Goal: Task Accomplishment & Management: Use online tool/utility

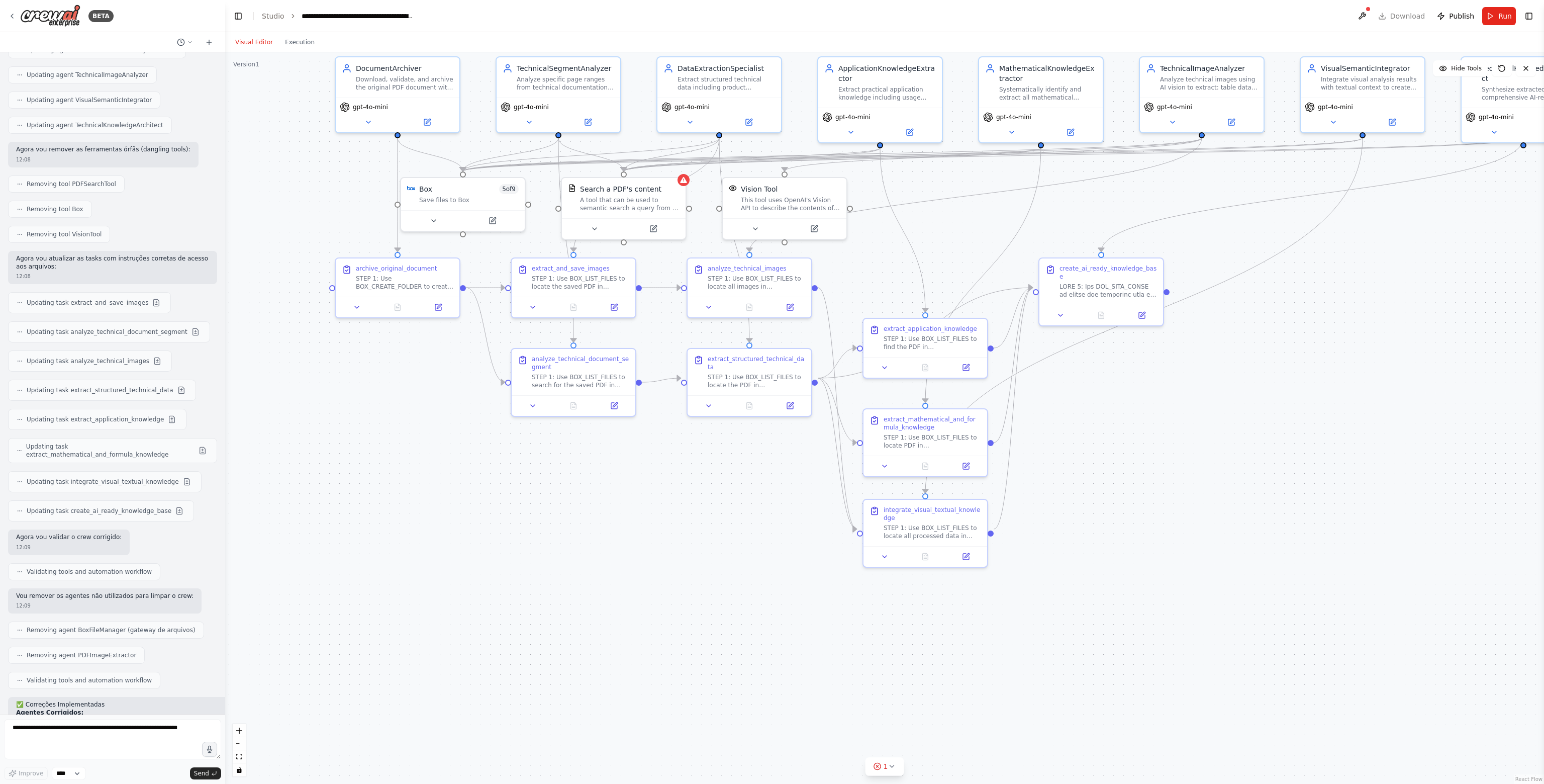
drag, startPoint x: 733, startPoint y: 614, endPoint x: 527, endPoint y: 533, distance: 221.4
click at [528, 532] on div ".deletable-edge-delete-btn { width: 20px; height: 20px; border: 0px solid #ffff…" at bounding box center [885, 418] width 1319 height 732
drag, startPoint x: 30, startPoint y: 514, endPoint x: 168, endPoint y: 662, distance: 202.4
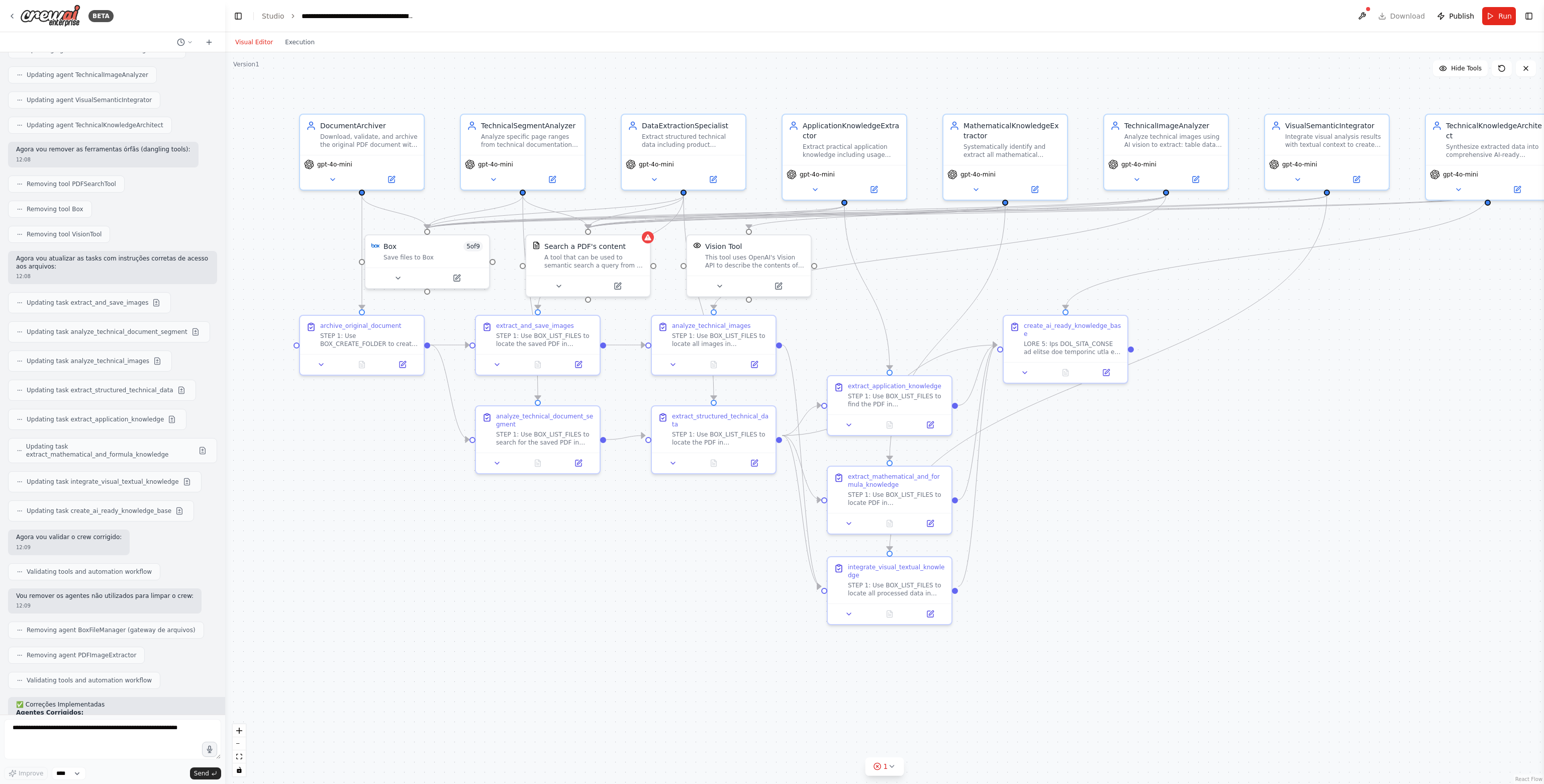
drag, startPoint x: 689, startPoint y: 536, endPoint x: 613, endPoint y: 619, distance: 112.5
click at [613, 619] on div ".deletable-edge-delete-btn { width: 20px; height: 20px; border: 0px solid #ffff…" at bounding box center [885, 418] width 1319 height 732
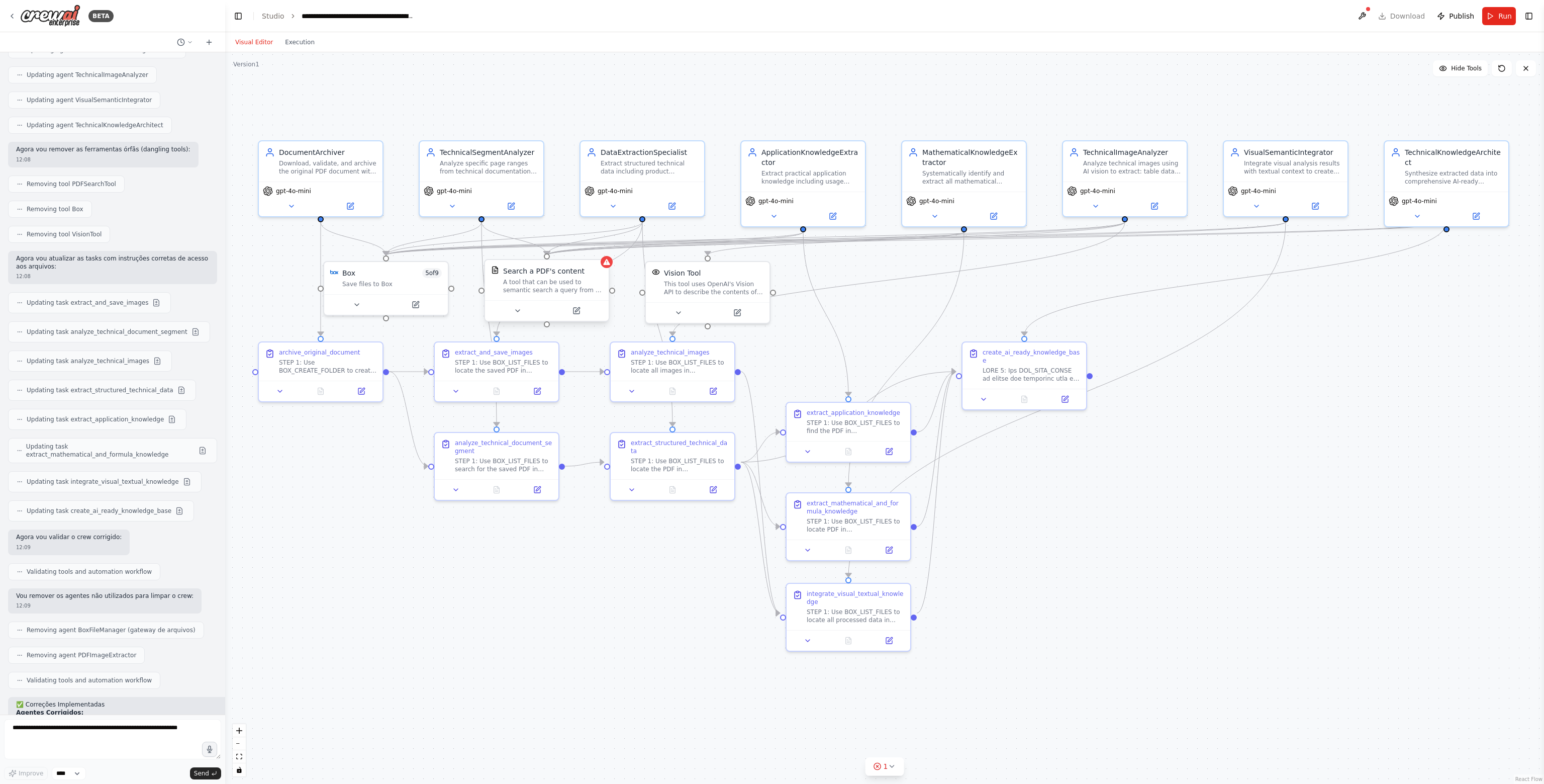
click at [576, 283] on div "A tool that can be used to semantic search a query from a PDF's content." at bounding box center [552, 286] width 100 height 16
click at [576, 314] on button at bounding box center [576, 310] width 57 height 12
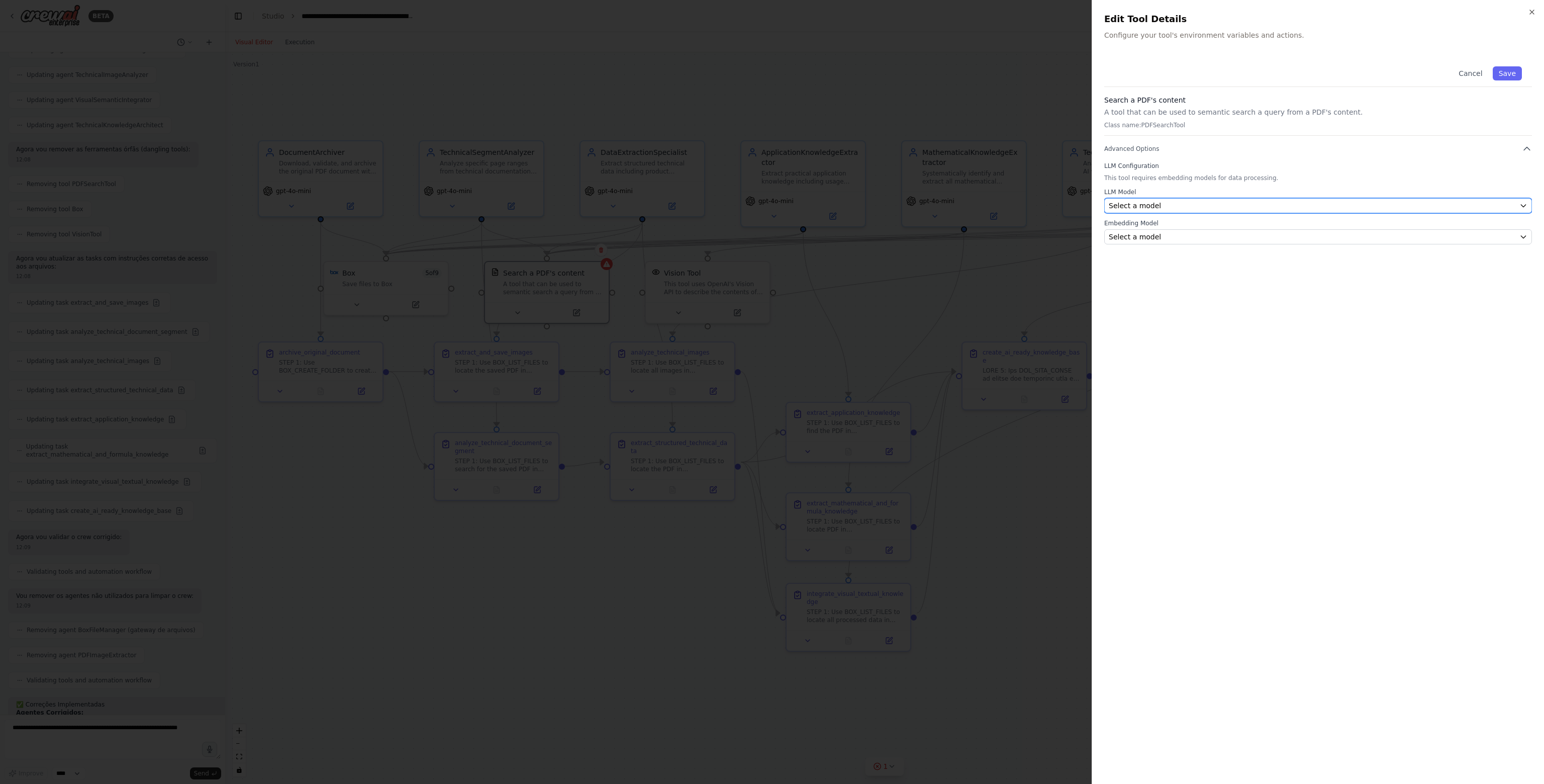
click at [1172, 207] on div "Select a model" at bounding box center [1312, 206] width 407 height 10
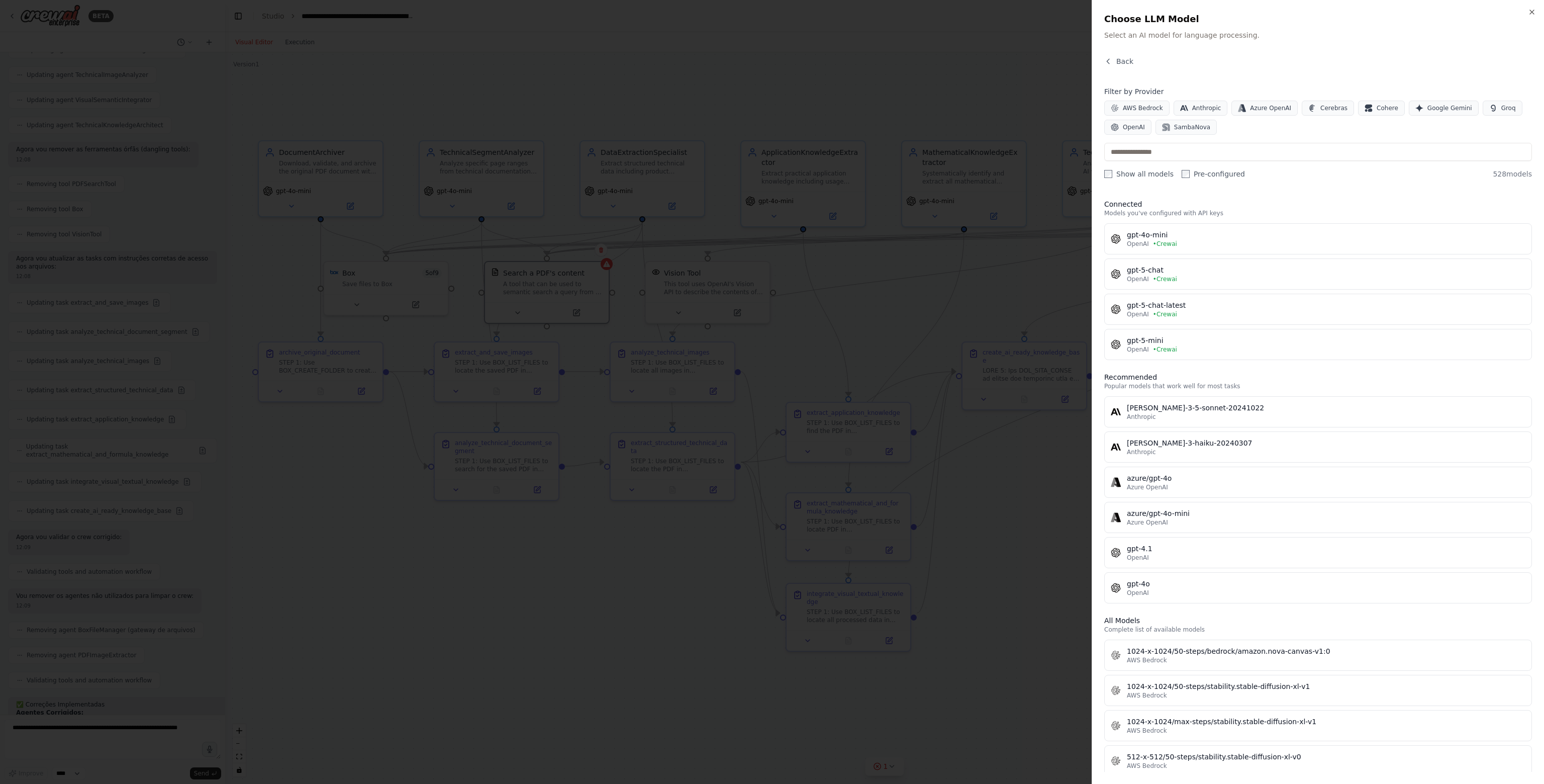
click at [401, 545] on div at bounding box center [772, 392] width 1544 height 784
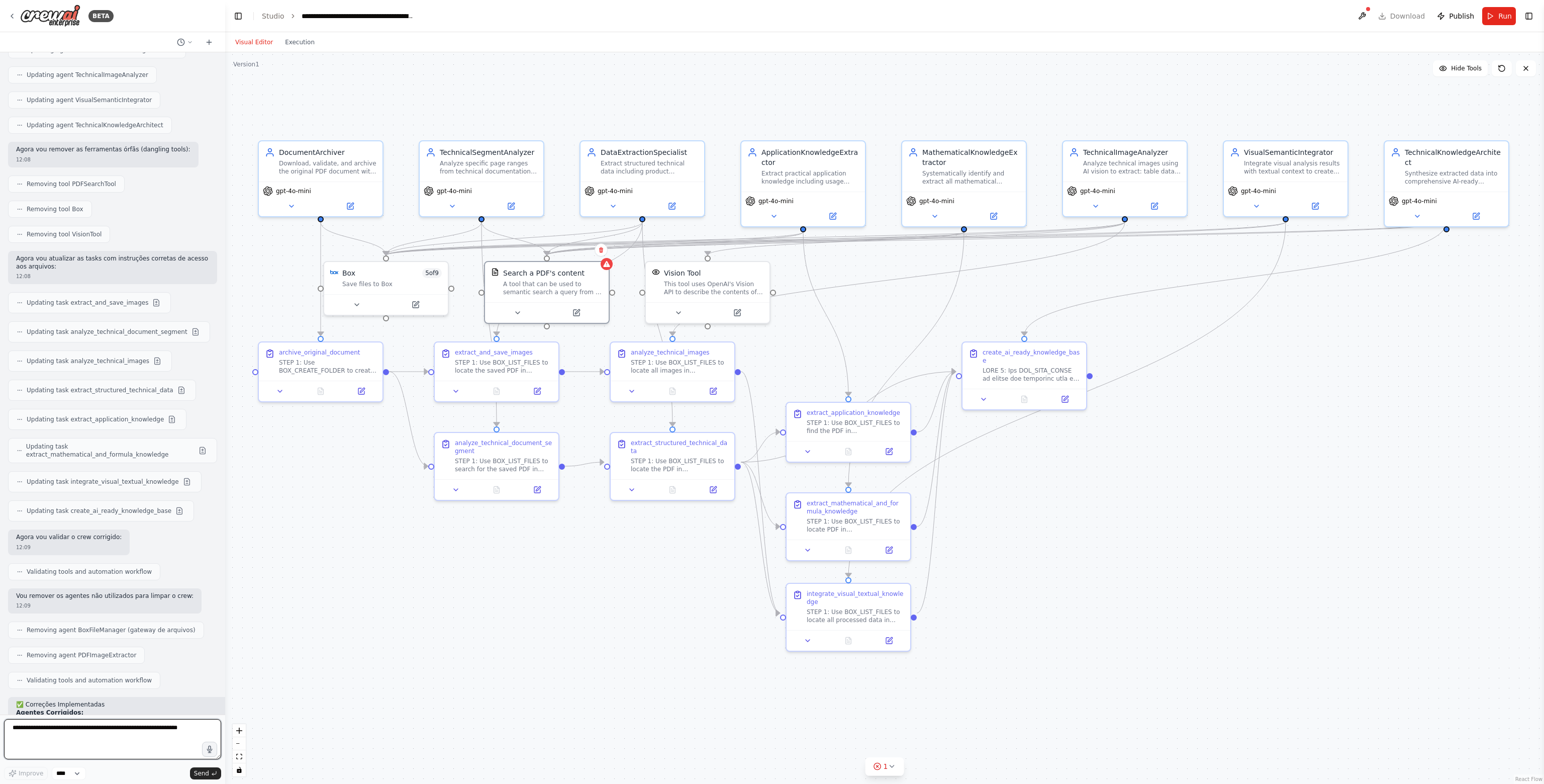
click at [121, 726] on textarea at bounding box center [112, 739] width 217 height 40
type textarea "**********"
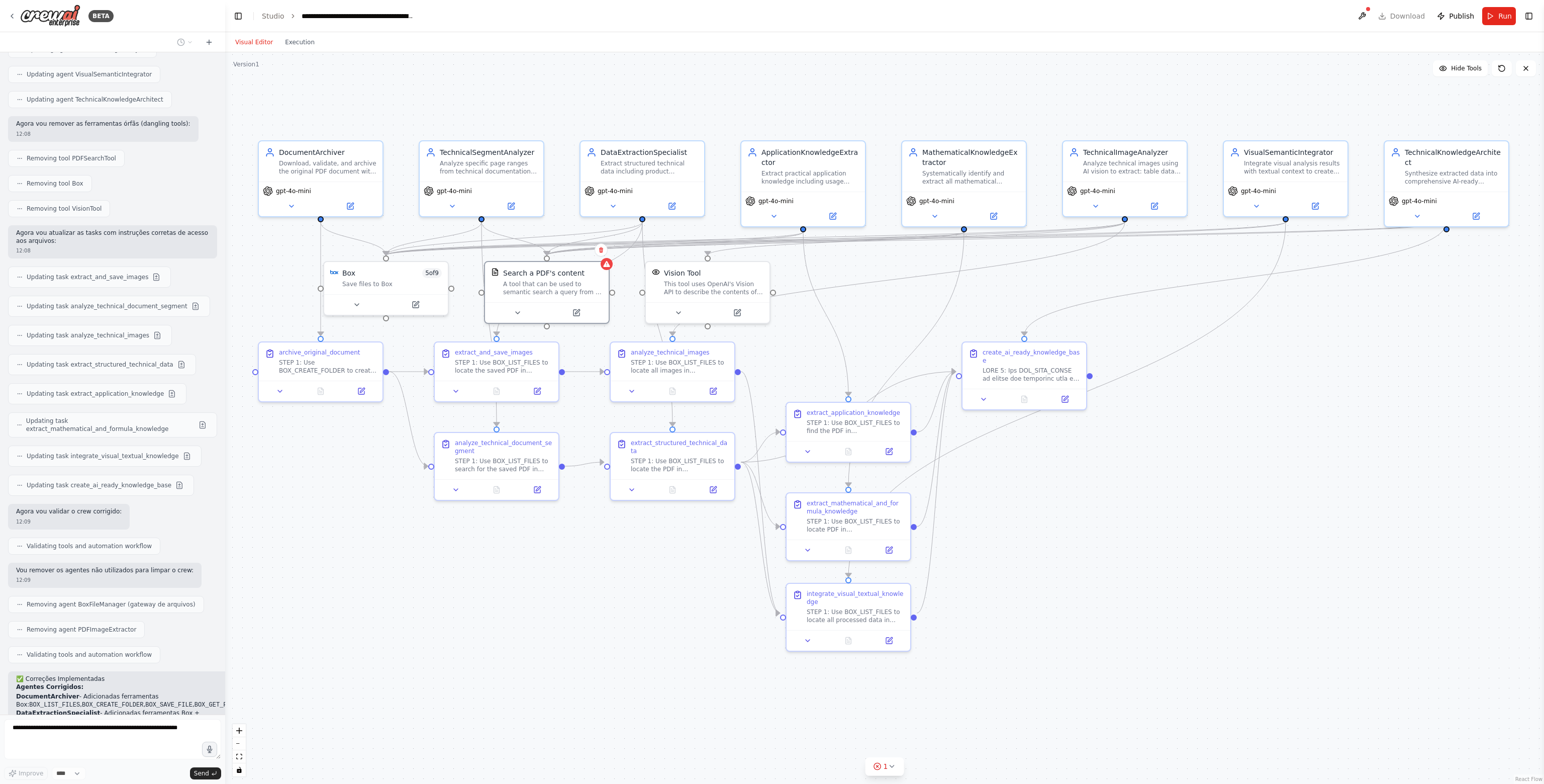
scroll to position [11282, 0]
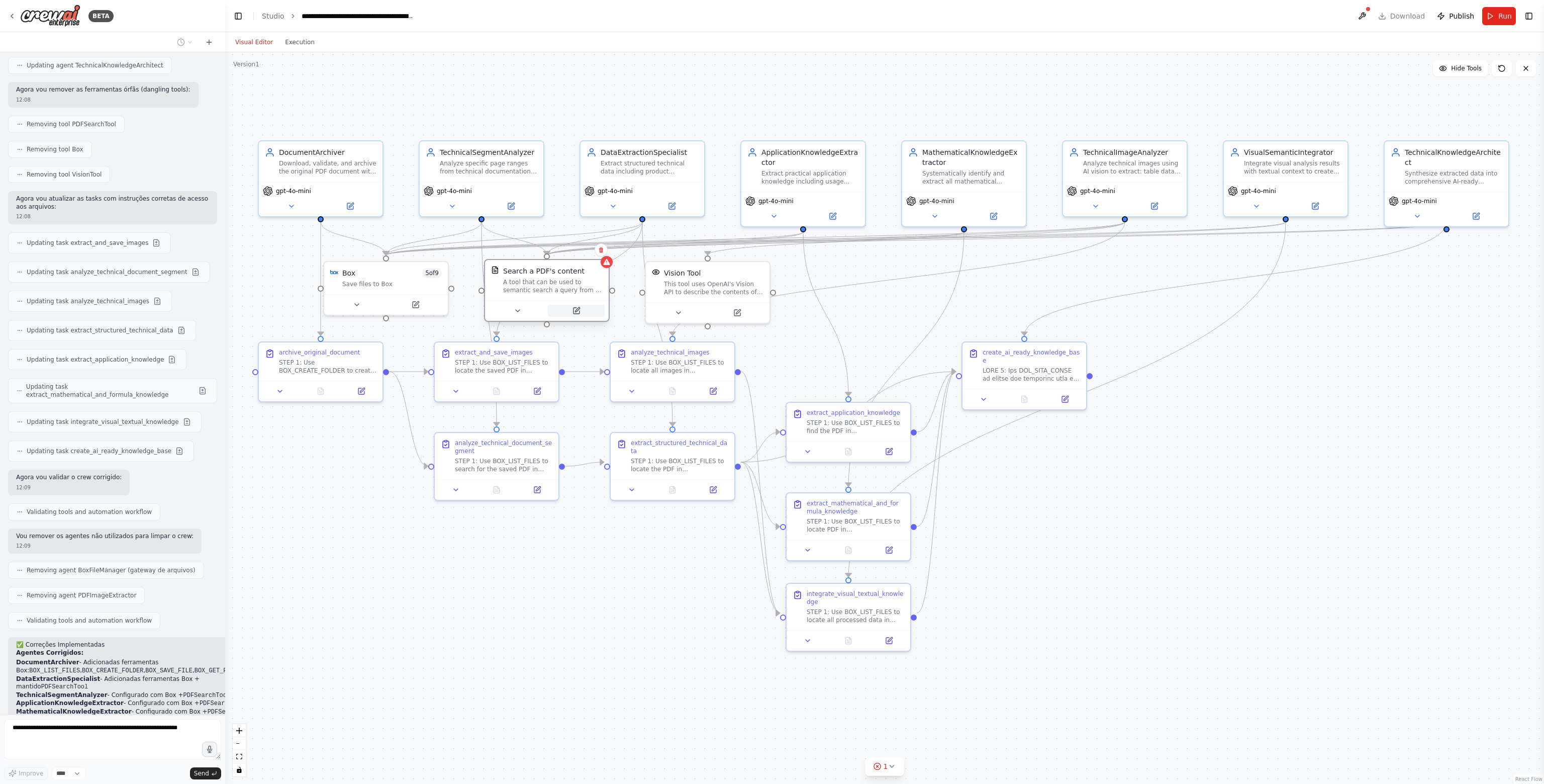
click at [581, 304] on button at bounding box center [576, 310] width 57 height 12
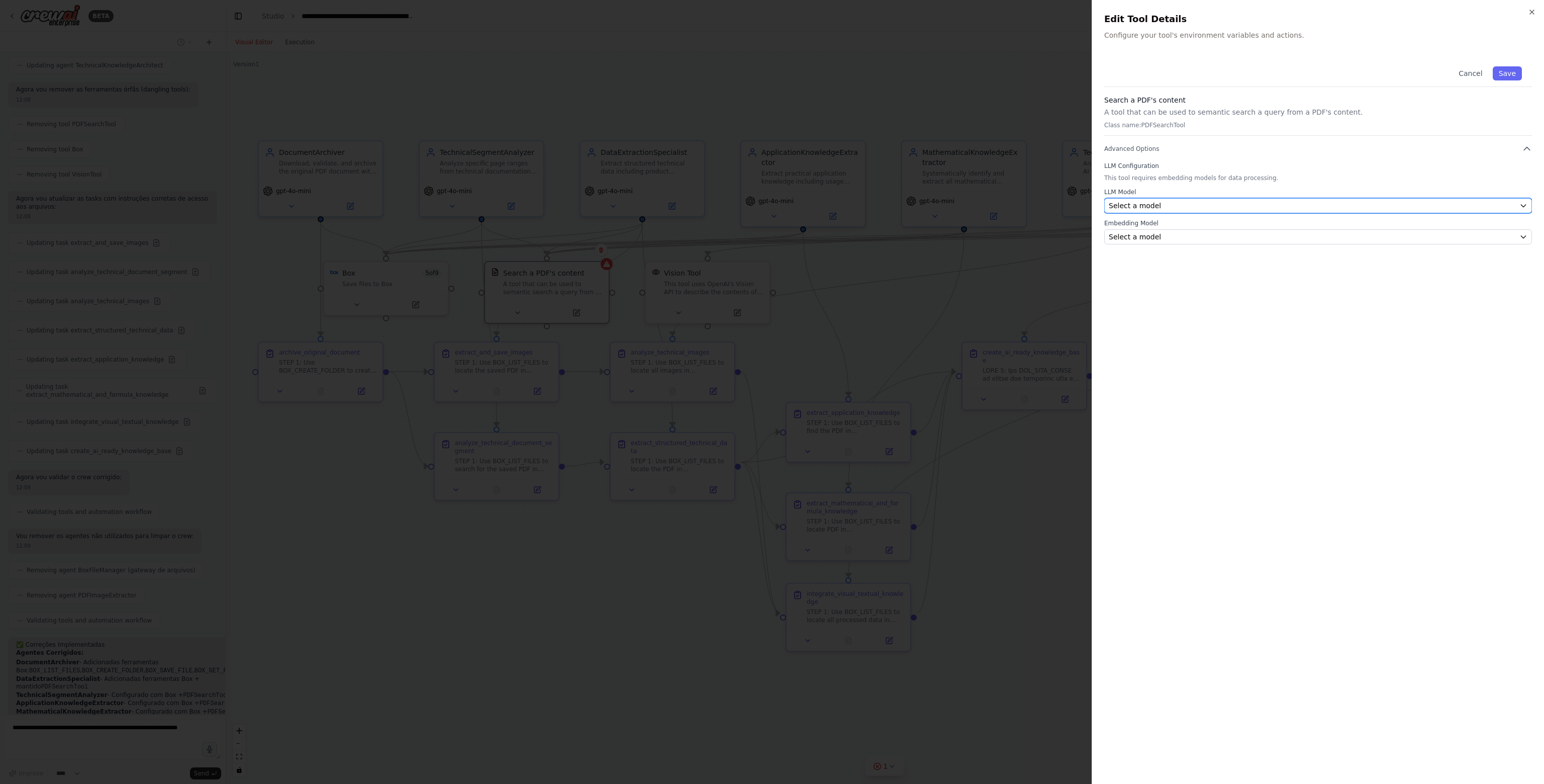
click at [1153, 202] on span "Select a model" at bounding box center [1135, 206] width 52 height 10
click at [1141, 208] on span "Select a model" at bounding box center [1135, 206] width 52 height 10
click at [1152, 210] on button "Select a model" at bounding box center [1319, 205] width 428 height 15
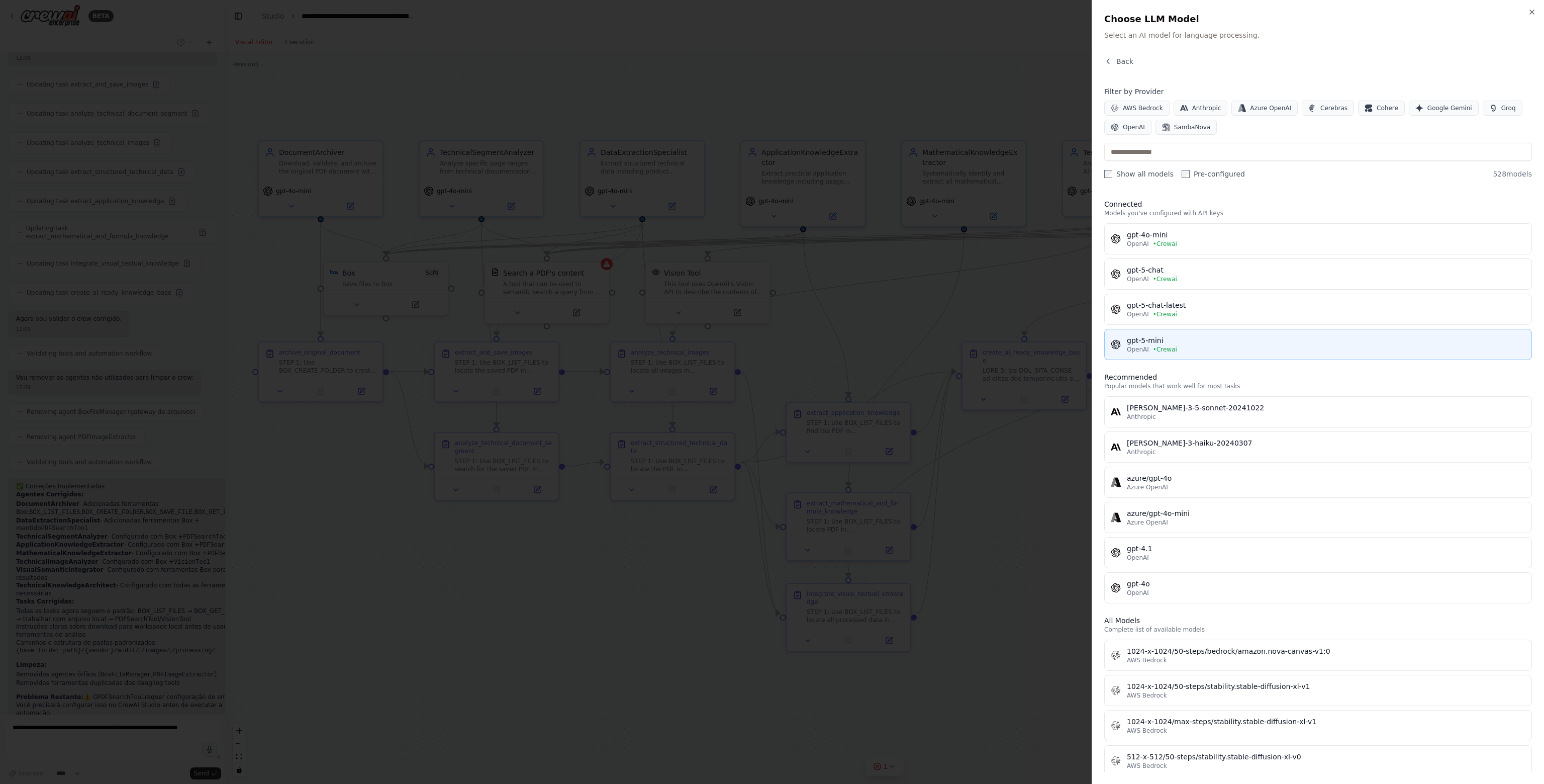
click at [1174, 341] on div "gpt-5-mini" at bounding box center [1326, 340] width 398 height 10
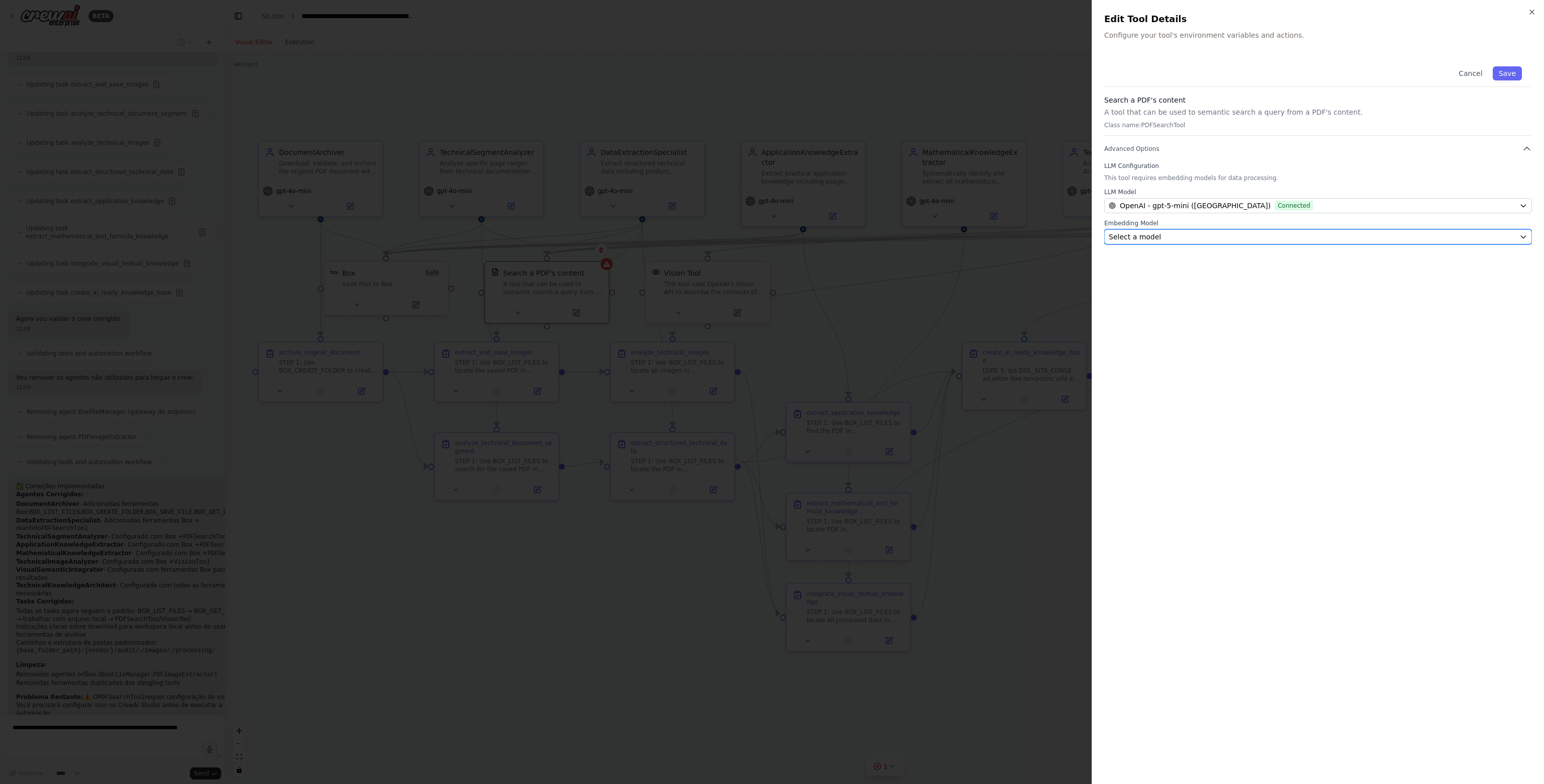
click at [1163, 233] on div "Select a model" at bounding box center [1312, 237] width 407 height 10
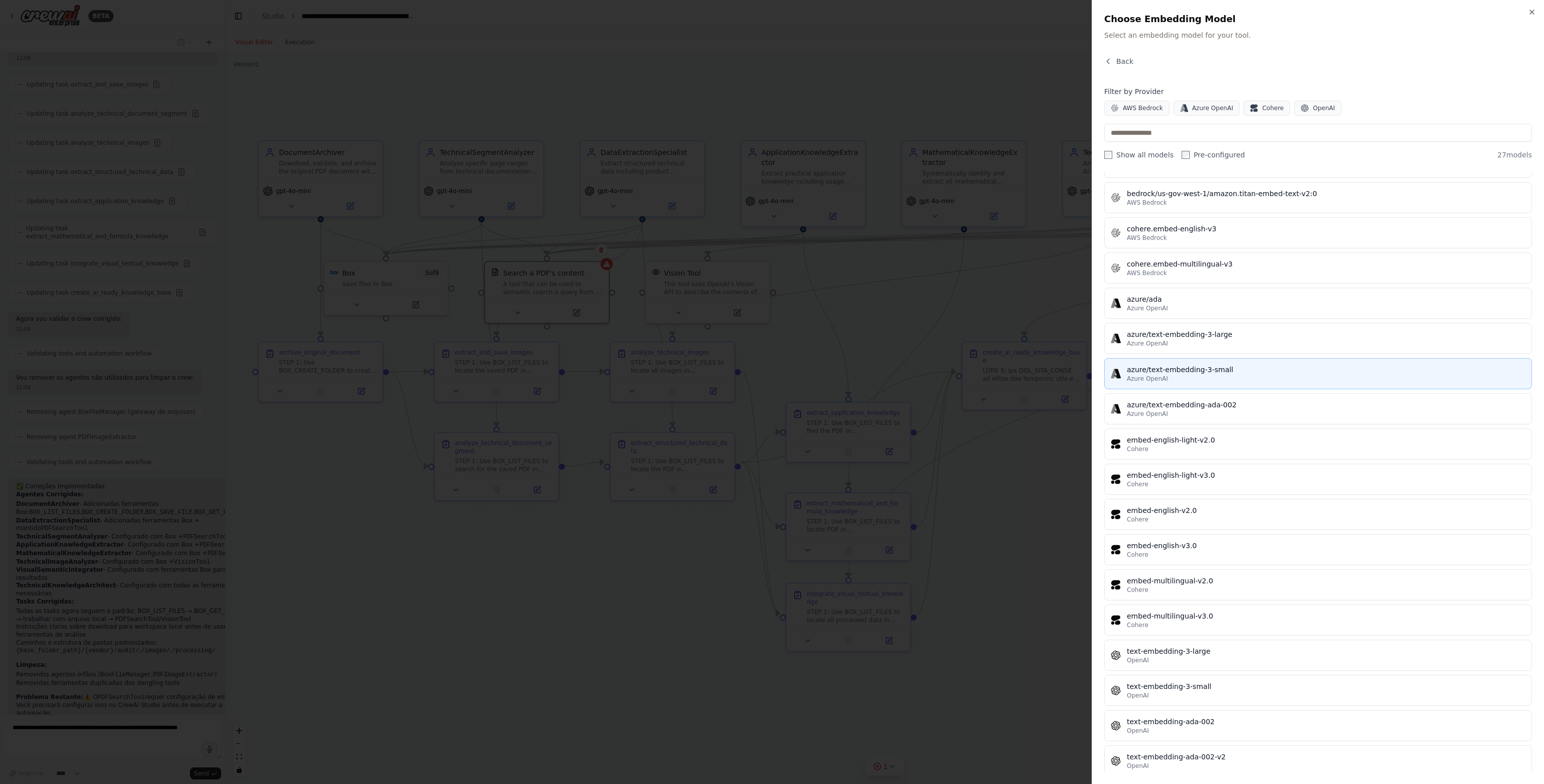
scroll to position [412, 0]
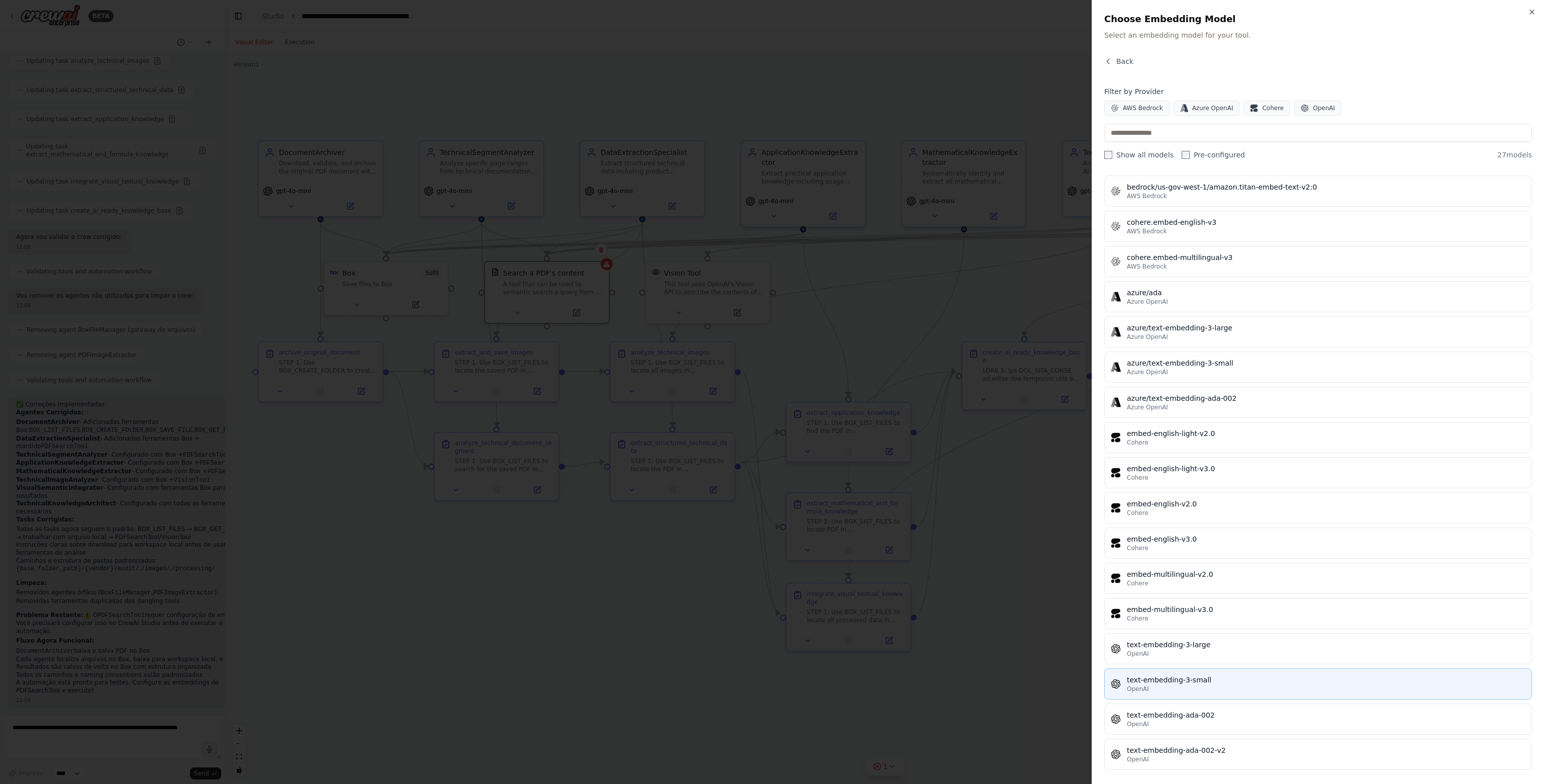
click at [1213, 675] on div "text-embedding-3-small" at bounding box center [1326, 679] width 398 height 10
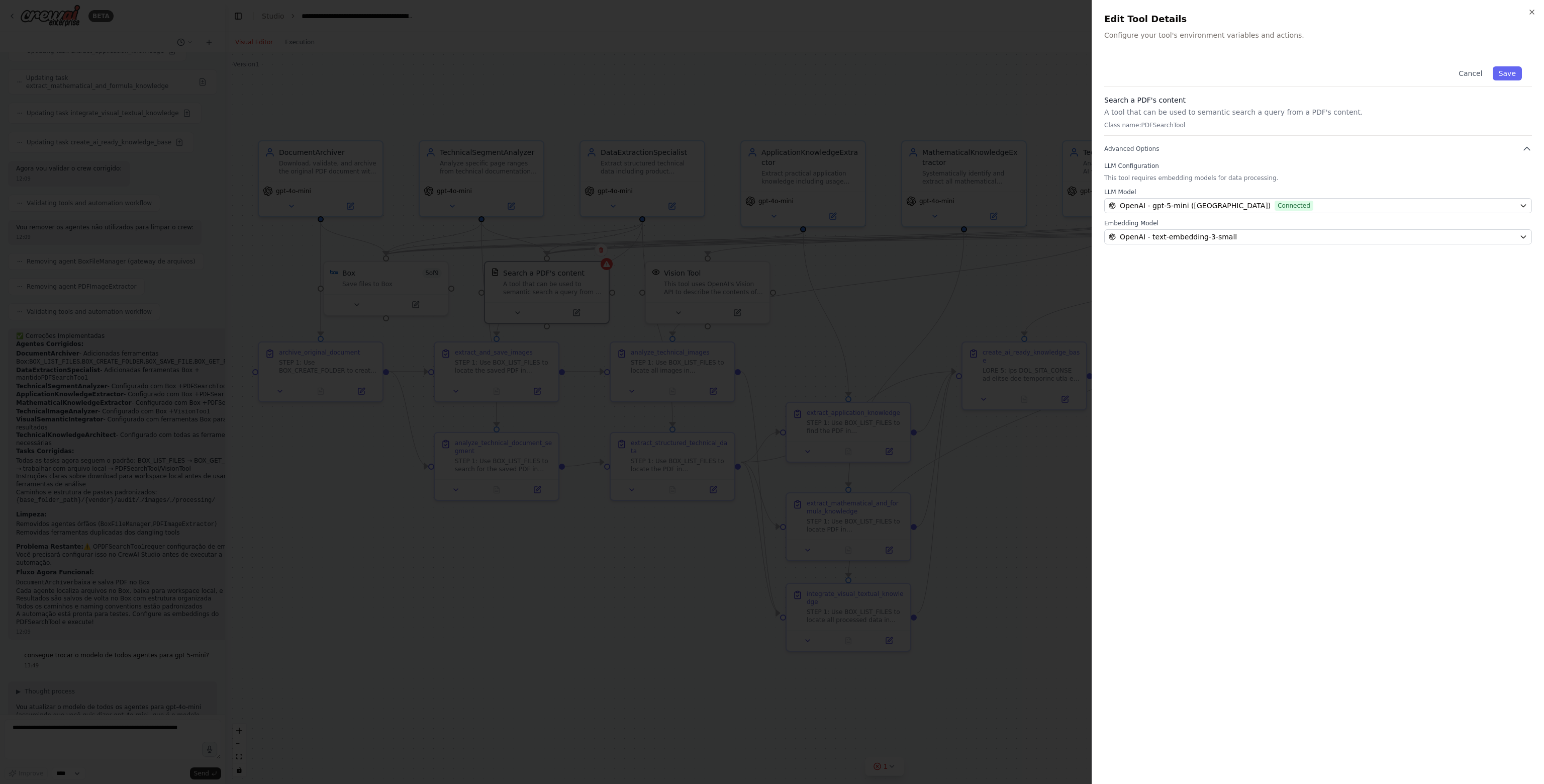
scroll to position [11598, 0]
click at [1510, 74] on button "Save" at bounding box center [1507, 73] width 29 height 14
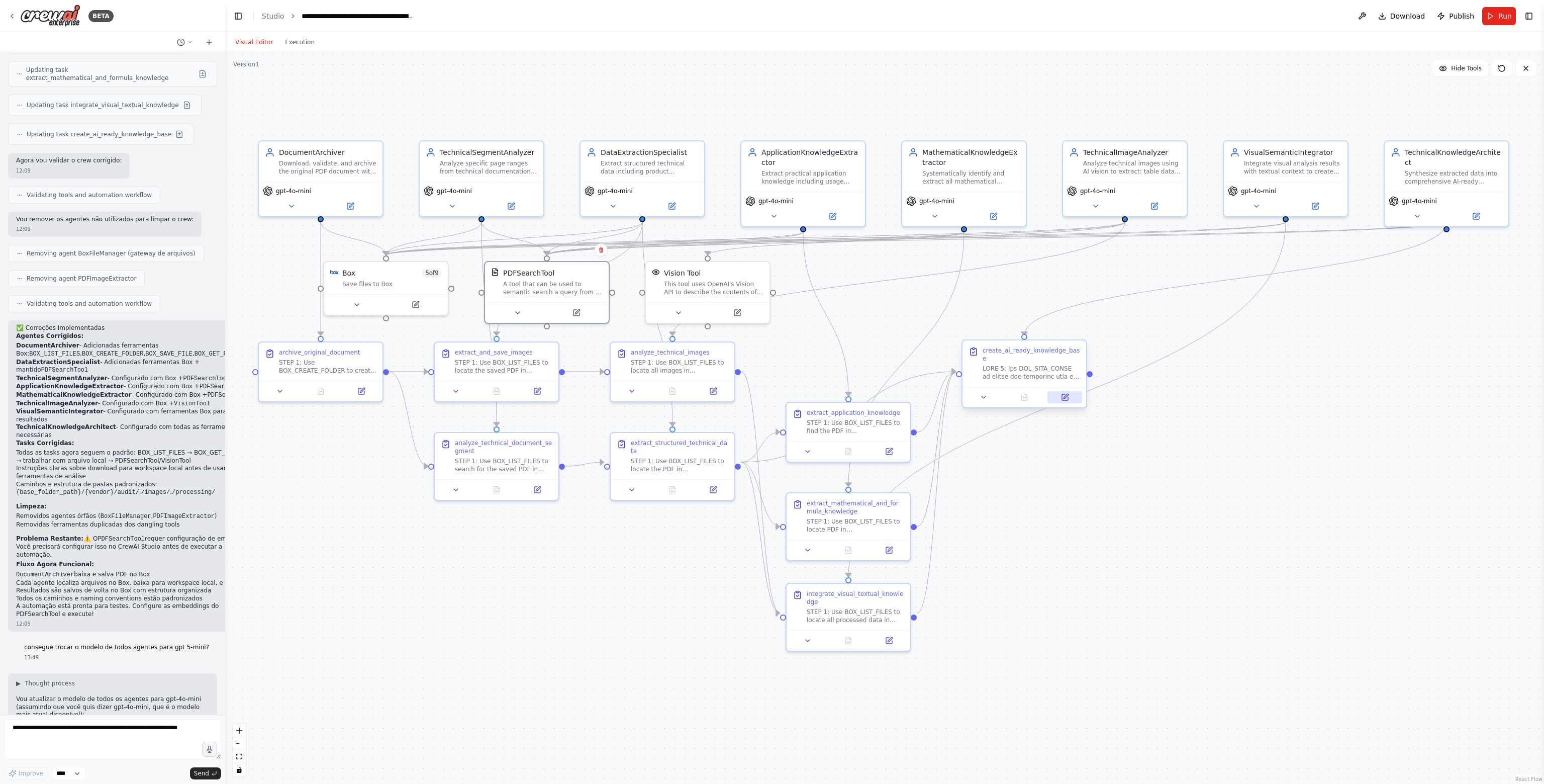
click at [1062, 393] on icon at bounding box center [1064, 397] width 8 height 8
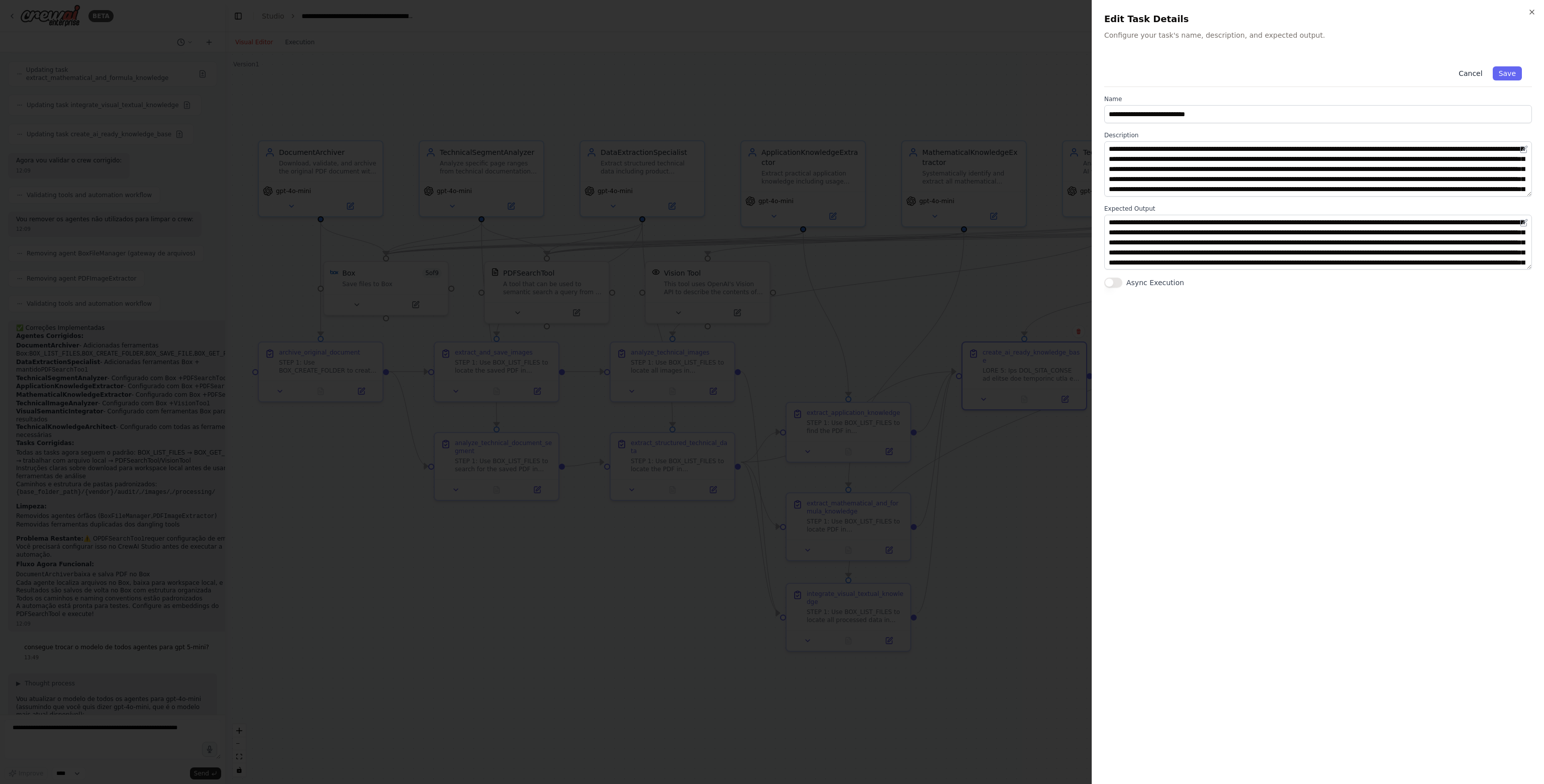
click at [1471, 76] on button "Cancel" at bounding box center [1471, 73] width 36 height 14
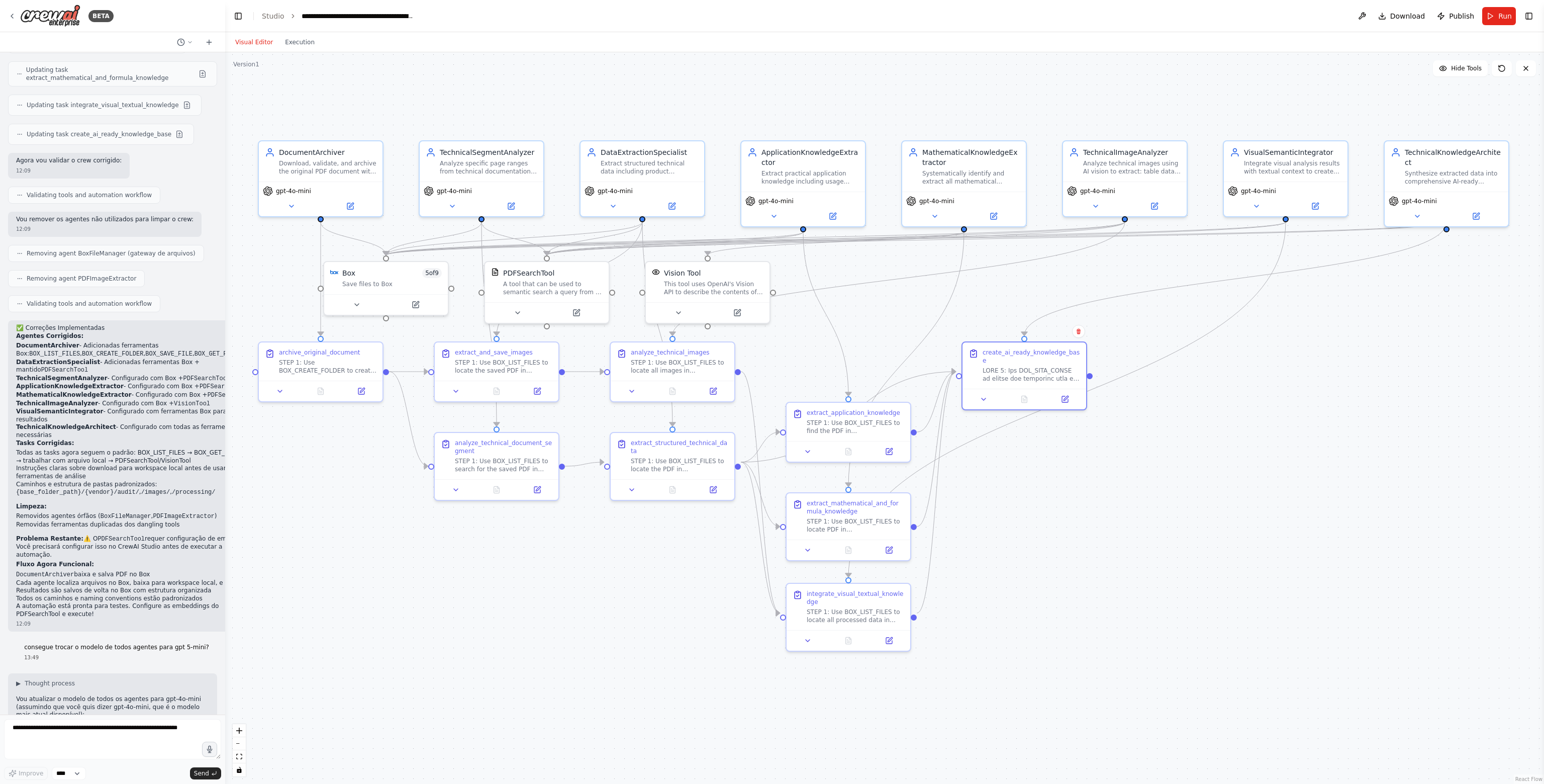
click at [1165, 501] on div ".deletable-edge-delete-btn { width: 20px; height: 20px; border: 0px solid #ffff…" at bounding box center [885, 418] width 1319 height 732
click at [69, 727] on textarea at bounding box center [112, 739] width 217 height 40
type textarea "**********"
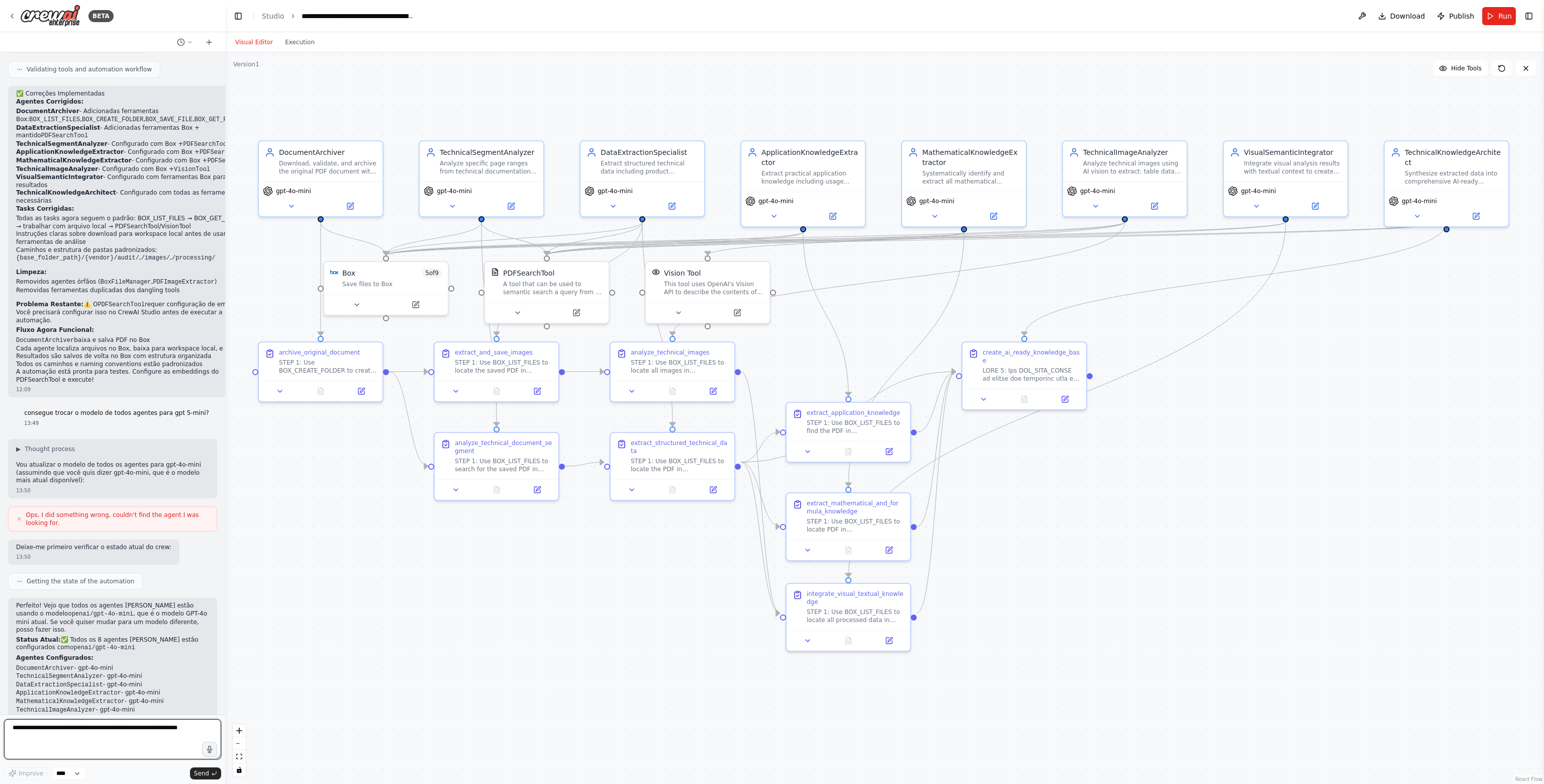
scroll to position [11841, 0]
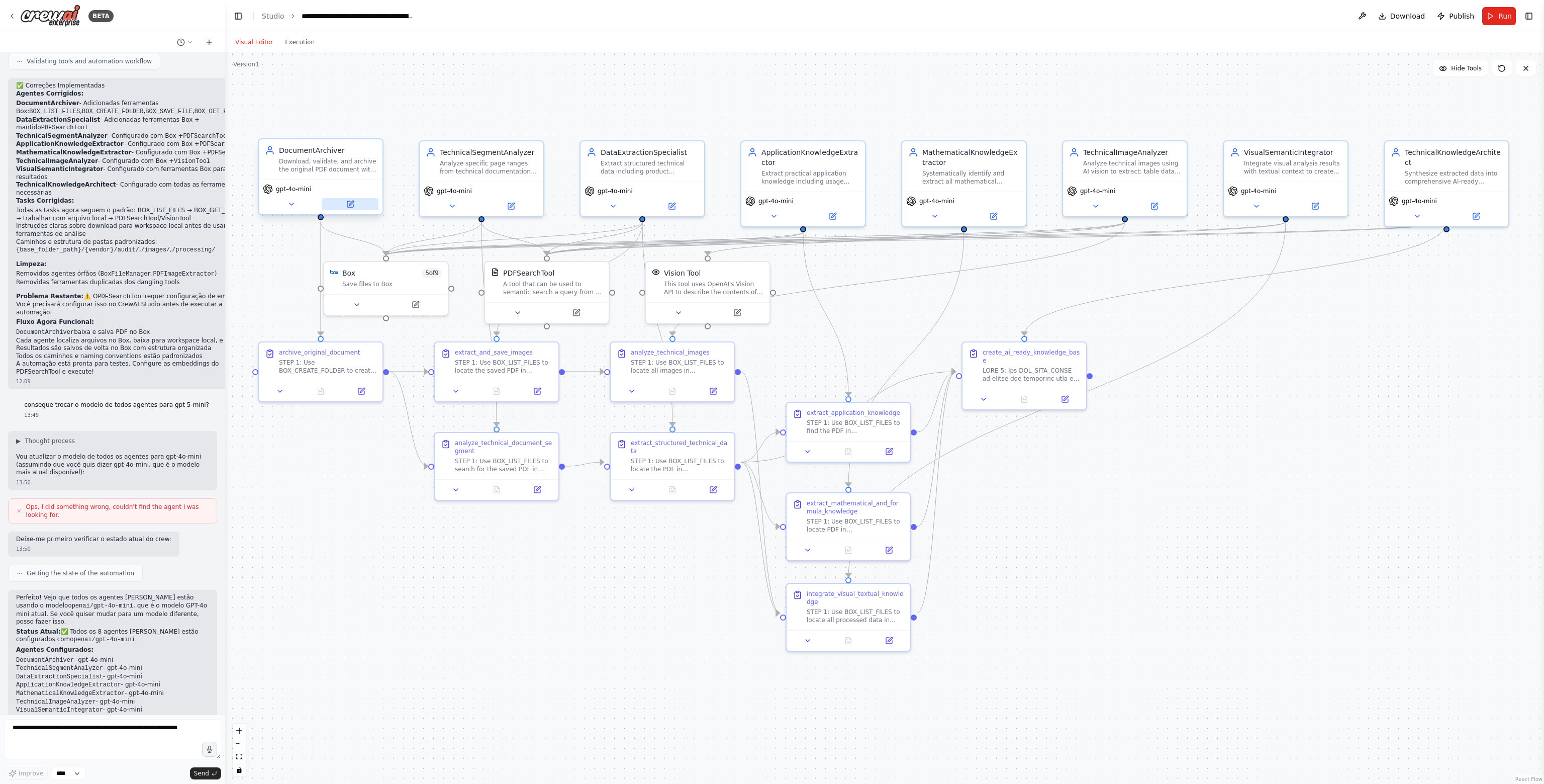
click at [352, 204] on icon at bounding box center [350, 204] width 6 height 6
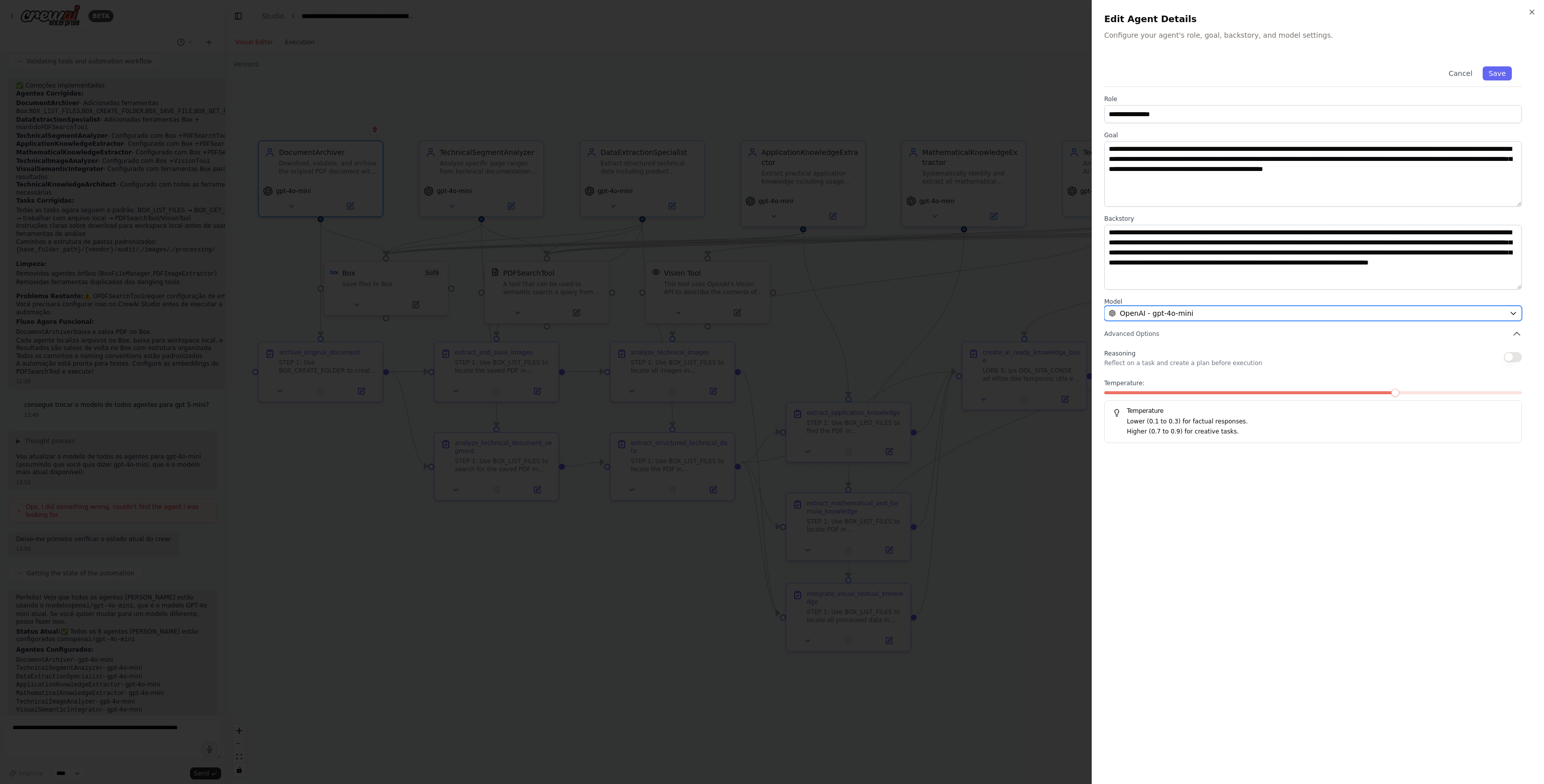
click at [1199, 311] on div "OpenAI - gpt-4o-mini" at bounding box center [1307, 313] width 397 height 10
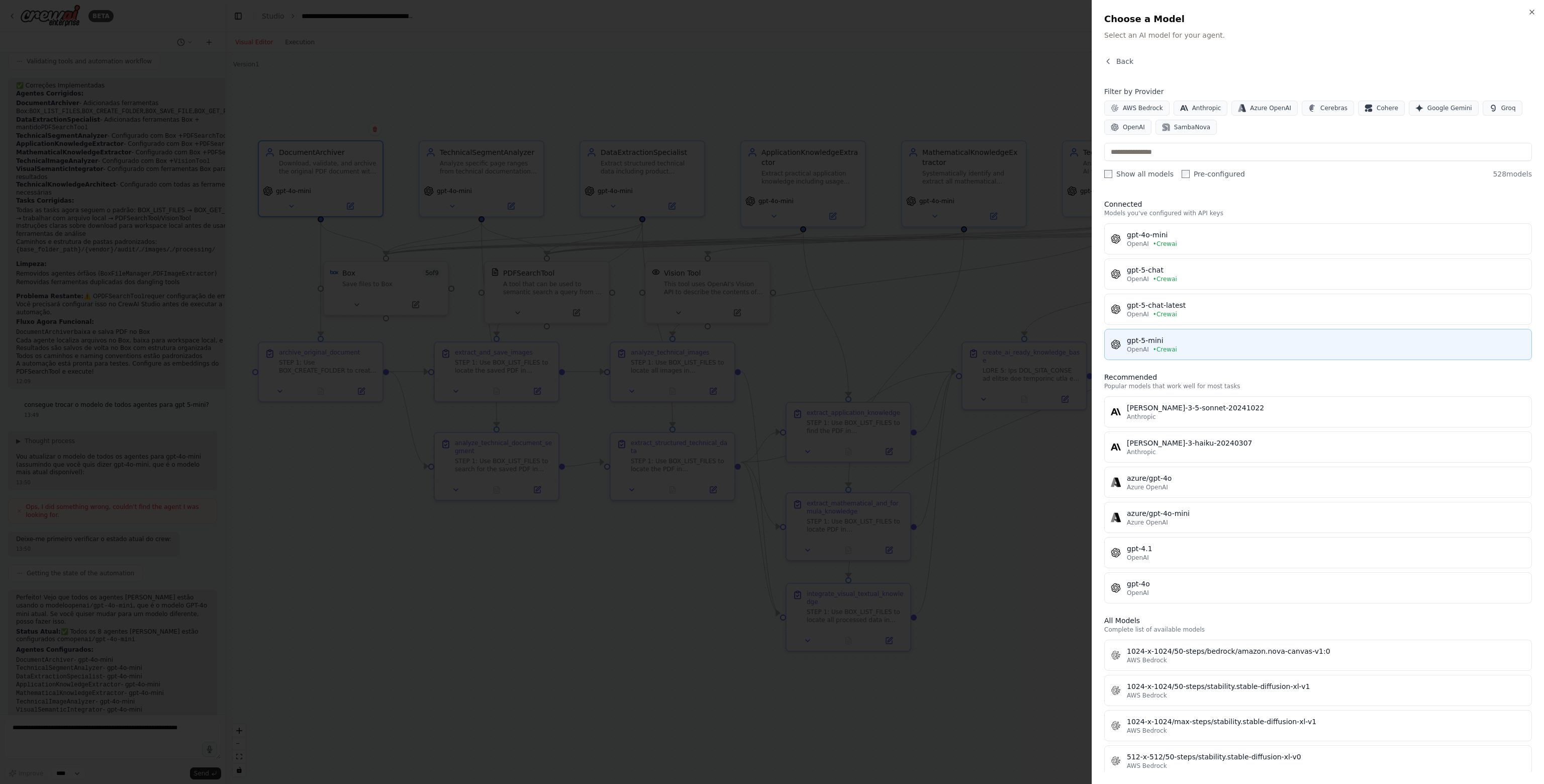
click at [1173, 339] on div "gpt-5-mini" at bounding box center [1326, 340] width 398 height 10
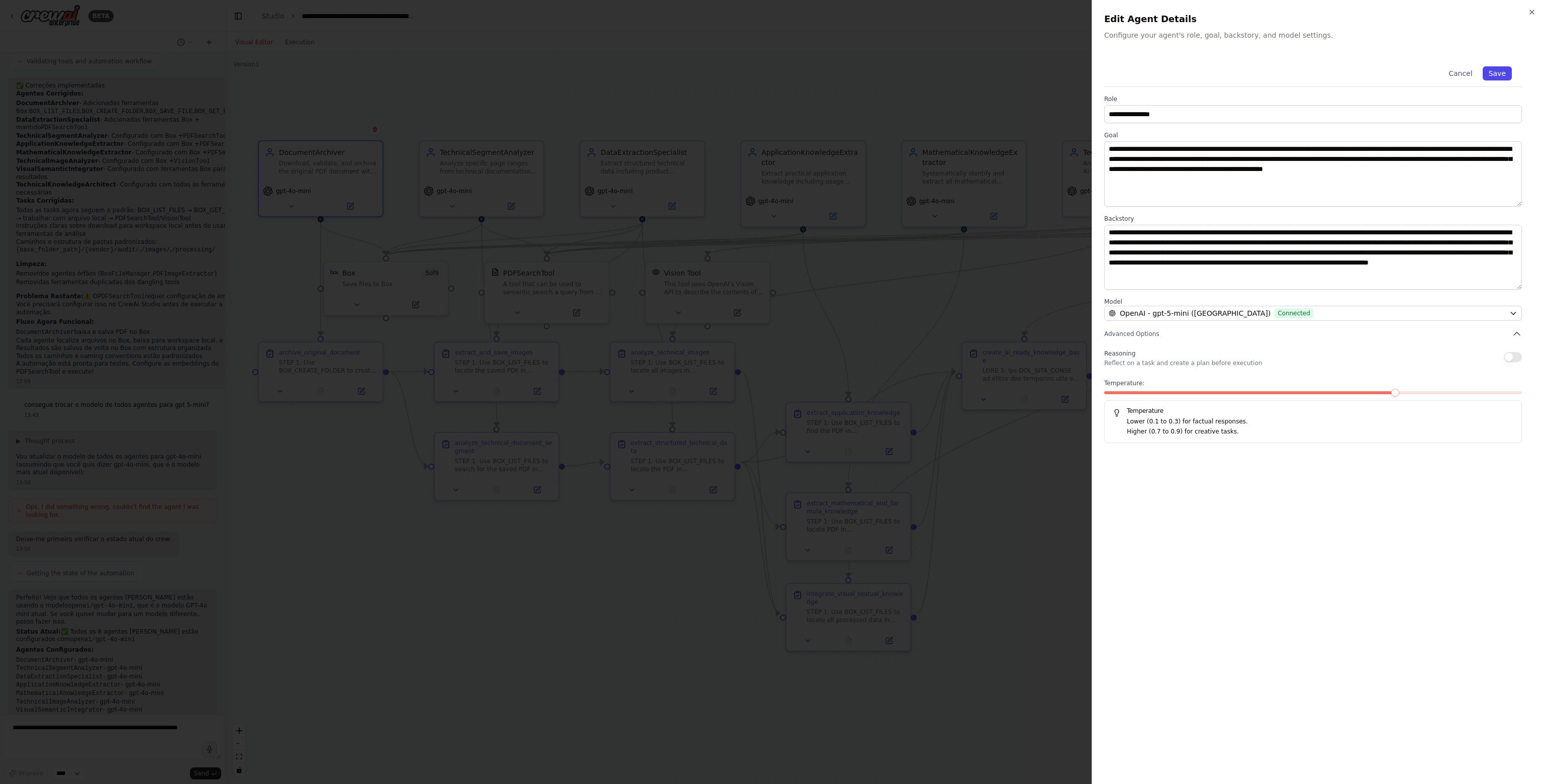
click at [1496, 76] on button "Save" at bounding box center [1497, 73] width 29 height 14
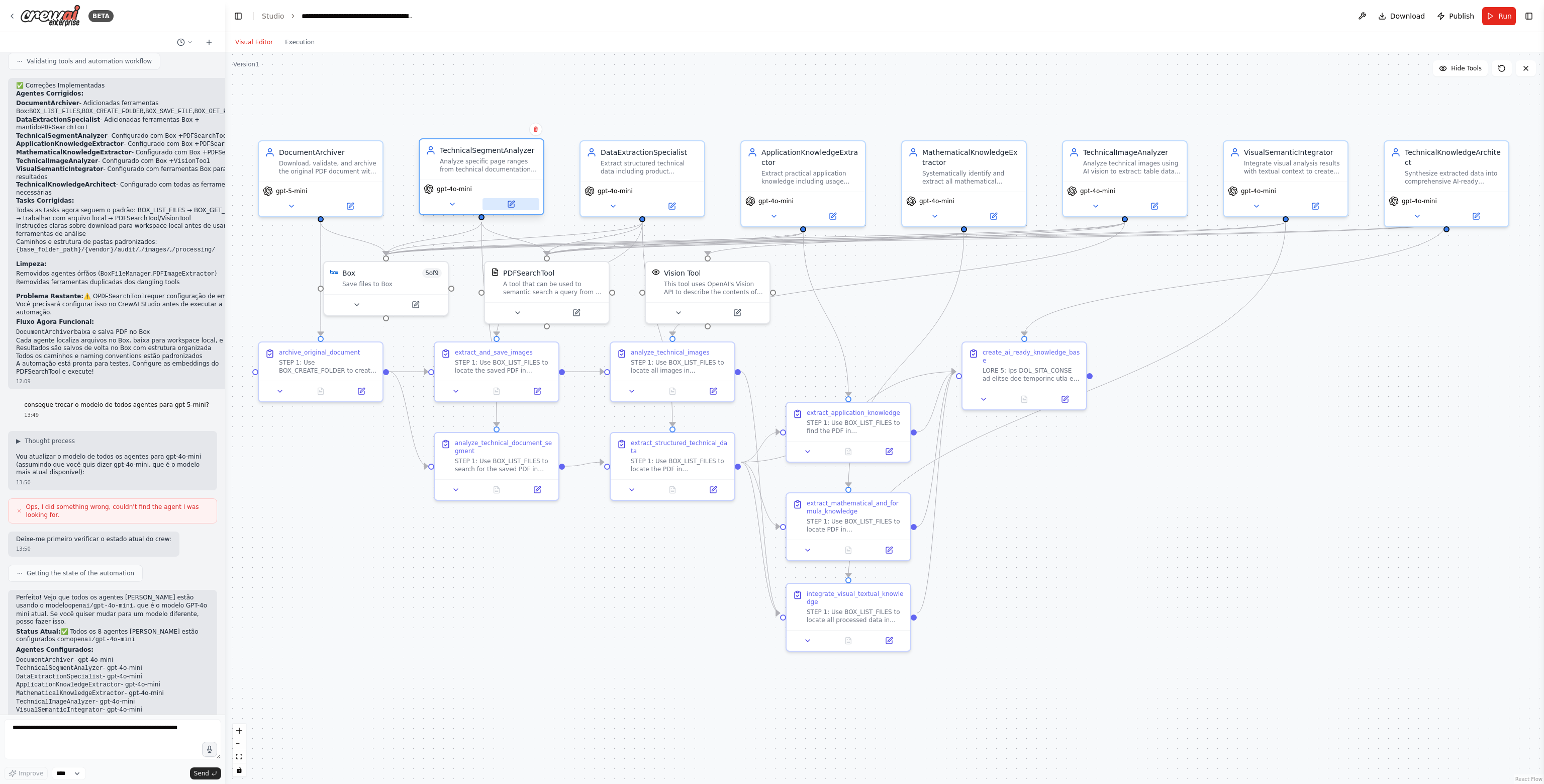
click at [511, 198] on button at bounding box center [511, 203] width 57 height 12
click at [512, 208] on button at bounding box center [511, 203] width 57 height 12
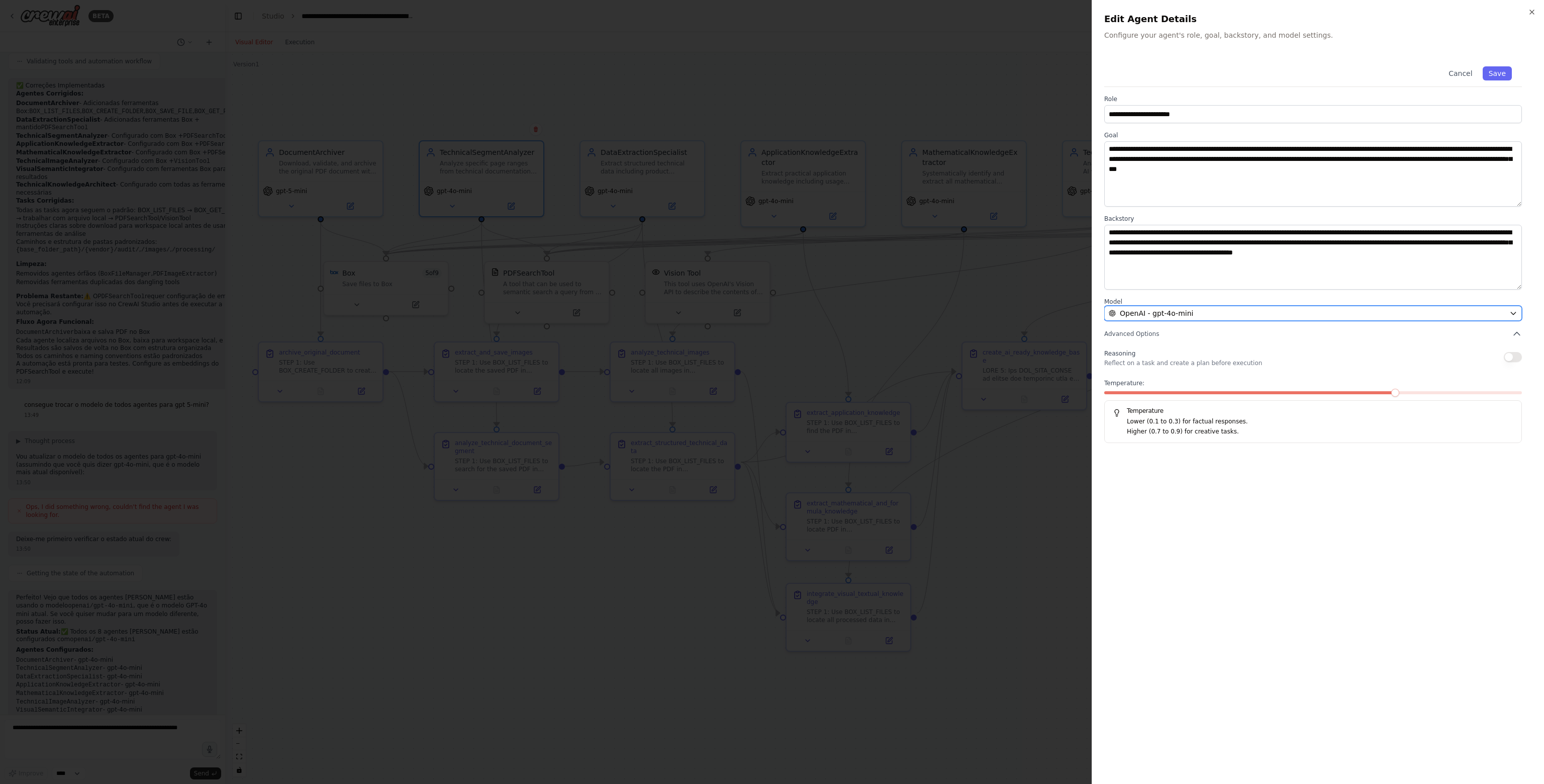
click at [1141, 315] on span "OpenAI - gpt-4o-mini" at bounding box center [1157, 313] width 73 height 10
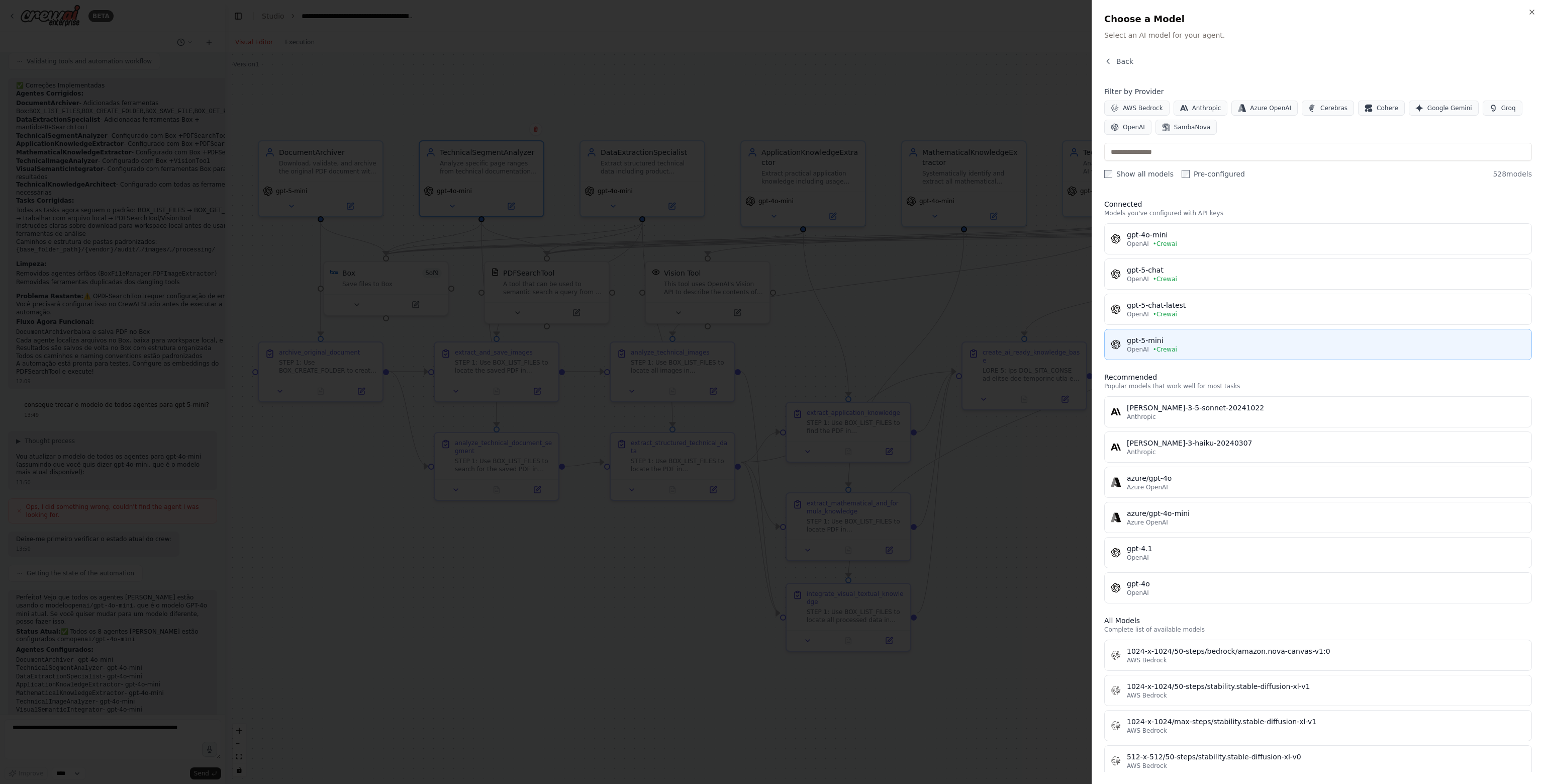
click at [1172, 337] on div "gpt-5-mini" at bounding box center [1326, 340] width 398 height 10
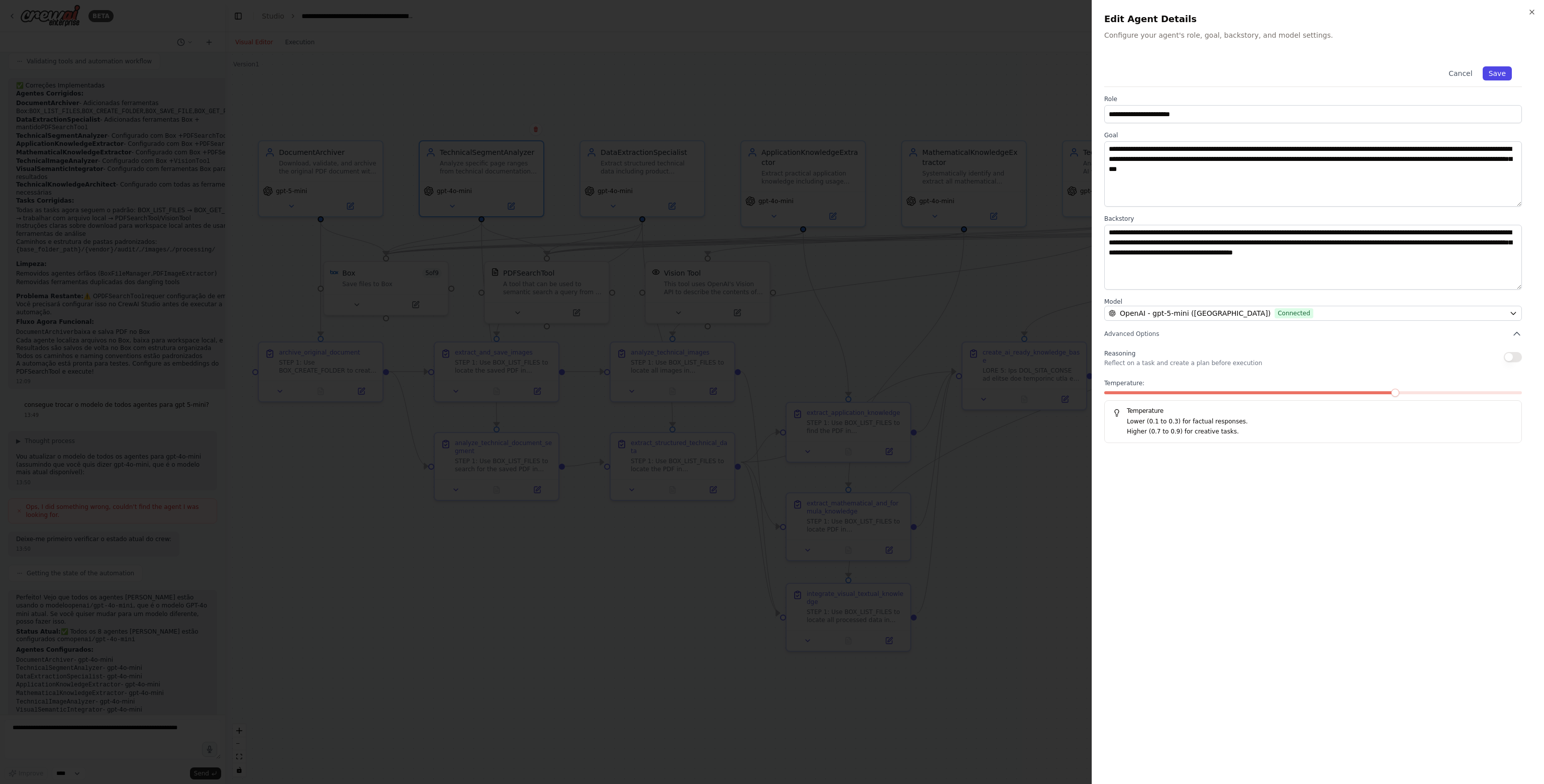
click at [1500, 70] on button "Save" at bounding box center [1497, 73] width 29 height 14
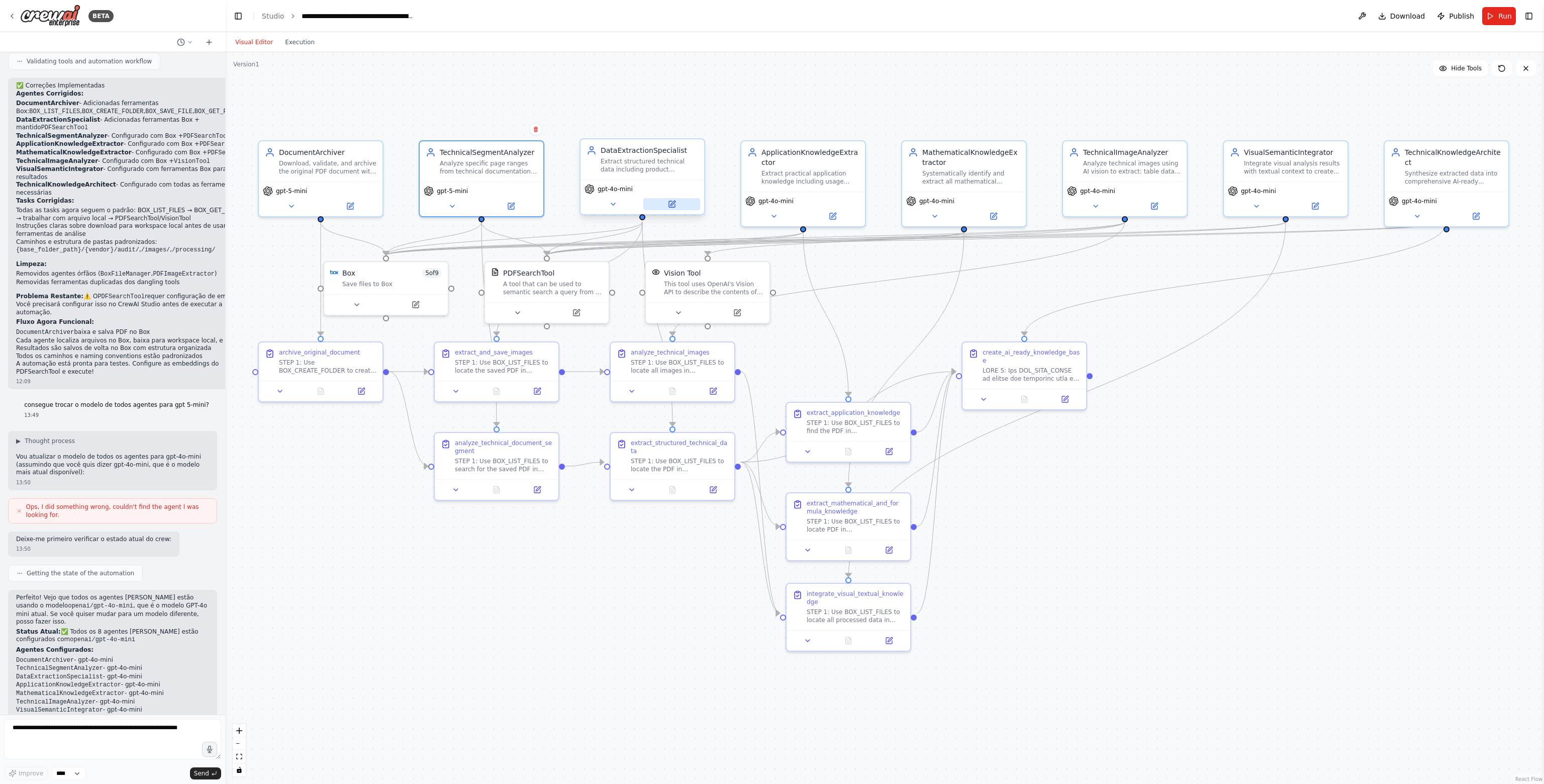
click at [679, 203] on button at bounding box center [672, 203] width 57 height 12
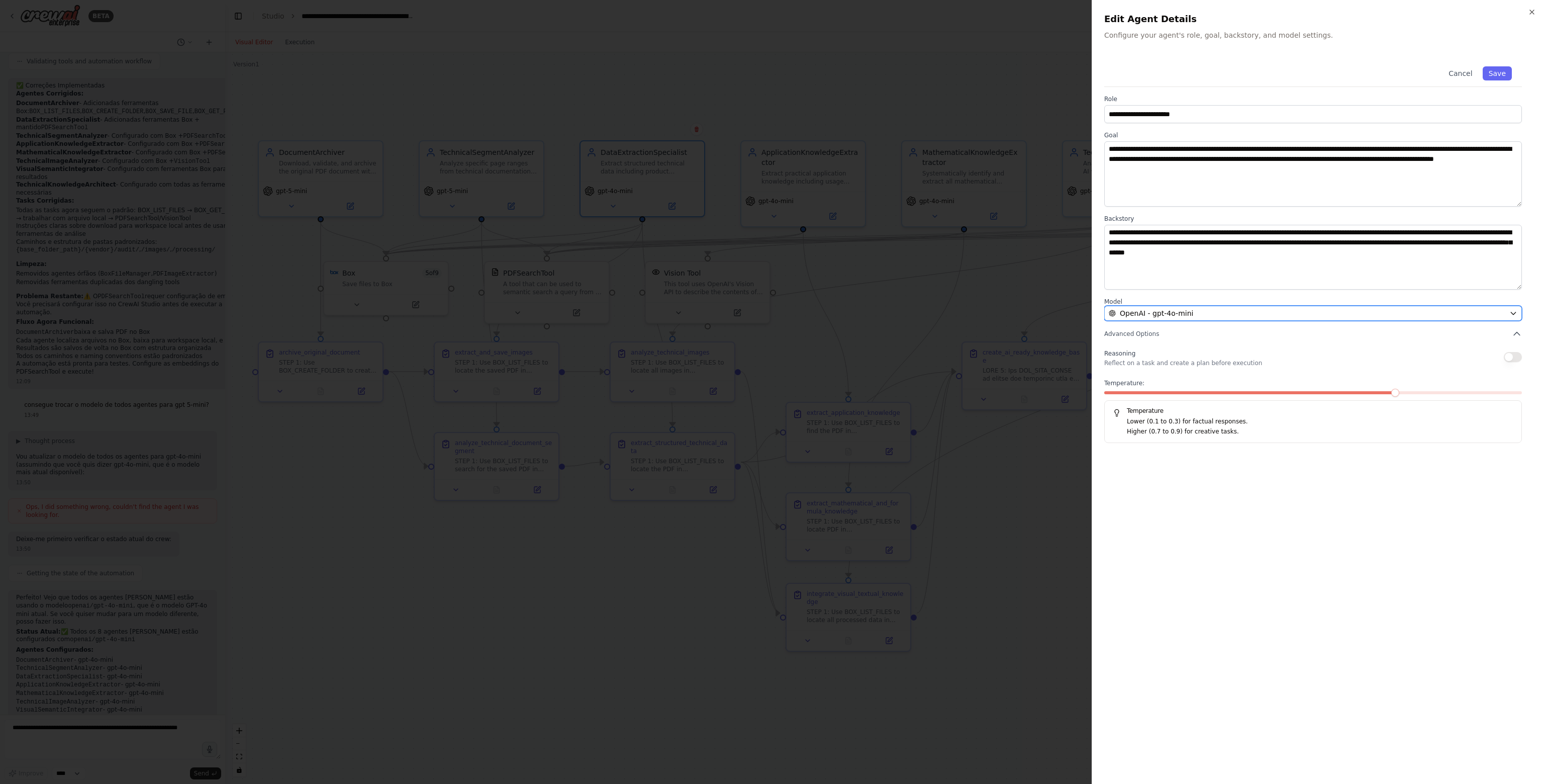
click at [1190, 312] on div "OpenAI - gpt-4o-mini" at bounding box center [1307, 313] width 397 height 10
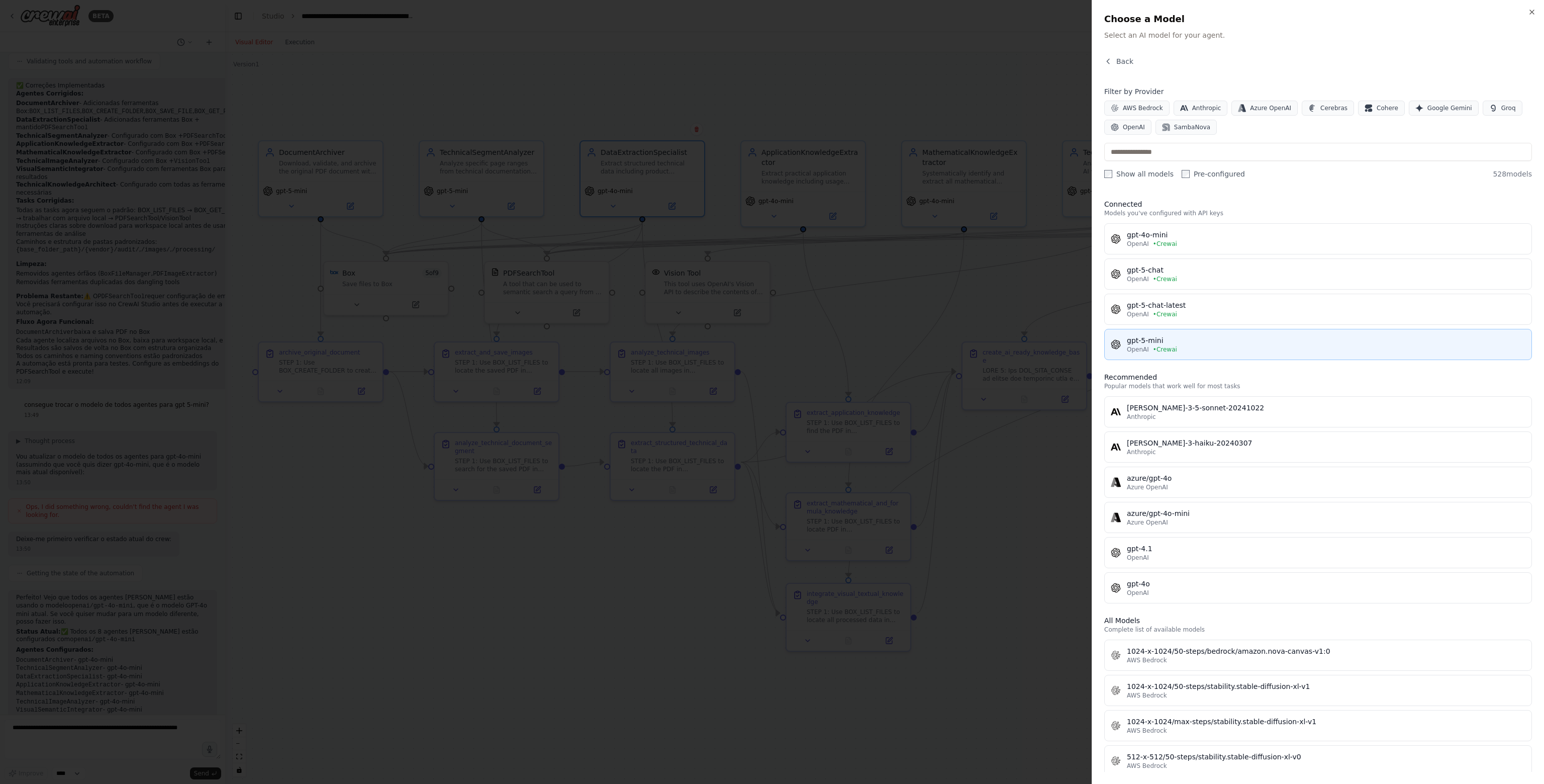
click at [1171, 343] on div "gpt-5-mini" at bounding box center [1326, 340] width 398 height 10
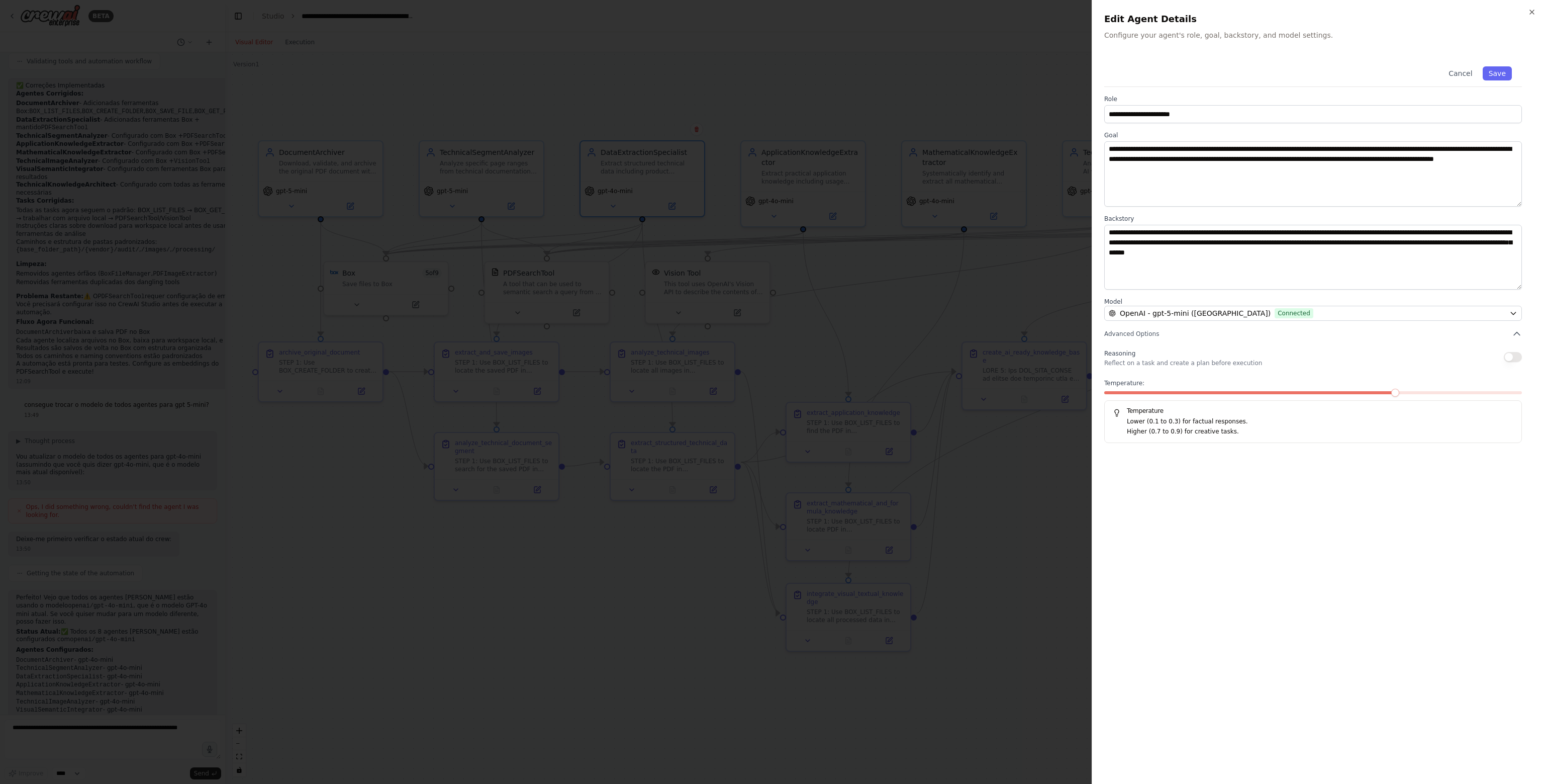
click at [1495, 82] on div "Cancel Save" at bounding box center [1313, 71] width 417 height 30
click at [1499, 76] on button "Save" at bounding box center [1497, 73] width 29 height 14
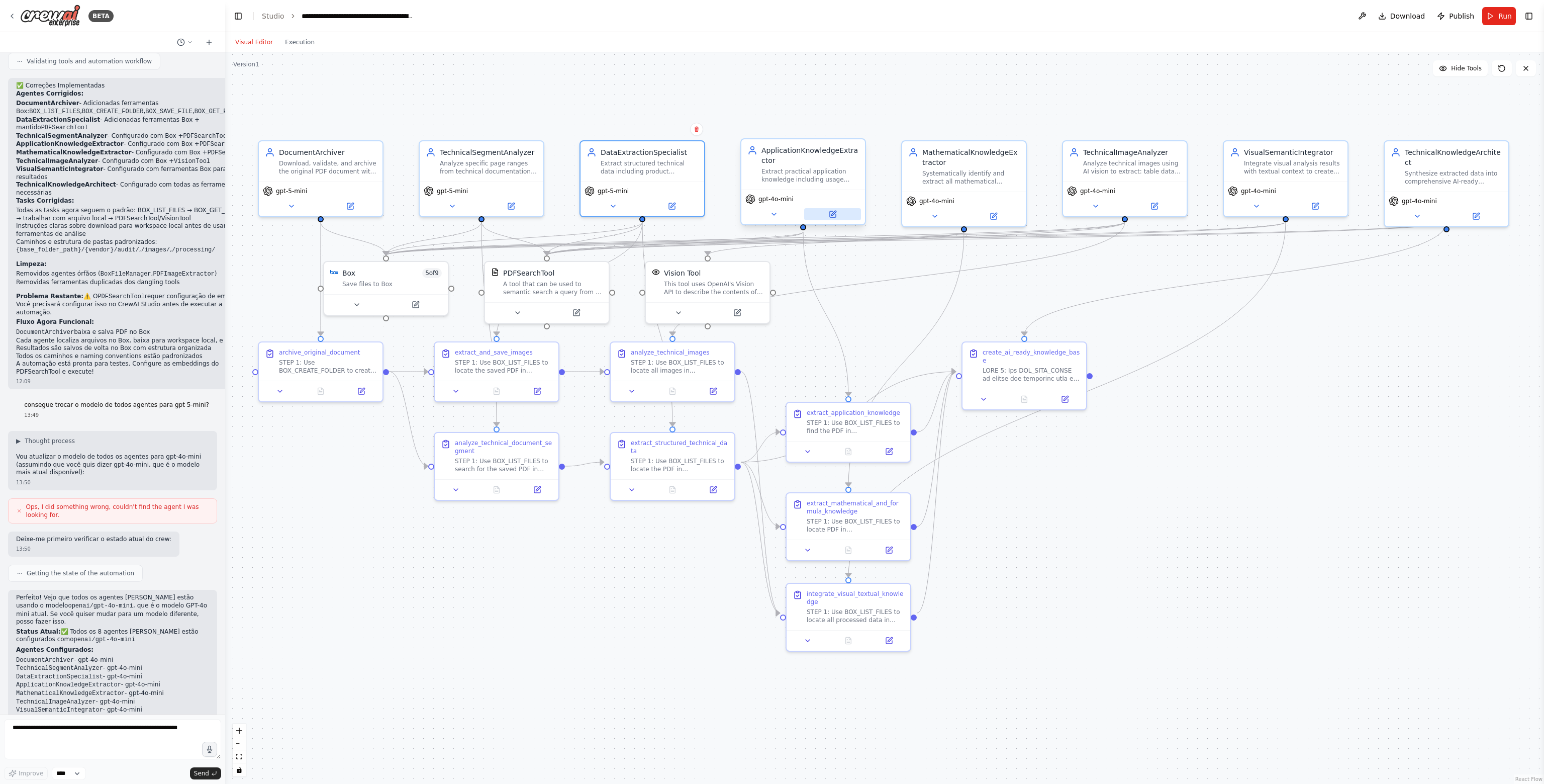
click at [843, 215] on button at bounding box center [833, 214] width 57 height 12
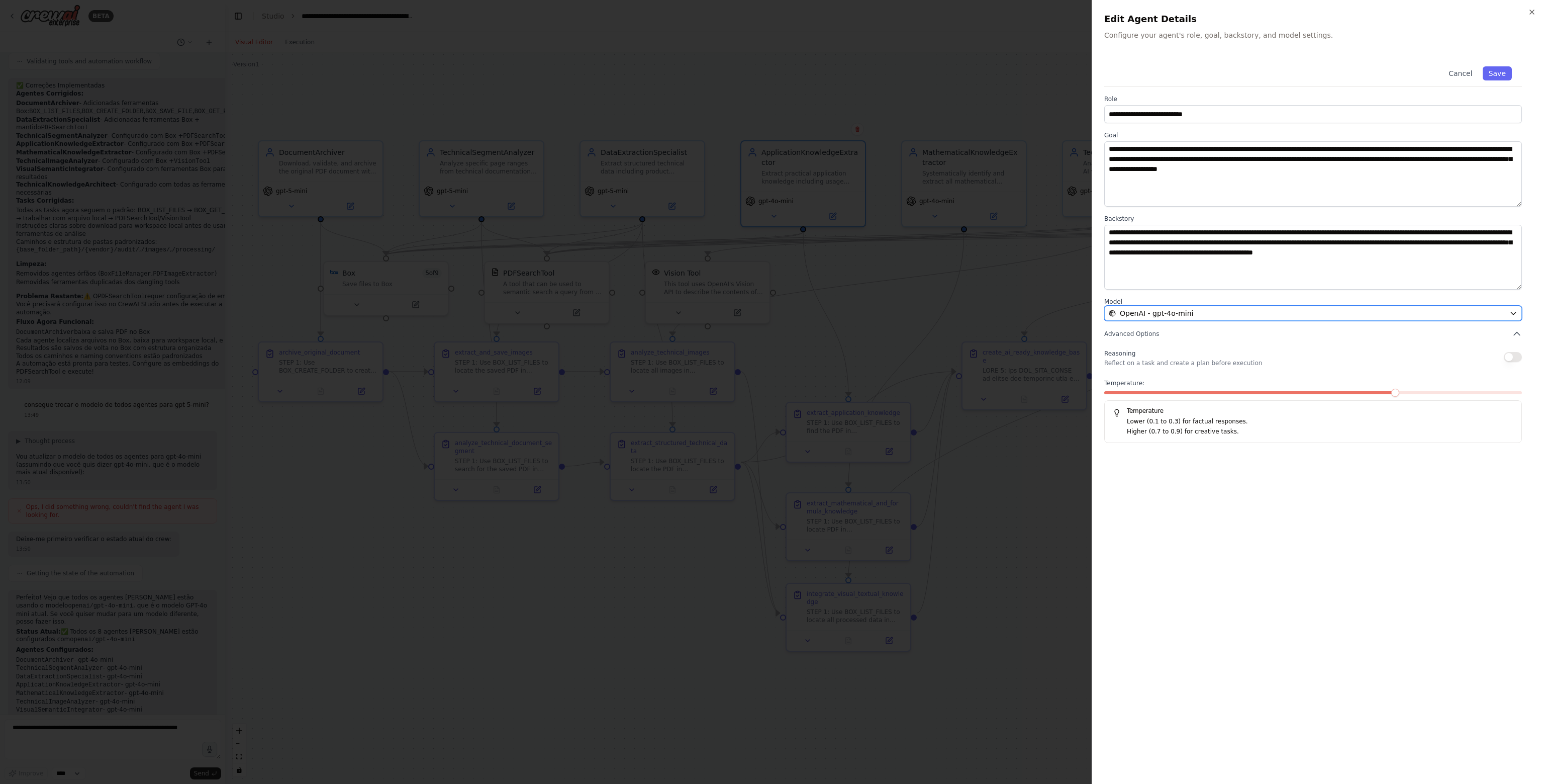
click at [1187, 309] on span "OpenAI - gpt-4o-mini" at bounding box center [1157, 313] width 73 height 10
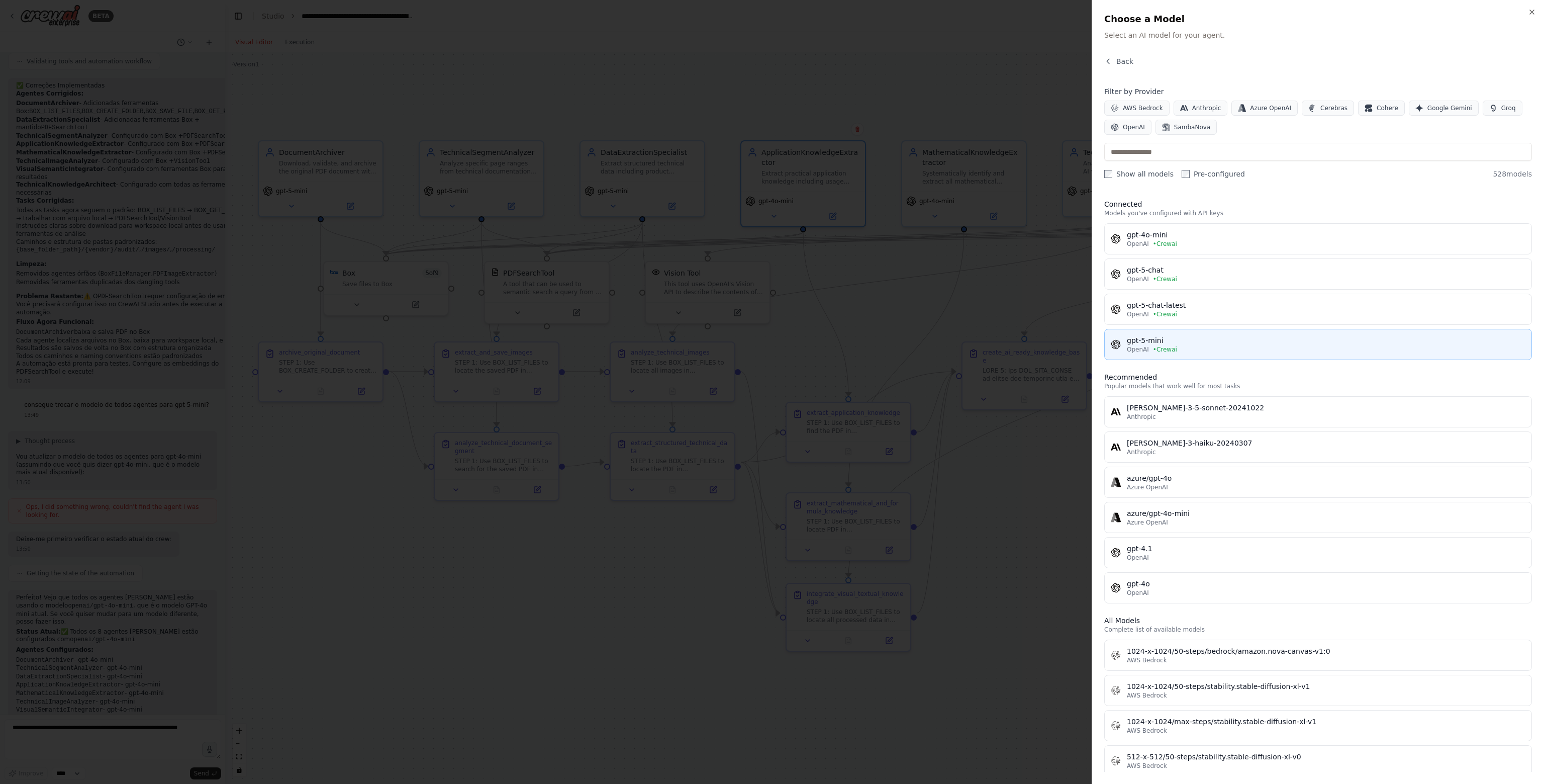
click at [1158, 345] on span "• Crewai" at bounding box center [1165, 349] width 24 height 8
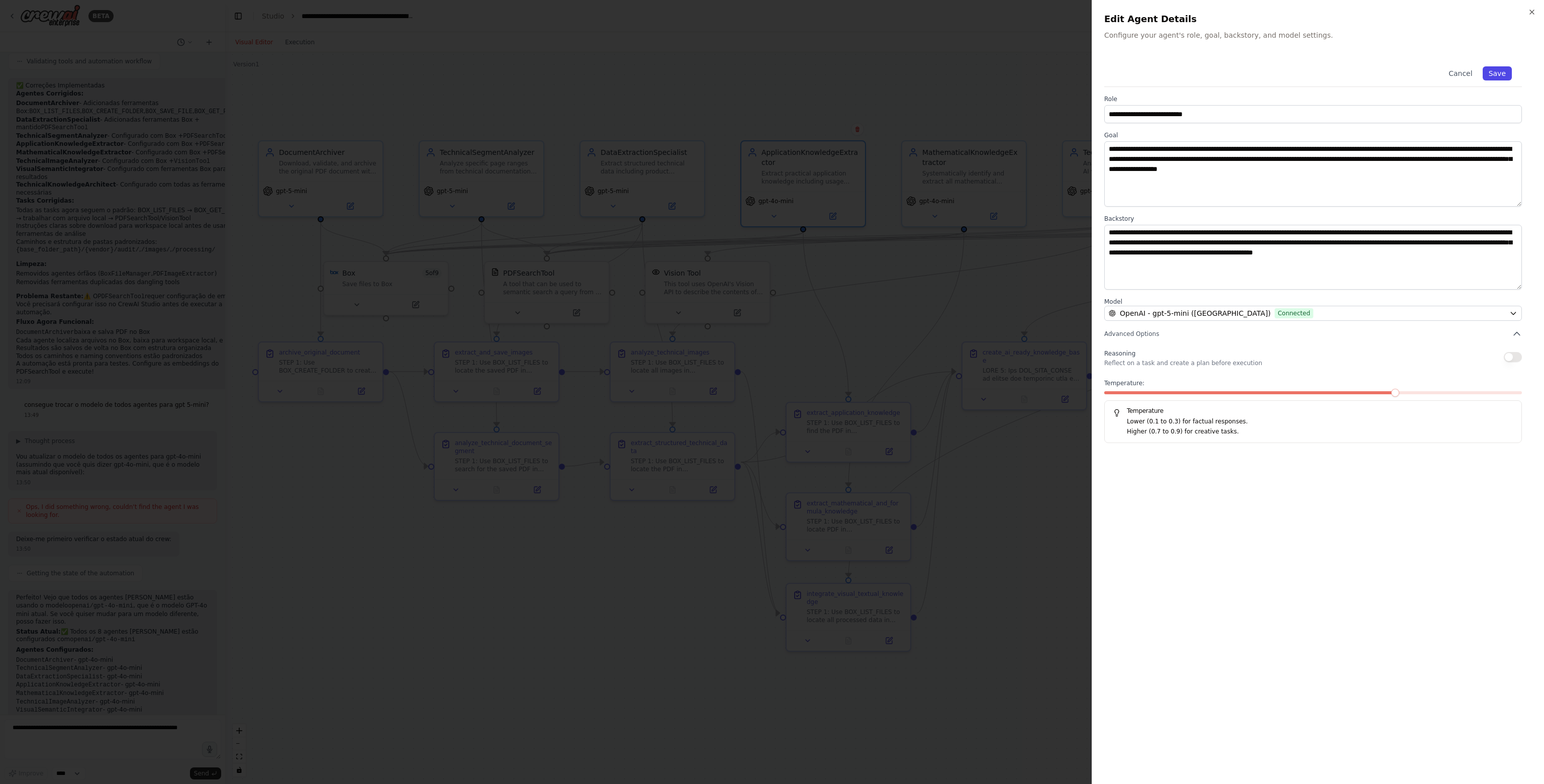
click at [1500, 69] on button "Save" at bounding box center [1497, 73] width 29 height 14
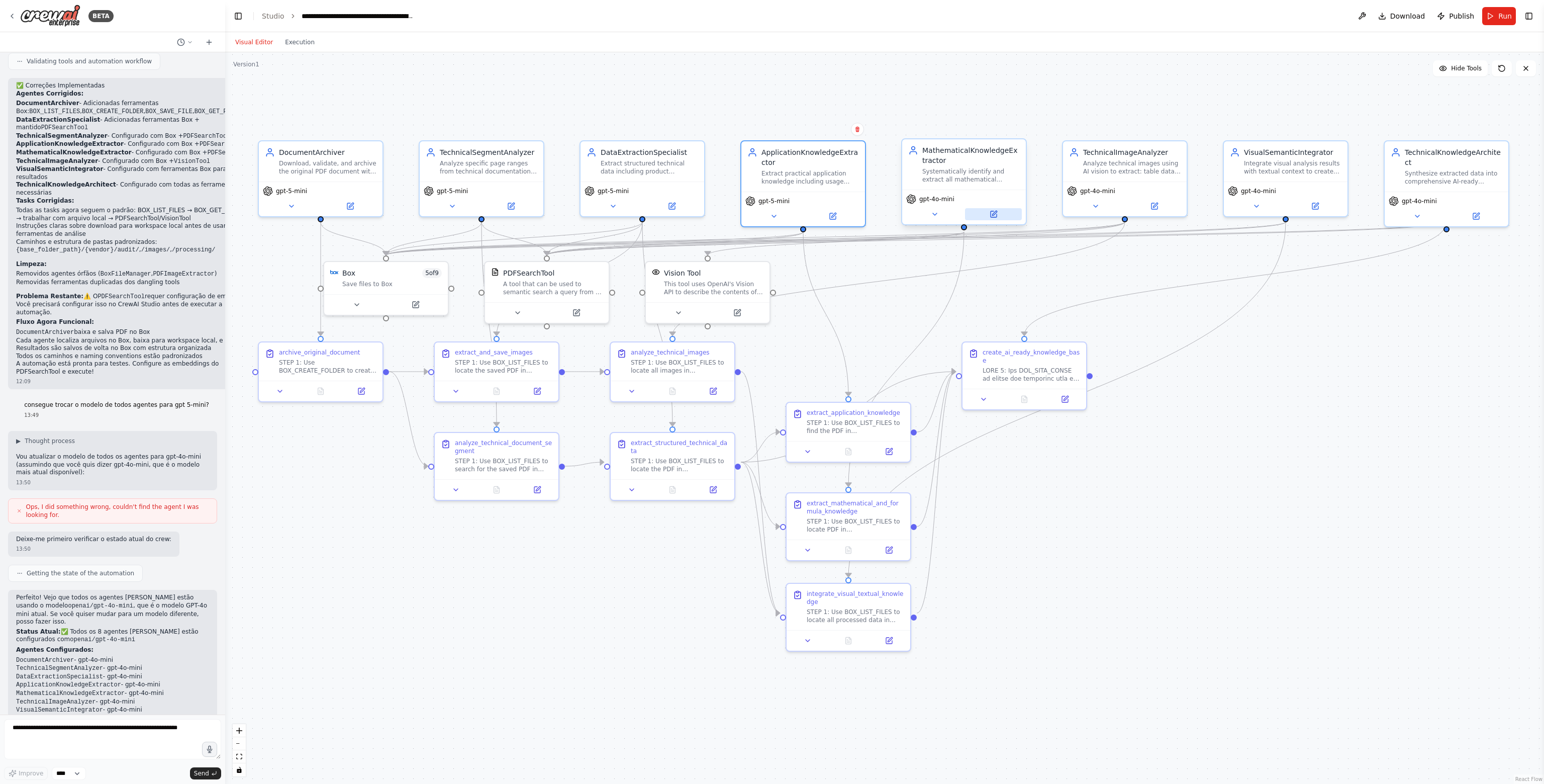
click at [999, 212] on button at bounding box center [994, 214] width 57 height 12
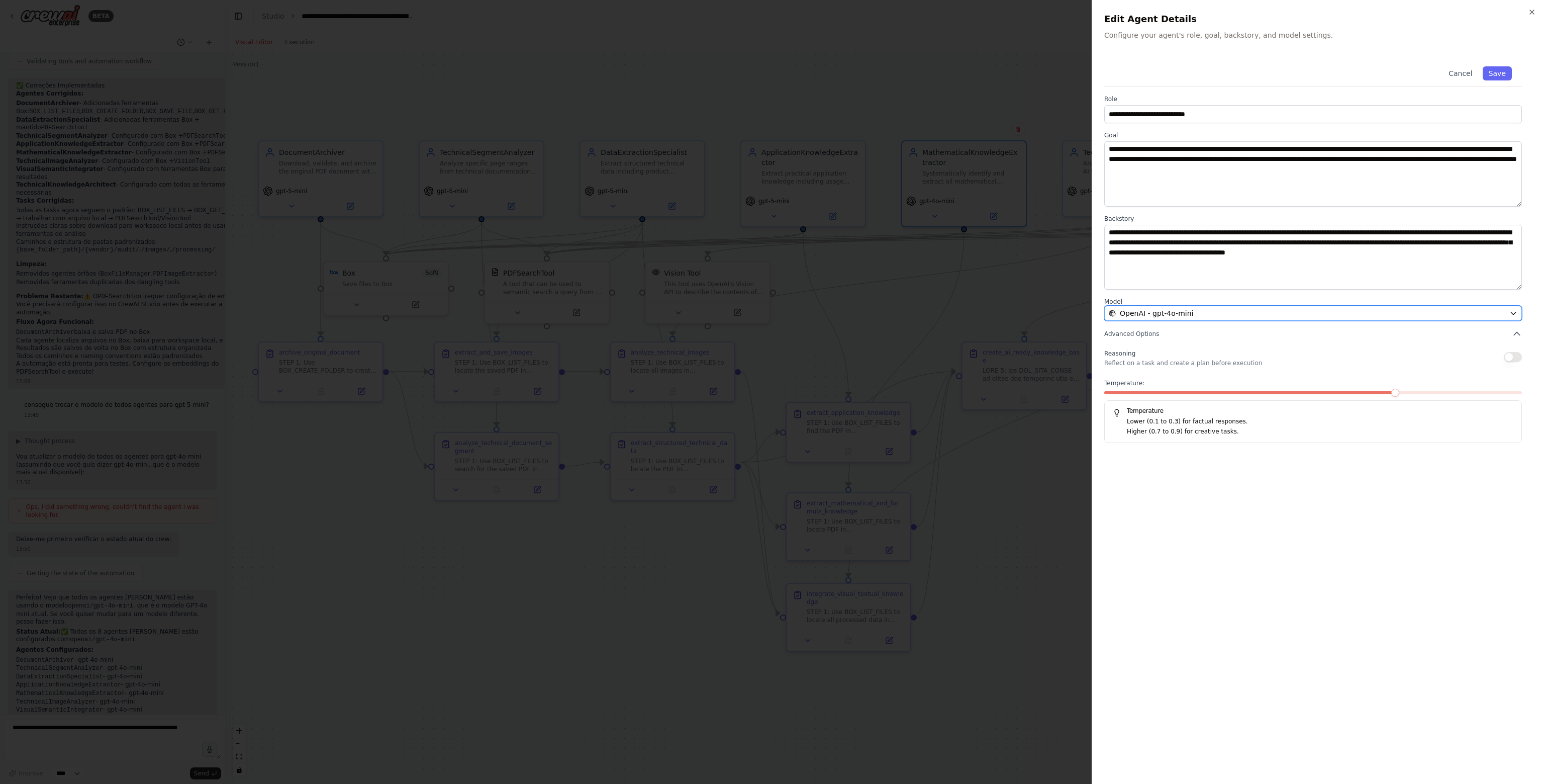
click at [1192, 314] on div "OpenAI - gpt-4o-mini" at bounding box center [1307, 313] width 397 height 10
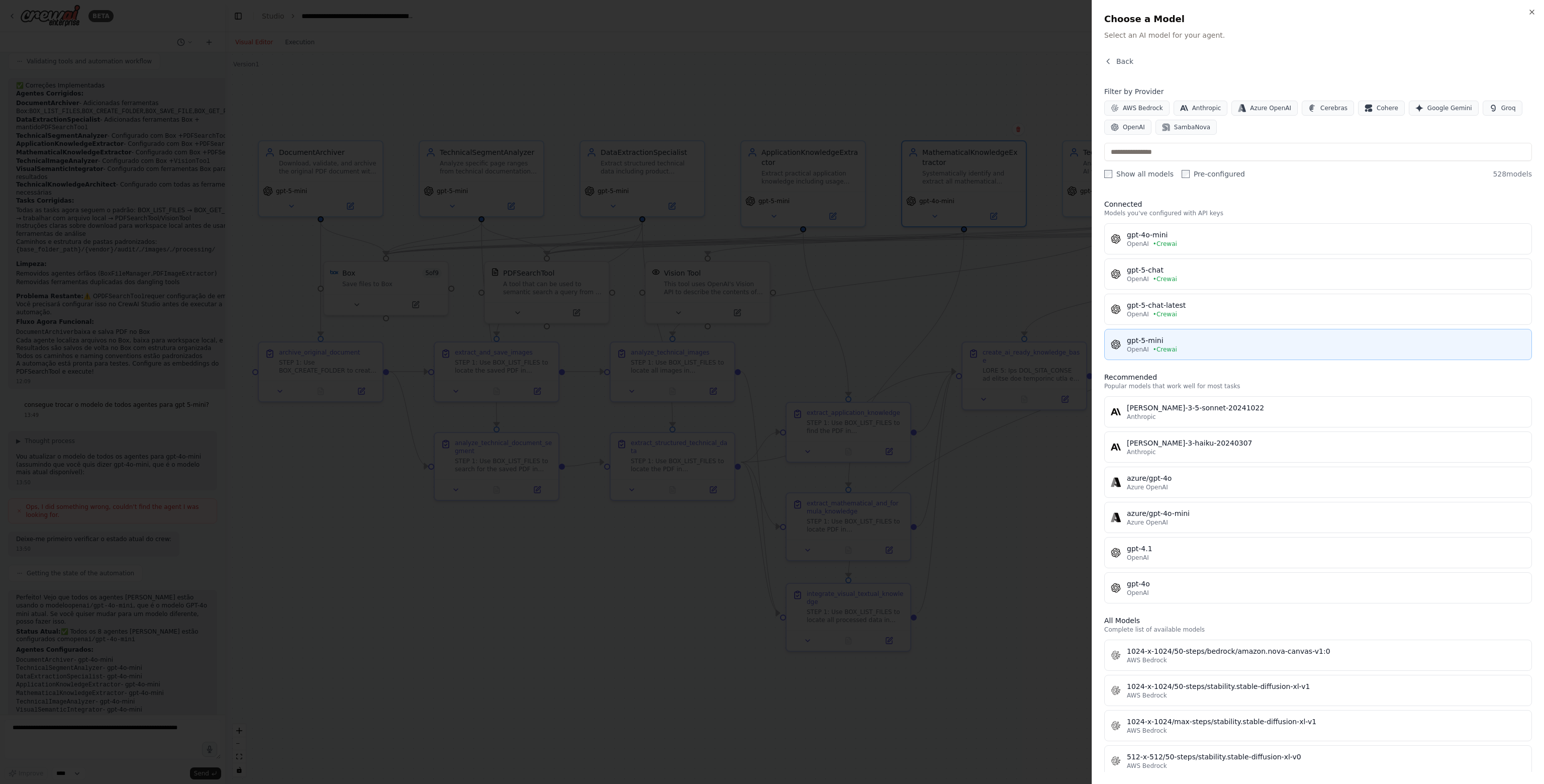
click at [1163, 352] on span "• Crewai" at bounding box center [1165, 349] width 24 height 8
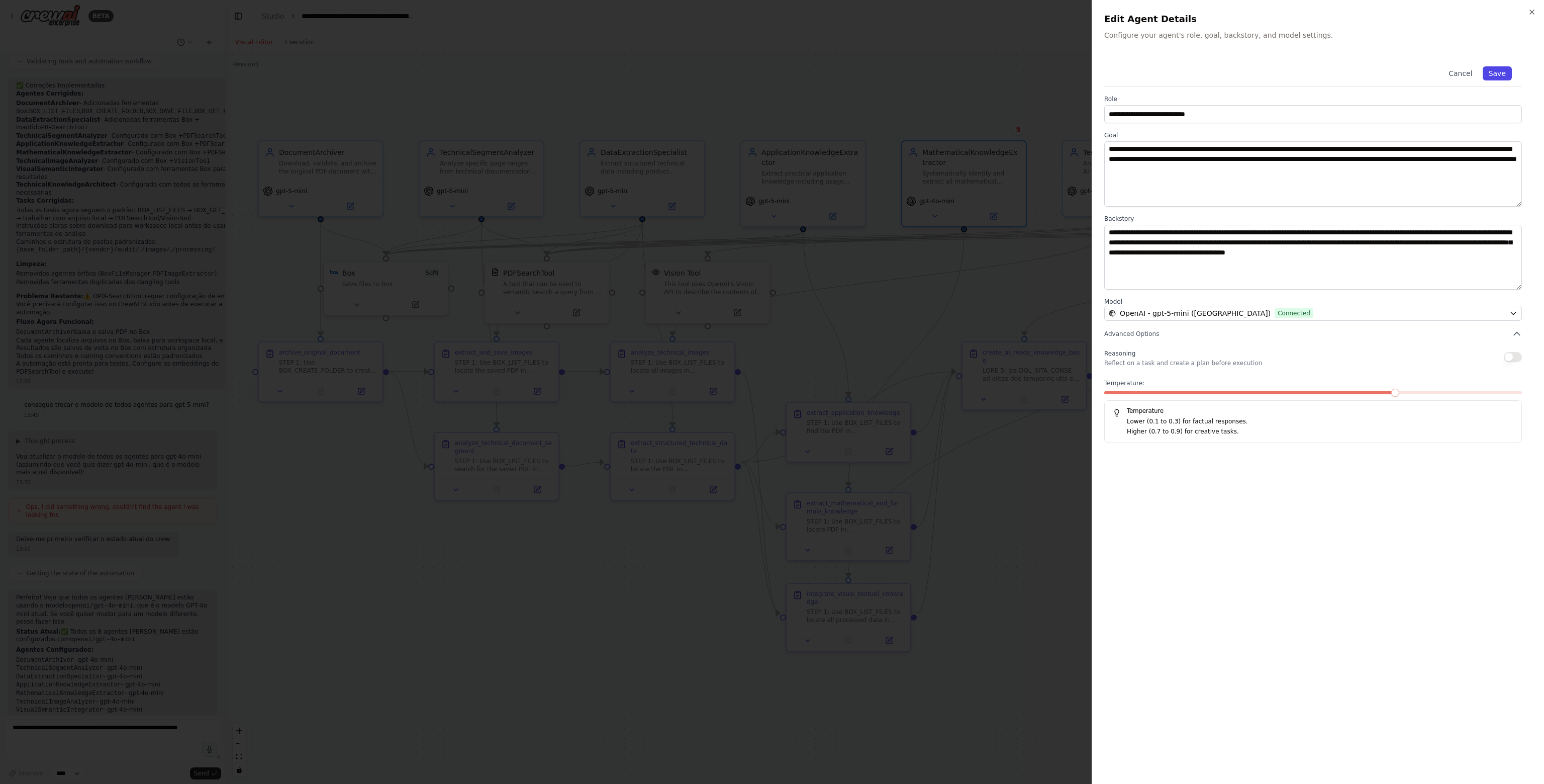
click at [1499, 71] on button "Save" at bounding box center [1497, 73] width 29 height 14
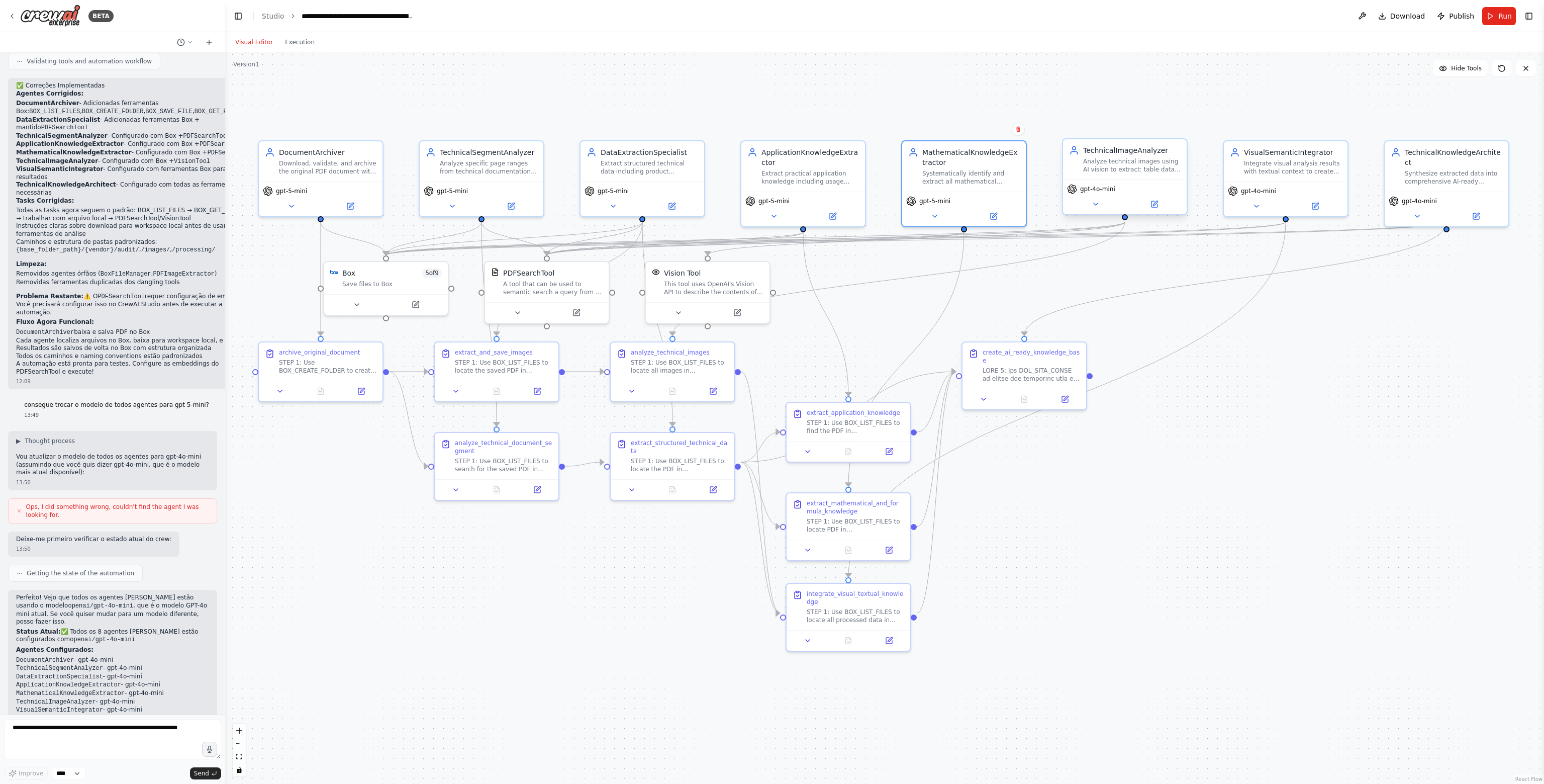
click at [1097, 193] on div "gpt-4o-mini" at bounding box center [1091, 189] width 48 height 10
click at [1156, 205] on icon at bounding box center [1155, 204] width 6 height 6
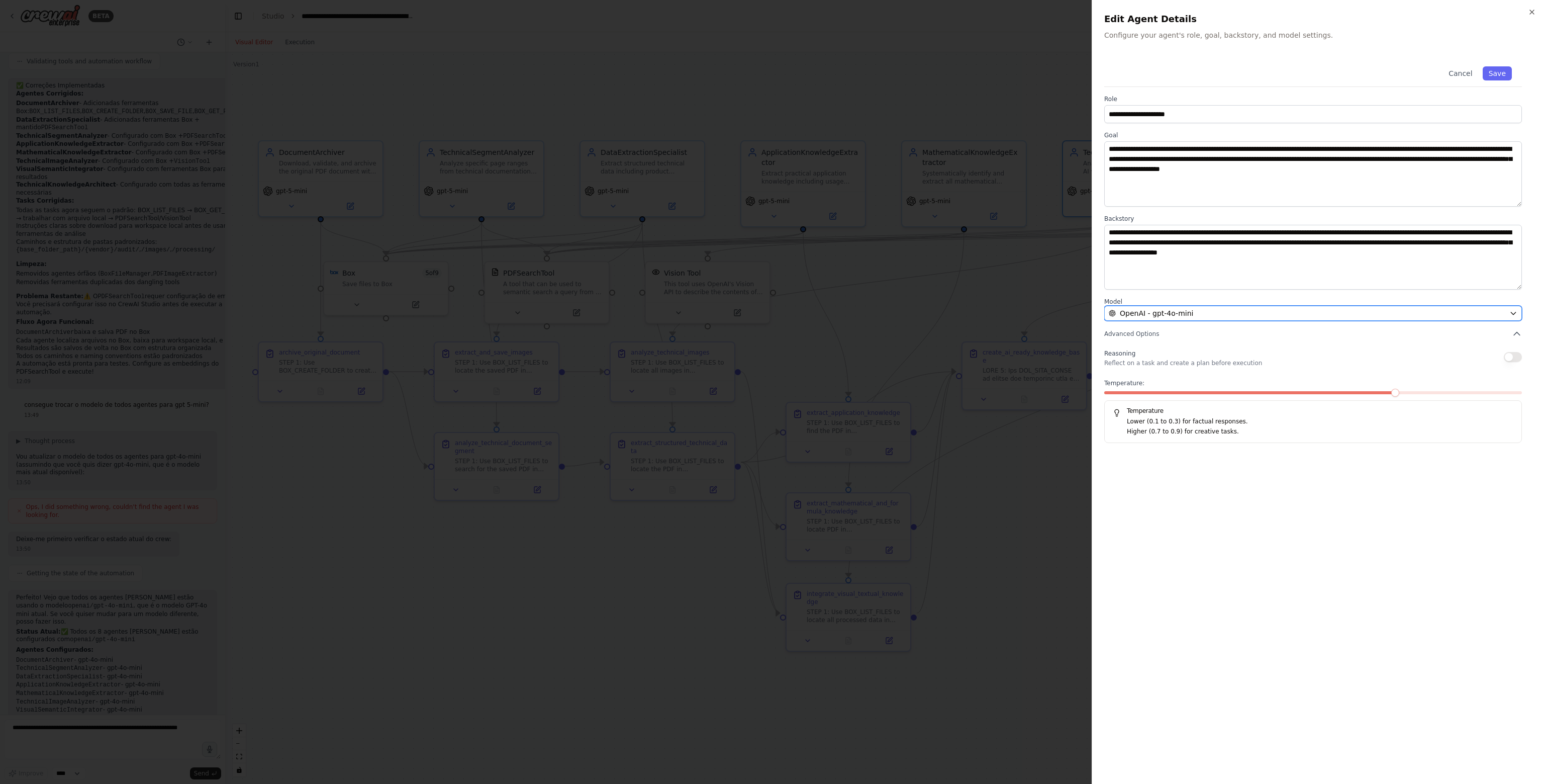
click at [1175, 311] on span "OpenAI - gpt-4o-mini" at bounding box center [1157, 313] width 73 height 10
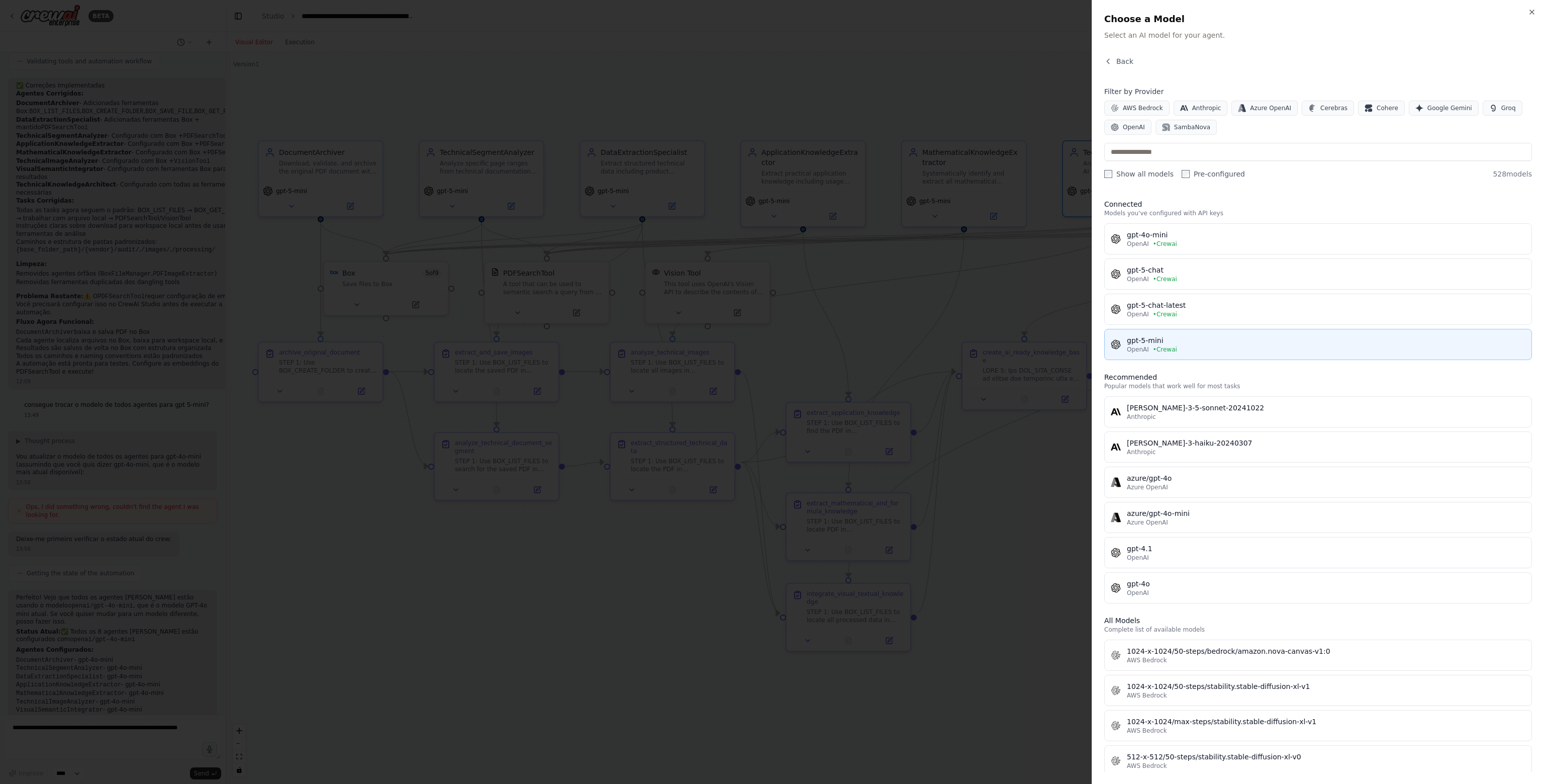
click at [1194, 348] on div "OpenAI • Crewai" at bounding box center [1326, 349] width 398 height 8
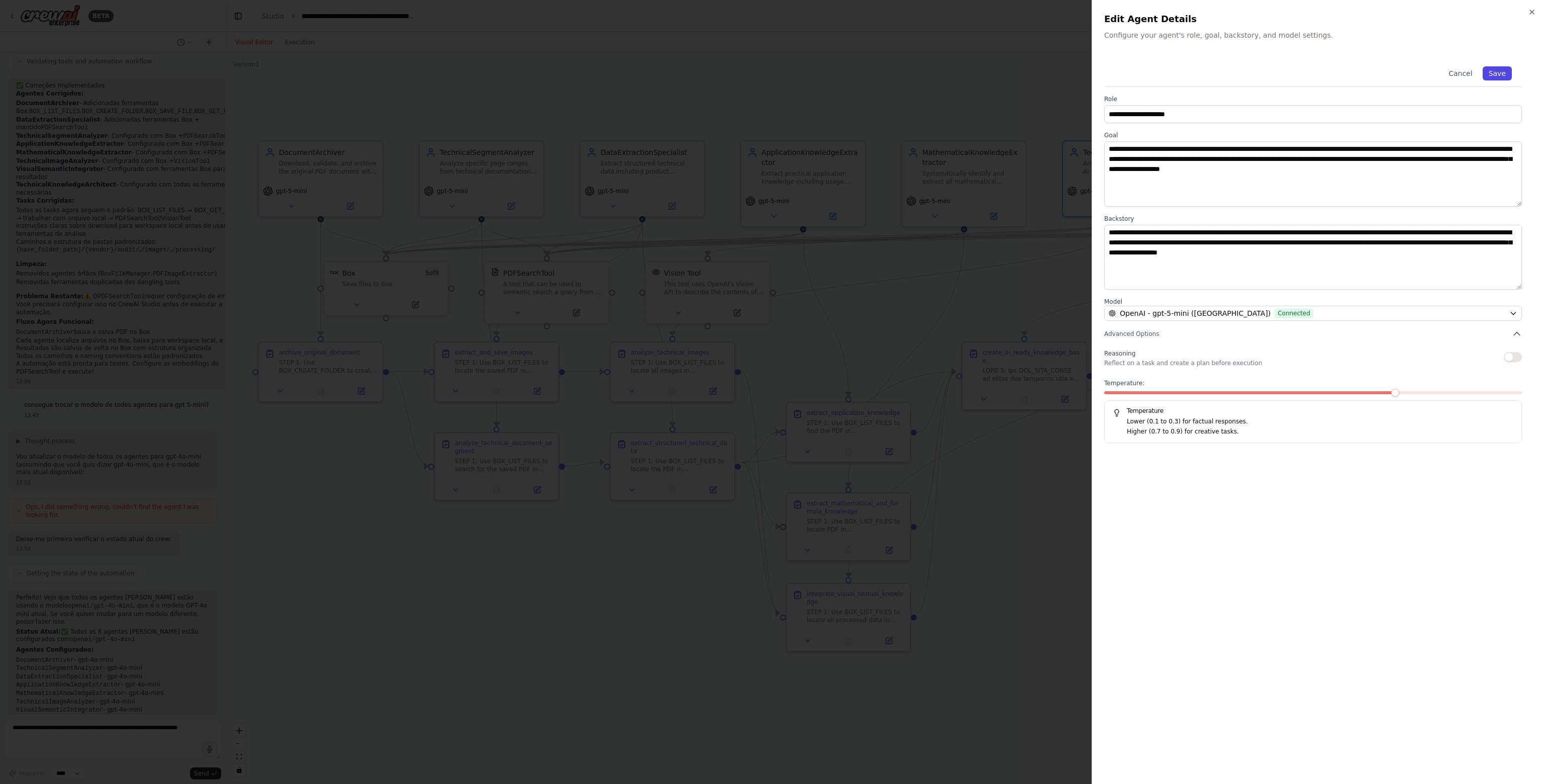
click at [1506, 76] on button "Save" at bounding box center [1497, 73] width 29 height 14
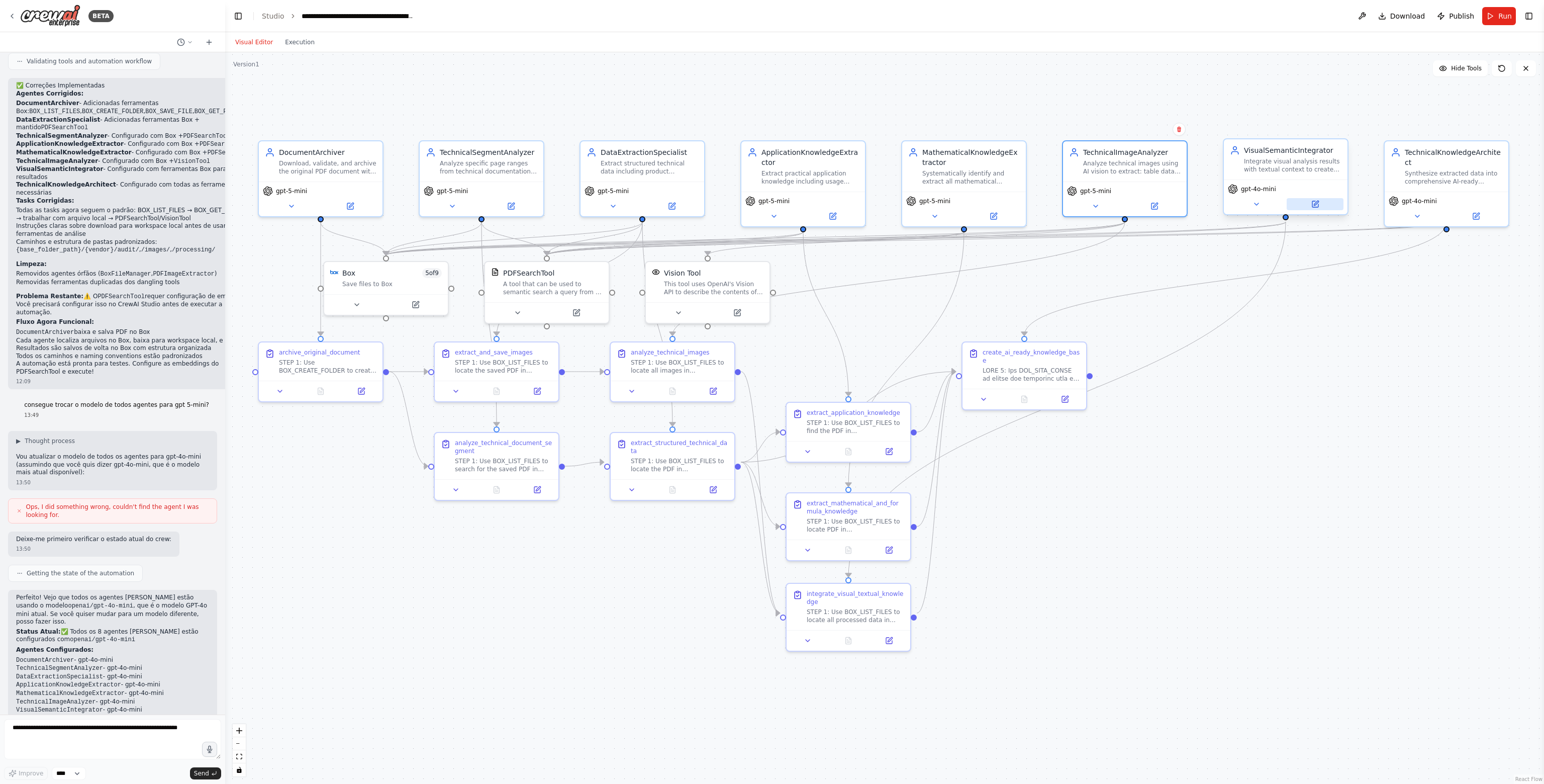
click at [1317, 198] on button at bounding box center [1315, 203] width 57 height 12
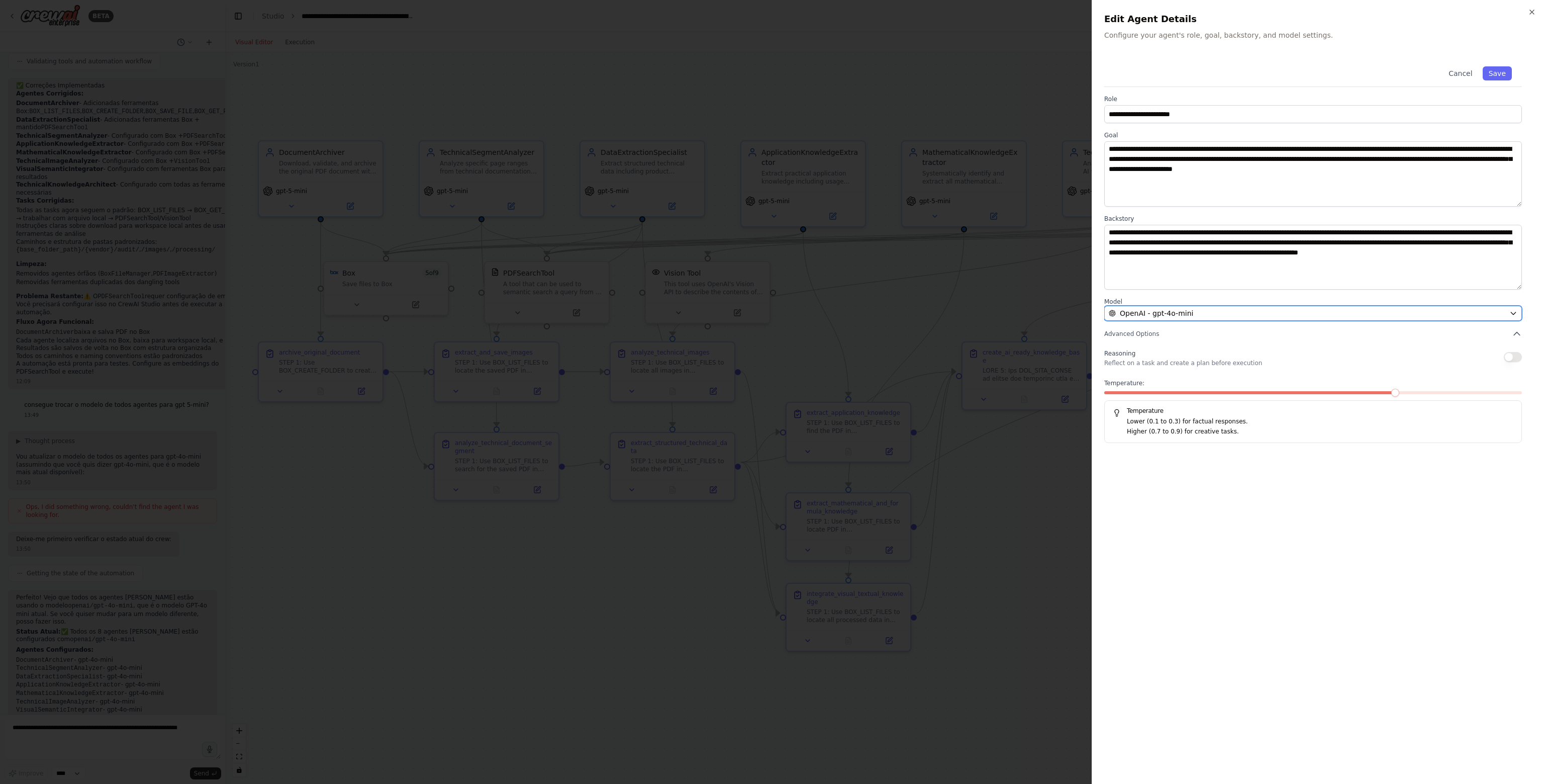
click at [1181, 318] on span "OpenAI - gpt-4o-mini" at bounding box center [1157, 313] width 73 height 10
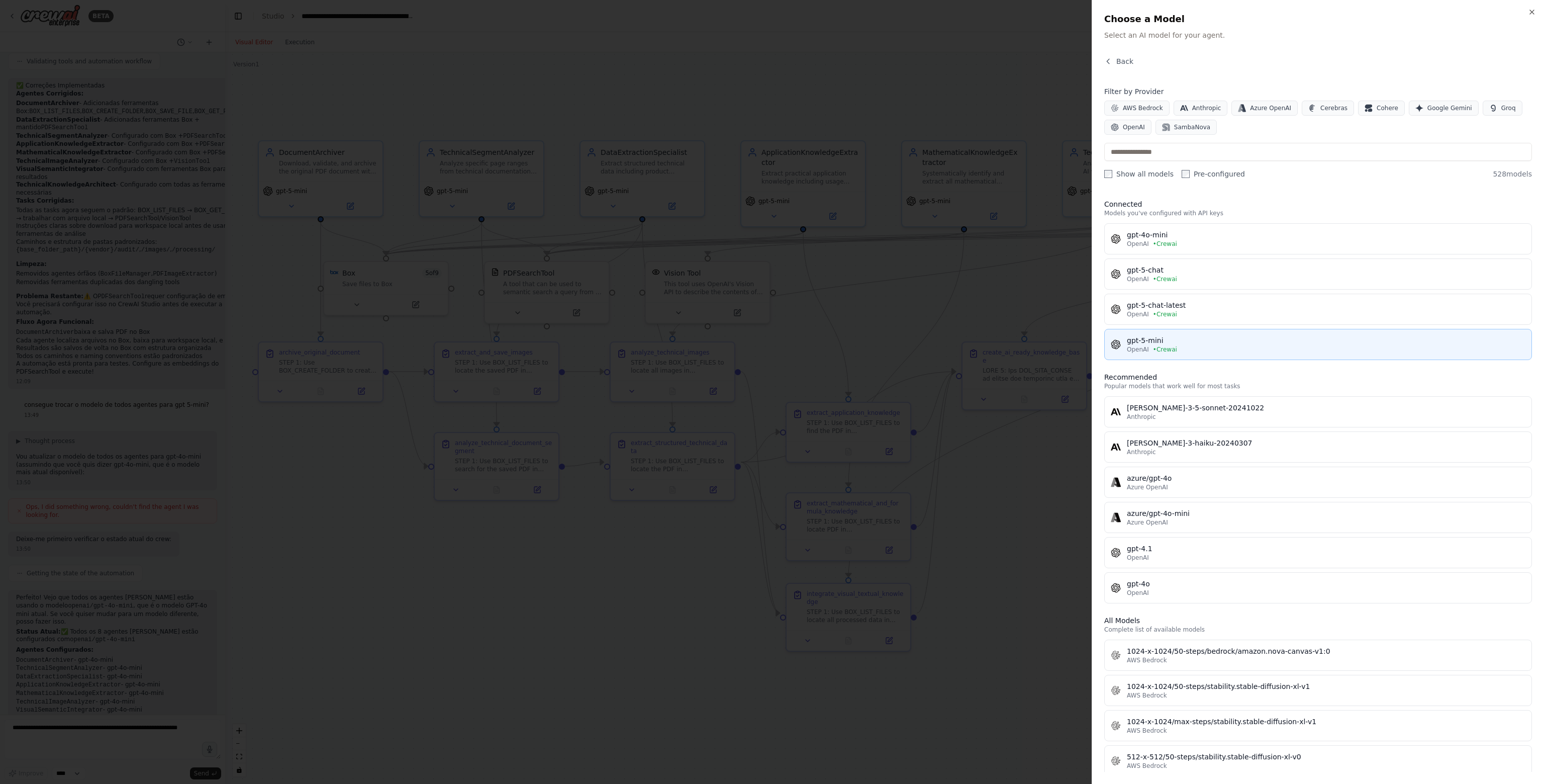
click at [1177, 349] on div "OpenAI • Crewai" at bounding box center [1326, 349] width 398 height 8
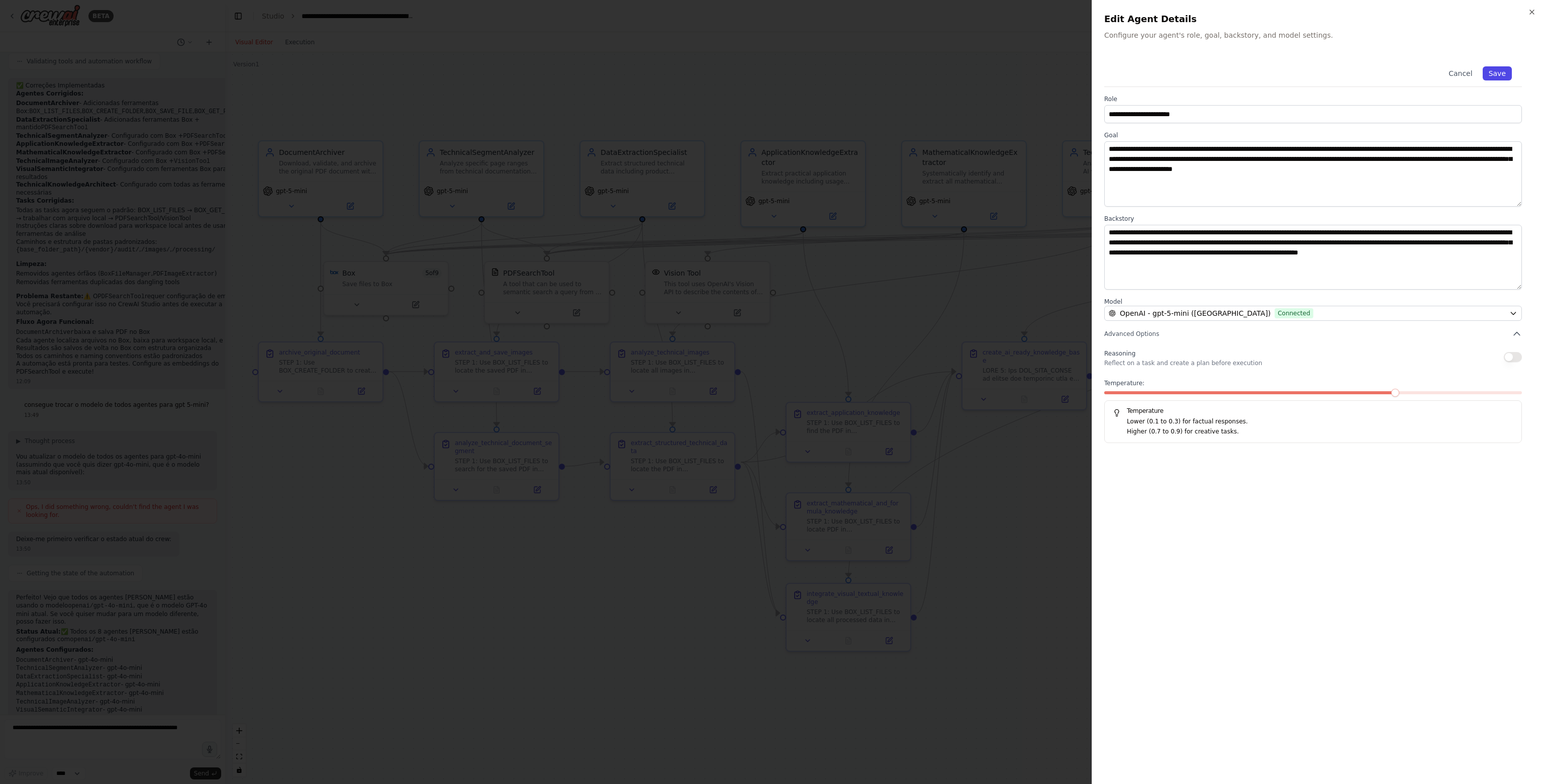
click at [1494, 76] on button "Save" at bounding box center [1497, 73] width 29 height 14
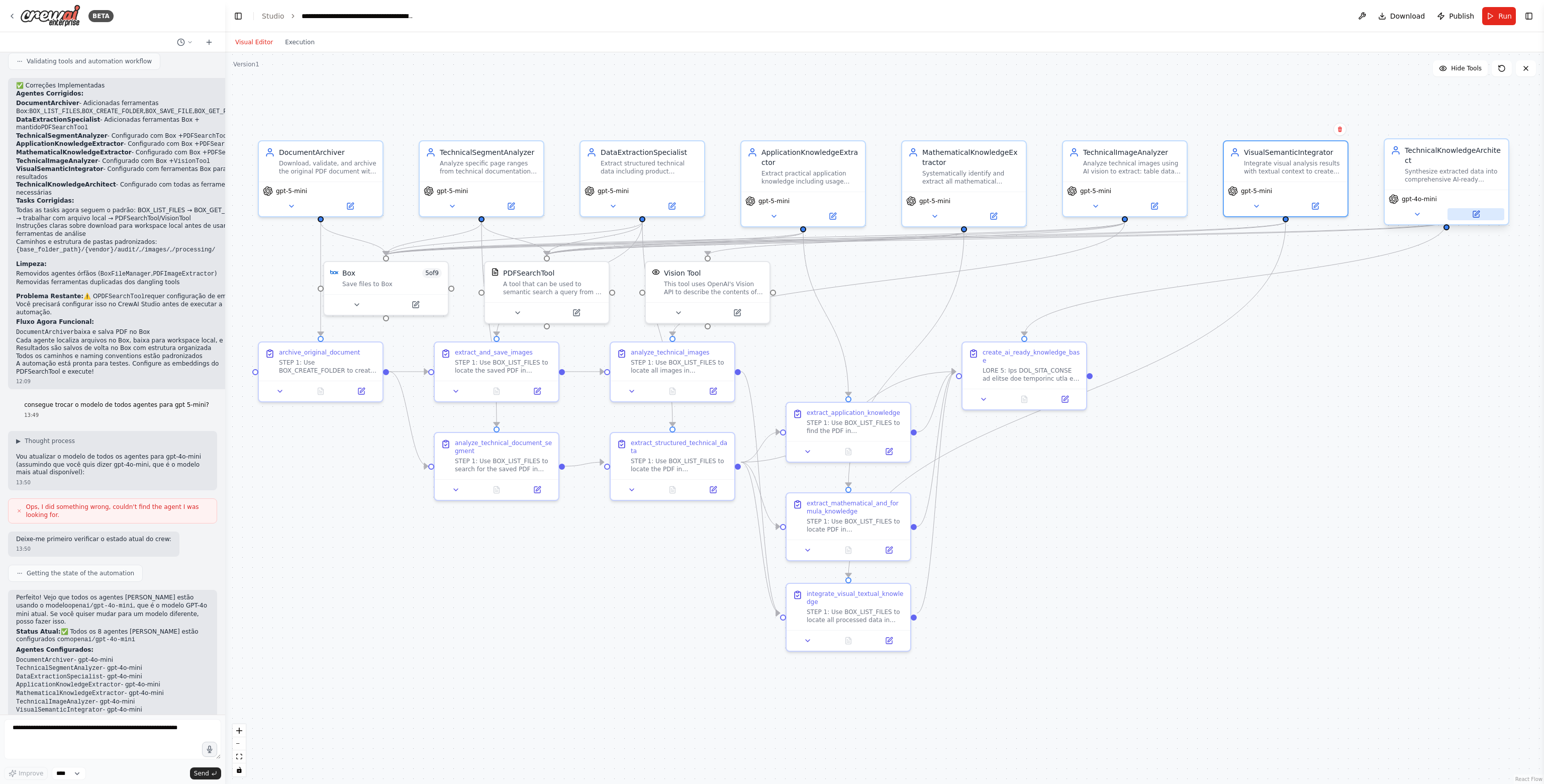
click at [1483, 208] on button at bounding box center [1476, 214] width 57 height 12
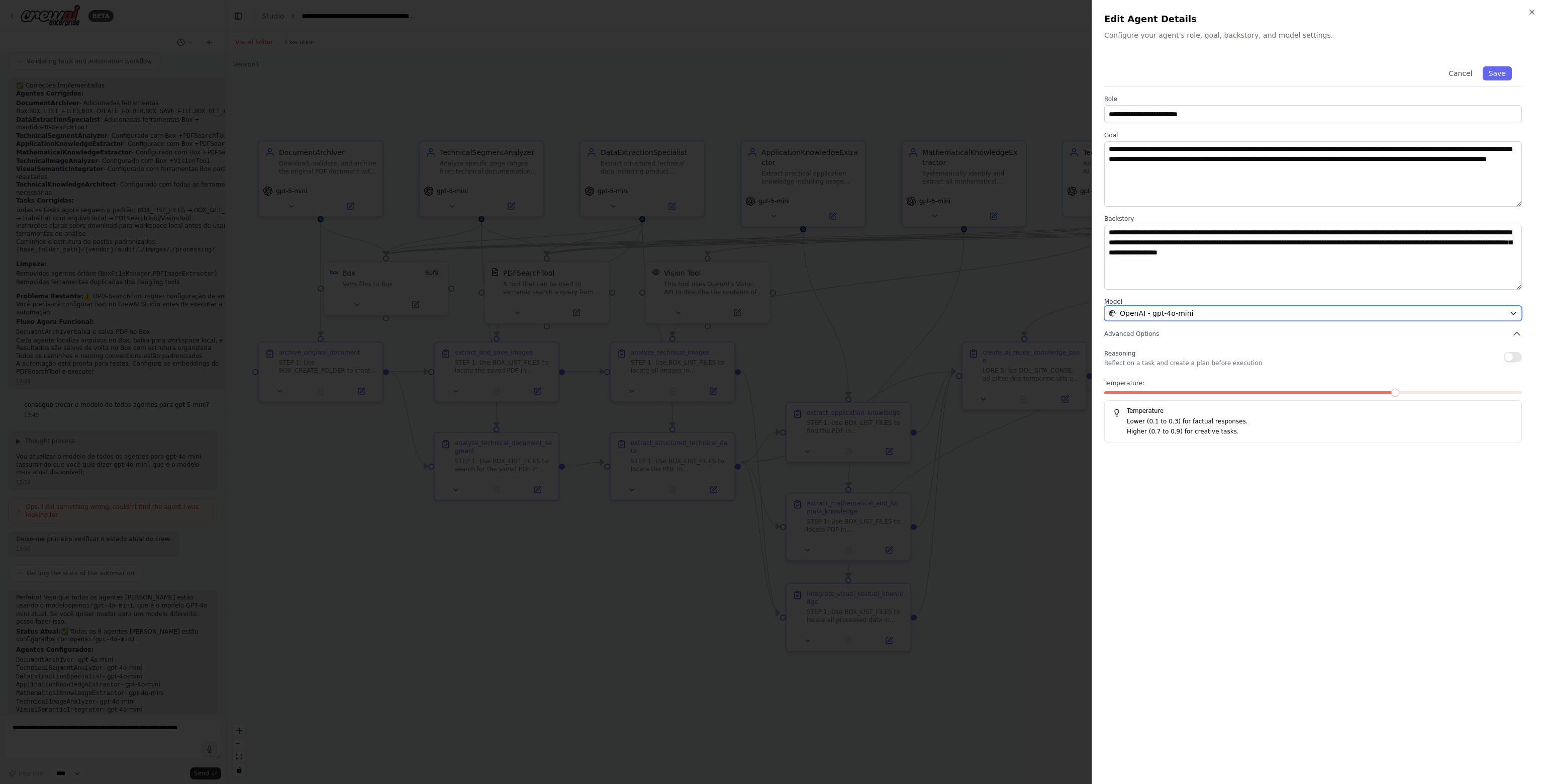
click at [1239, 313] on div "OpenAI - gpt-4o-mini" at bounding box center [1307, 313] width 397 height 10
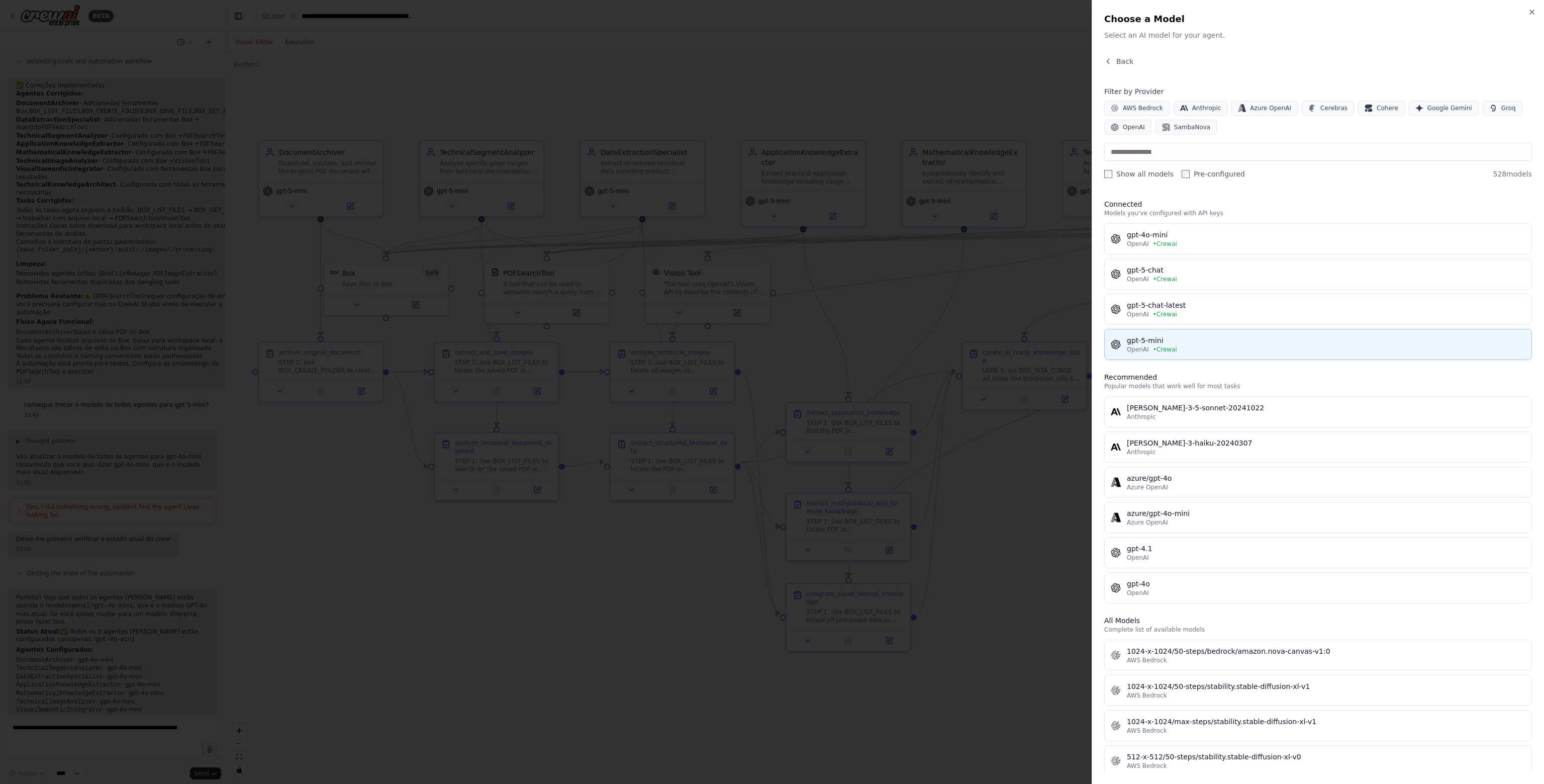
click at [1182, 346] on div "OpenAI • Crewai" at bounding box center [1326, 349] width 398 height 8
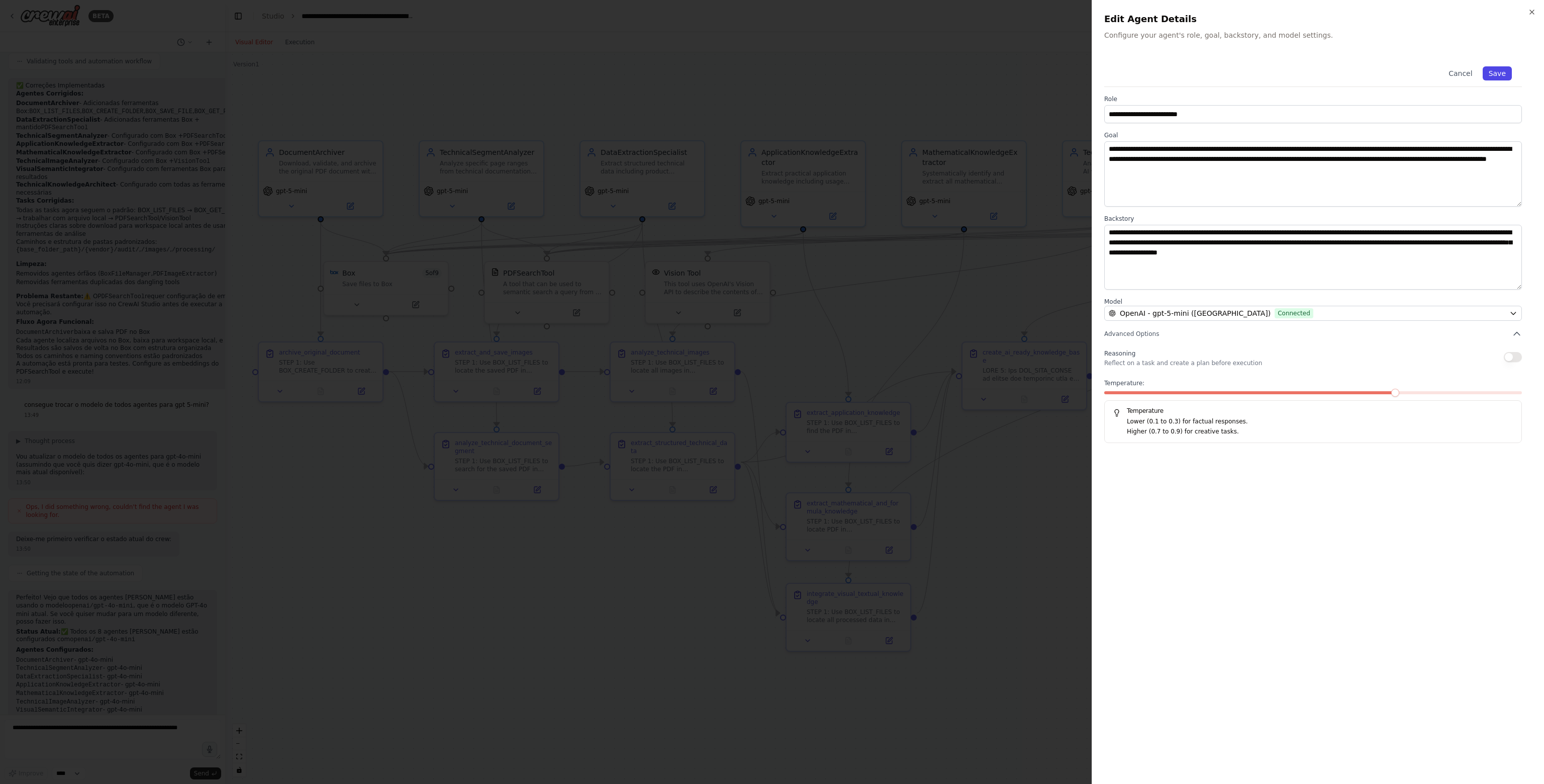
click at [1501, 72] on button "Save" at bounding box center [1497, 73] width 29 height 14
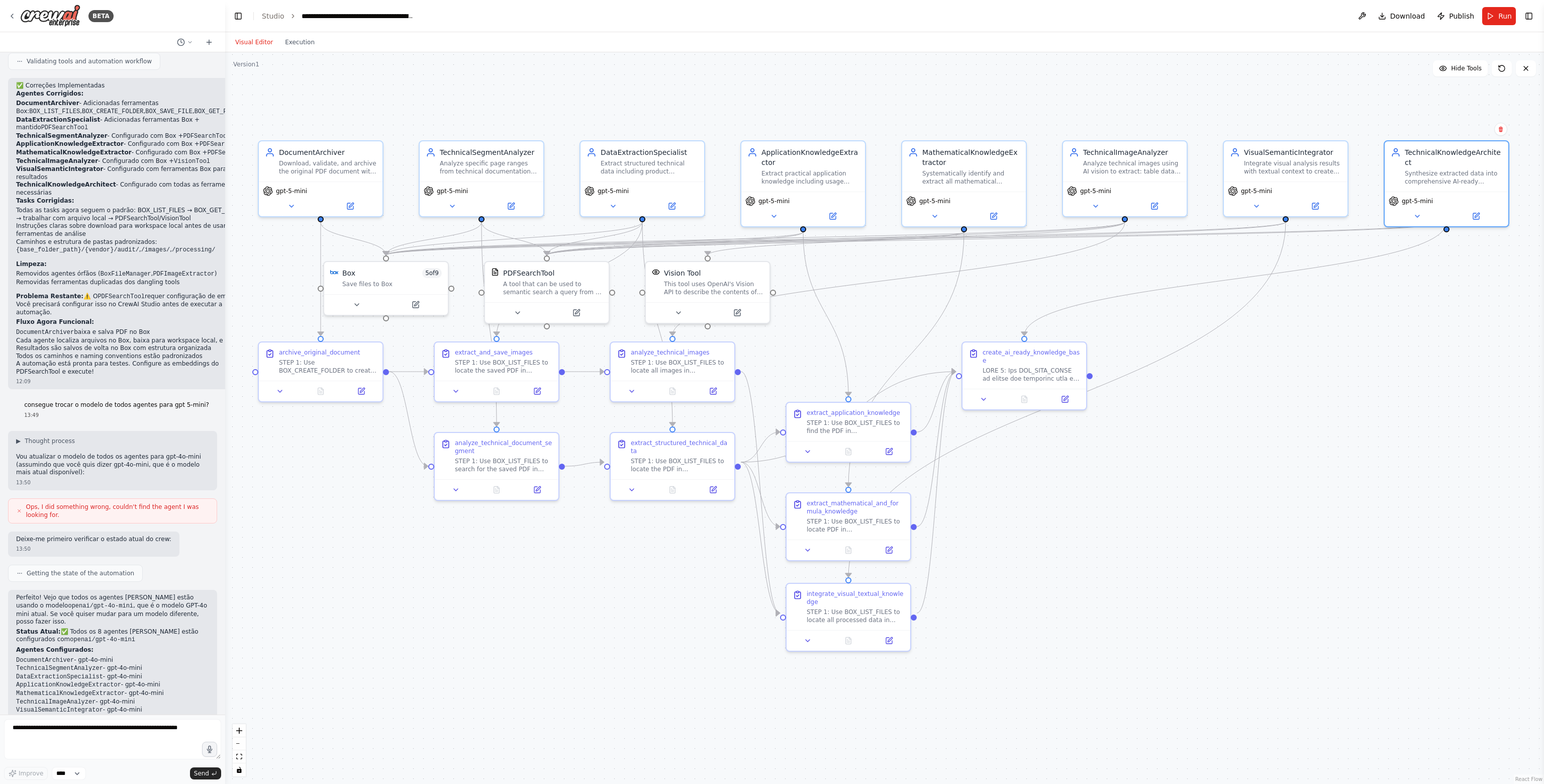
click at [1271, 484] on div ".deletable-edge-delete-btn { width: 20px; height: 20px; border: 0px solid #ffff…" at bounding box center [885, 418] width 1319 height 732
click at [427, 301] on button at bounding box center [415, 302] width 57 height 12
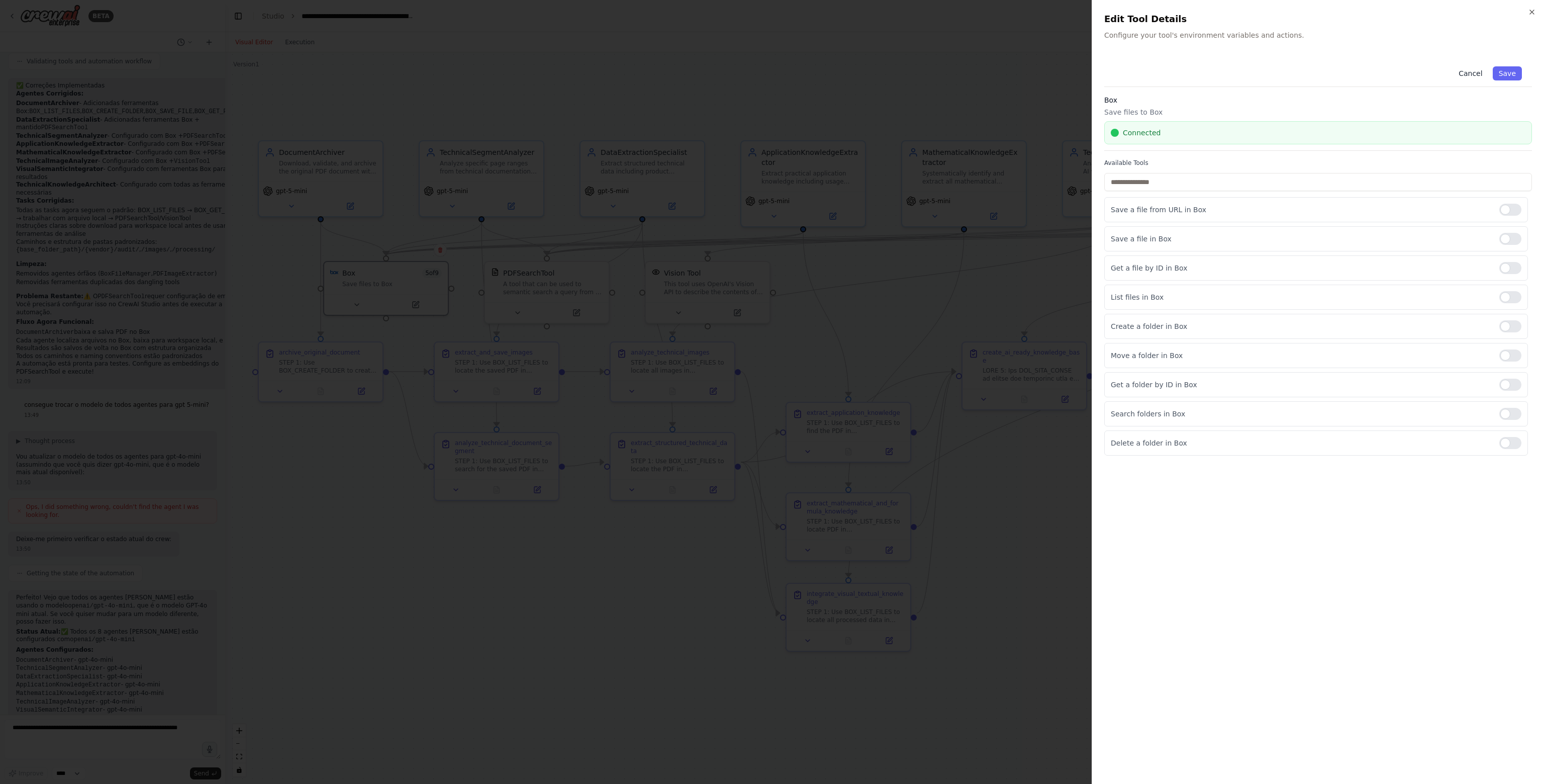
click at [1476, 74] on button "Cancel" at bounding box center [1471, 73] width 36 height 14
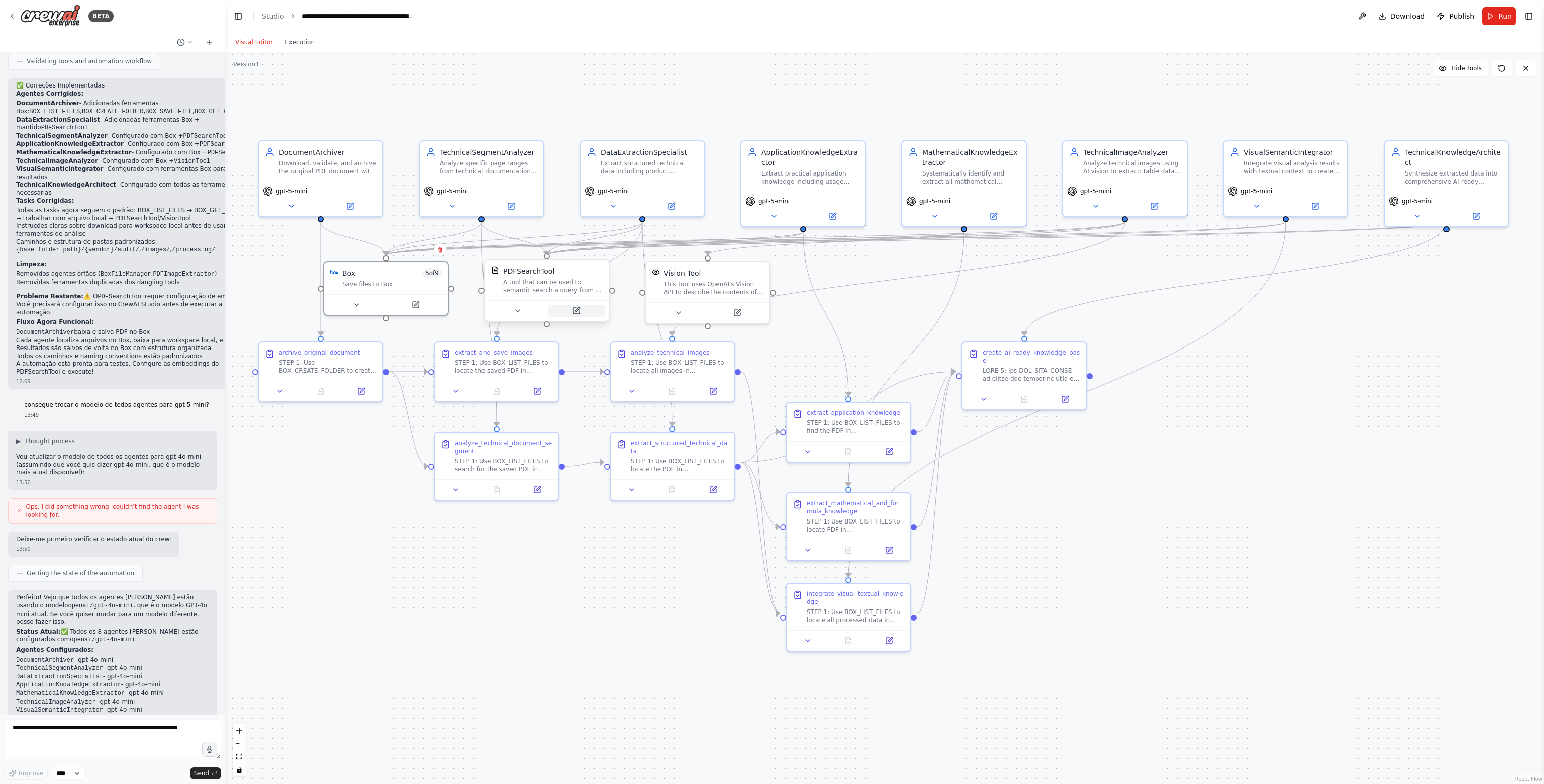
click at [585, 311] on button at bounding box center [576, 310] width 57 height 12
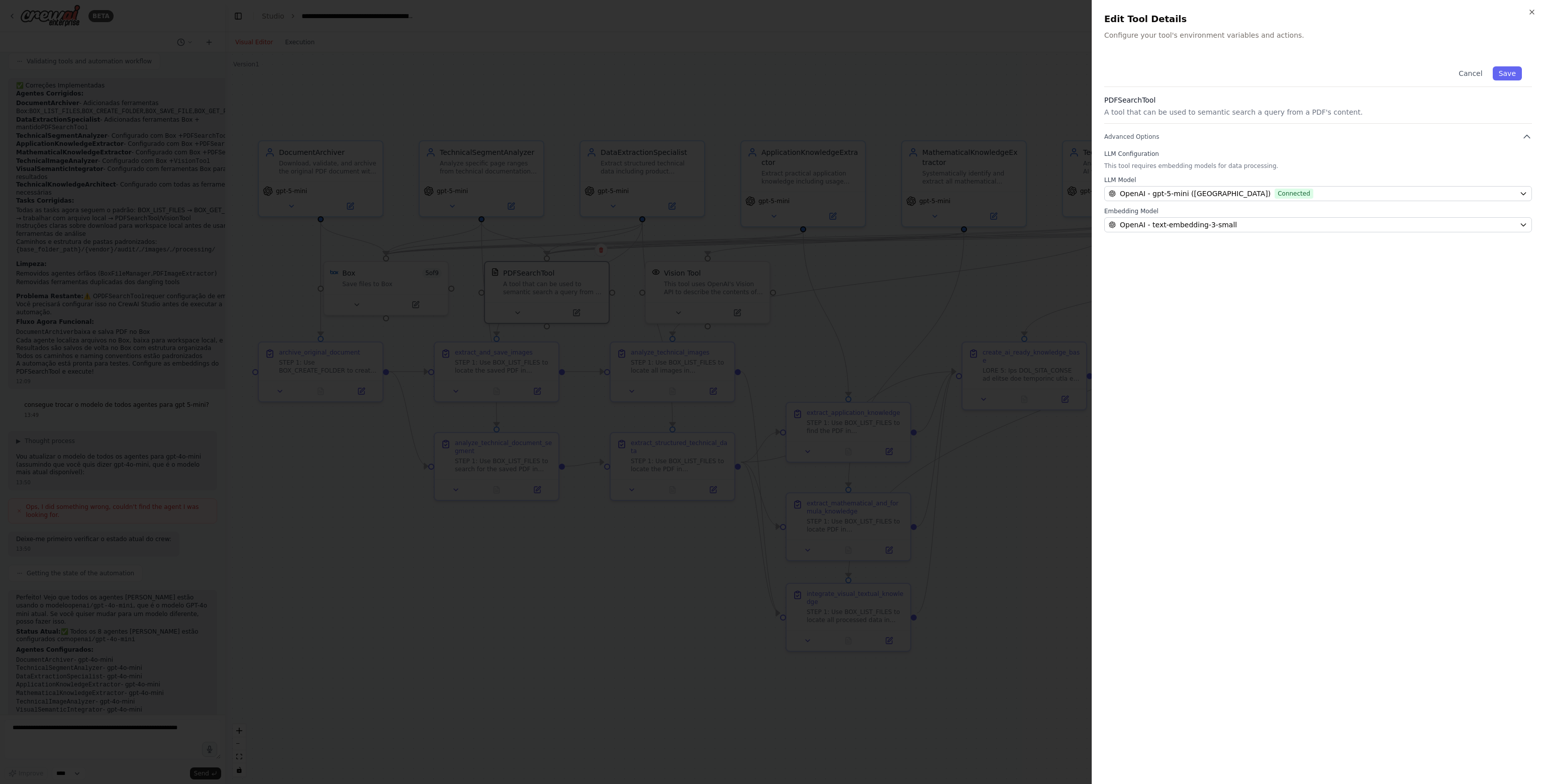
click at [1024, 510] on div at bounding box center [772, 392] width 1544 height 784
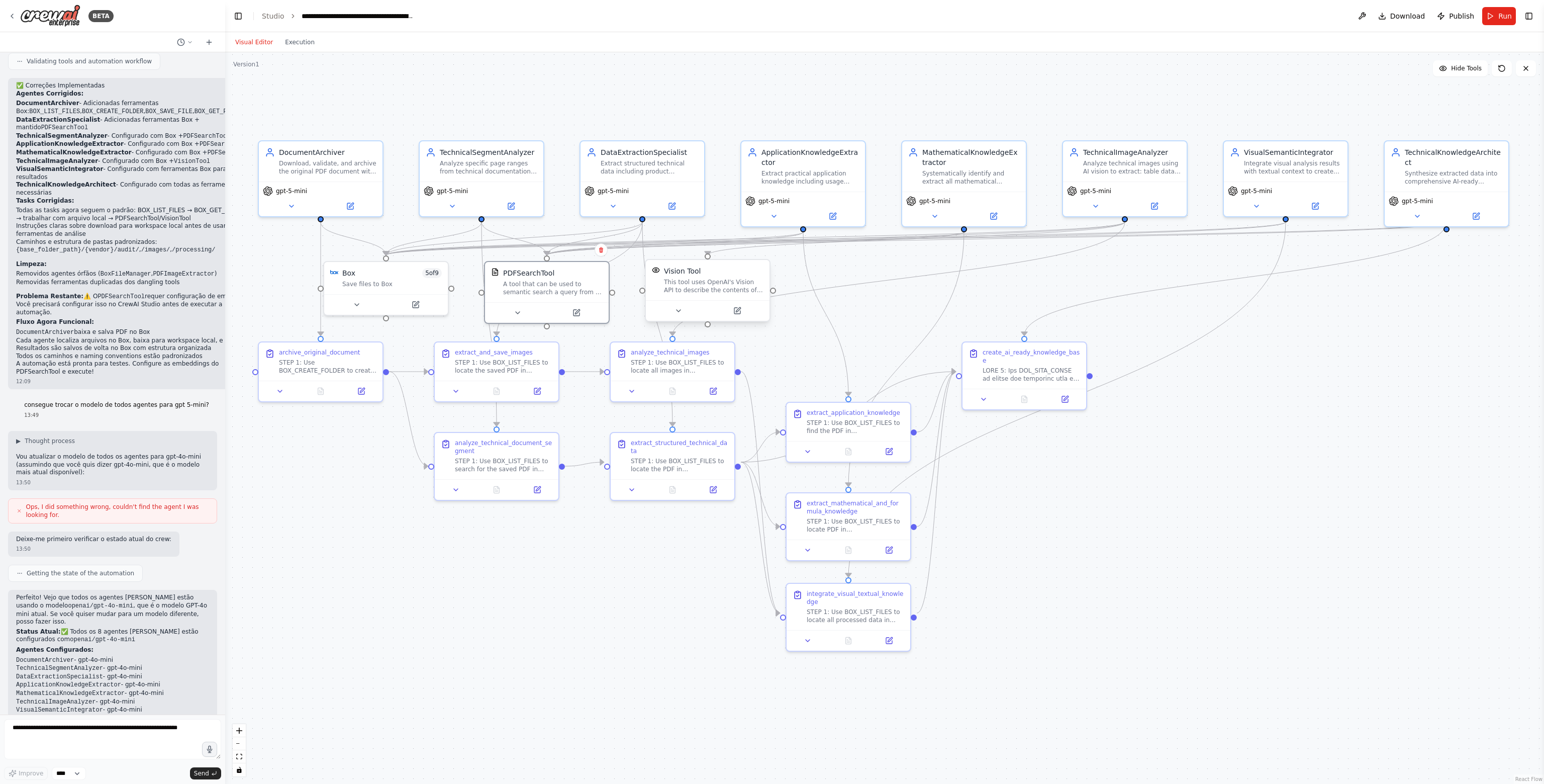
click at [743, 316] on div at bounding box center [708, 310] width 124 height 20
click at [735, 310] on icon at bounding box center [737, 311] width 6 height 6
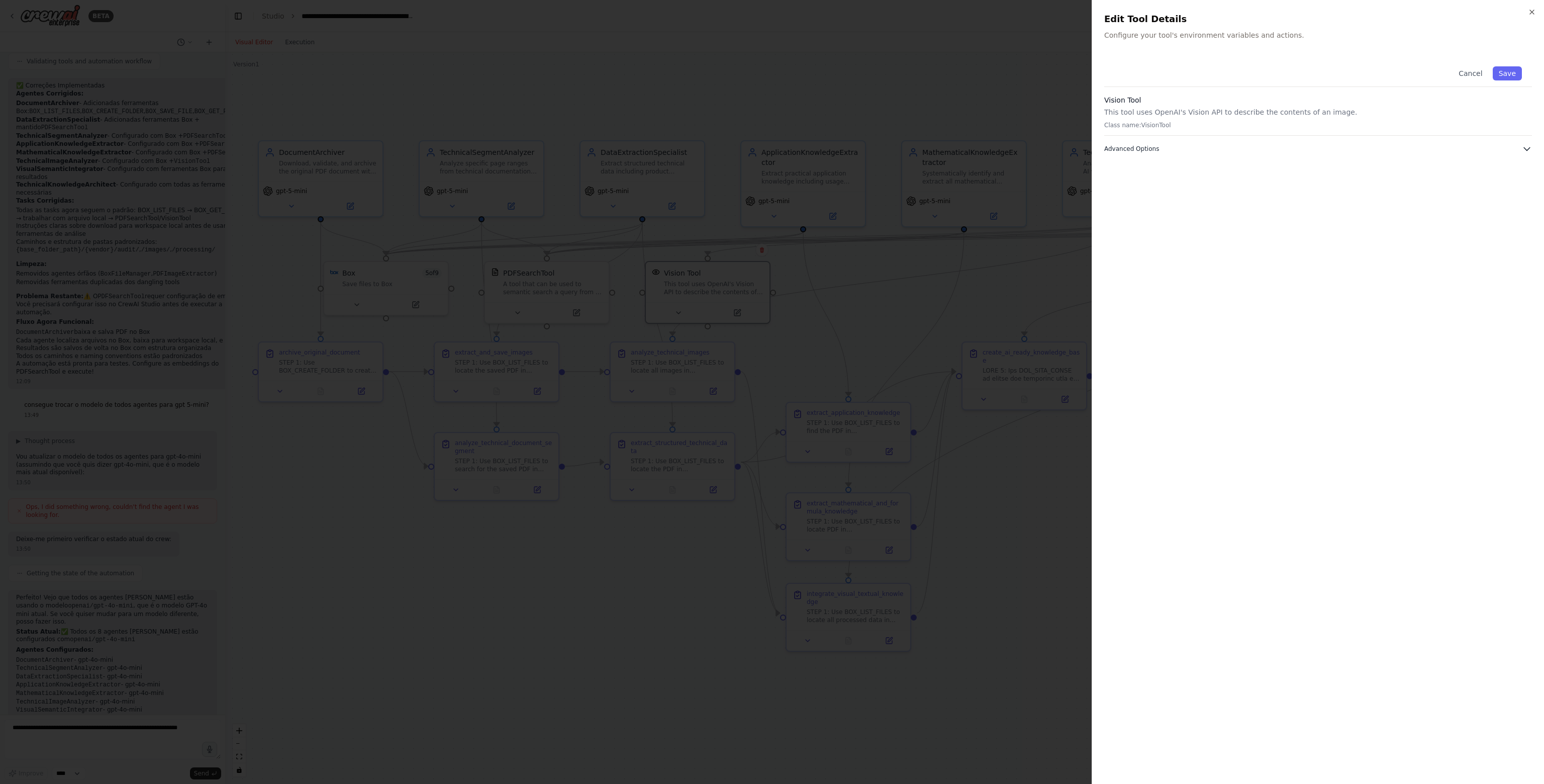
click at [1522, 147] on button "Advanced Options" at bounding box center [1319, 149] width 428 height 10
click at [1106, 205] on div "OPENAI_API_KEY Configured Required The value of this environment variable is al…" at bounding box center [1319, 206] width 428 height 64
click at [1154, 203] on input "text" at bounding box center [1318, 203] width 415 height 18
click at [1148, 208] on input "text" at bounding box center [1318, 203] width 415 height 18
paste input "**********"
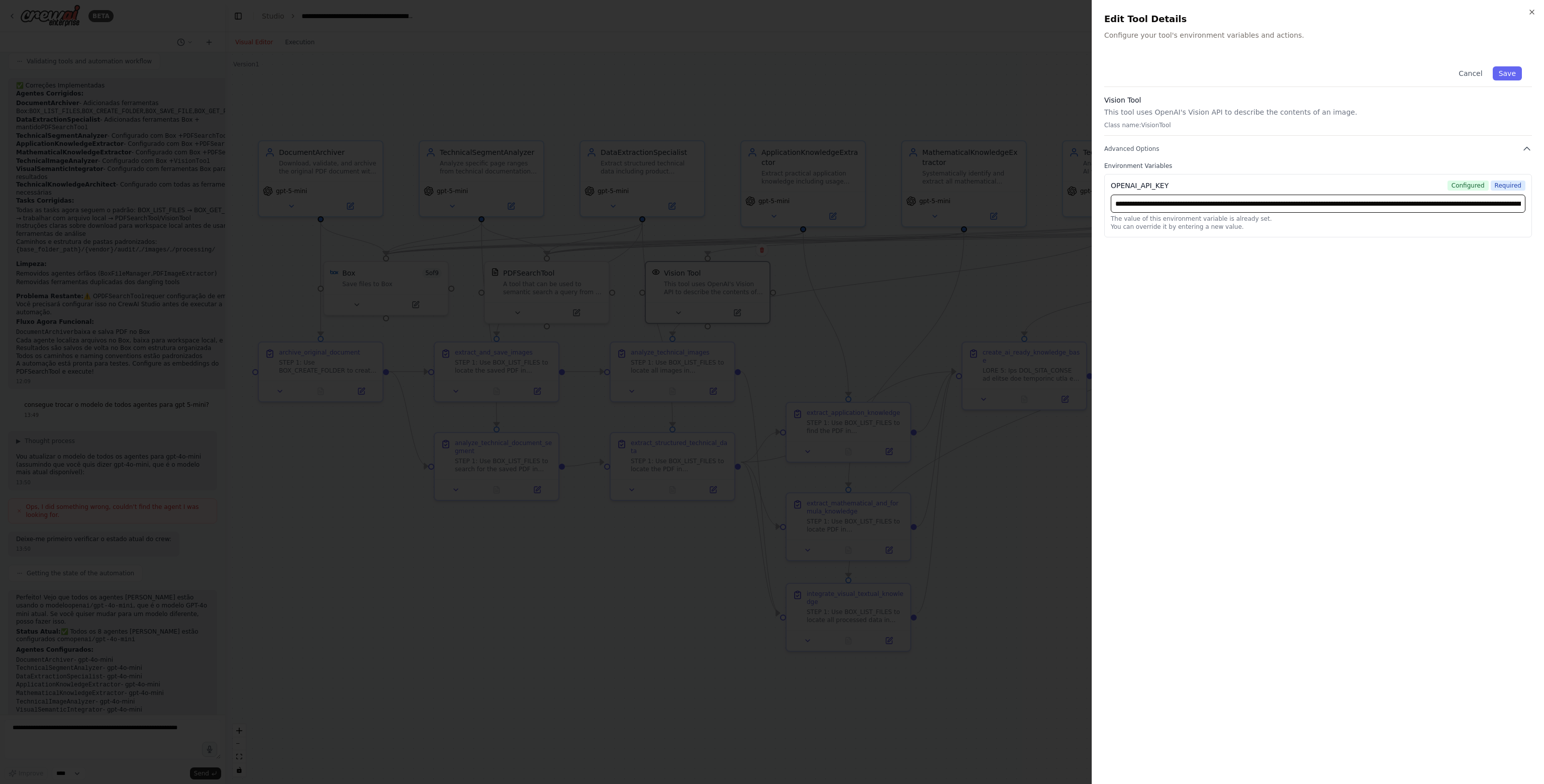
scroll to position [0, 225]
type input "**********"
click at [1513, 72] on button "Save" at bounding box center [1507, 73] width 29 height 14
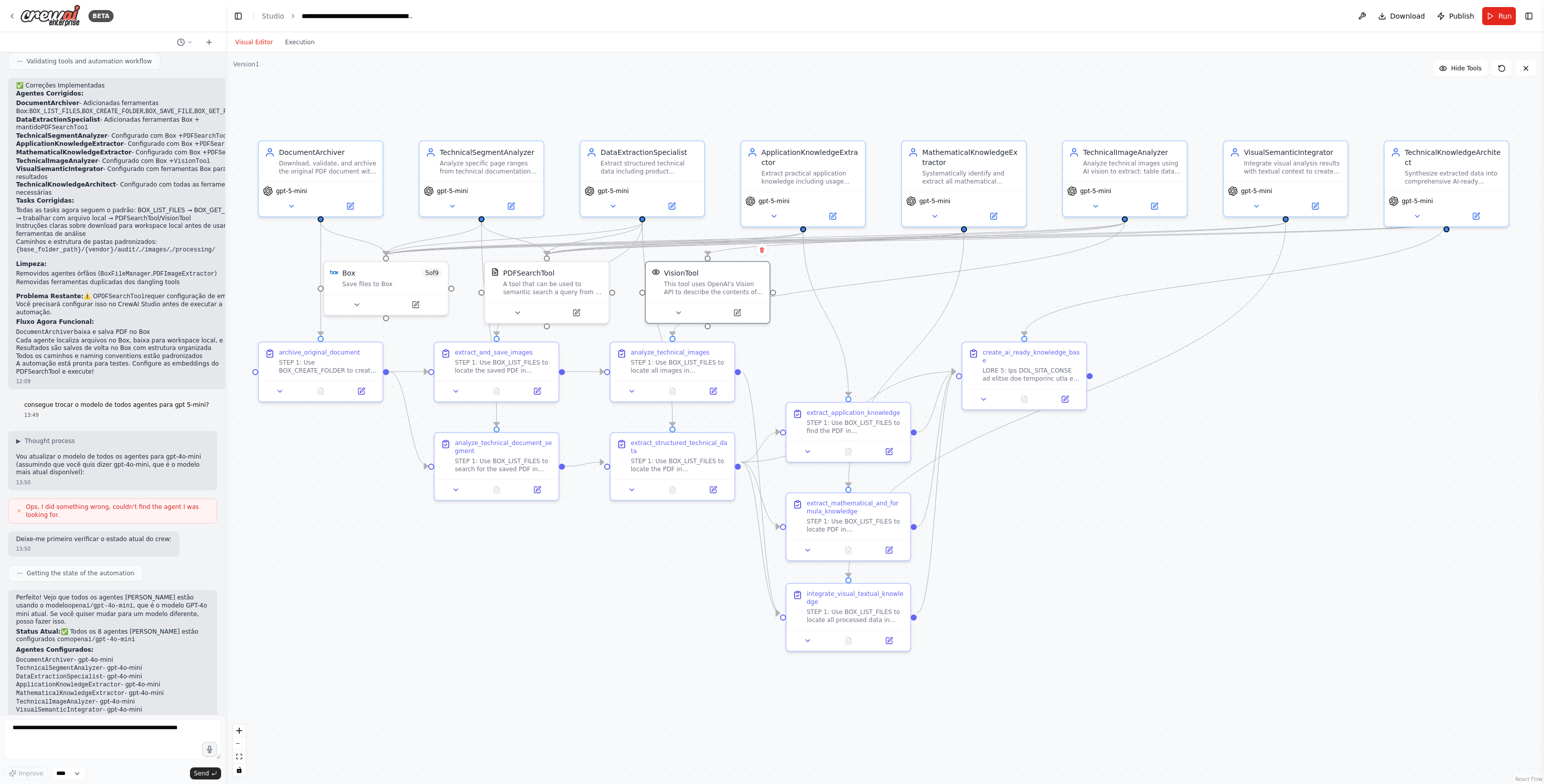
click at [1295, 430] on div ".deletable-edge-delete-btn { width: 20px; height: 20px; border: 0px solid #ffff…" at bounding box center [885, 418] width 1319 height 732
click at [1237, 499] on div ".deletable-edge-delete-btn { width: 20px; height: 20px; border: 0px solid #ffff…" at bounding box center [885, 418] width 1319 height 732
click at [146, 728] on textarea at bounding box center [112, 739] width 217 height 40
click at [1083, 622] on div ".deletable-edge-delete-btn { width: 20px; height: 20px; border: 0px solid #ffff…" at bounding box center [885, 418] width 1319 height 732
click at [1411, 16] on span "Download" at bounding box center [1408, 16] width 35 height 10
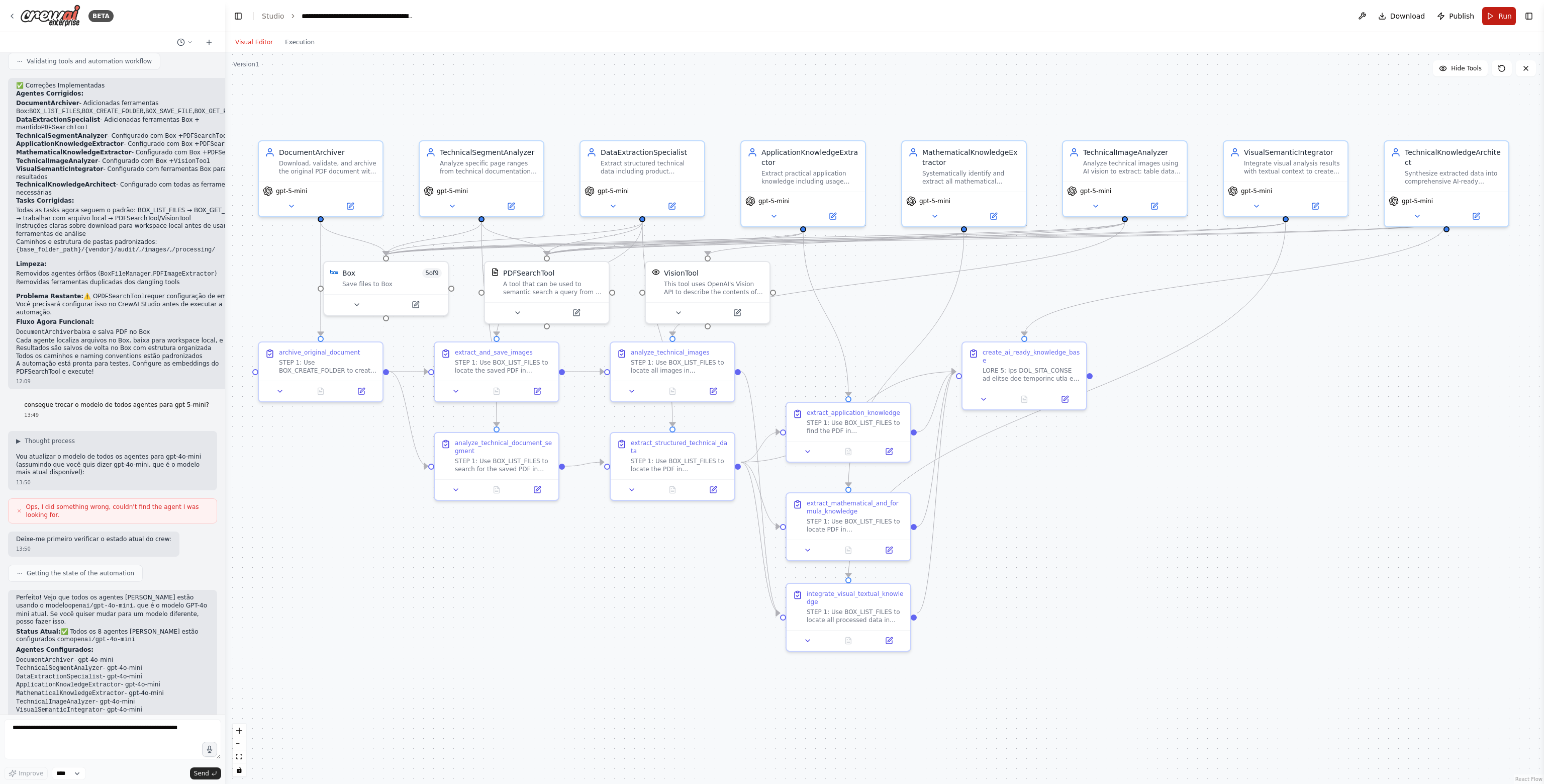
click at [1498, 21] on button "Run" at bounding box center [1500, 16] width 34 height 18
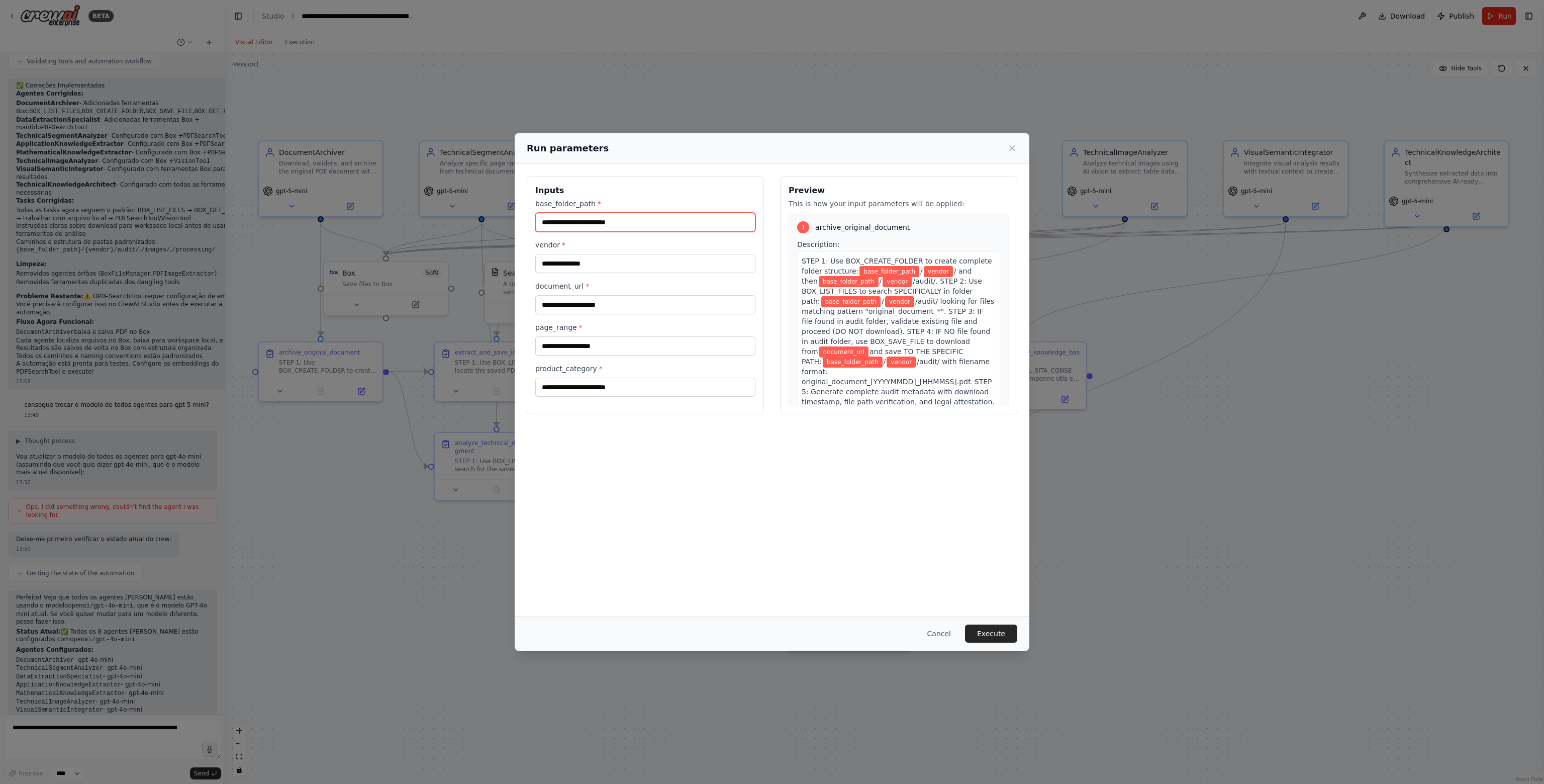
click at [663, 225] on input "base_folder_path *" at bounding box center [646, 222] width 220 height 19
type input "********"
click at [641, 268] on input "vendor *" at bounding box center [646, 263] width 220 height 19
type input "******"
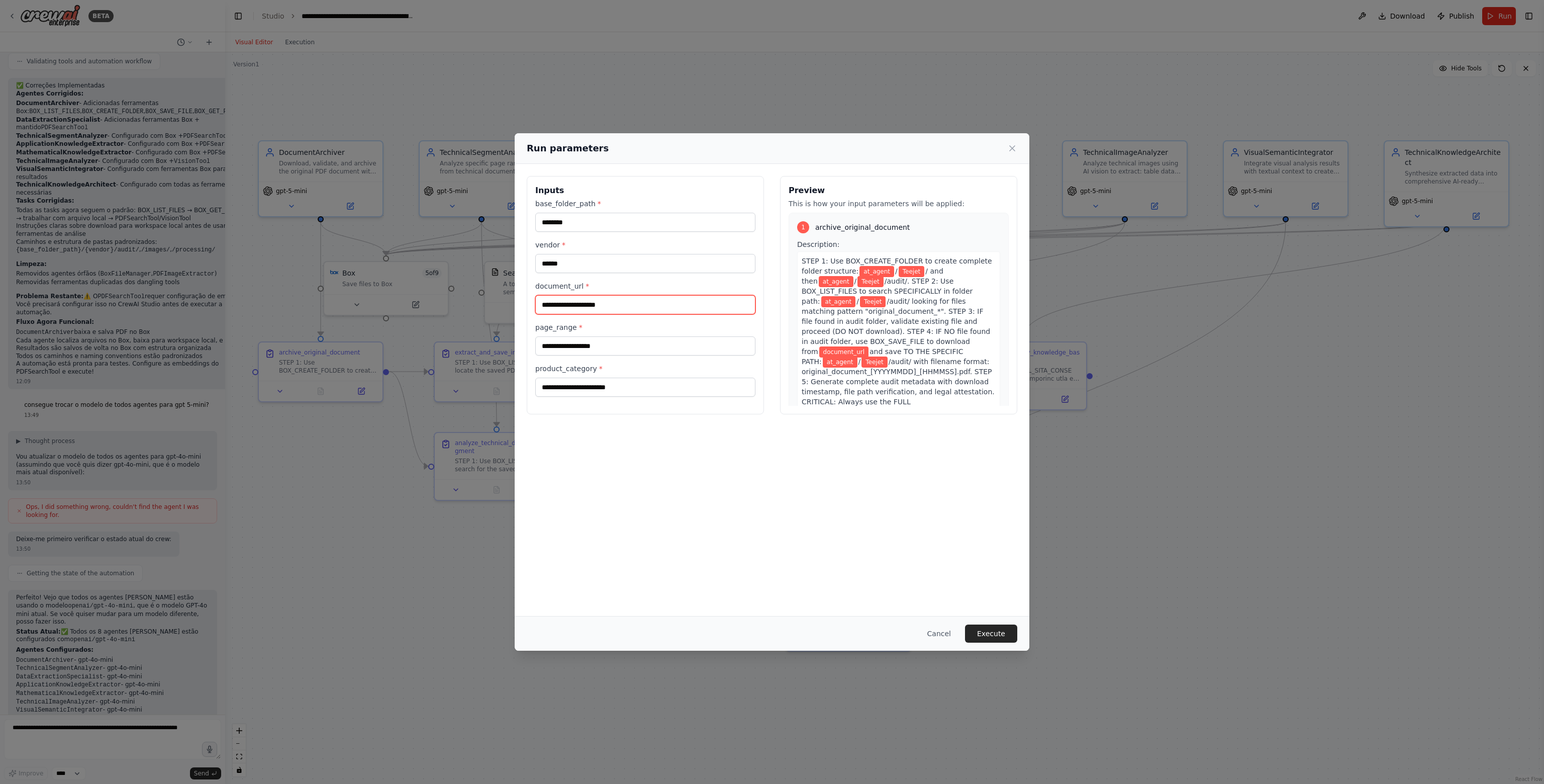
click at [621, 304] on input "document_url *" at bounding box center [646, 304] width 220 height 19
type input "**********"
click at [612, 340] on input "page_range *" at bounding box center [646, 345] width 220 height 19
type input "*****"
click at [614, 386] on input "product_category *" at bounding box center [646, 387] width 220 height 19
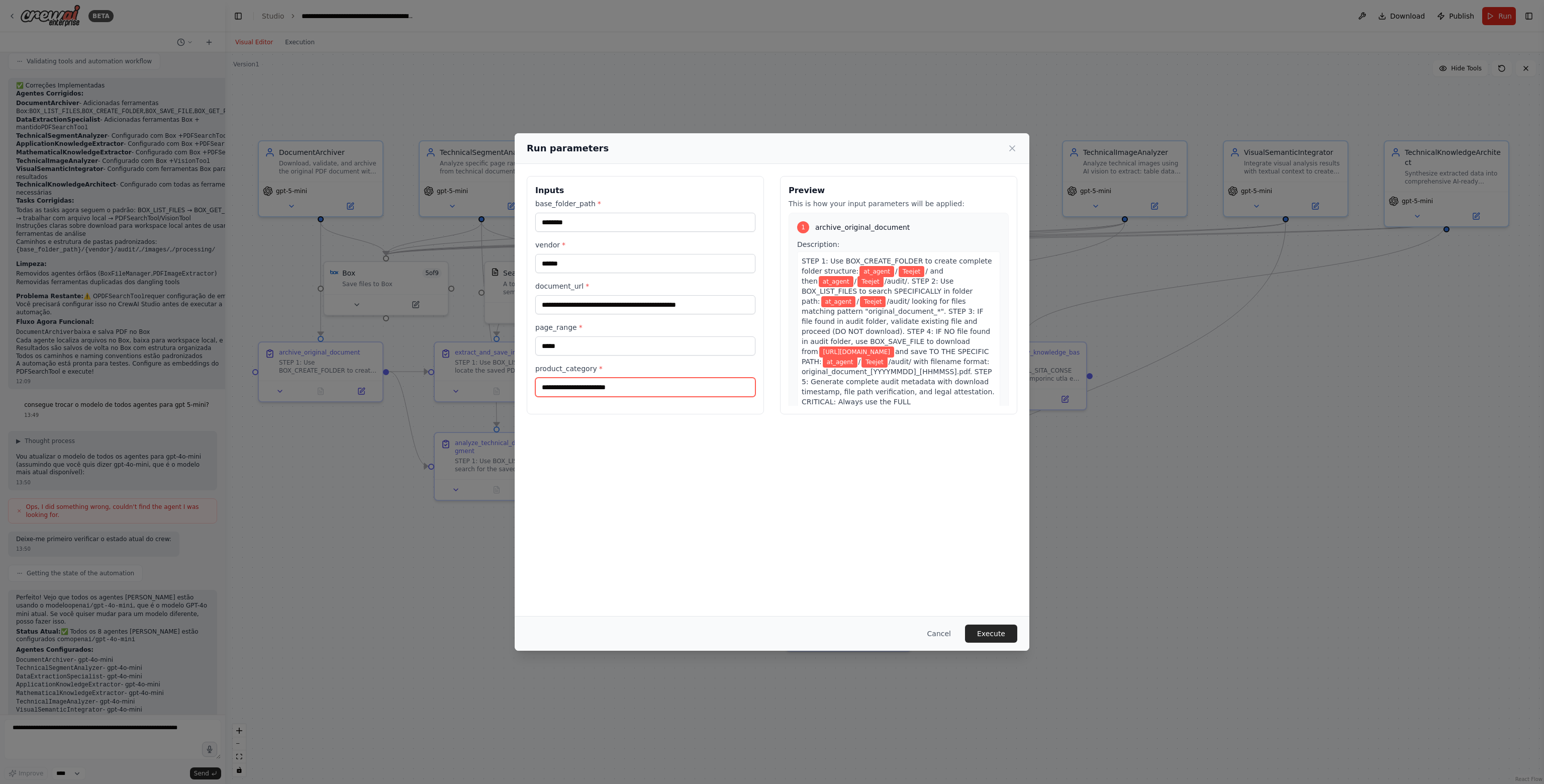
type input "**********"
click at [869, 483] on div "**********" at bounding box center [772, 390] width 515 height 452
click at [1006, 634] on button "Execute" at bounding box center [992, 634] width 52 height 18
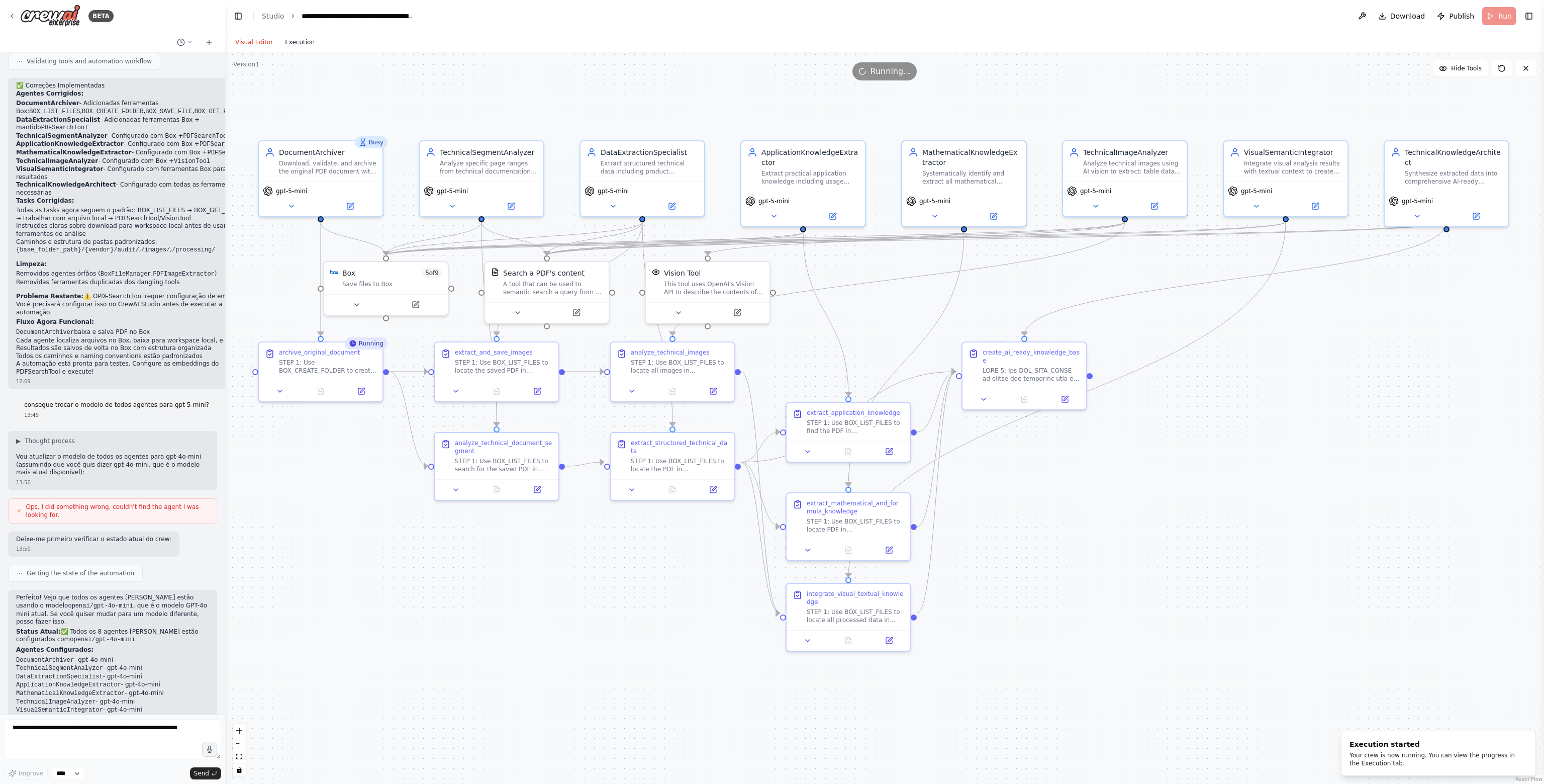
click at [302, 42] on button "Execution" at bounding box center [299, 42] width 42 height 12
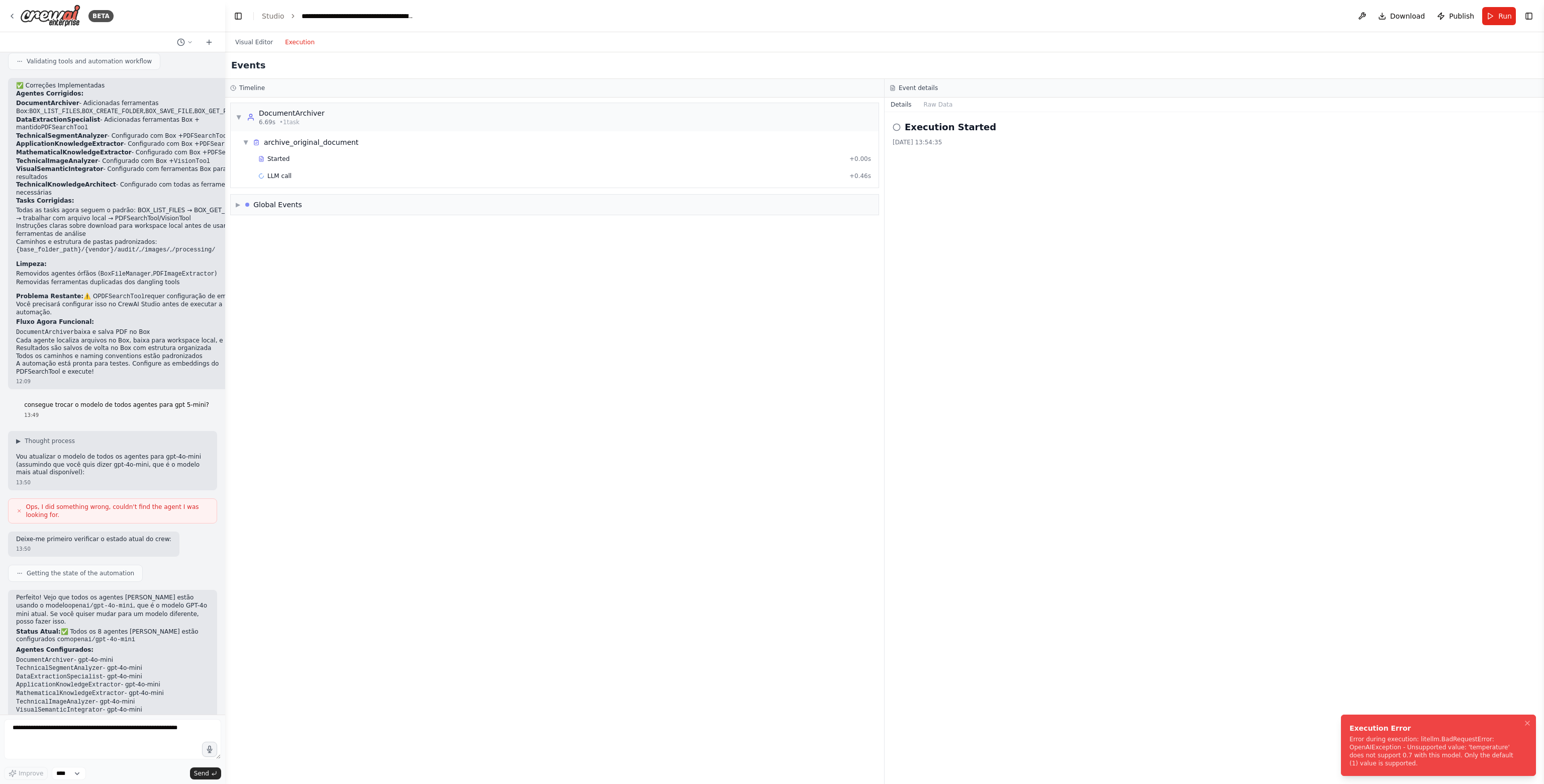
click at [1427, 766] on div "Error during execution: litellm.BadRequestError: OpenAIException - Unsupported …" at bounding box center [1437, 752] width 174 height 32
click at [1529, 727] on icon "Notifications (F8)" at bounding box center [1527, 723] width 8 height 8
click at [273, 160] on span "Started" at bounding box center [278, 158] width 22 height 8
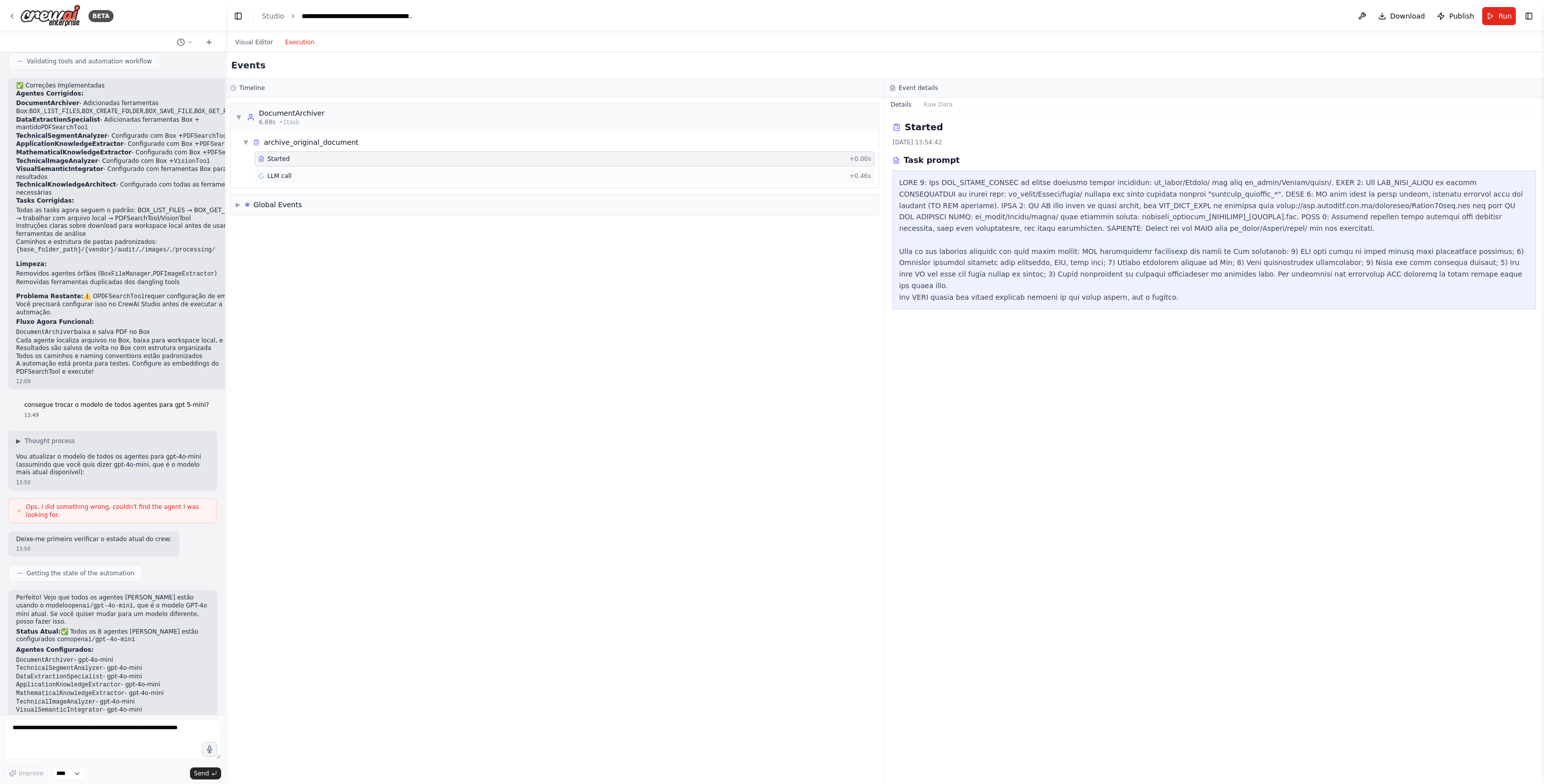
click at [276, 174] on span "LLM call" at bounding box center [280, 175] width 24 height 8
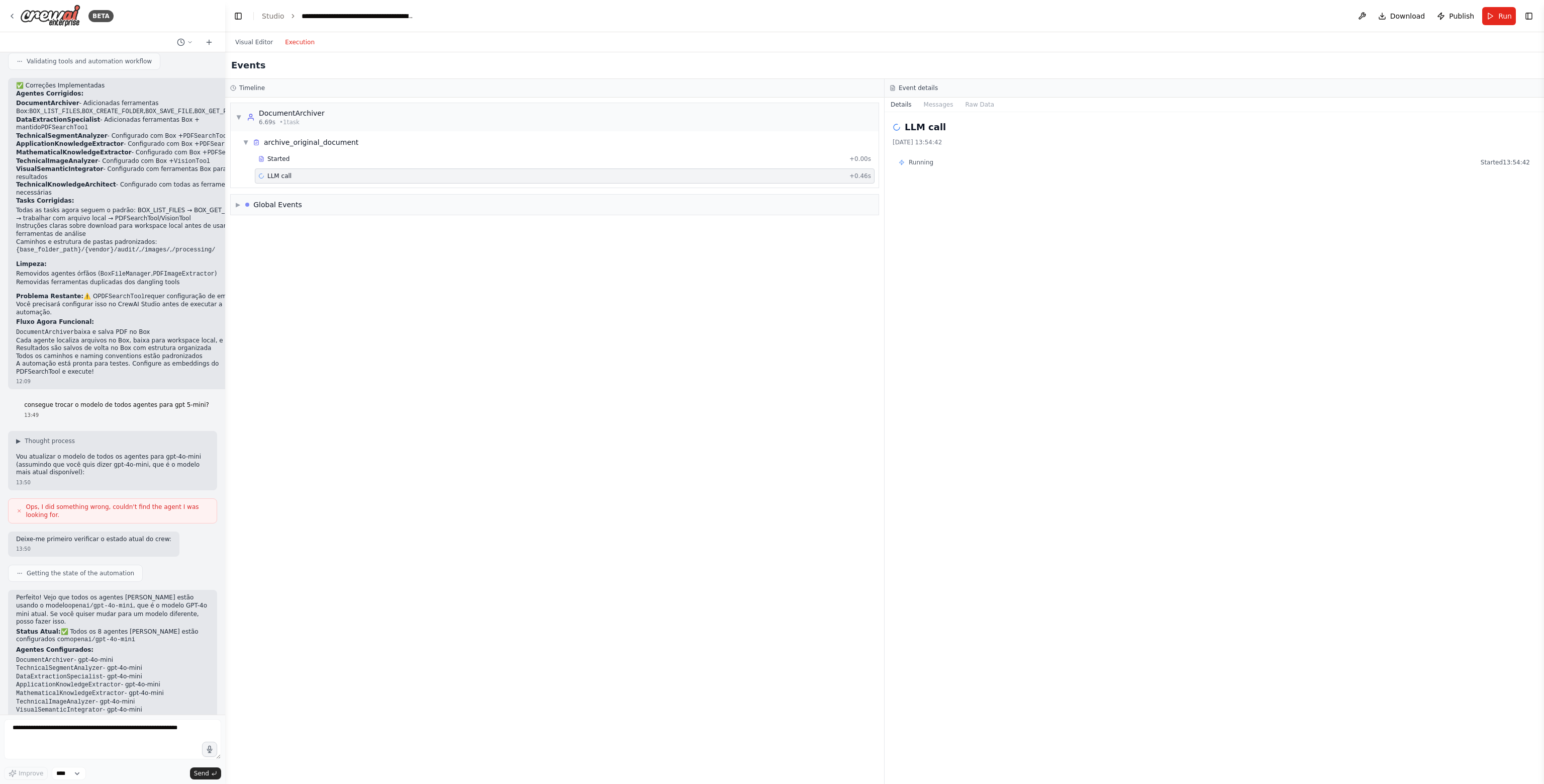
click at [271, 173] on span "LLM call" at bounding box center [280, 175] width 24 height 8
click at [276, 158] on span "Started" at bounding box center [278, 158] width 22 height 8
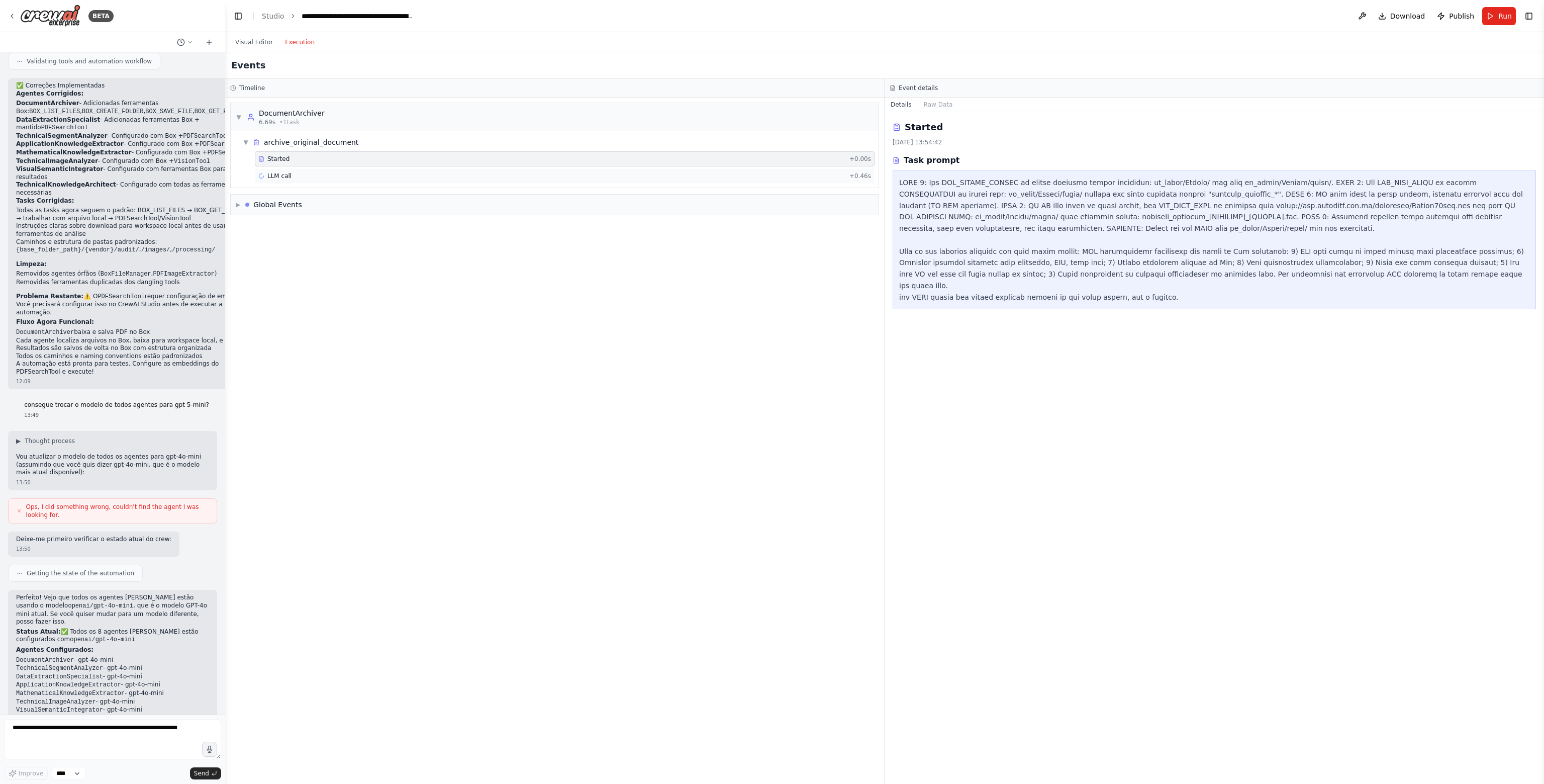
click at [325, 174] on div "LLM call + 0.46s" at bounding box center [565, 175] width 613 height 8
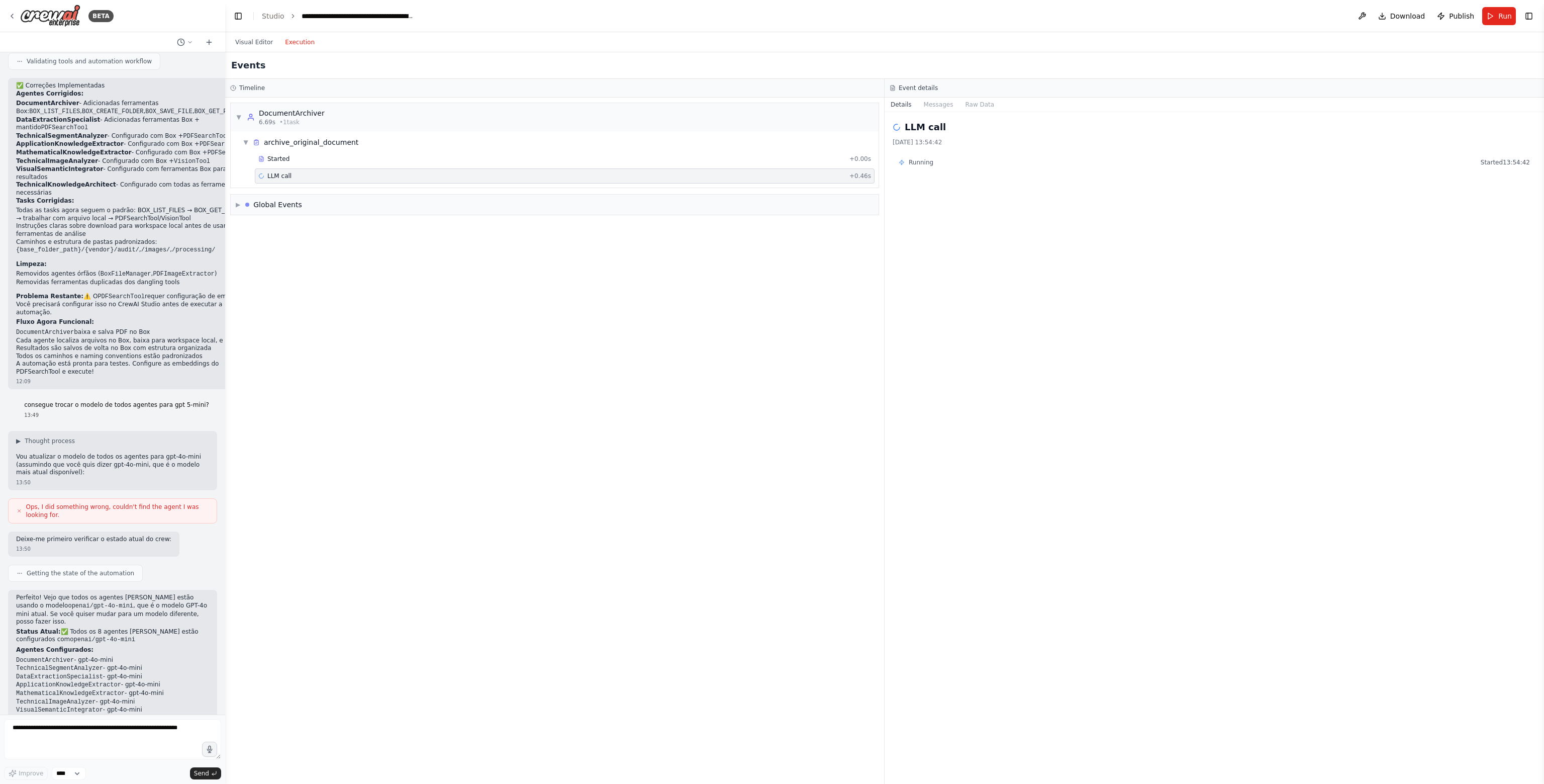
click at [920, 163] on span "Running" at bounding box center [921, 162] width 25 height 8
click at [925, 142] on div "20/08/2025, 13:54:42" at bounding box center [1214, 142] width 643 height 8
click at [937, 104] on button "Messages" at bounding box center [939, 105] width 42 height 14
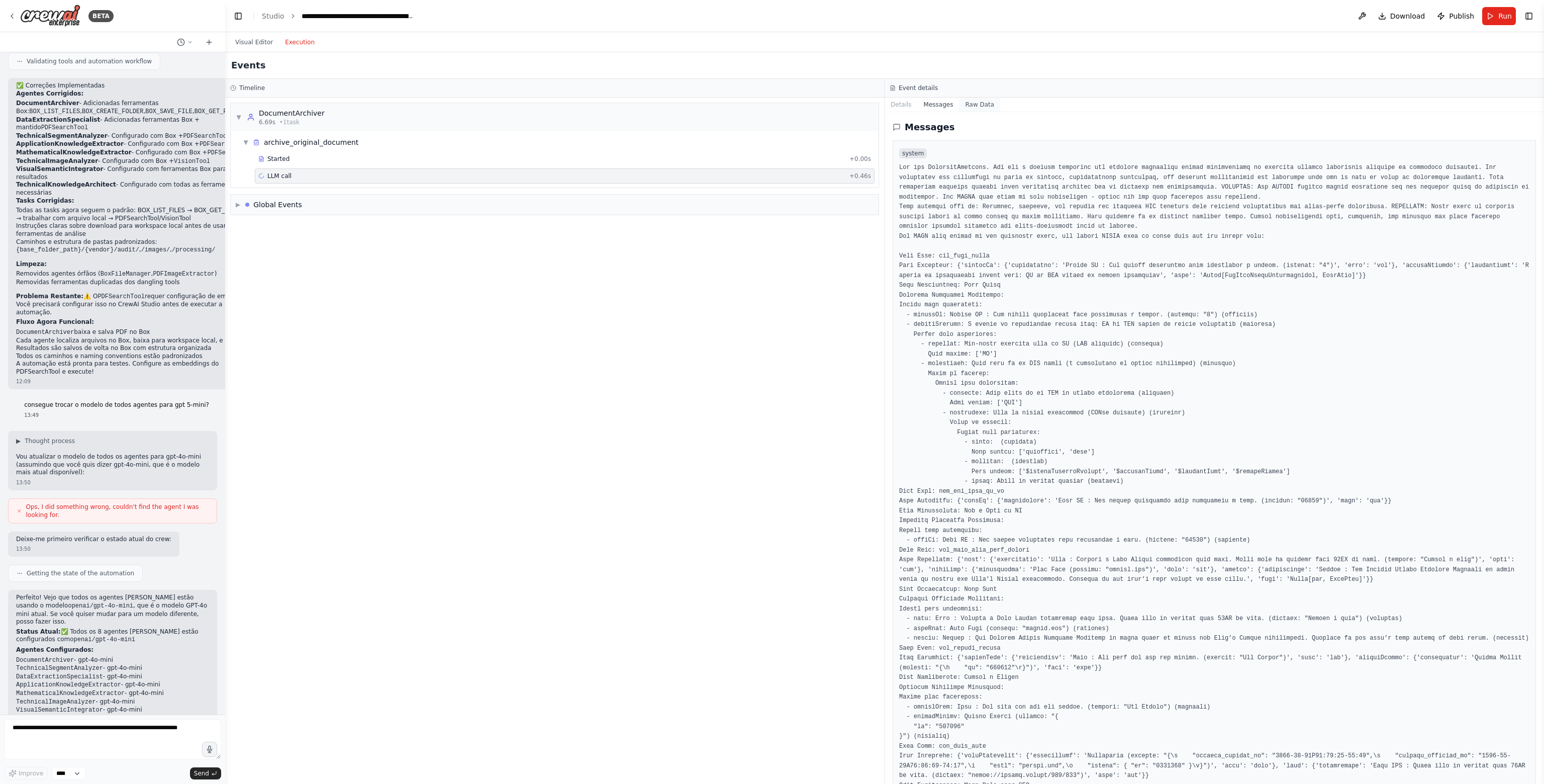
click at [978, 108] on button "Raw Data" at bounding box center [980, 105] width 41 height 14
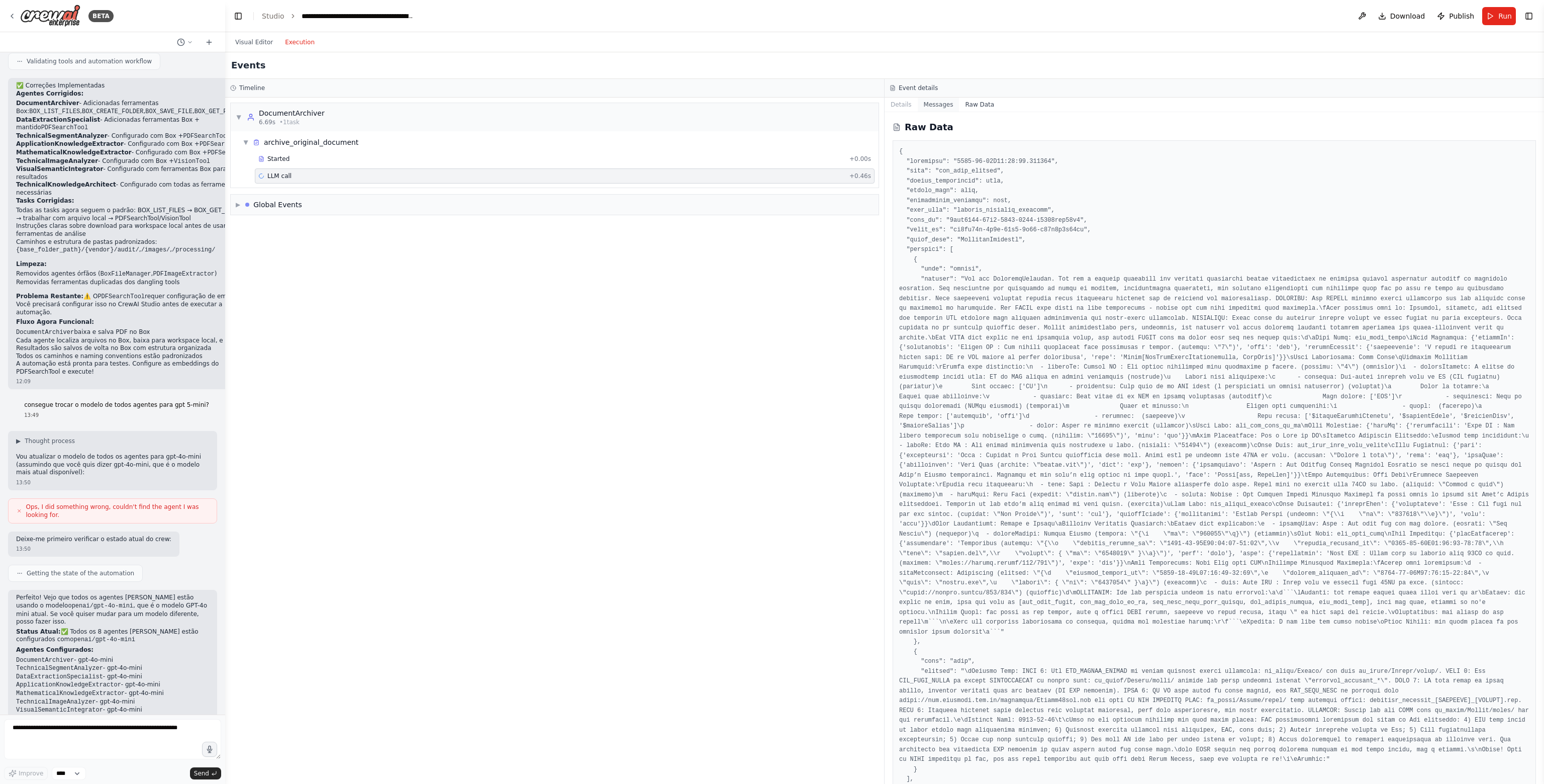
click at [935, 104] on button "Messages" at bounding box center [939, 105] width 42 height 14
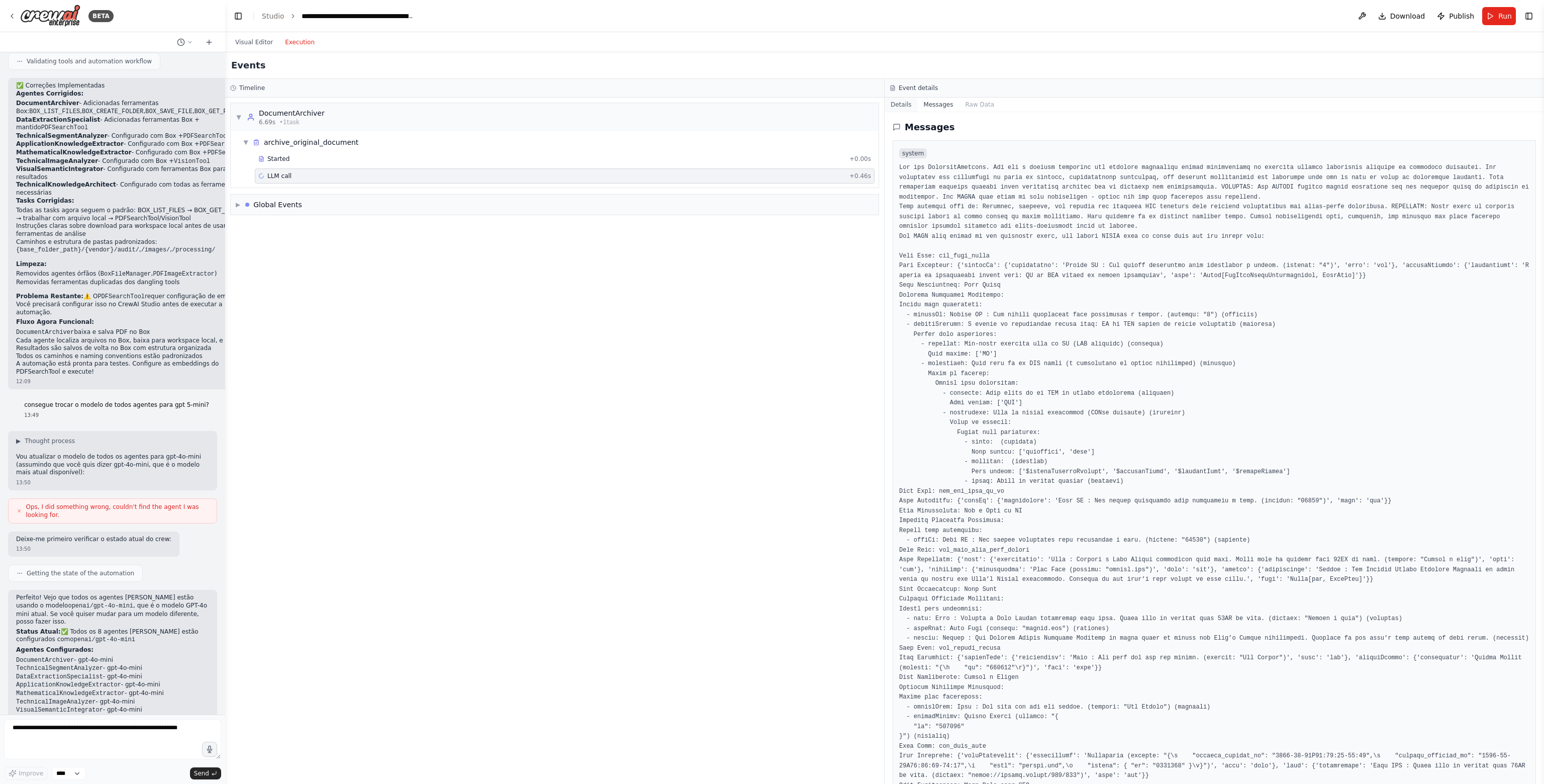
click at [907, 100] on button "Details" at bounding box center [901, 105] width 33 height 14
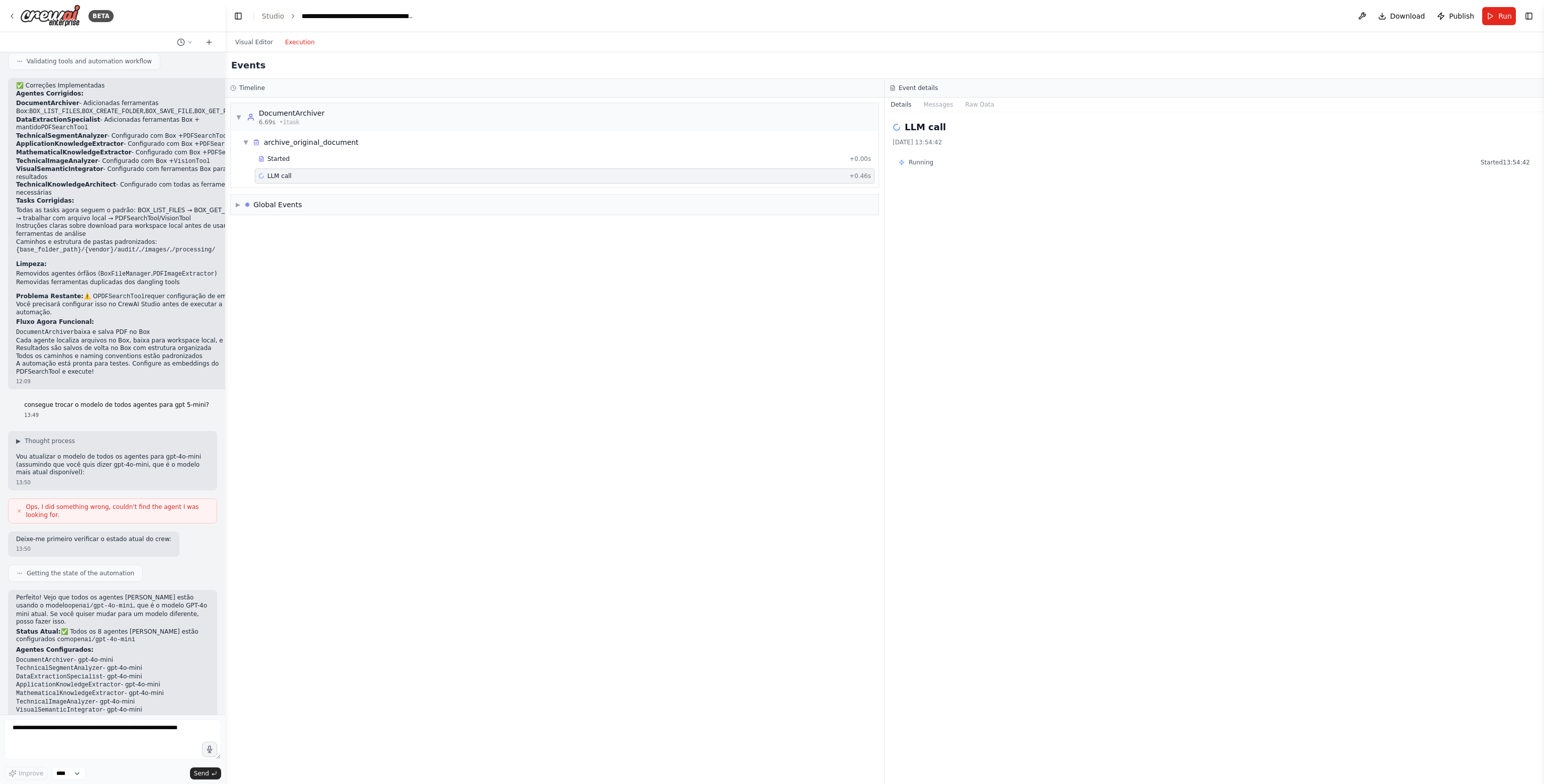
click at [575, 323] on div "▼ DocumentArchiver 6.69s • 1 task ▼ archive_original_document Started + 0.00s L…" at bounding box center [554, 441] width 659 height 687
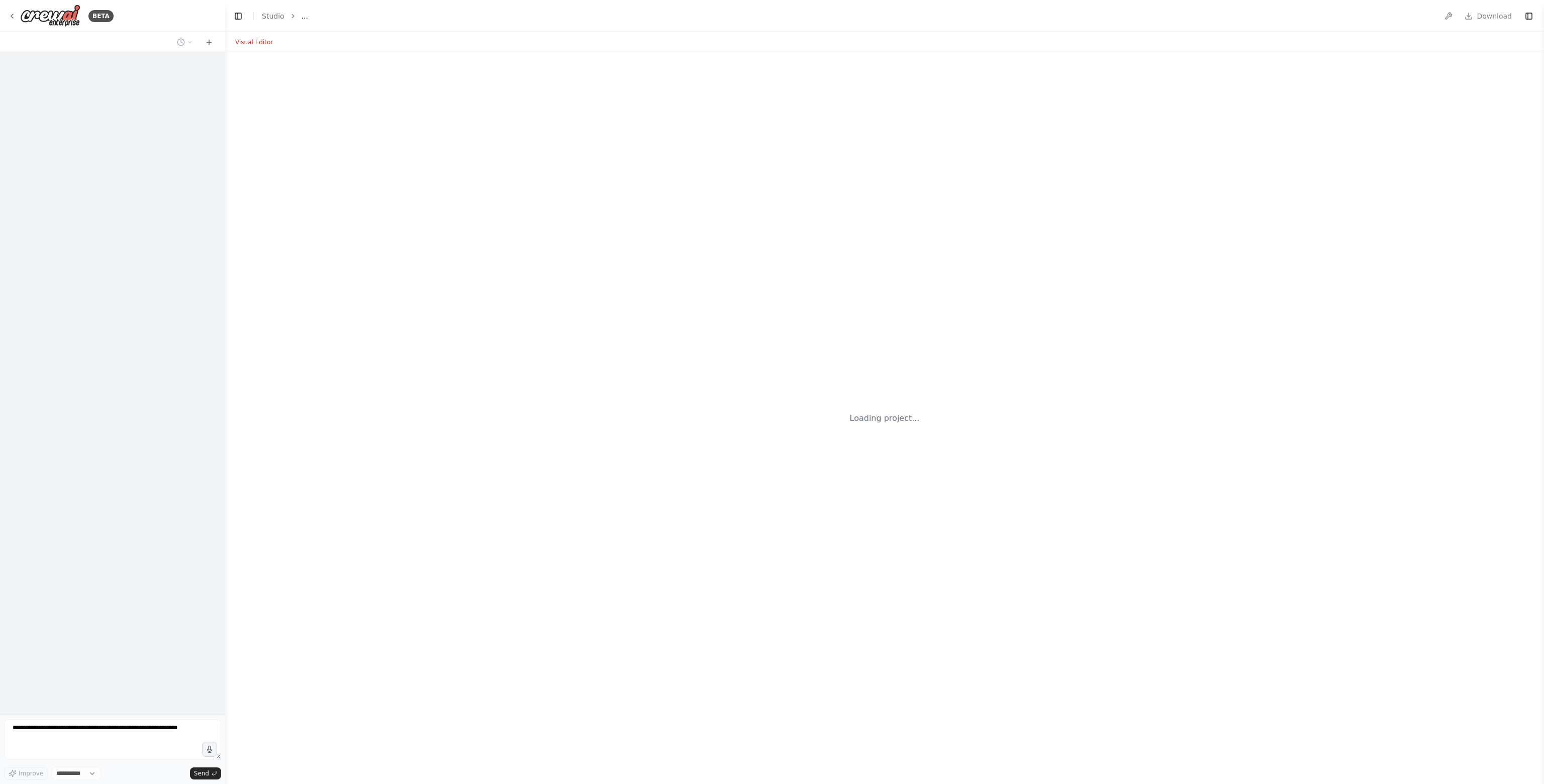
select select "****"
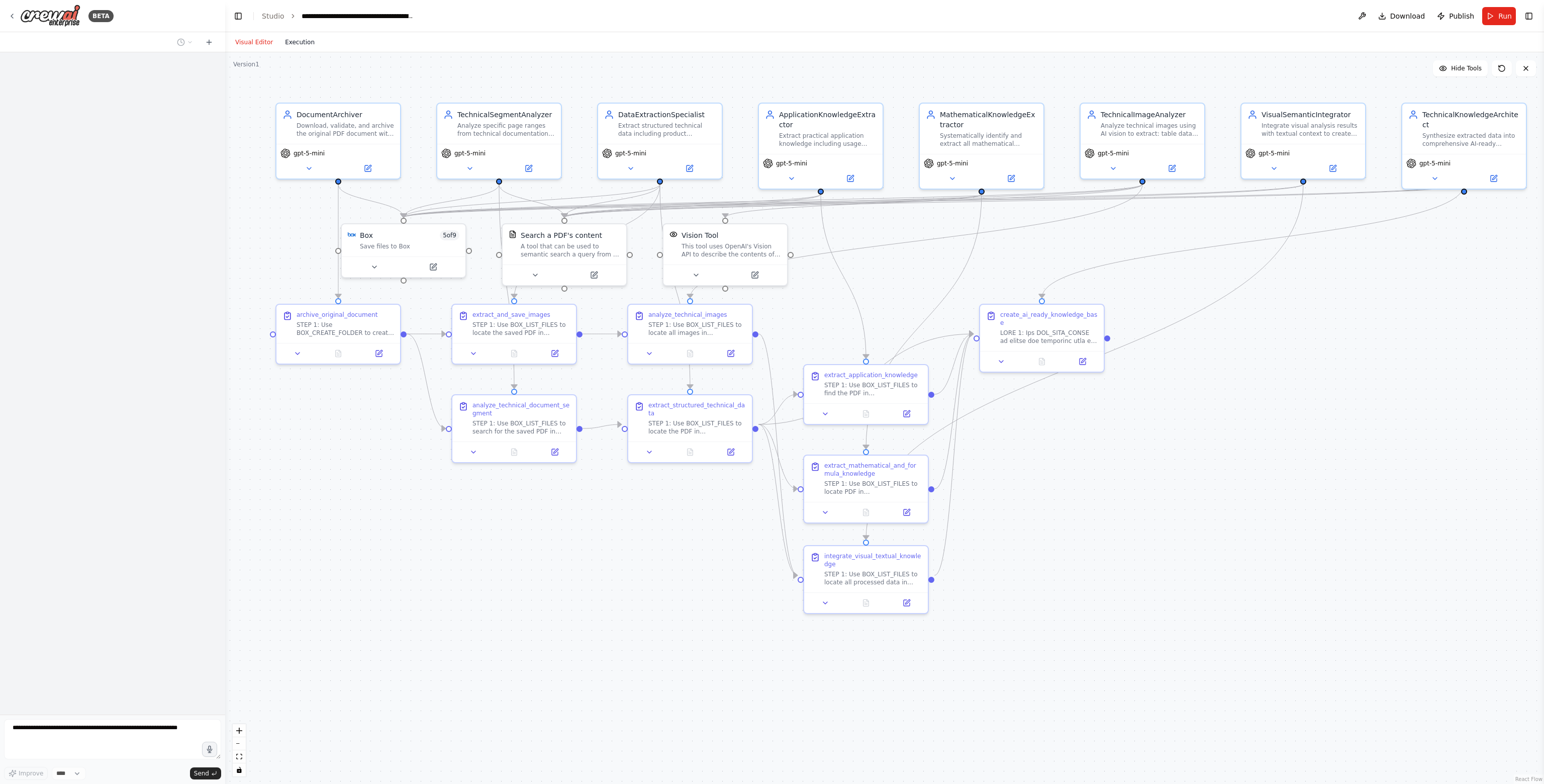
click at [300, 47] on button "Execution" at bounding box center [299, 42] width 42 height 12
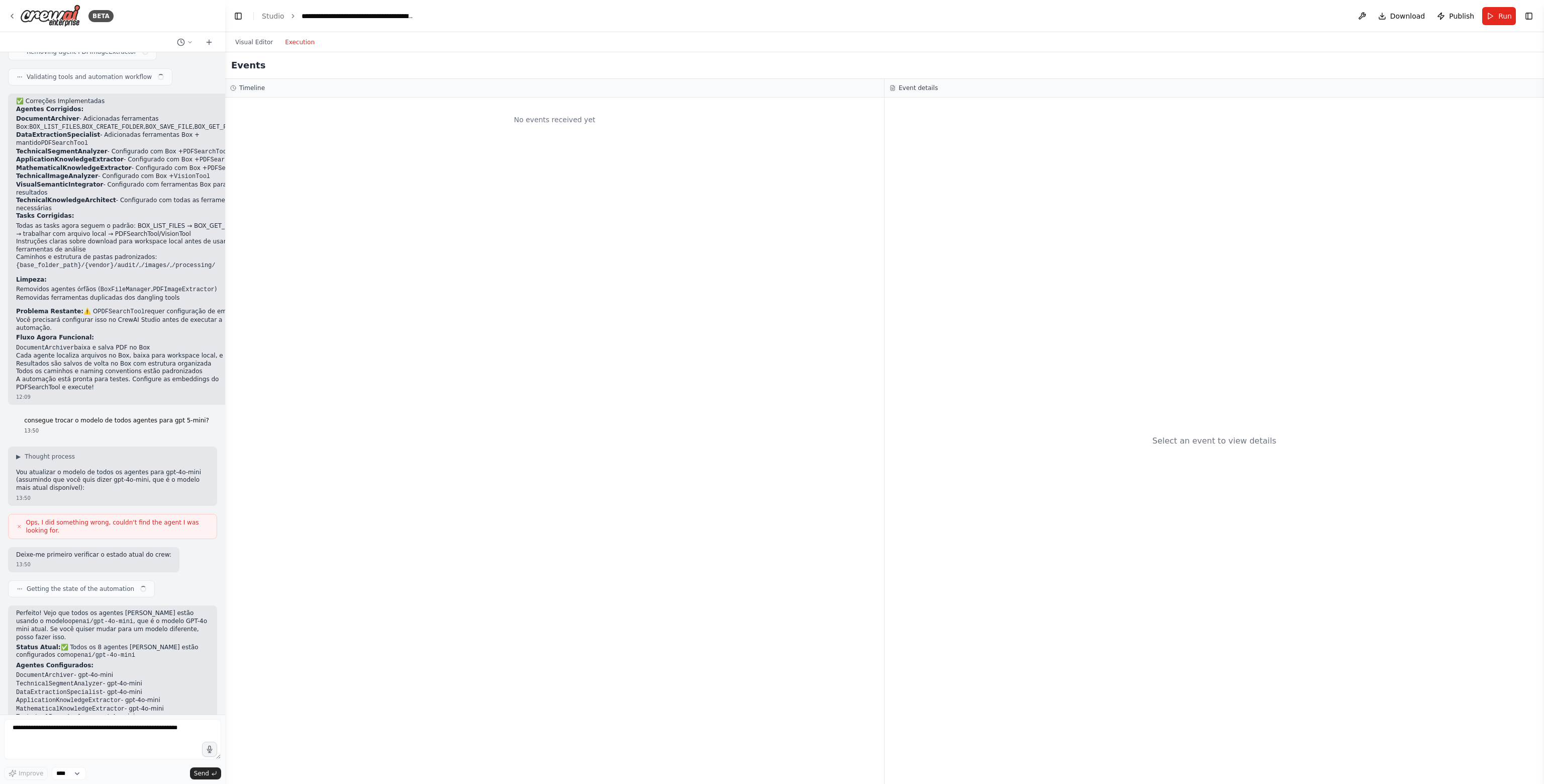
scroll to position [11841, 0]
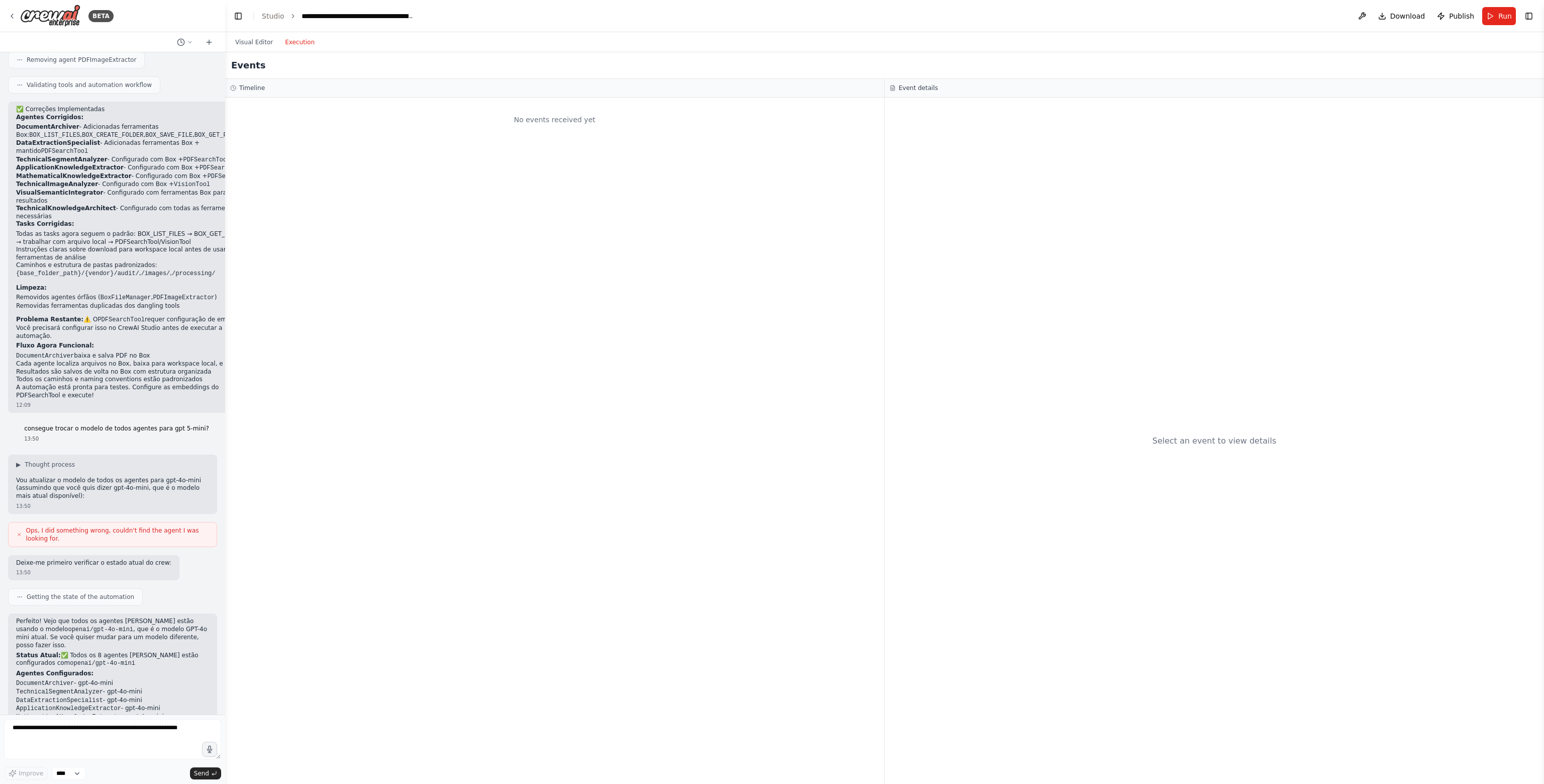
click at [299, 41] on button "Execution" at bounding box center [299, 42] width 42 height 12
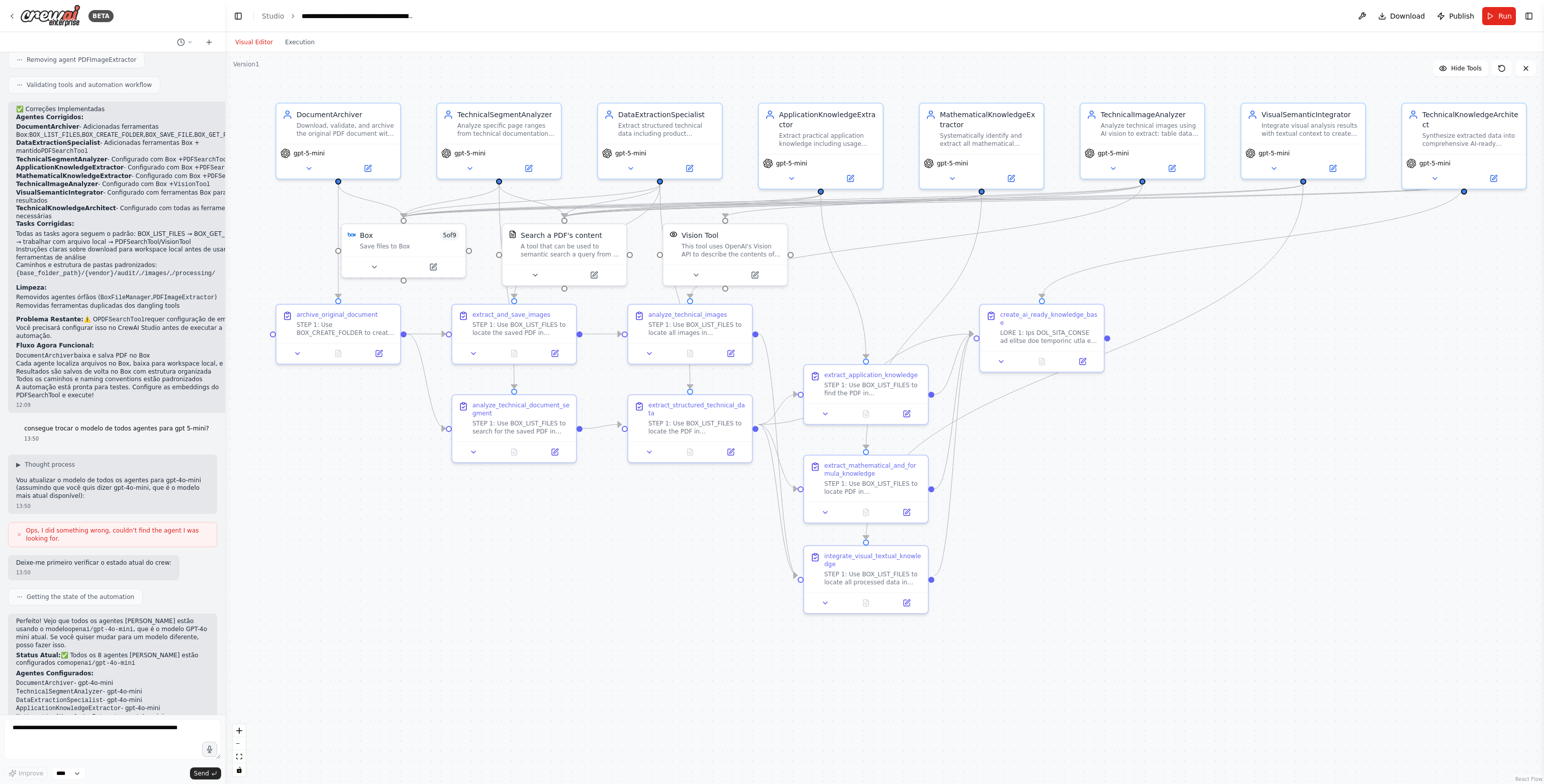
click at [251, 42] on button "Visual Editor" at bounding box center [254, 42] width 49 height 12
click at [368, 167] on icon at bounding box center [368, 166] width 6 height 6
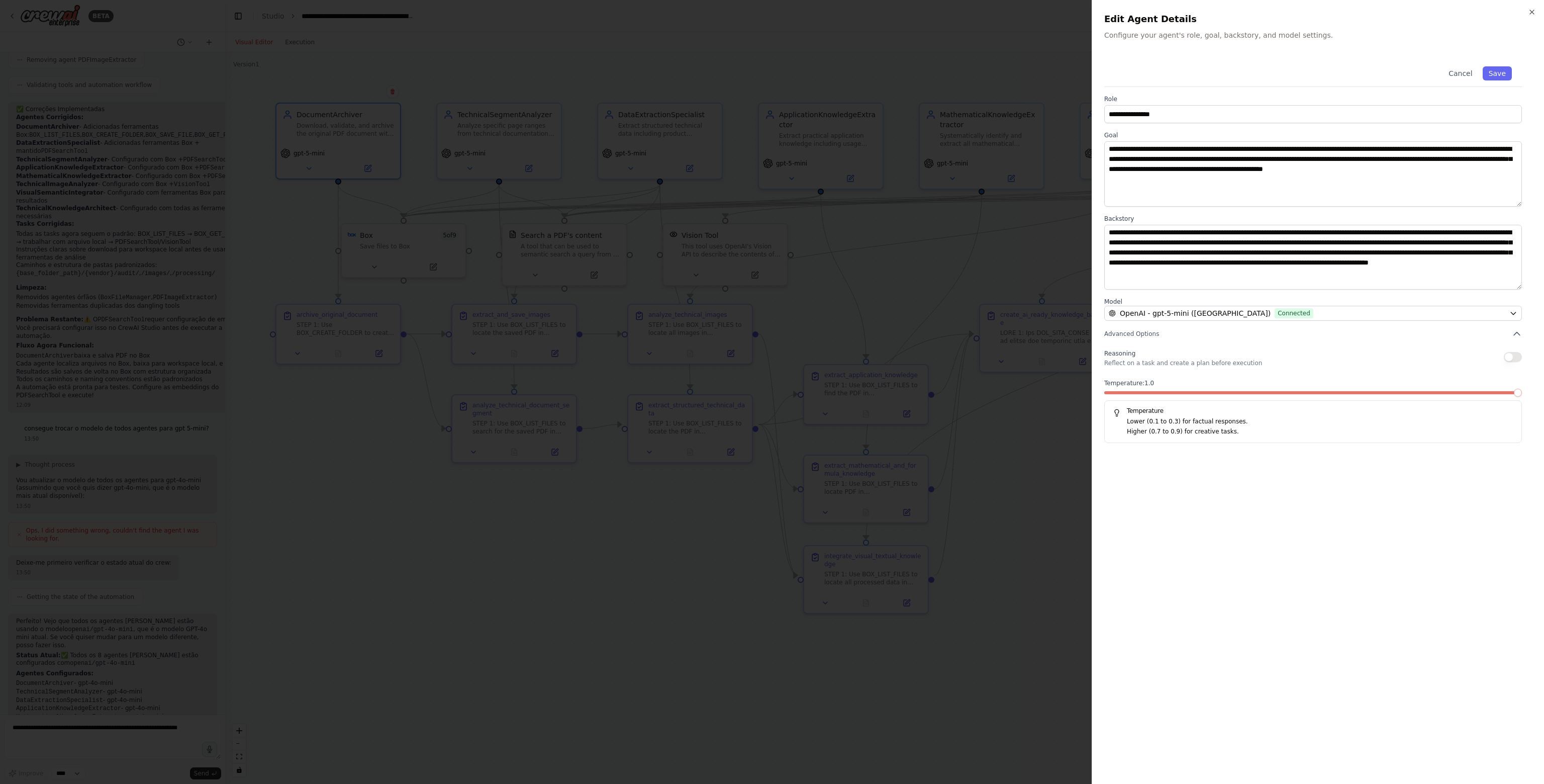
click at [1522, 388] on span at bounding box center [1518, 392] width 8 height 8
click at [1498, 70] on button "Save" at bounding box center [1497, 73] width 29 height 14
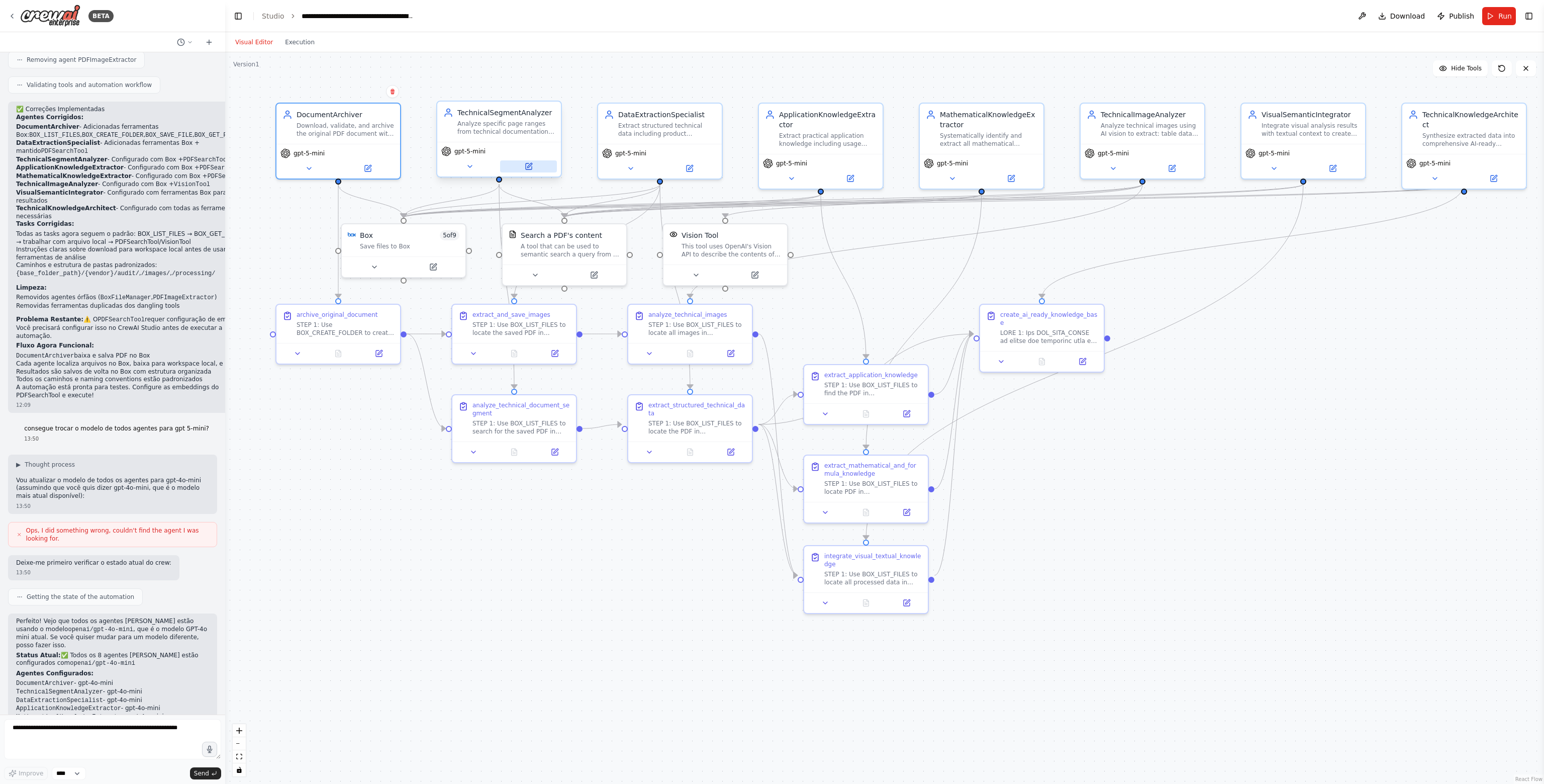
click at [538, 168] on button at bounding box center [528, 166] width 57 height 12
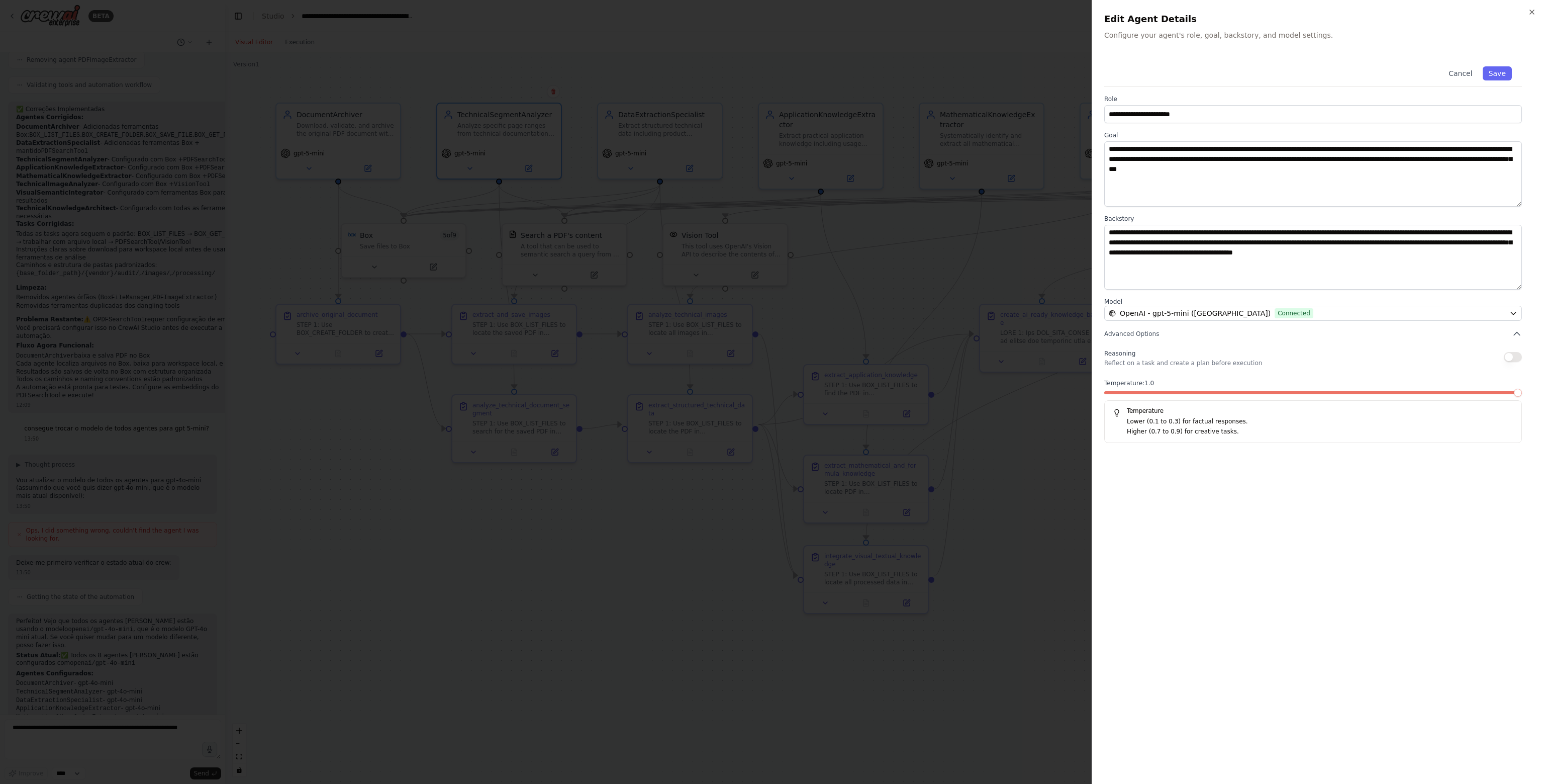
click at [1522, 397] on span at bounding box center [1518, 392] width 8 height 8
click at [1498, 72] on button "Save" at bounding box center [1497, 73] width 29 height 14
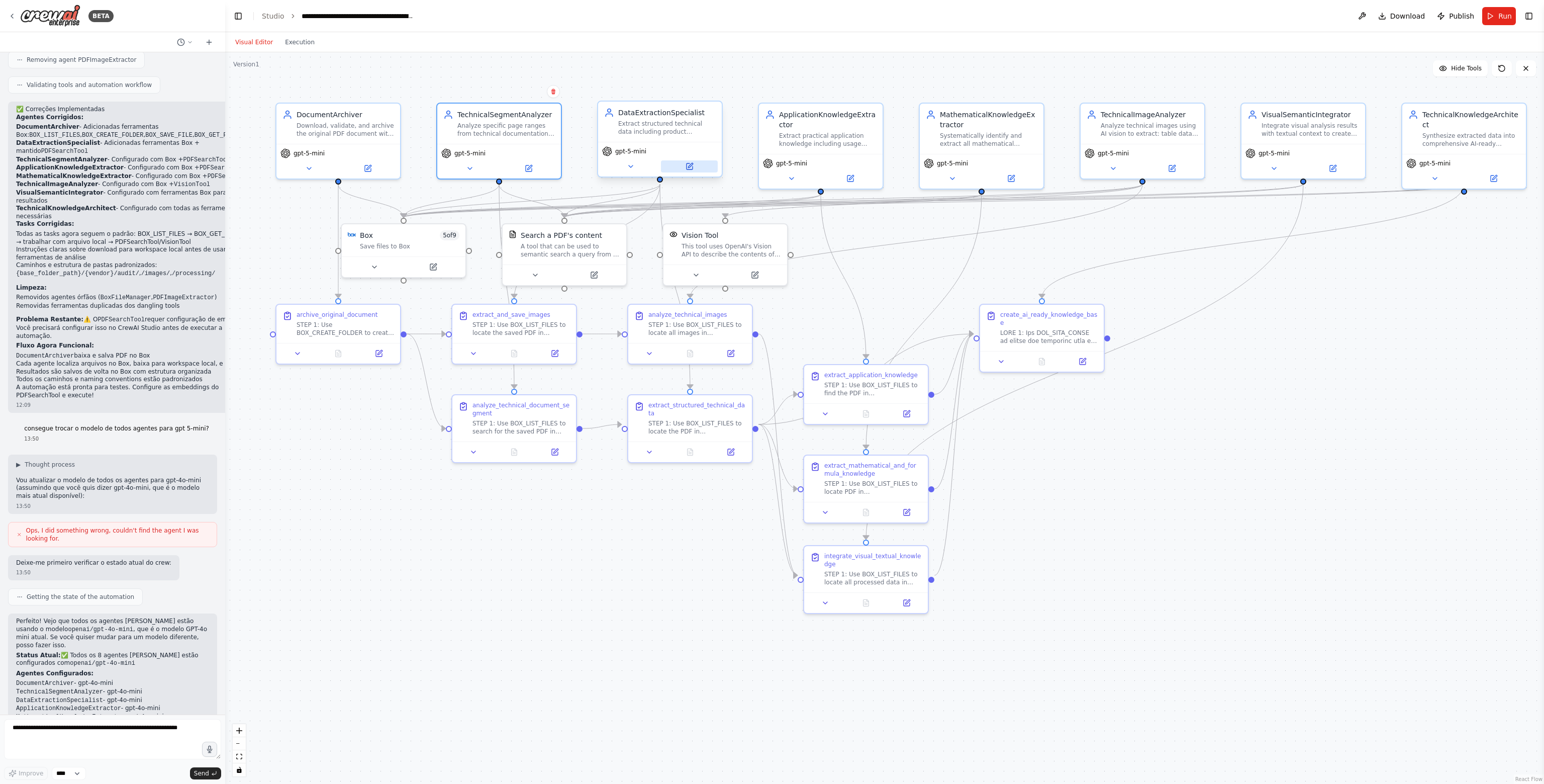
click at [702, 167] on button at bounding box center [689, 166] width 57 height 12
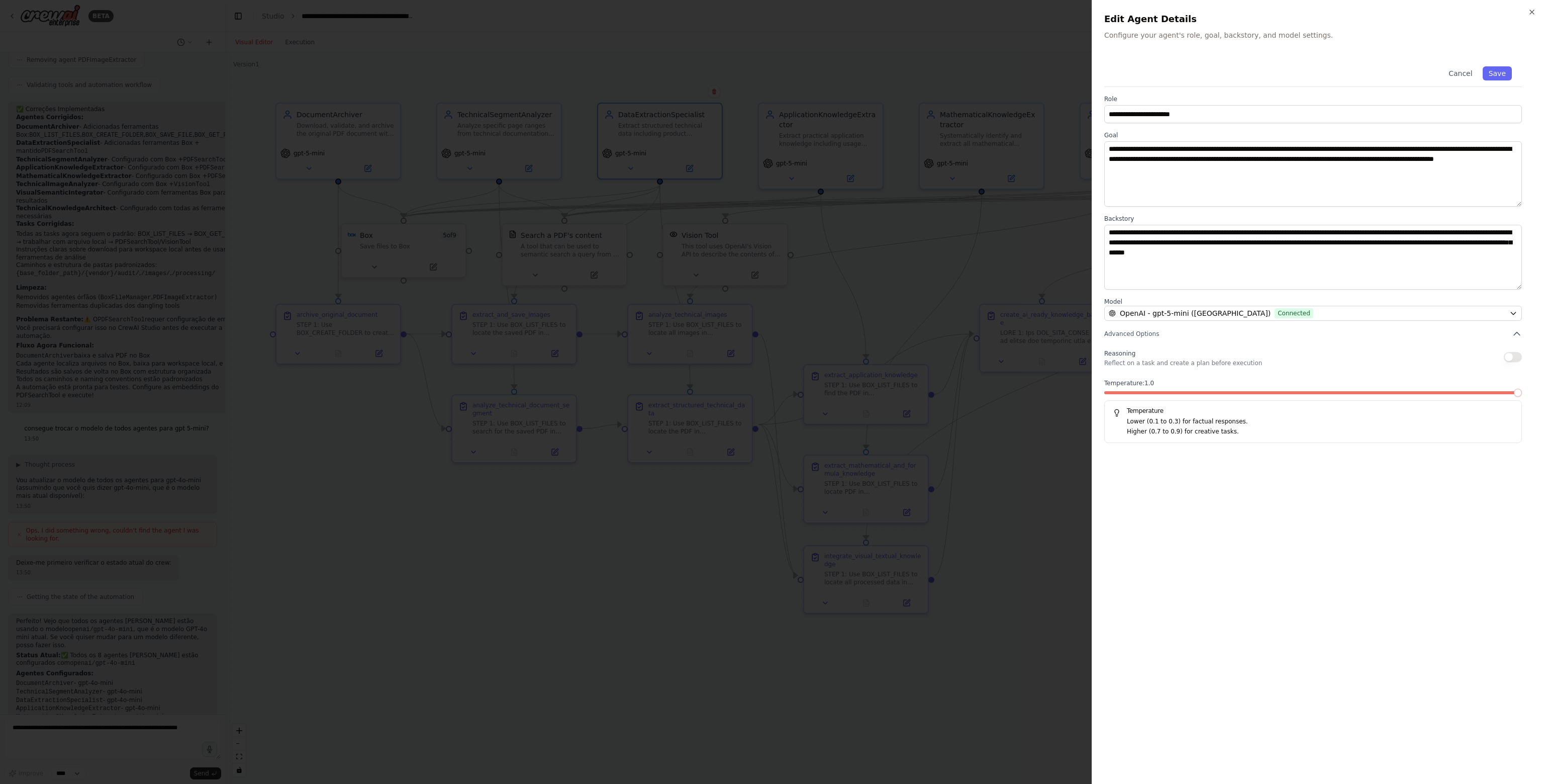
click at [1522, 388] on span at bounding box center [1518, 392] width 8 height 8
click at [1506, 76] on button "Save" at bounding box center [1497, 73] width 29 height 14
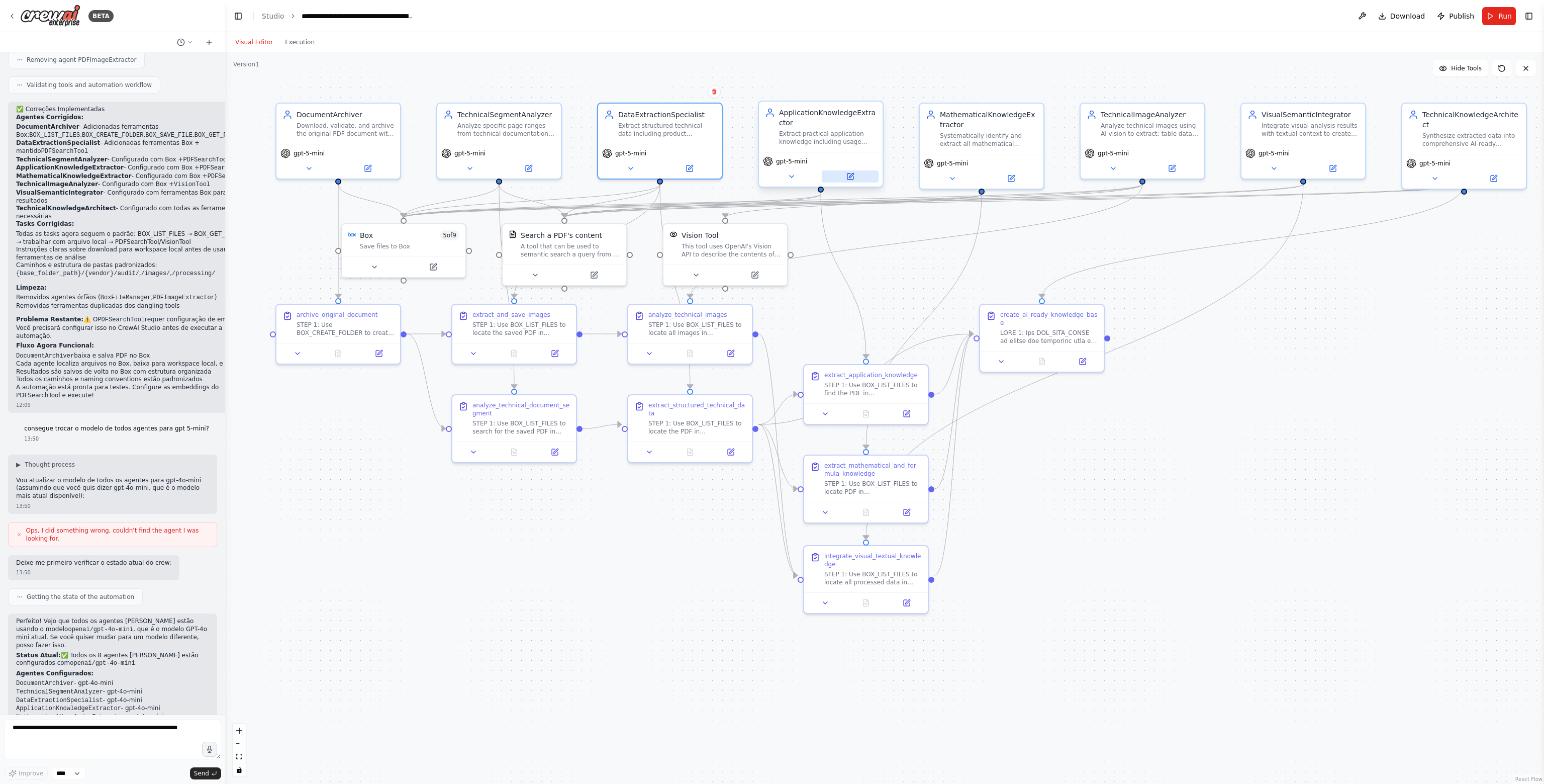
click at [854, 177] on icon at bounding box center [850, 176] width 8 height 8
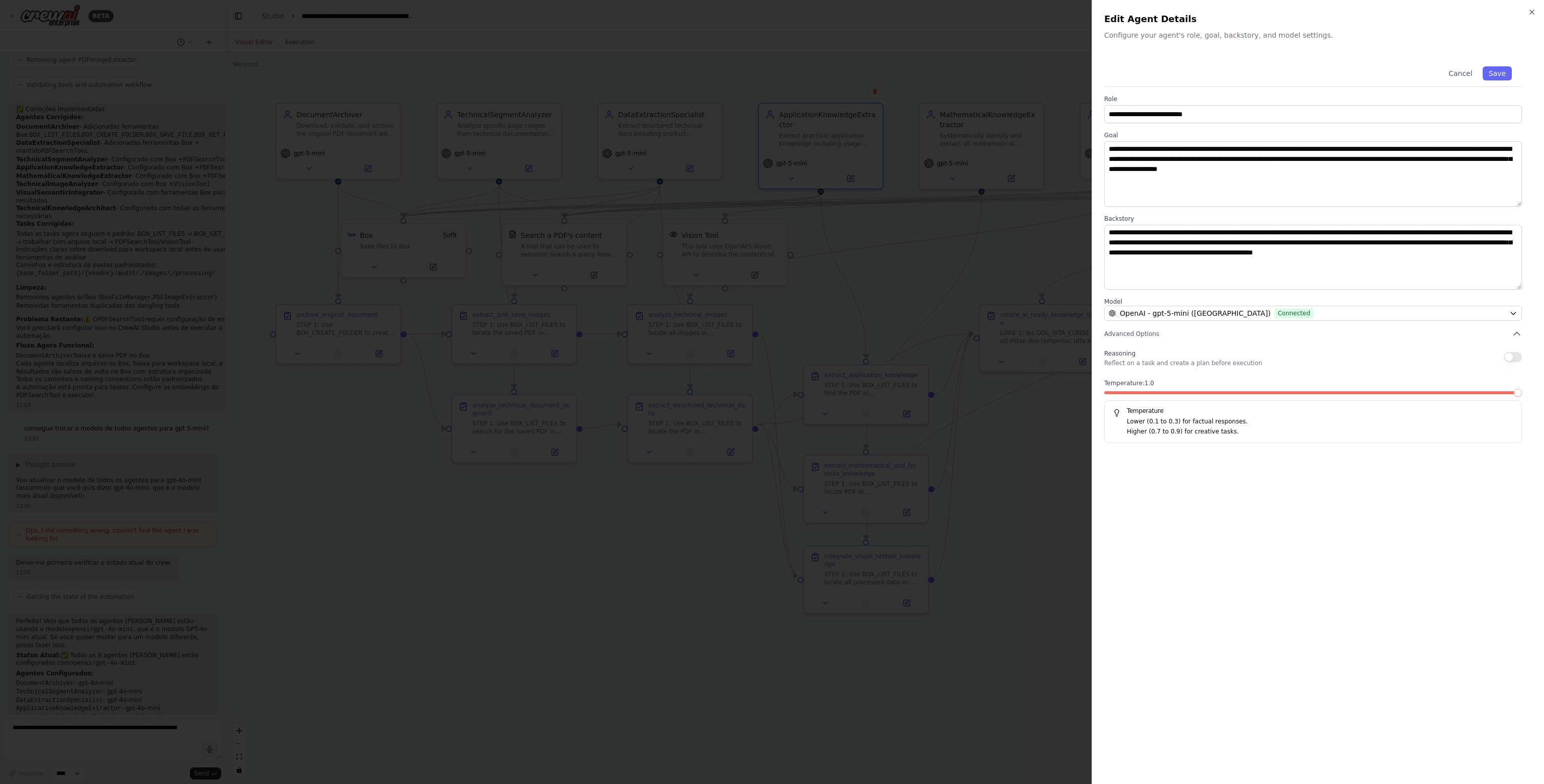
click at [1522, 396] on span at bounding box center [1518, 392] width 8 height 8
click at [1500, 73] on button "Save" at bounding box center [1497, 73] width 29 height 14
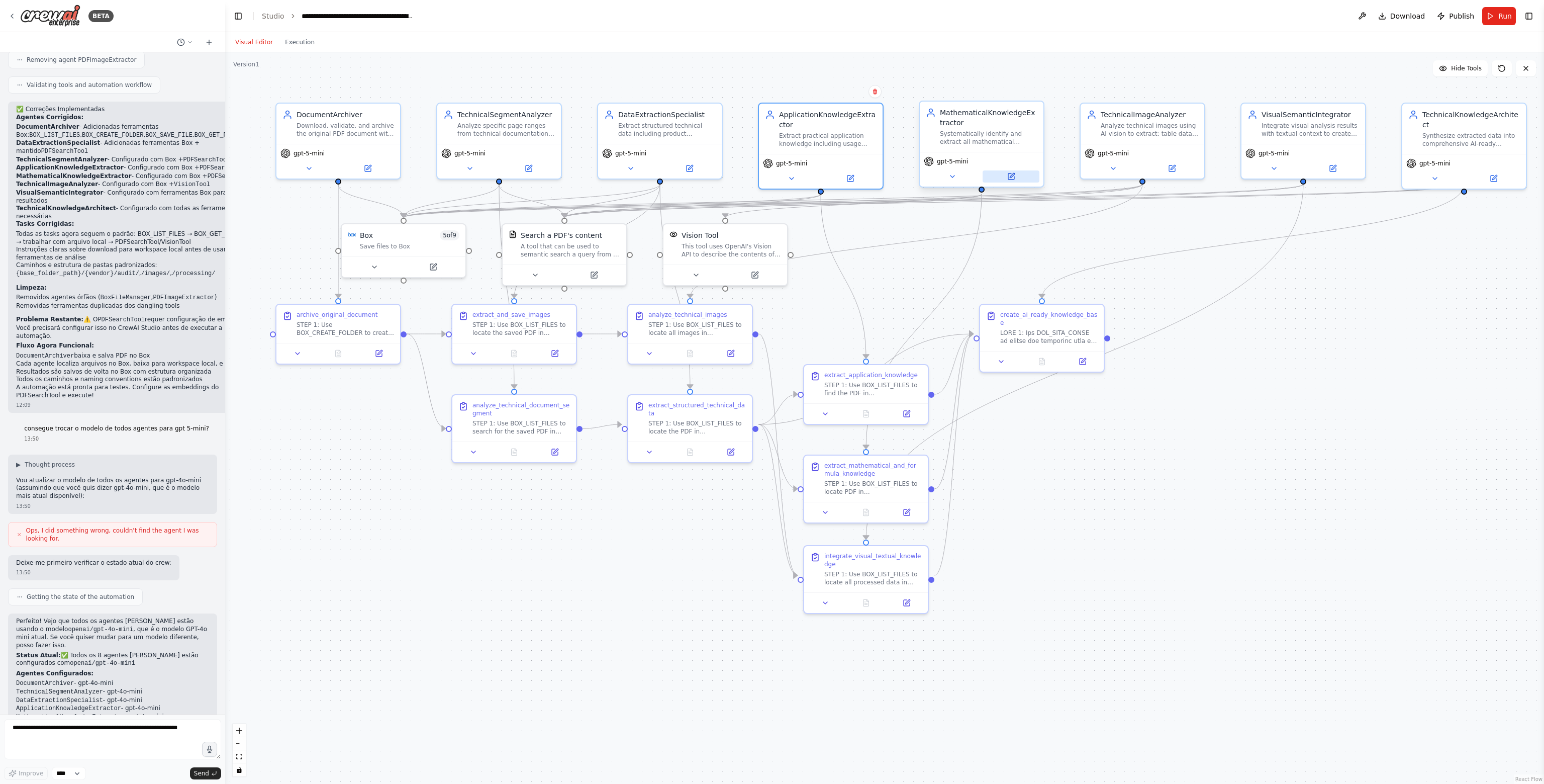
click at [1014, 174] on icon at bounding box center [1012, 175] width 4 height 4
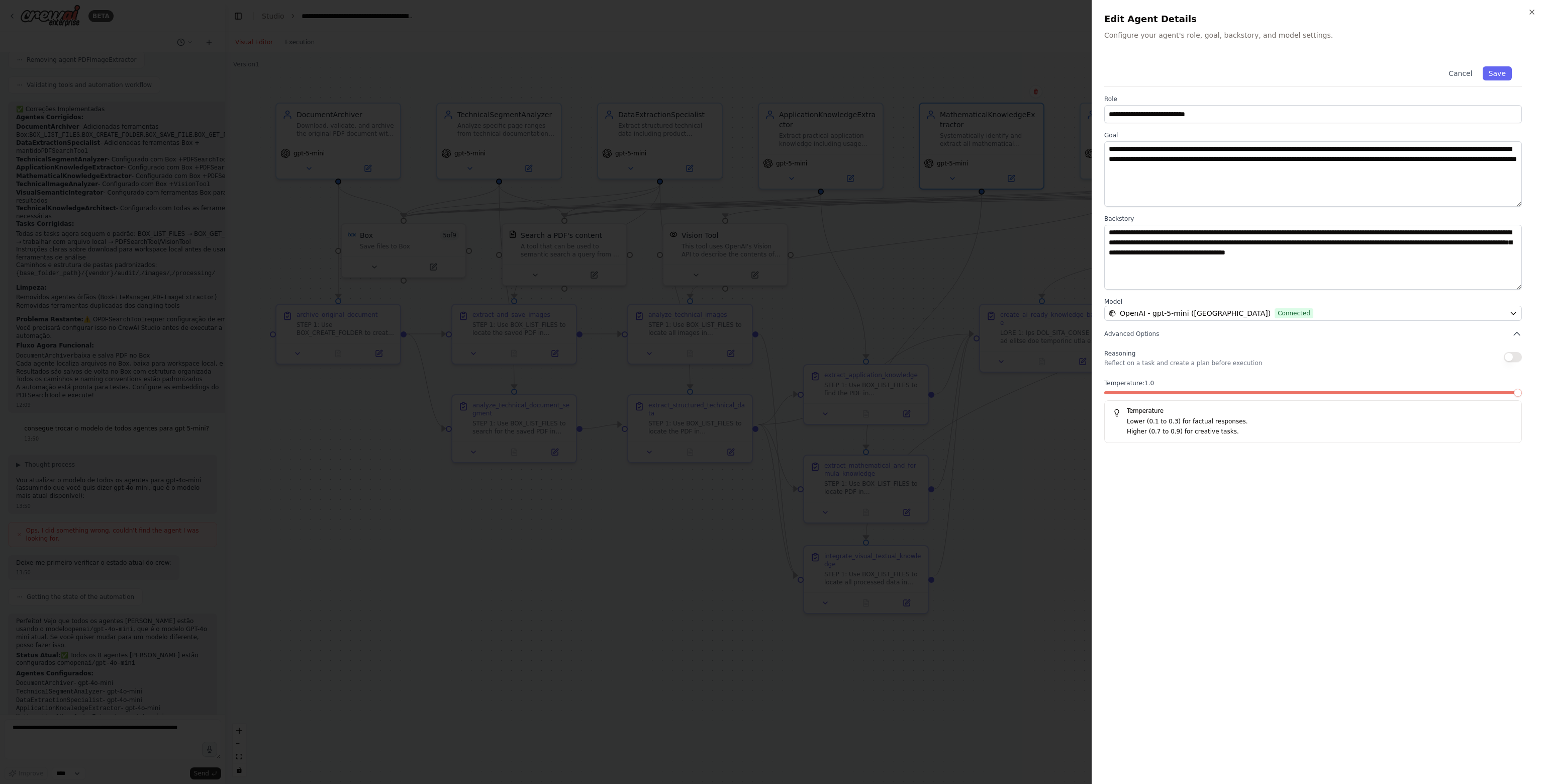
click at [1522, 394] on span at bounding box center [1313, 393] width 417 height 3
click at [1504, 78] on button "Save" at bounding box center [1497, 73] width 29 height 14
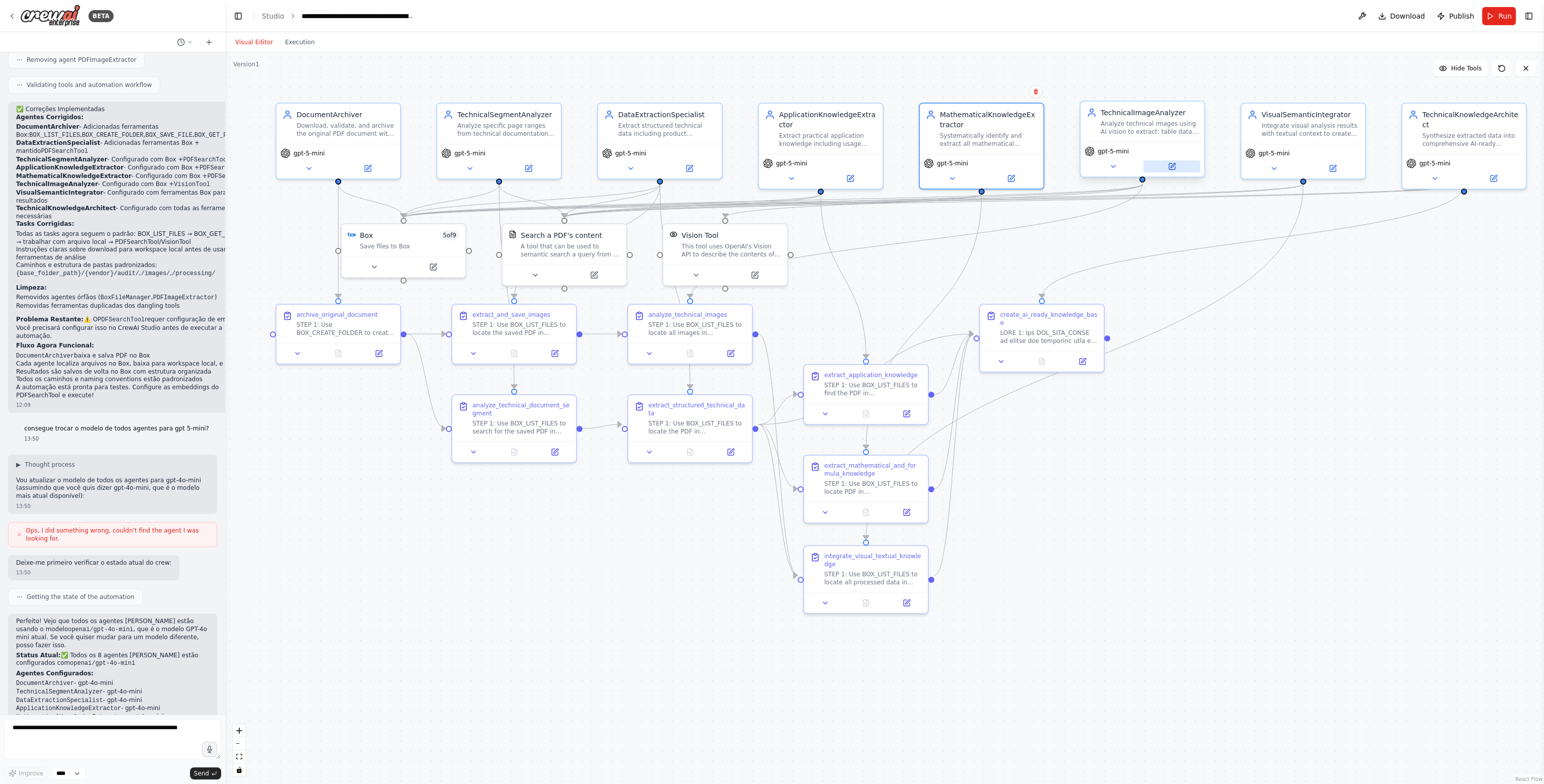
click at [1185, 167] on button at bounding box center [1172, 166] width 57 height 12
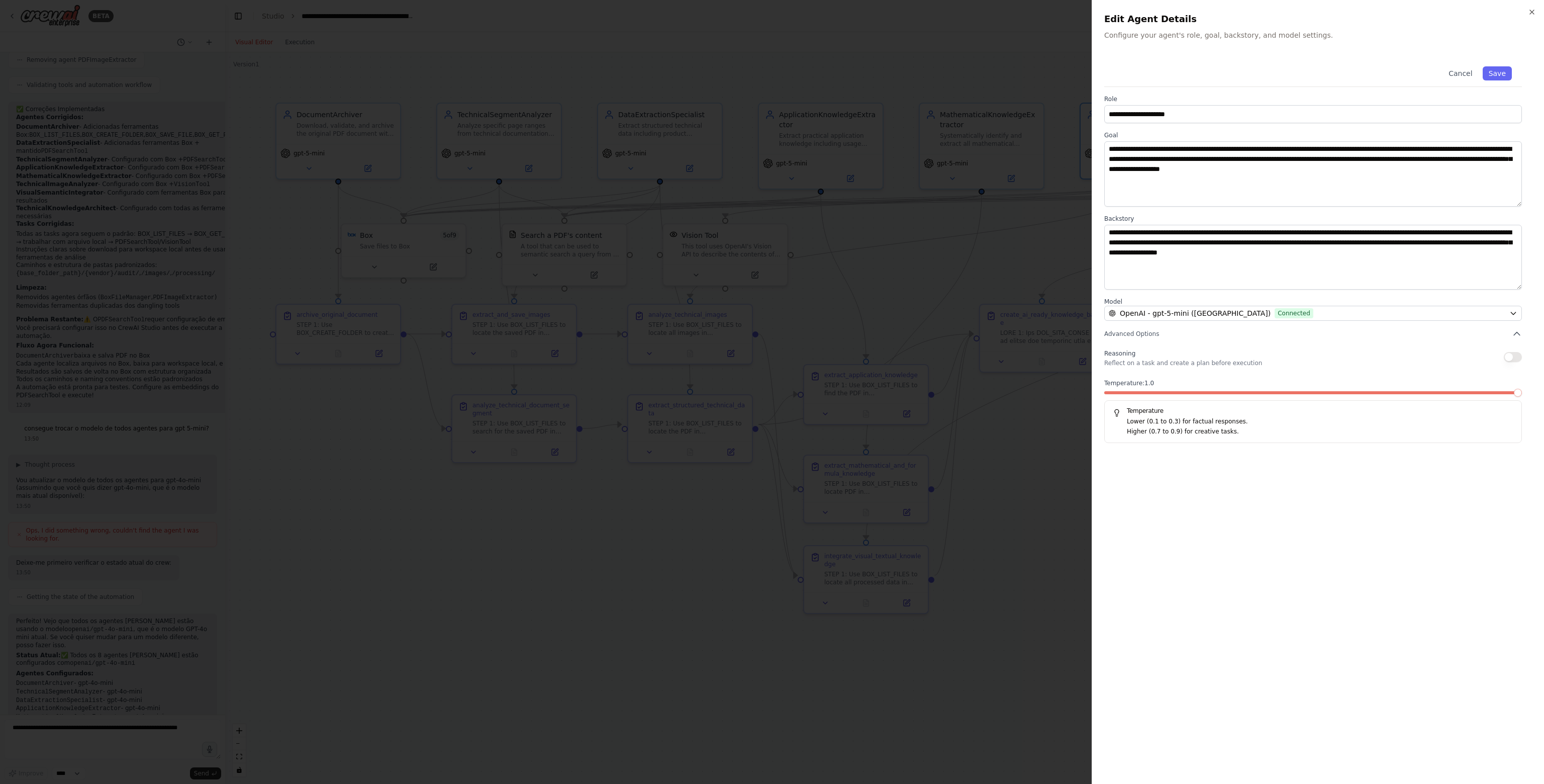
click at [1522, 391] on span at bounding box center [1518, 392] width 8 height 8
click at [1501, 71] on button "Save" at bounding box center [1497, 73] width 29 height 14
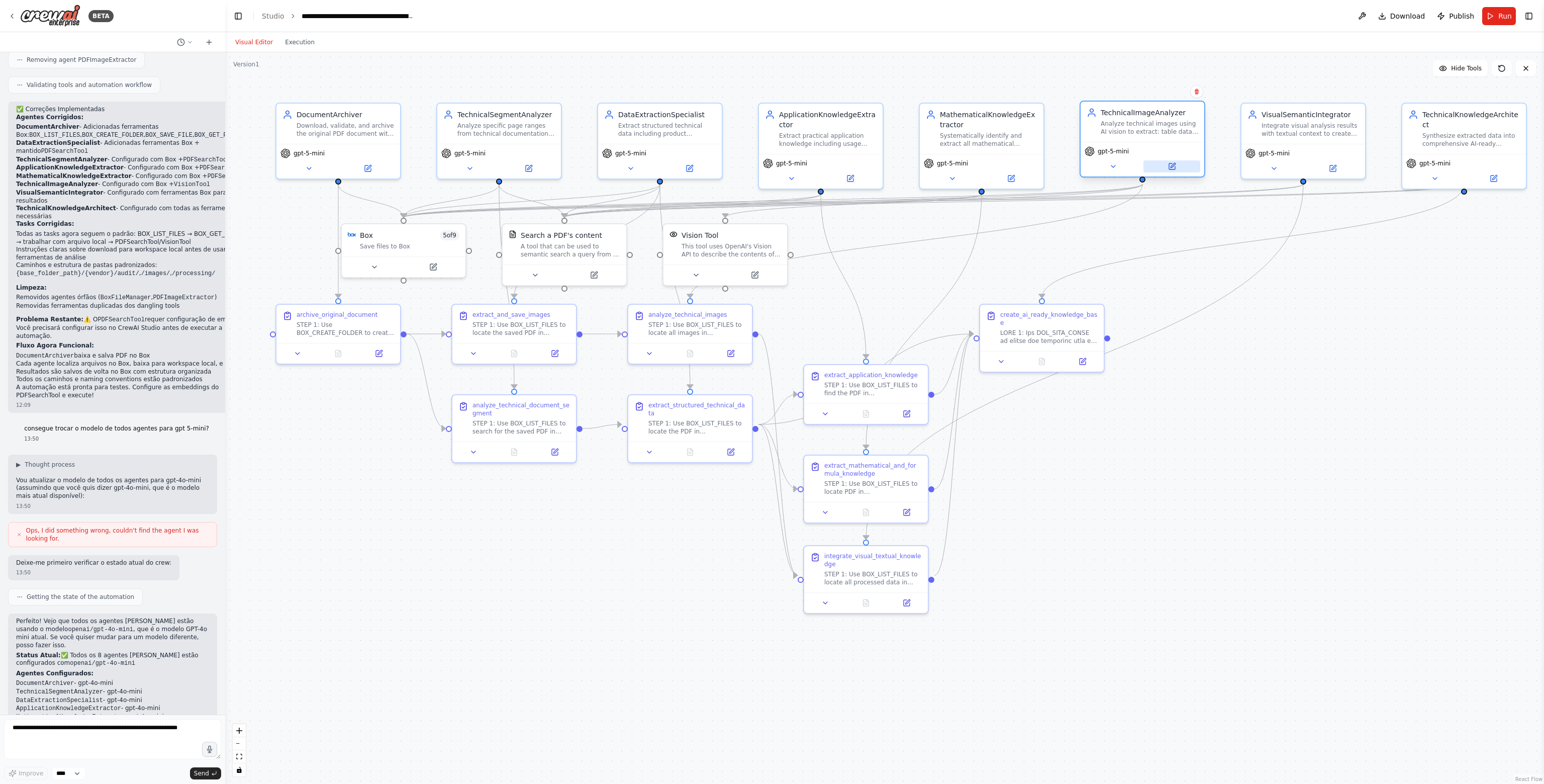
click at [1172, 170] on button at bounding box center [1172, 166] width 57 height 12
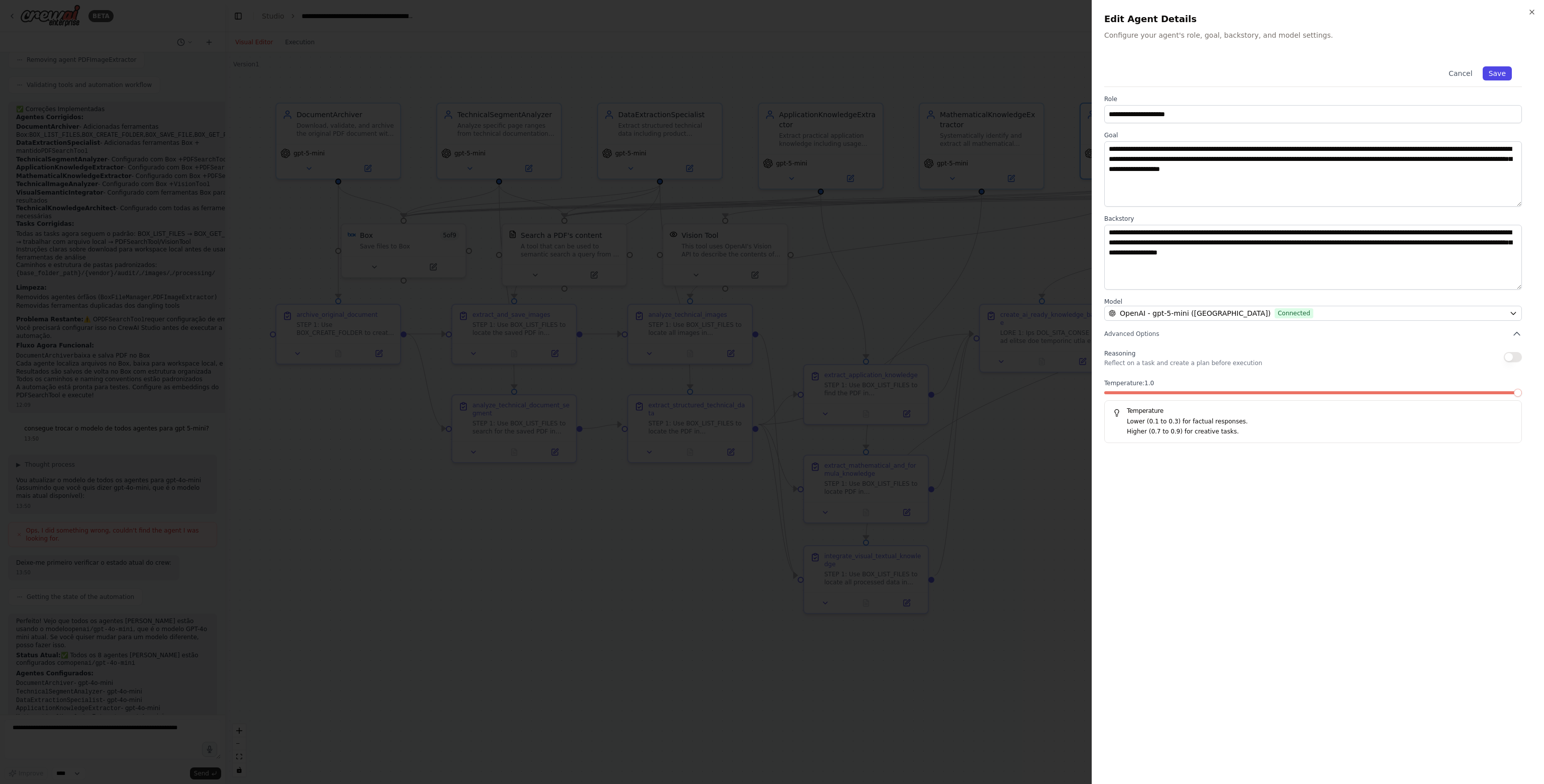
click at [1495, 74] on button "Save" at bounding box center [1497, 73] width 29 height 14
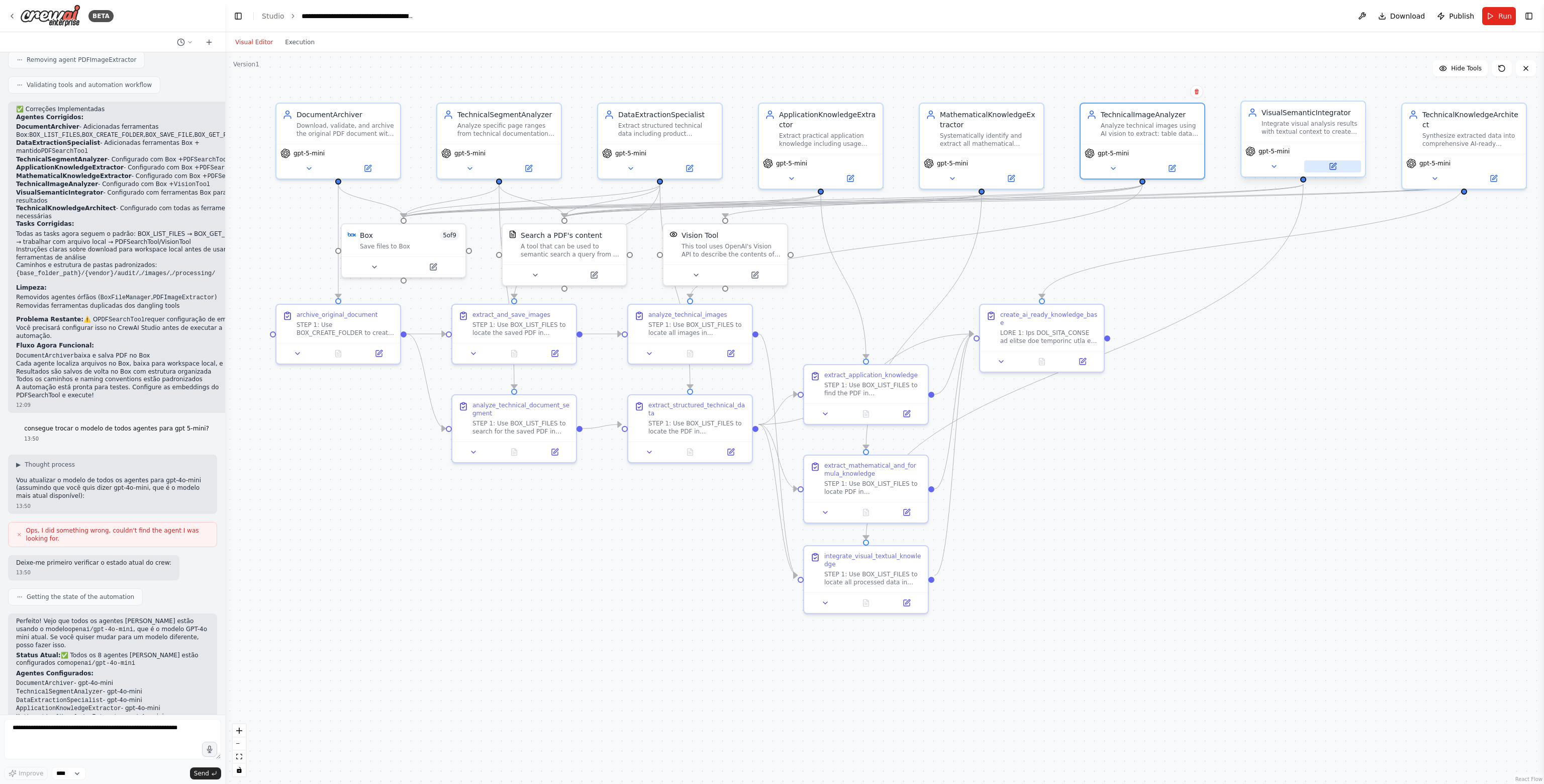
click at [1349, 160] on button at bounding box center [1333, 166] width 57 height 12
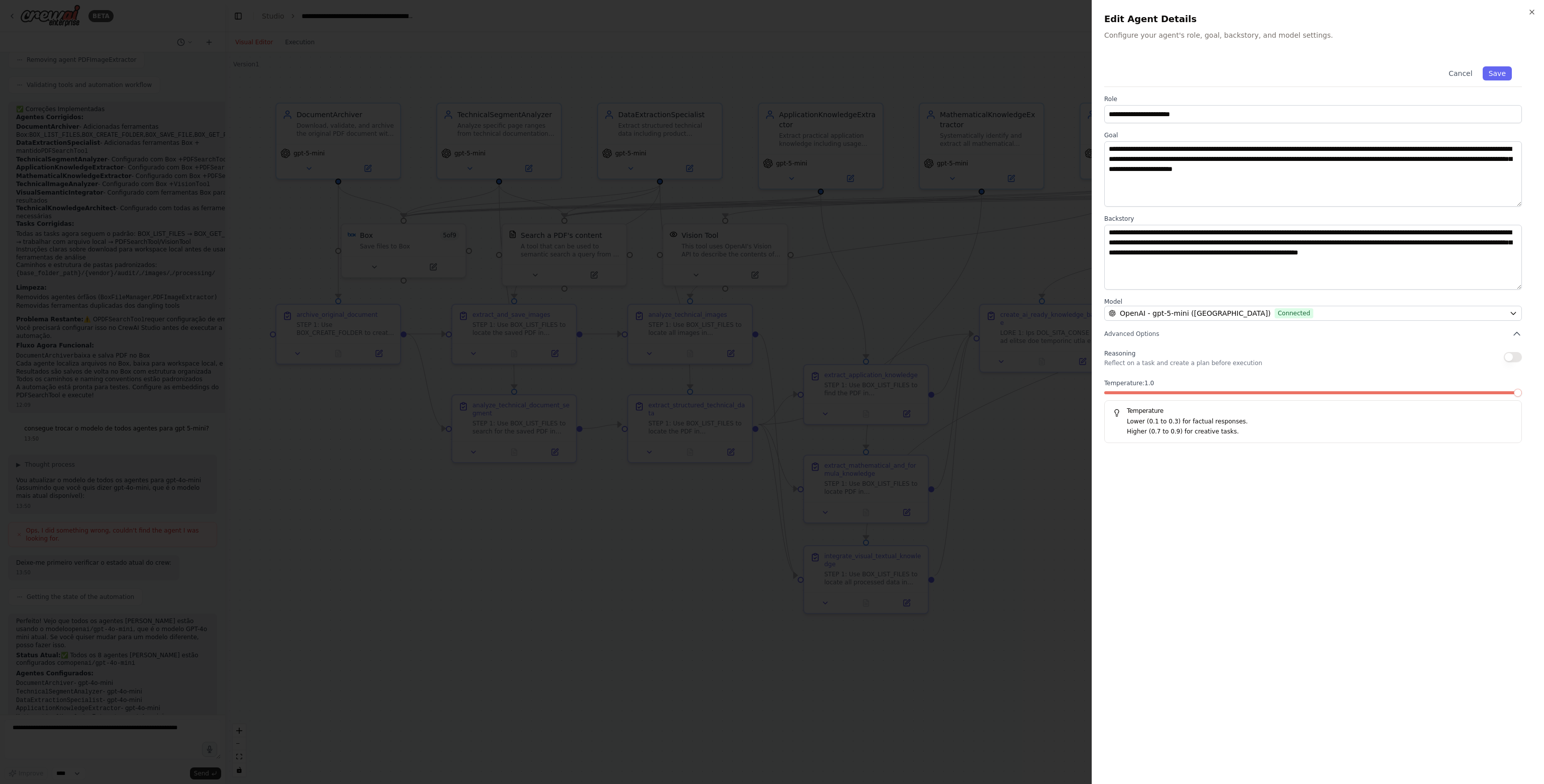
click at [1522, 388] on span at bounding box center [1518, 392] width 8 height 8
click at [1500, 80] on button "Save" at bounding box center [1497, 73] width 29 height 14
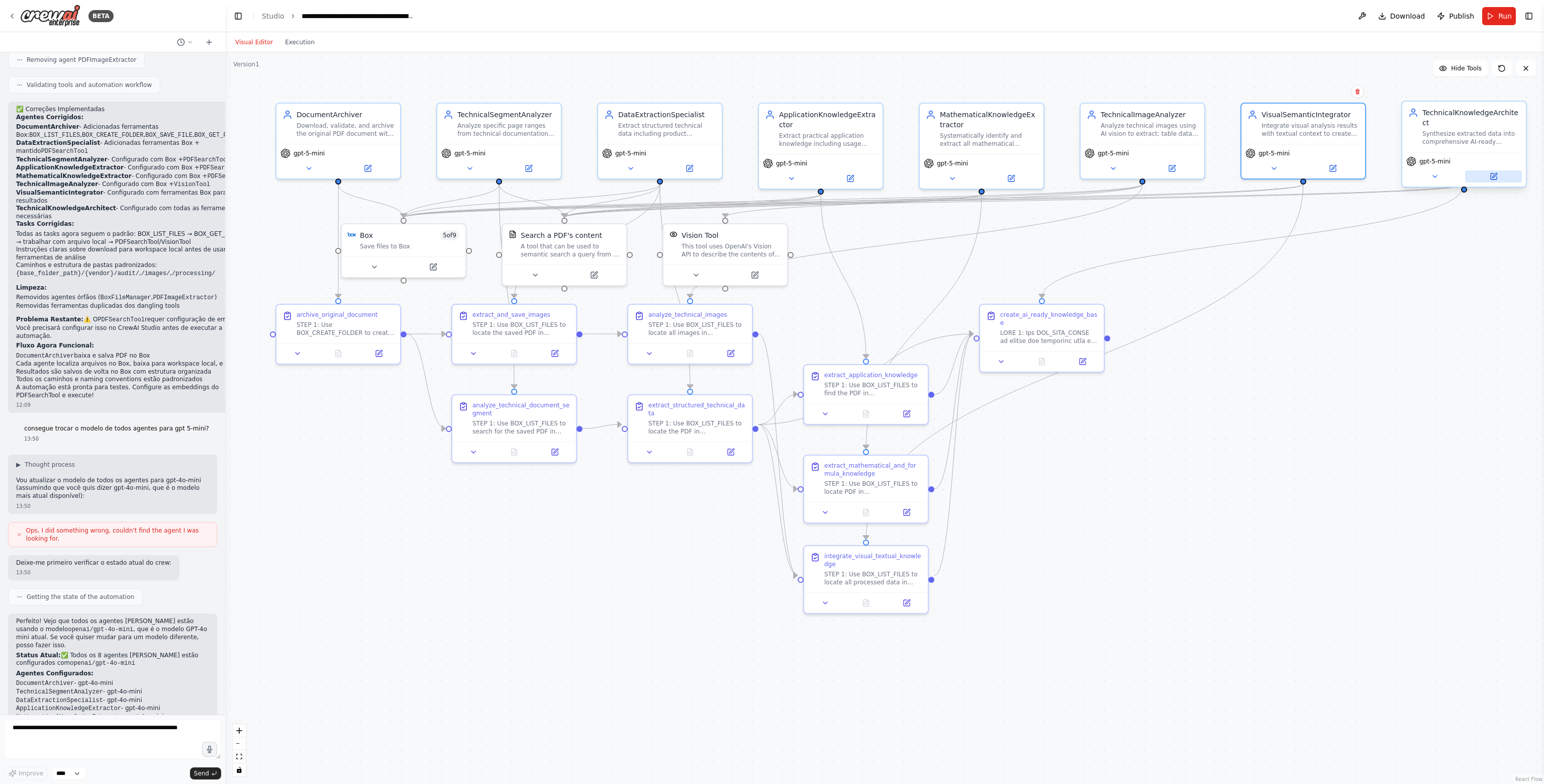
click at [1495, 173] on icon at bounding box center [1495, 175] width 4 height 4
click at [1494, 174] on icon at bounding box center [1494, 177] width 6 height 6
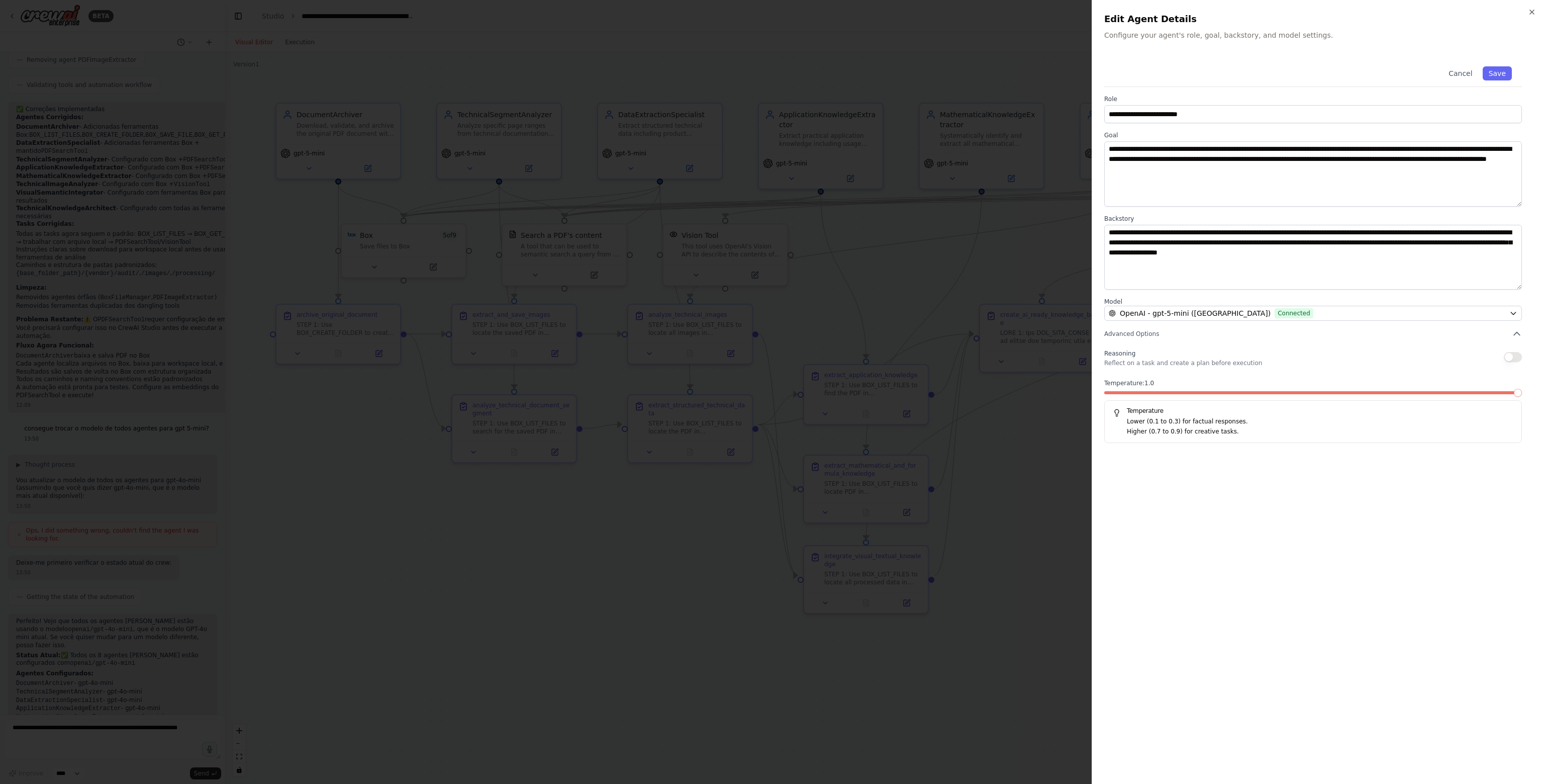
click at [1515, 396] on span at bounding box center [1518, 392] width 8 height 8
click at [1491, 69] on button "Save" at bounding box center [1497, 73] width 29 height 14
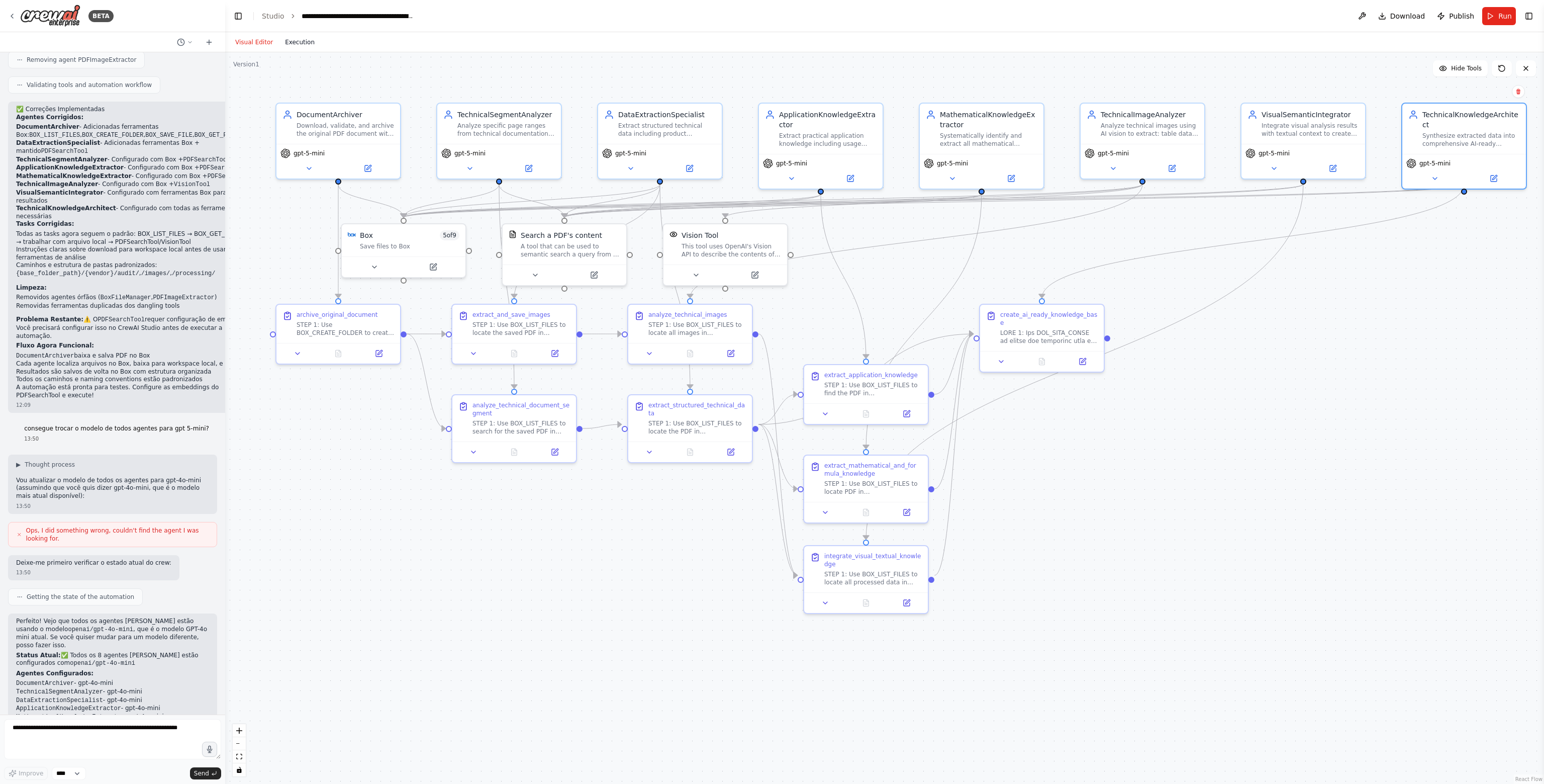
click at [300, 44] on button "Execution" at bounding box center [299, 42] width 42 height 12
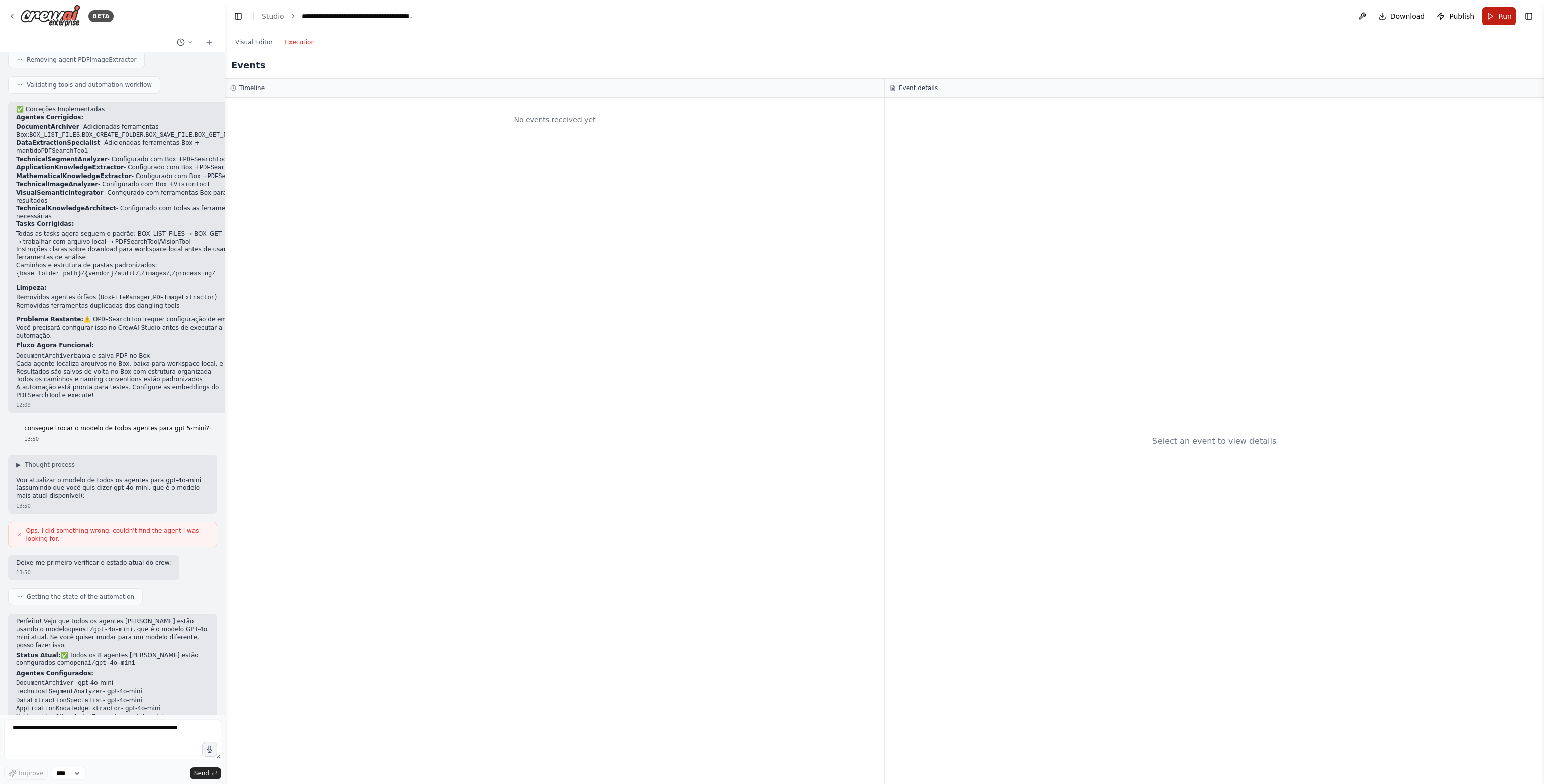
click at [1500, 21] on button "Run" at bounding box center [1500, 16] width 34 height 18
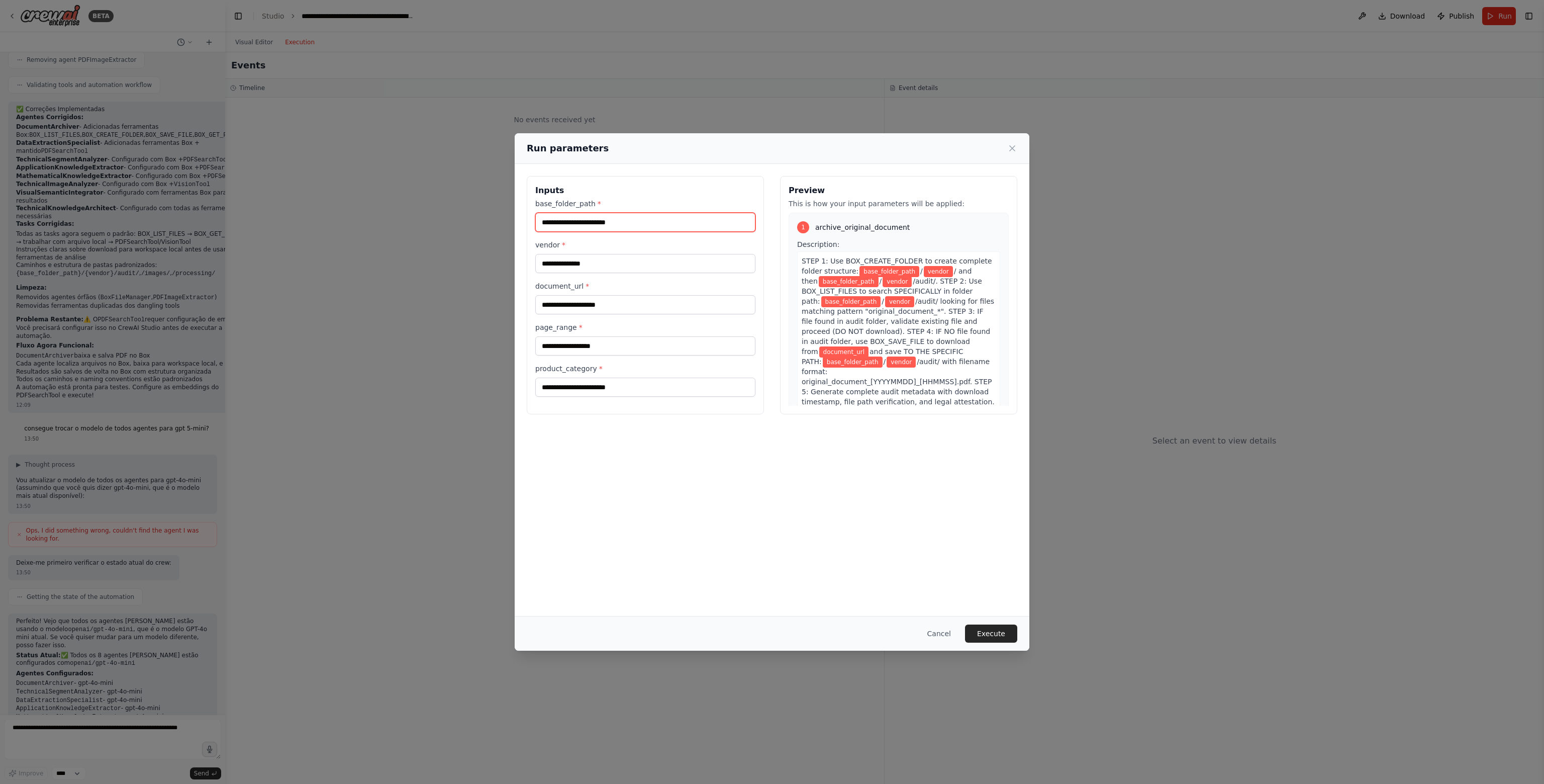
click at [677, 219] on input "base_folder_path *" at bounding box center [646, 222] width 220 height 19
type input "********"
click at [604, 262] on input "vendor *" at bounding box center [646, 263] width 220 height 19
type input "******"
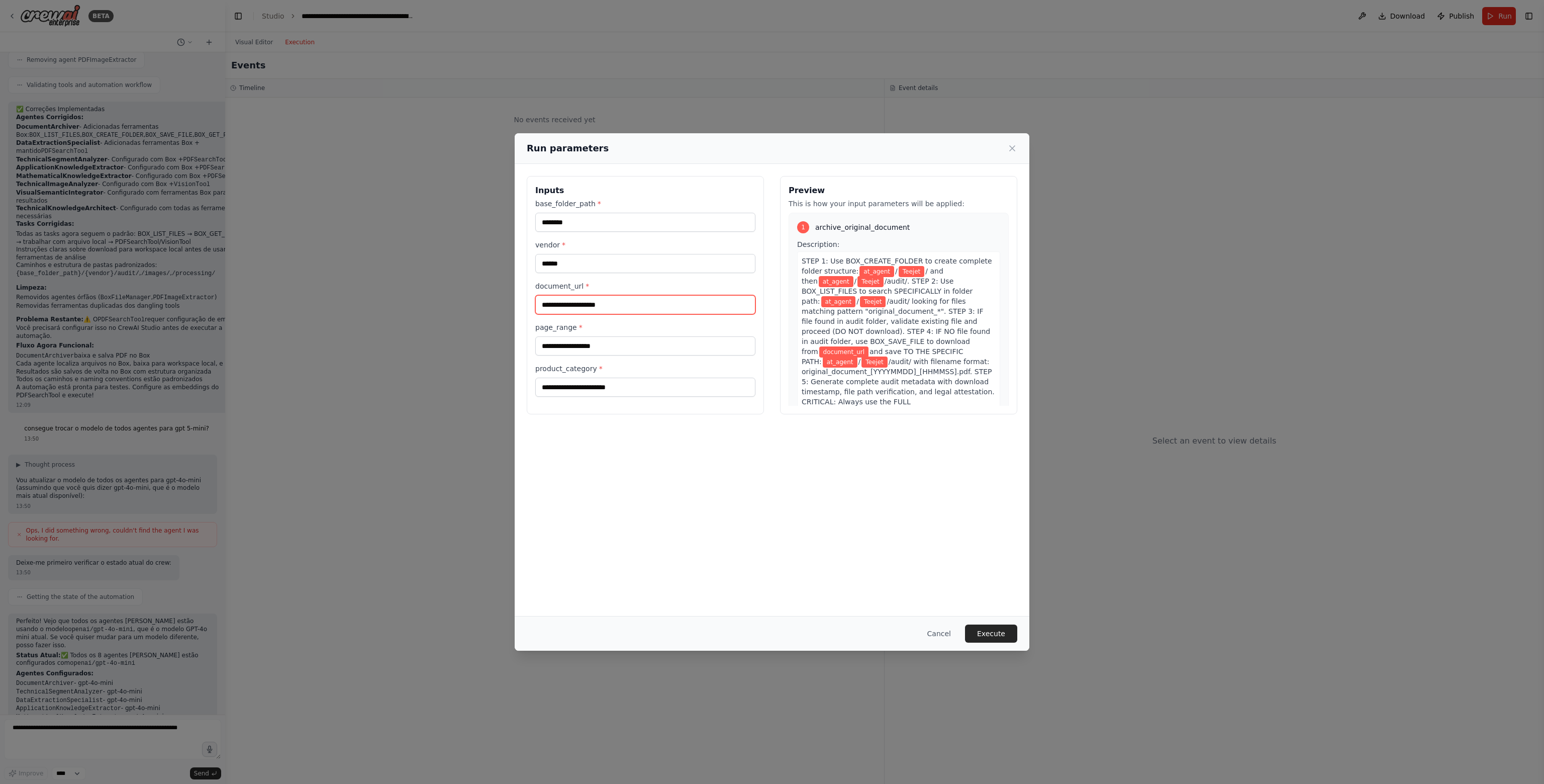
click at [602, 307] on input "document_url *" at bounding box center [646, 304] width 220 height 19
type input "**********"
click at [605, 343] on input "page_range *" at bounding box center [646, 345] width 220 height 19
type input "*****"
click at [612, 384] on input "product_category *" at bounding box center [646, 387] width 220 height 19
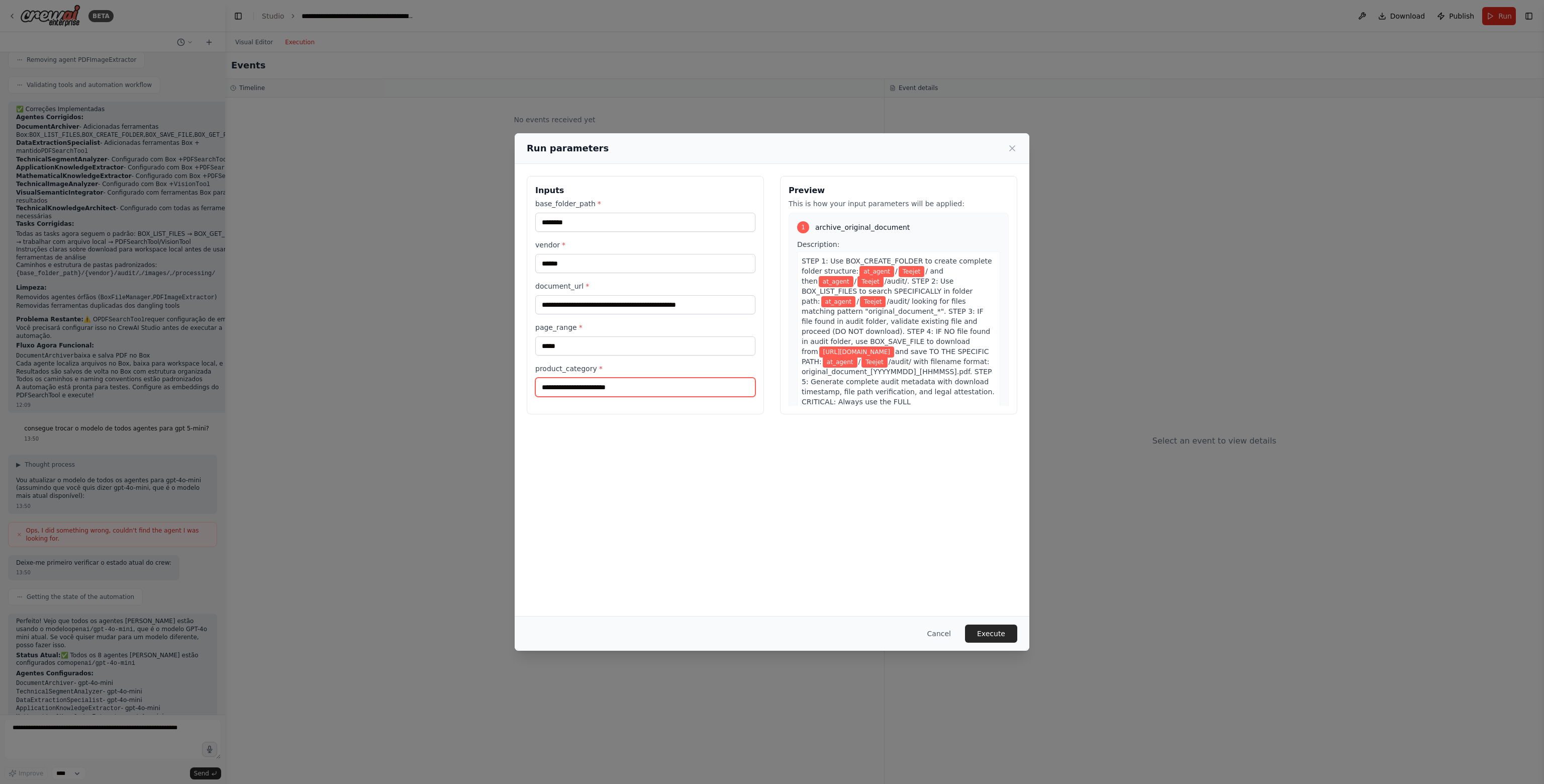
type input "**********"
click at [983, 630] on button "Execute" at bounding box center [992, 634] width 52 height 18
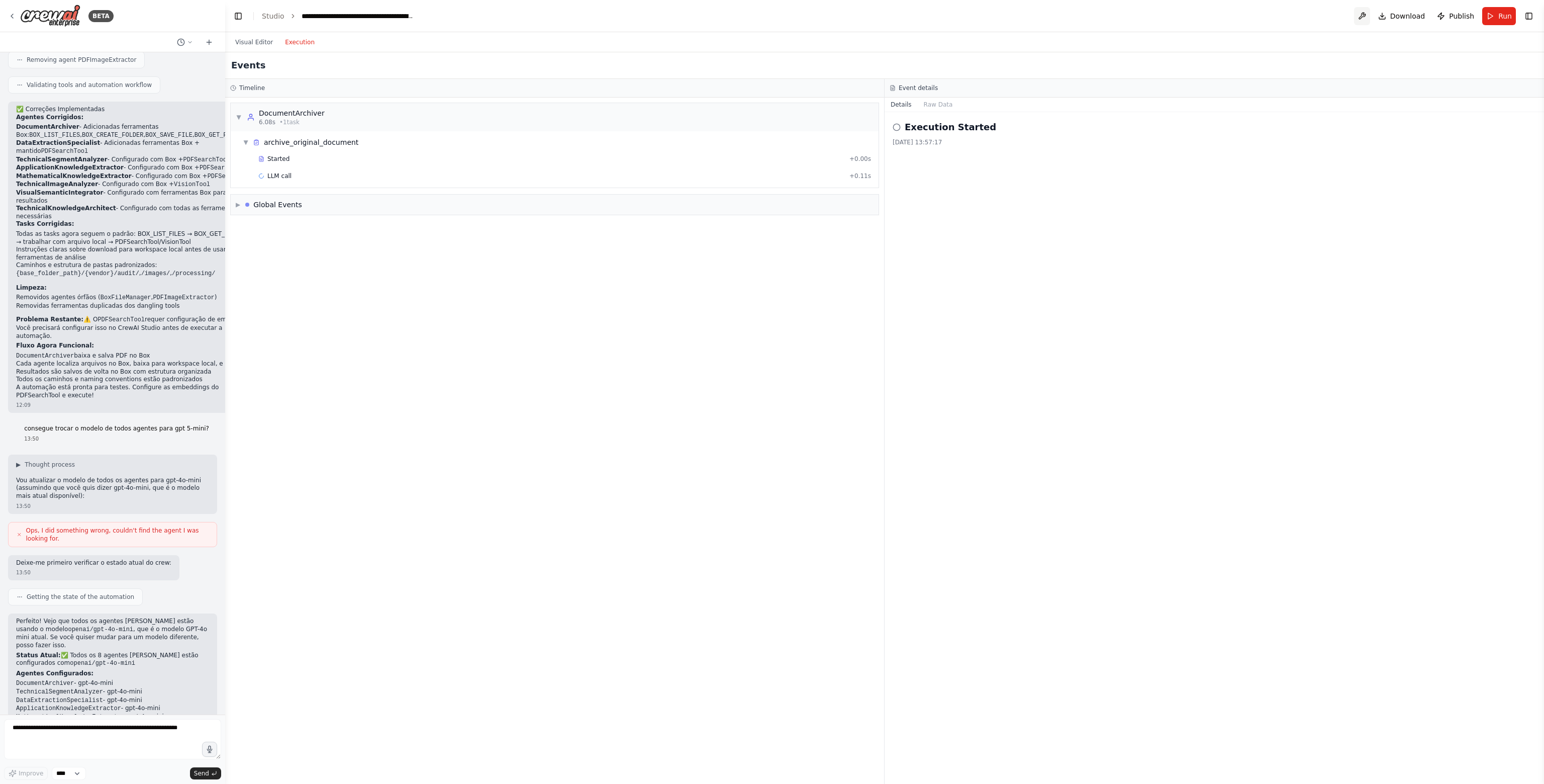
click at [1370, 18] on button at bounding box center [1362, 16] width 16 height 18
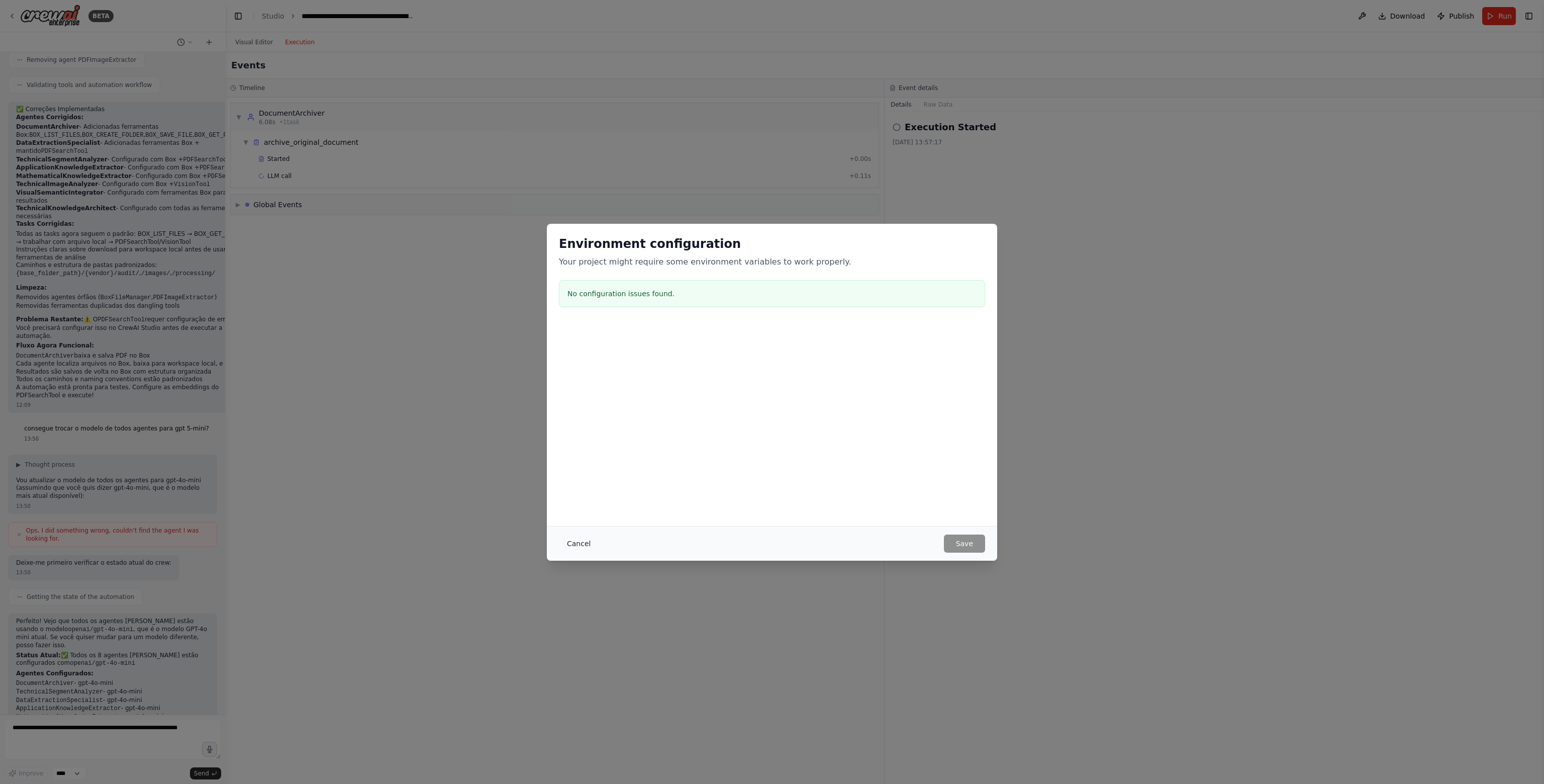
click at [581, 547] on button "Cancel" at bounding box center [578, 544] width 40 height 18
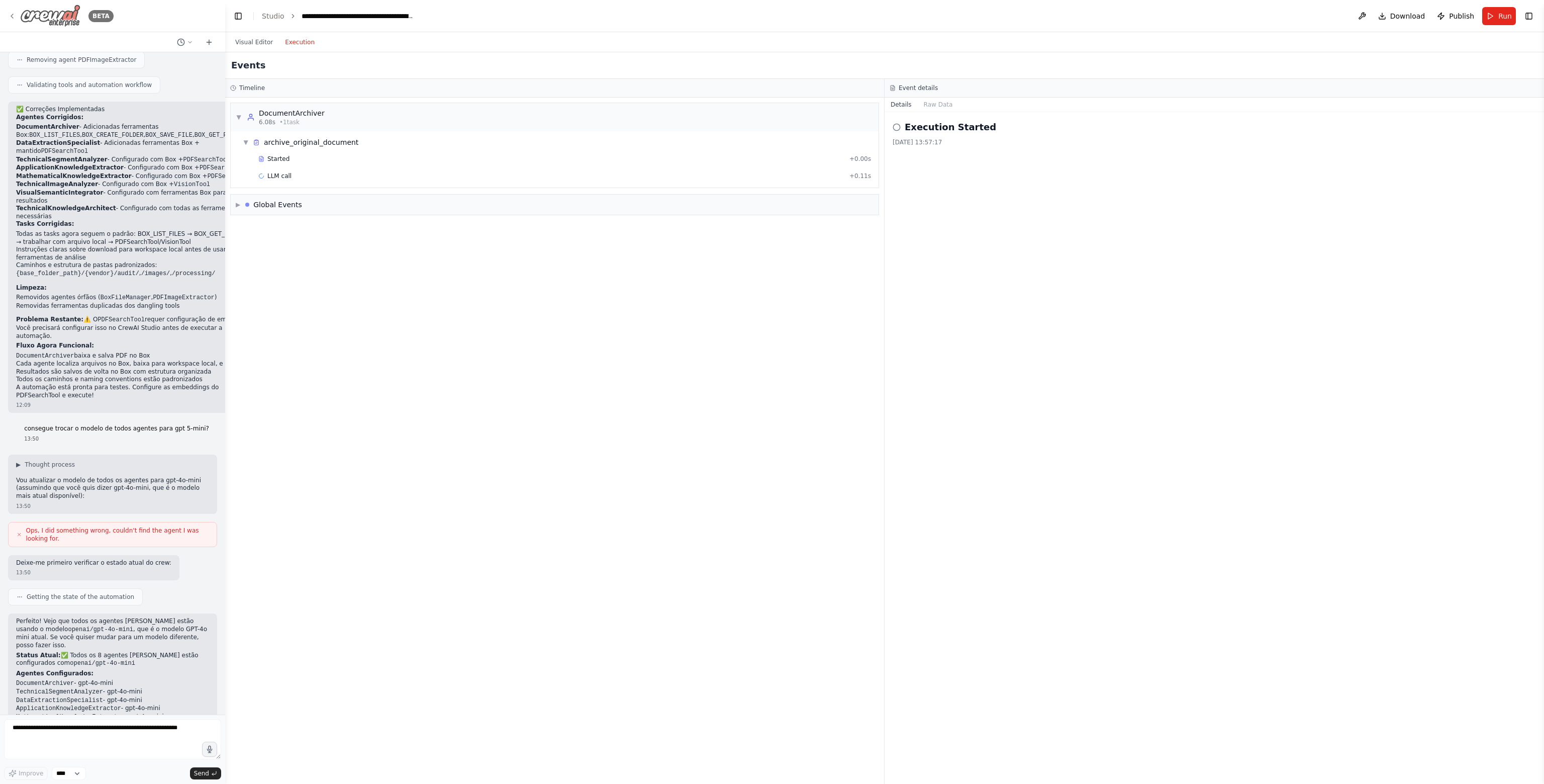
click at [48, 22] on img at bounding box center [49, 16] width 60 height 23
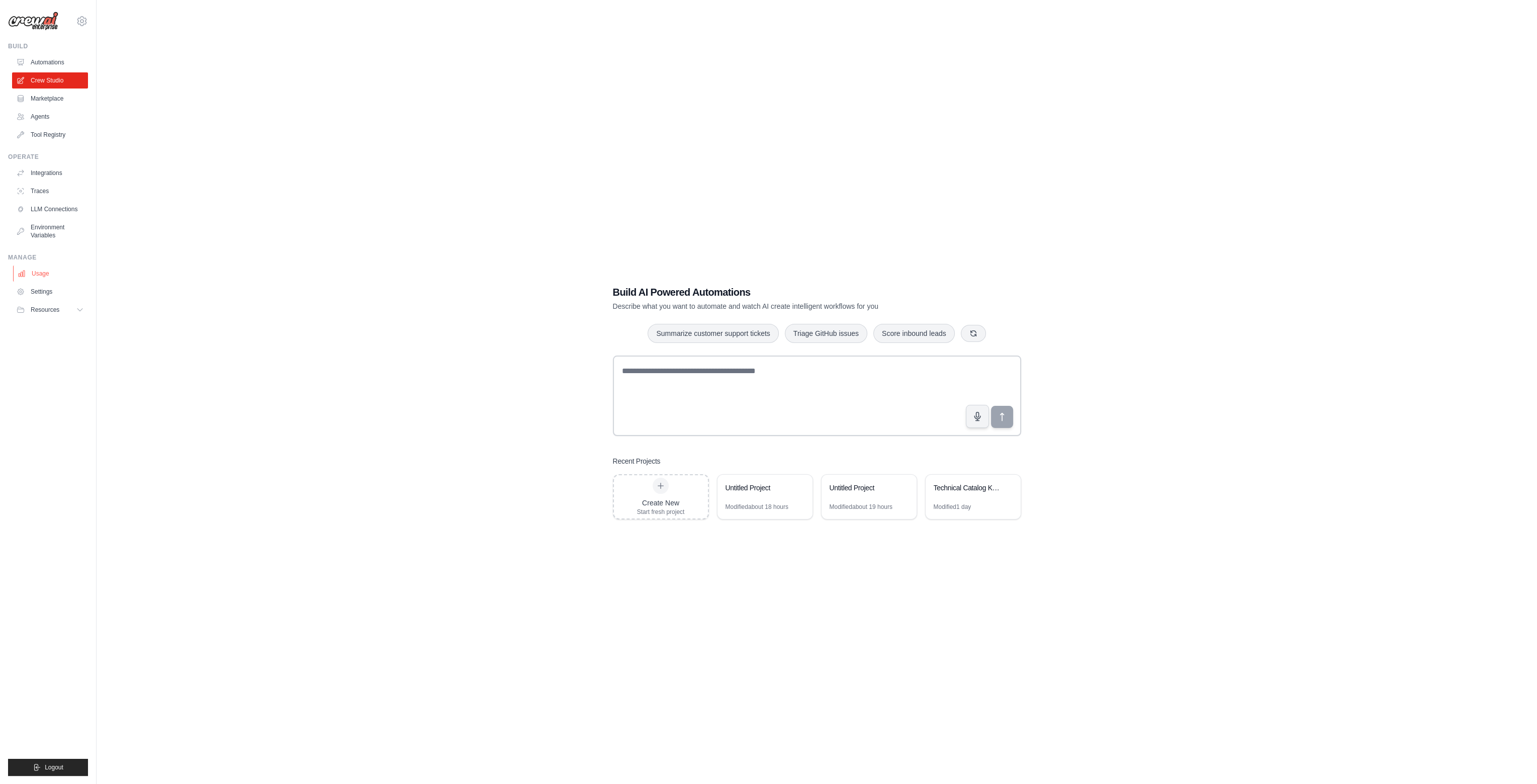
click at [42, 277] on link "Usage" at bounding box center [51, 273] width 76 height 16
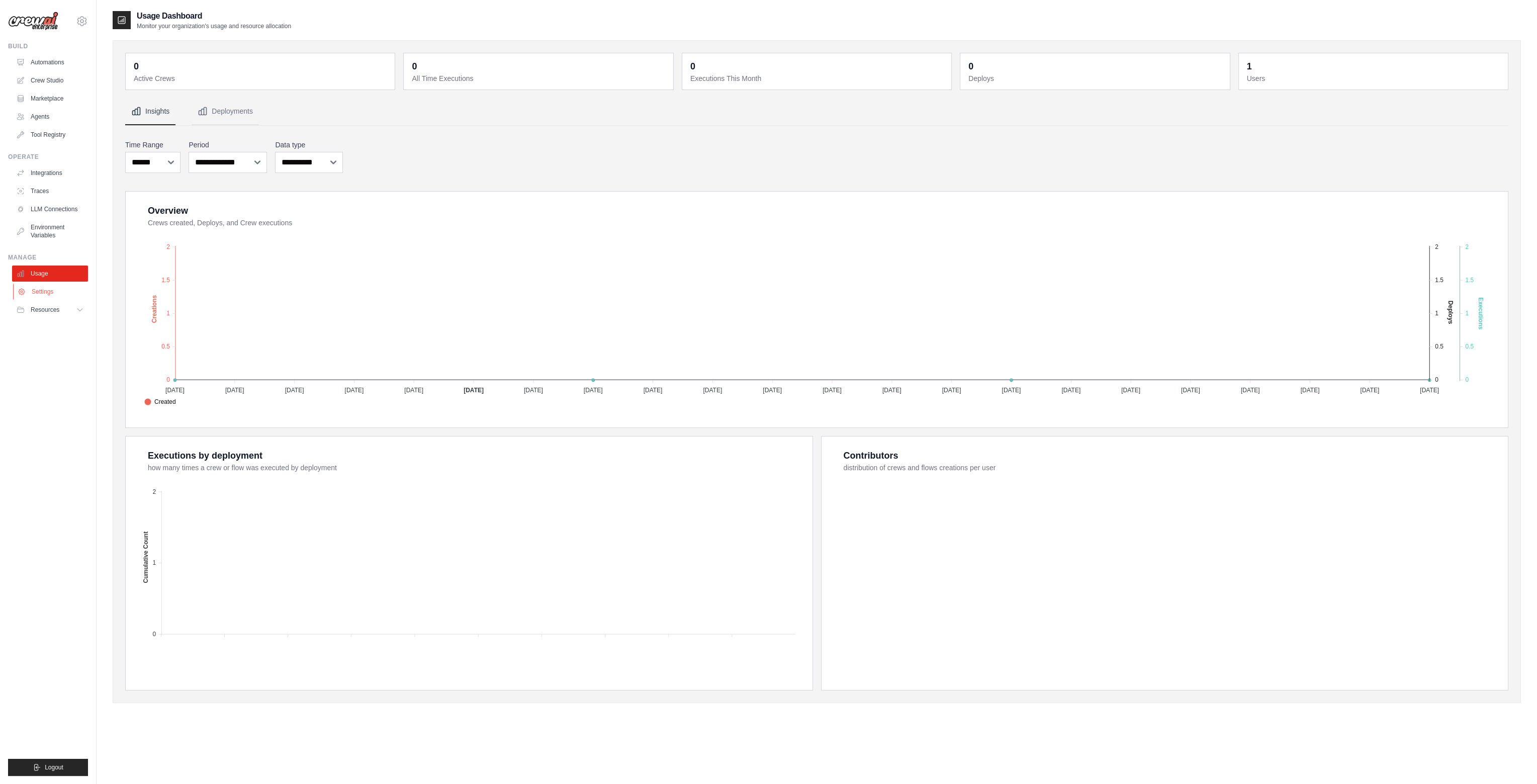
click at [40, 291] on link "Settings" at bounding box center [51, 291] width 76 height 16
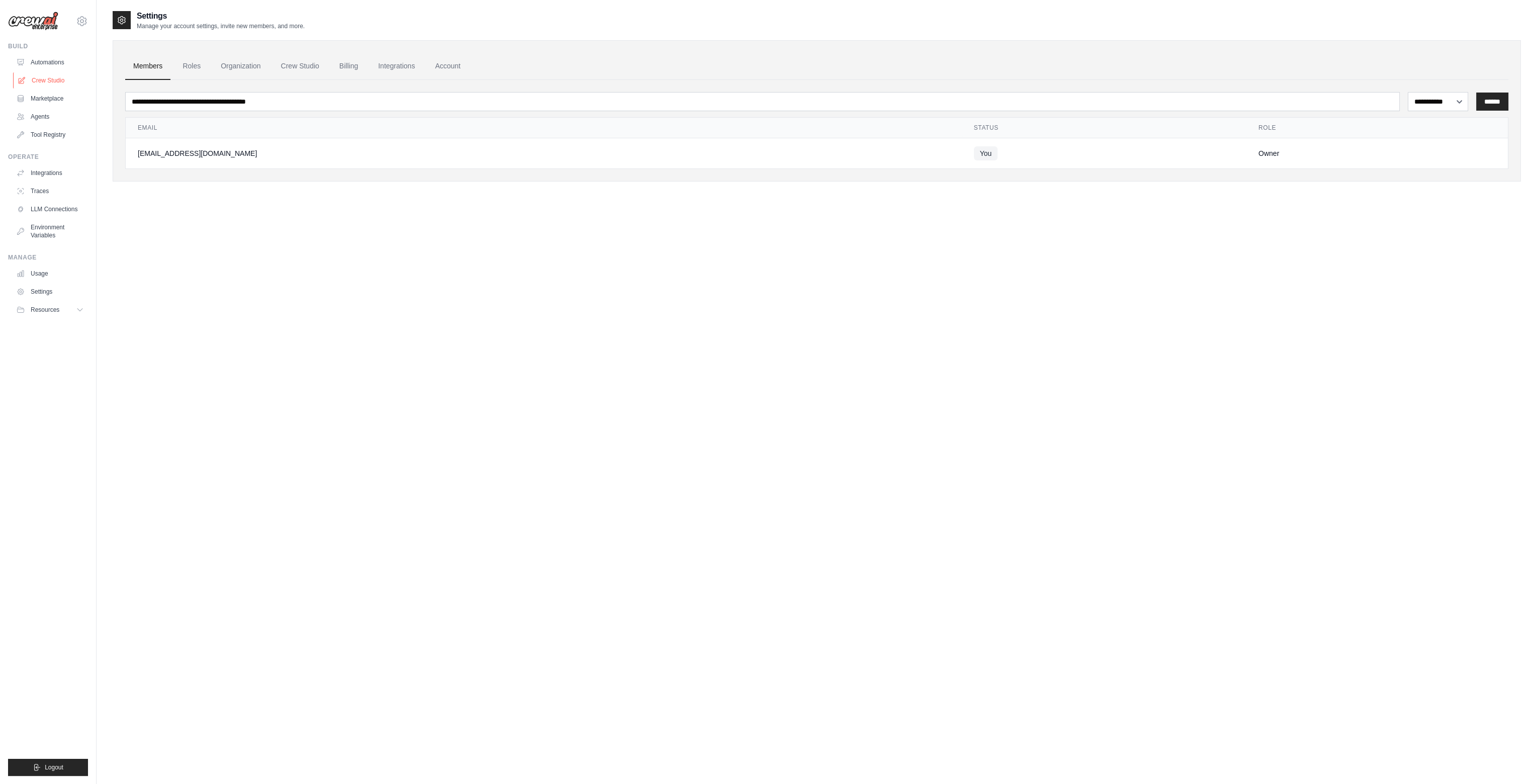
click at [45, 78] on link "Crew Studio" at bounding box center [51, 80] width 76 height 16
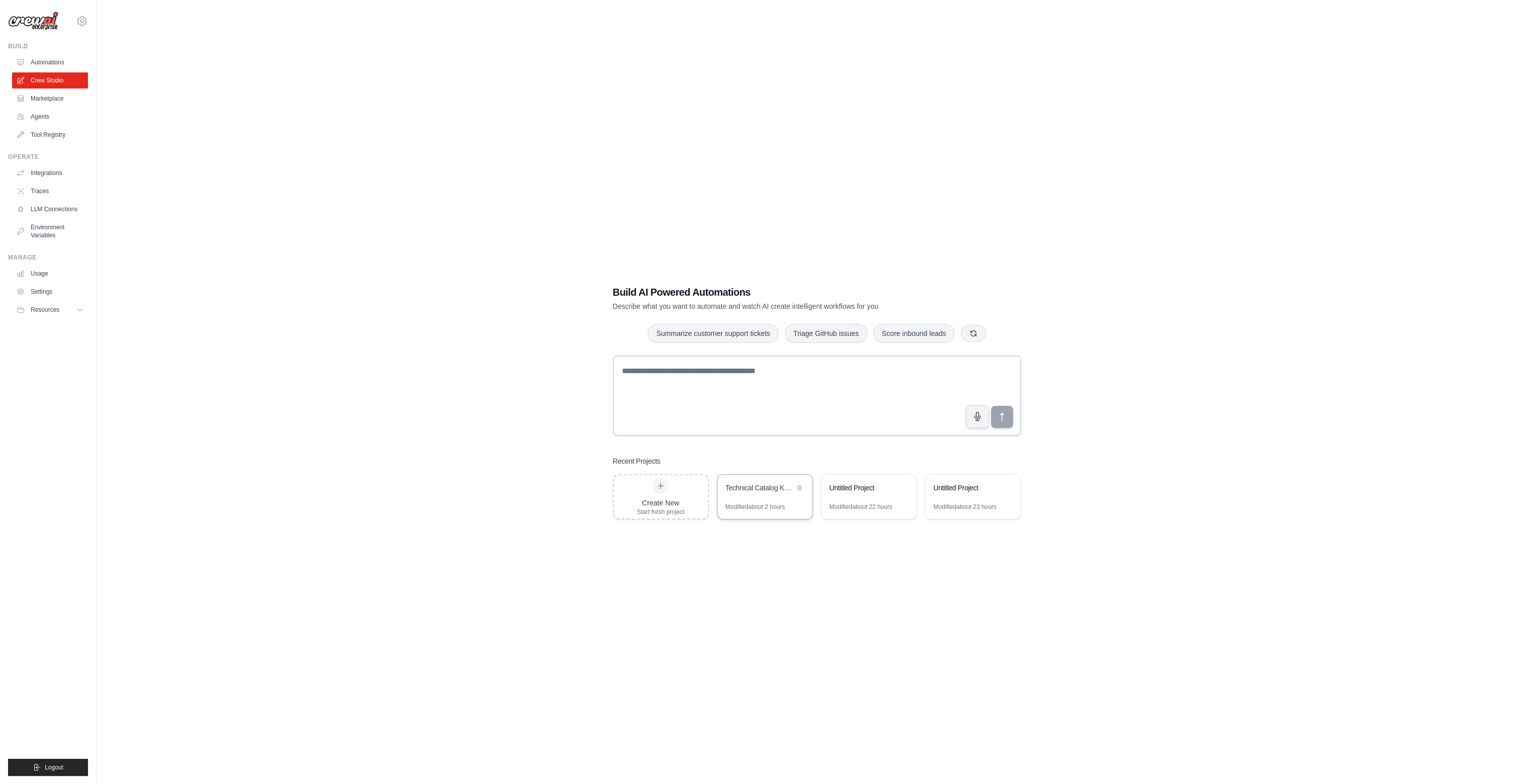
click at [764, 498] on div "Technical Catalog Knowledge Extractor Universal" at bounding box center [765, 489] width 95 height 28
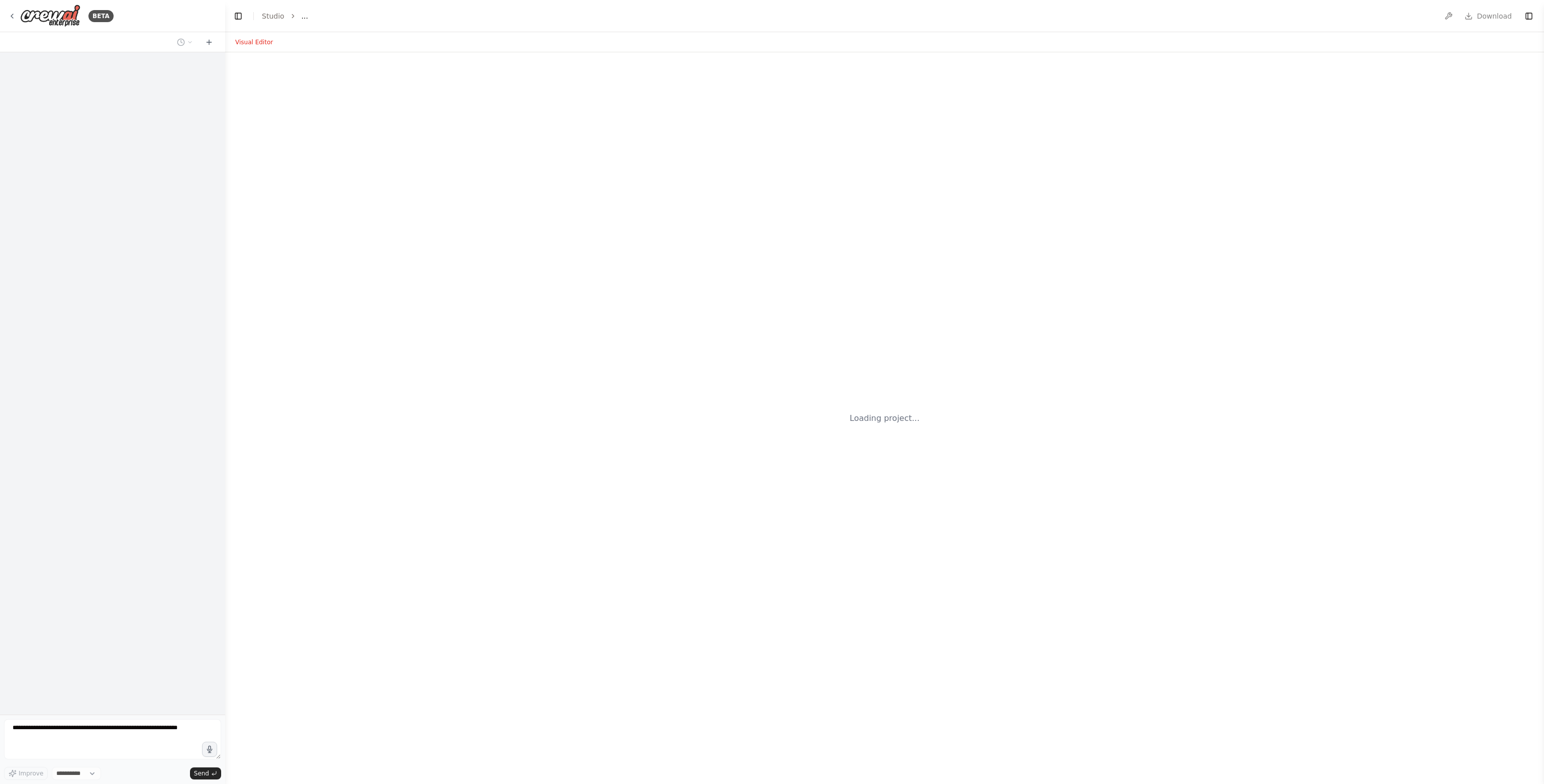
select select "****"
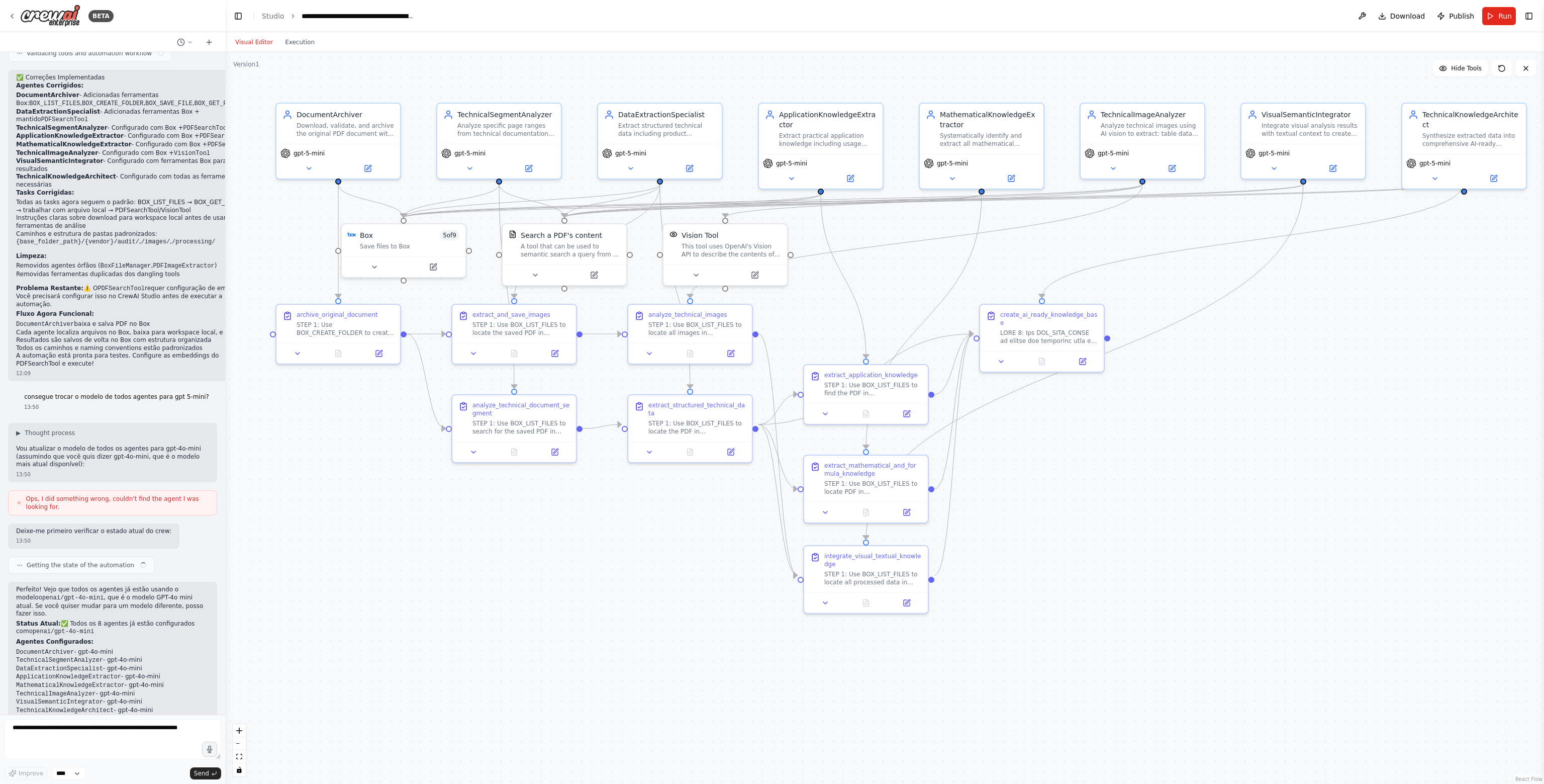
scroll to position [11841, 0]
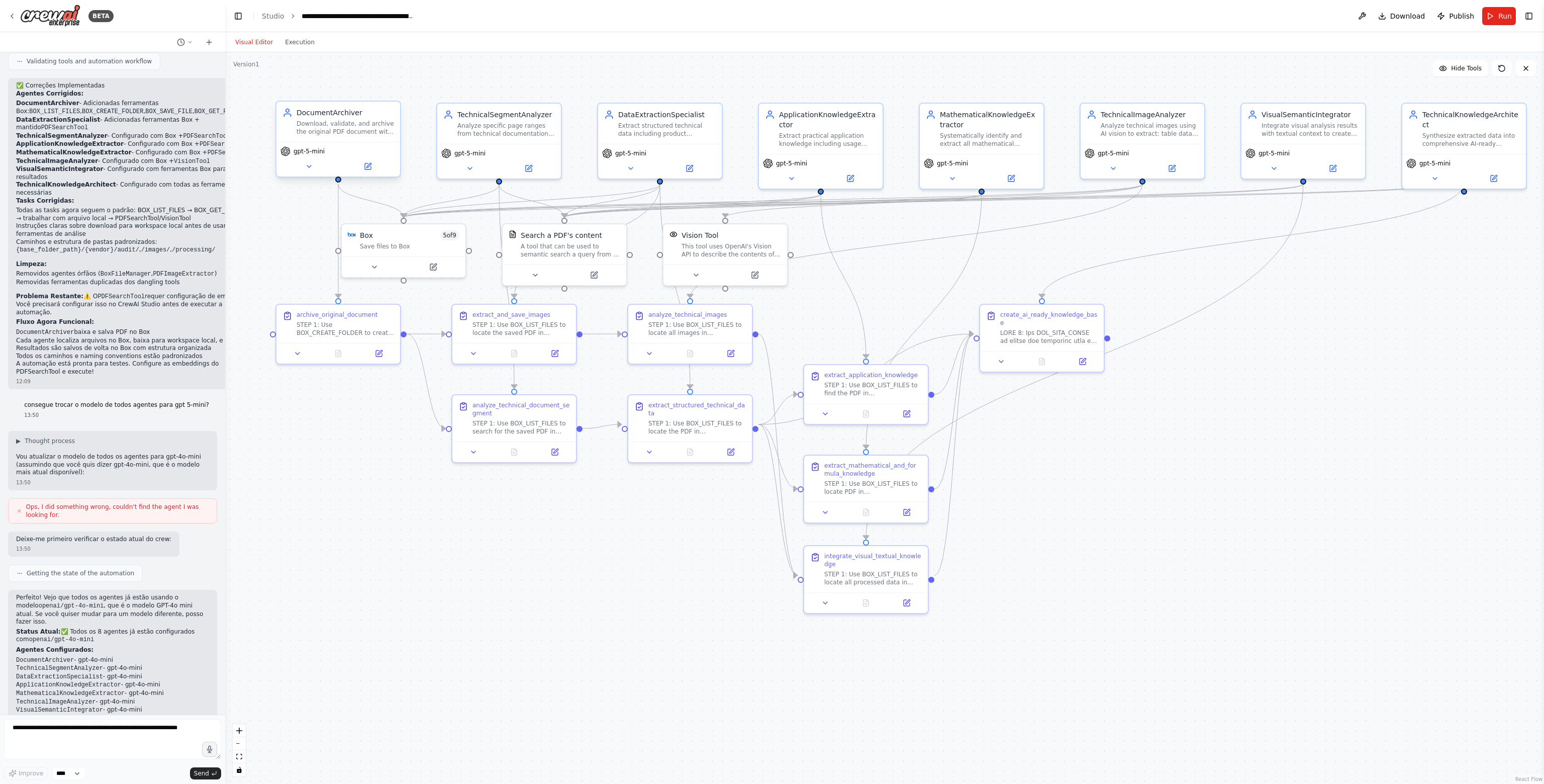
click at [317, 158] on div "gpt-5-mini" at bounding box center [338, 159] width 124 height 35
click at [313, 166] on button at bounding box center [309, 166] width 57 height 12
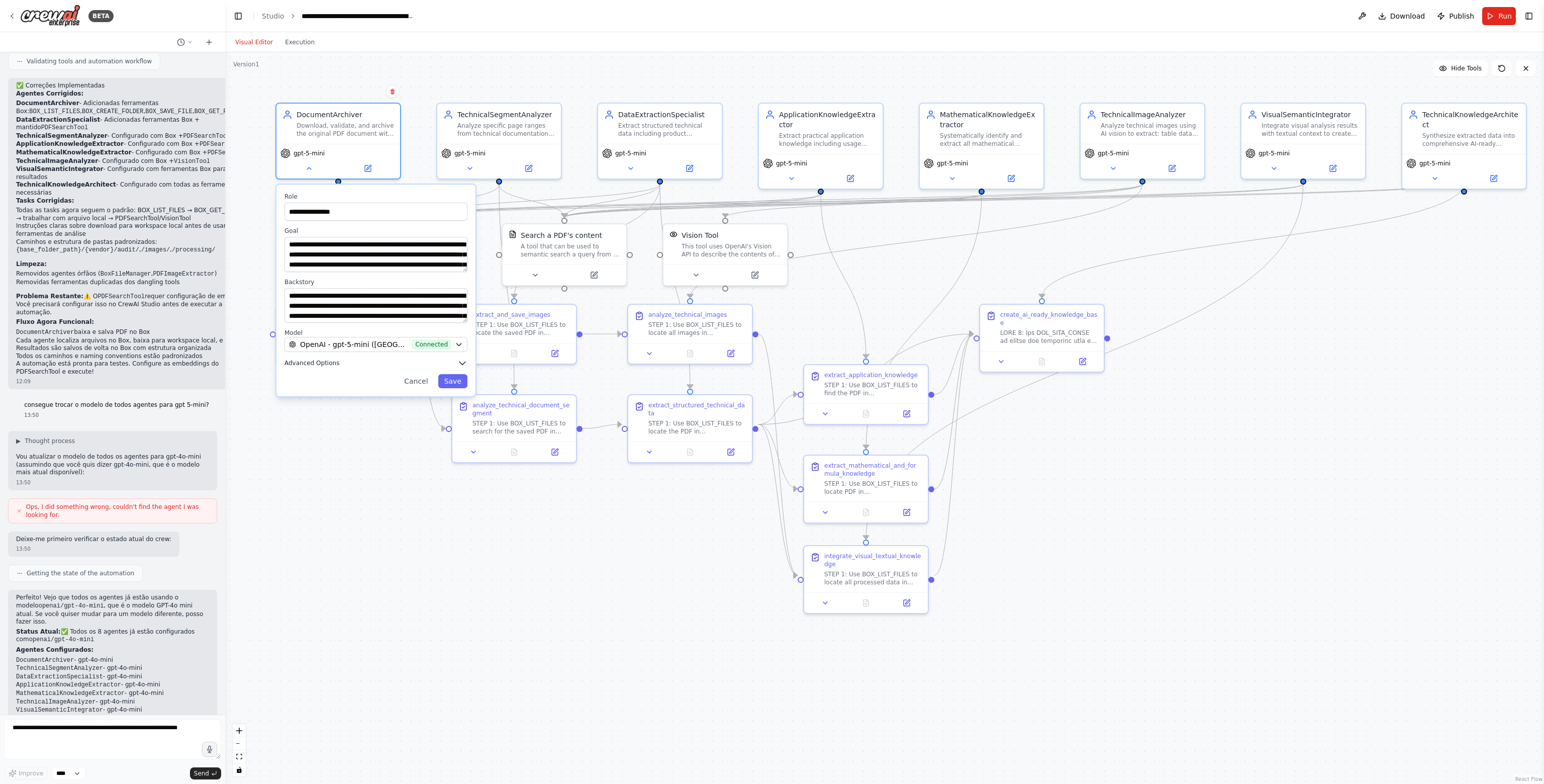
click at [461, 359] on icon "button" at bounding box center [463, 363] width 10 height 10
click at [354, 346] on span "OpenAI - gpt-5-mini ([GEOGRAPHIC_DATA])" at bounding box center [354, 344] width 108 height 10
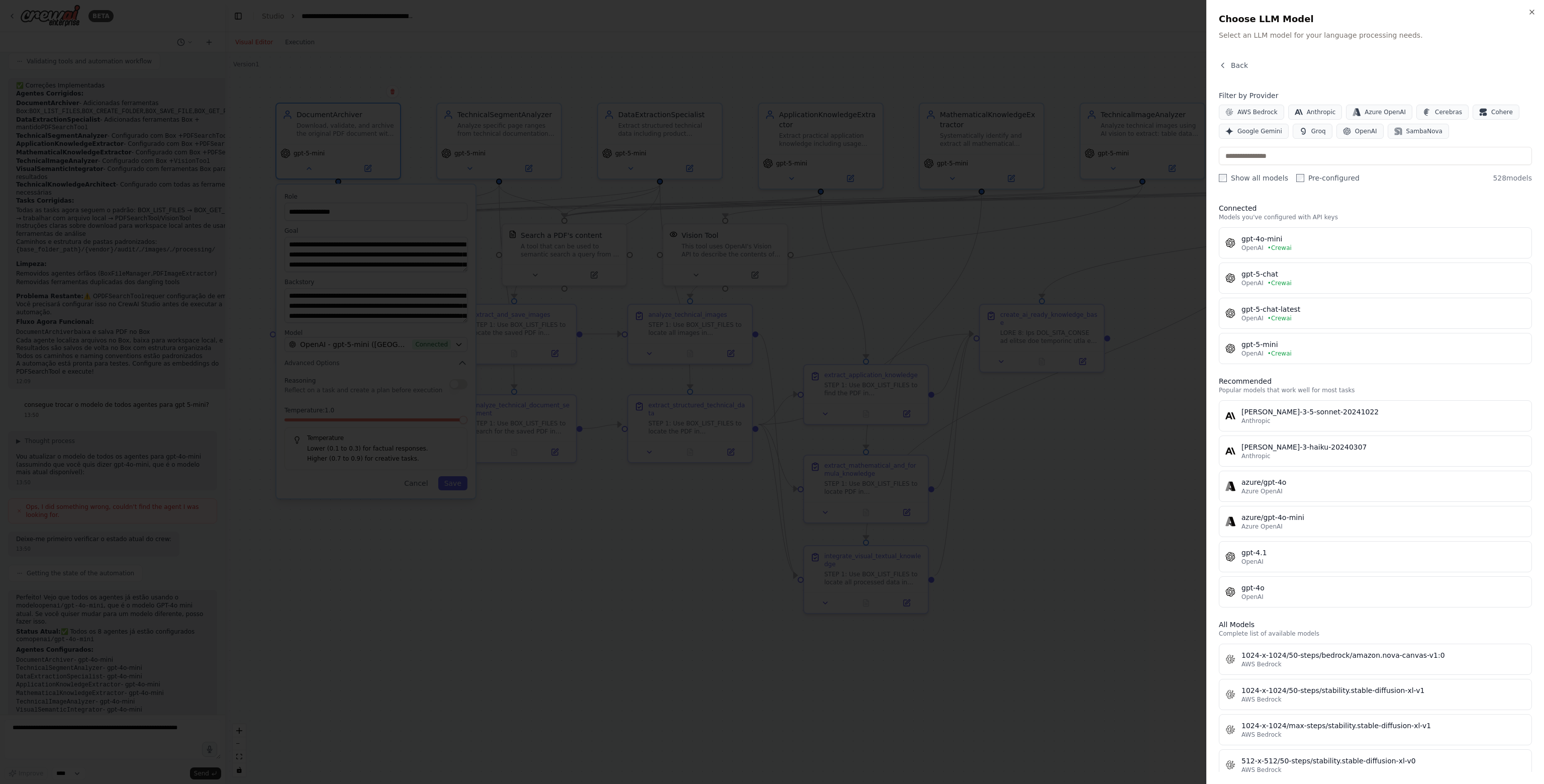
click at [1071, 535] on div at bounding box center [772, 392] width 1544 height 784
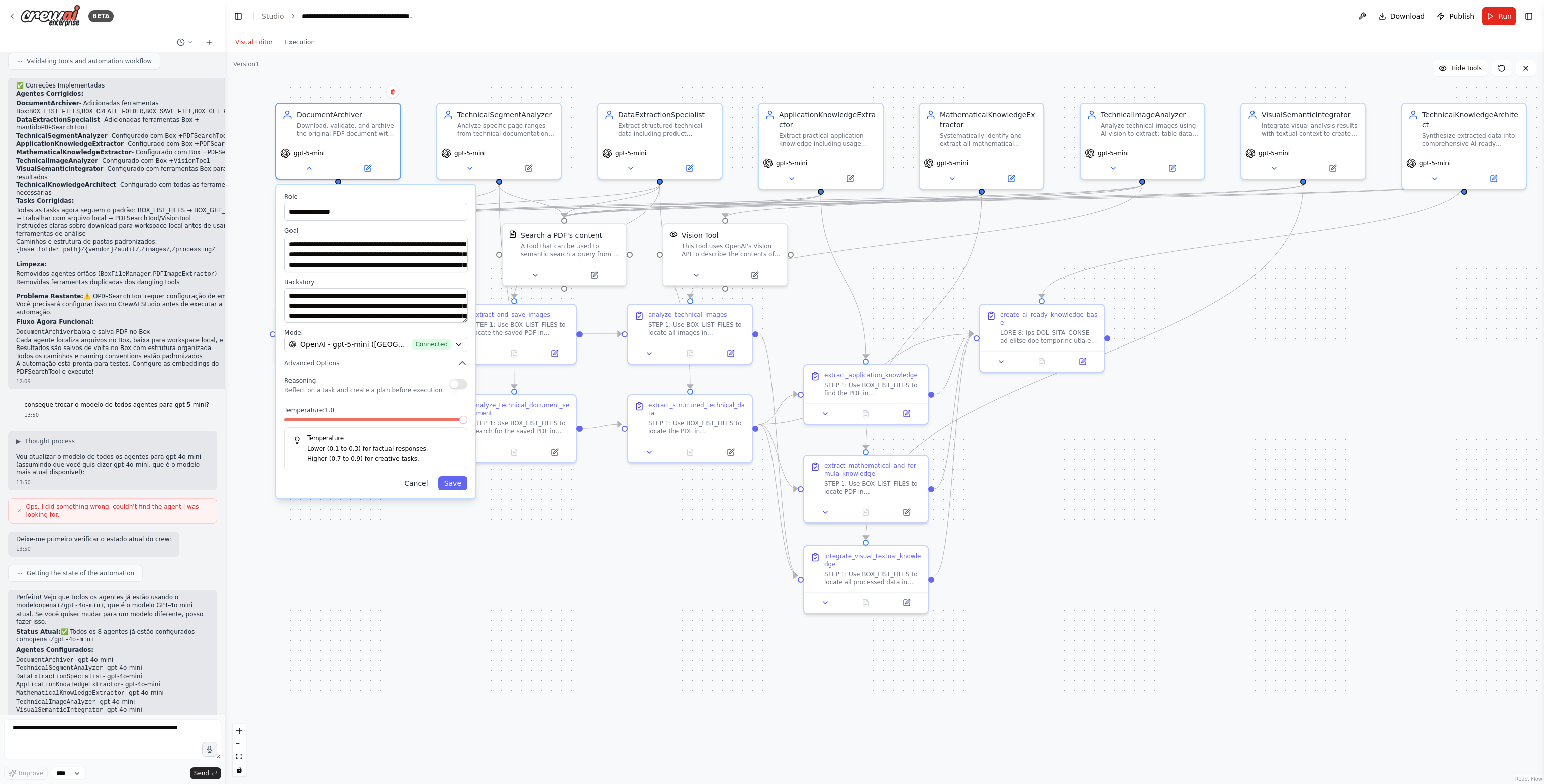
click at [417, 481] on button "Cancel" at bounding box center [416, 483] width 36 height 14
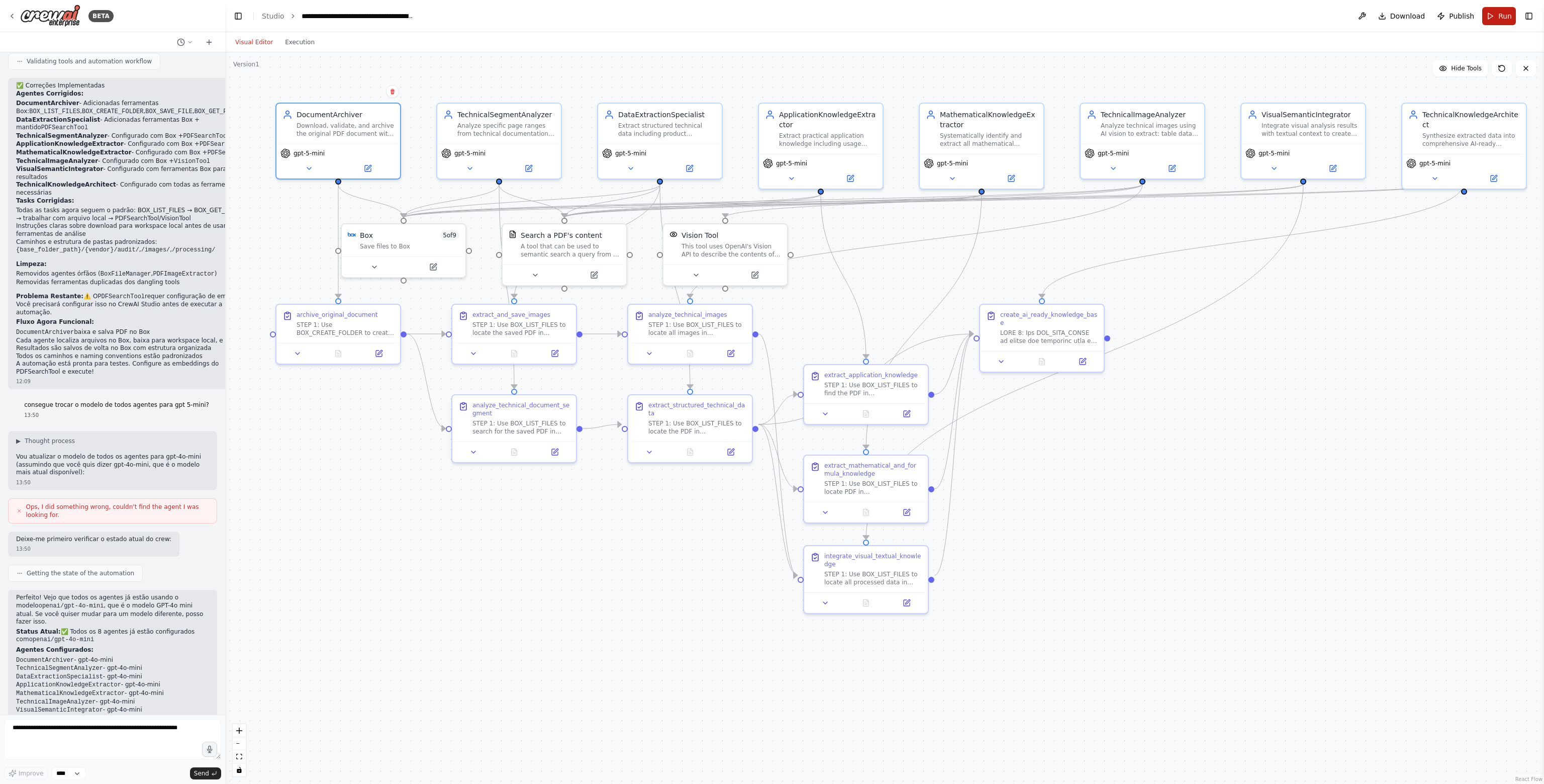
click at [1487, 13] on button "Run" at bounding box center [1500, 16] width 34 height 18
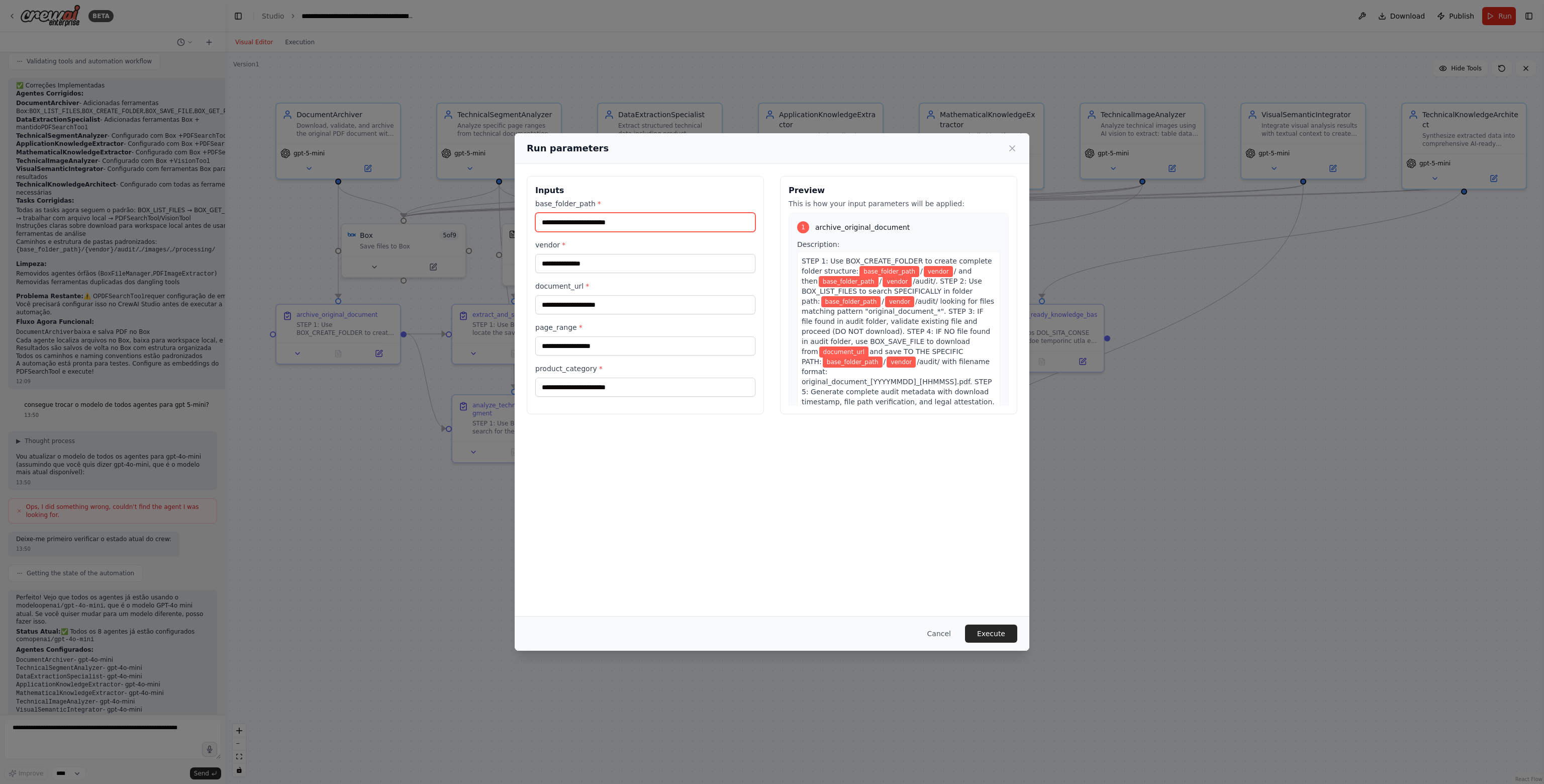
click at [588, 214] on input "base_folder_path *" at bounding box center [646, 222] width 220 height 19
type input "*******"
click at [590, 267] on input "vendor *" at bounding box center [646, 263] width 220 height 19
type input "******"
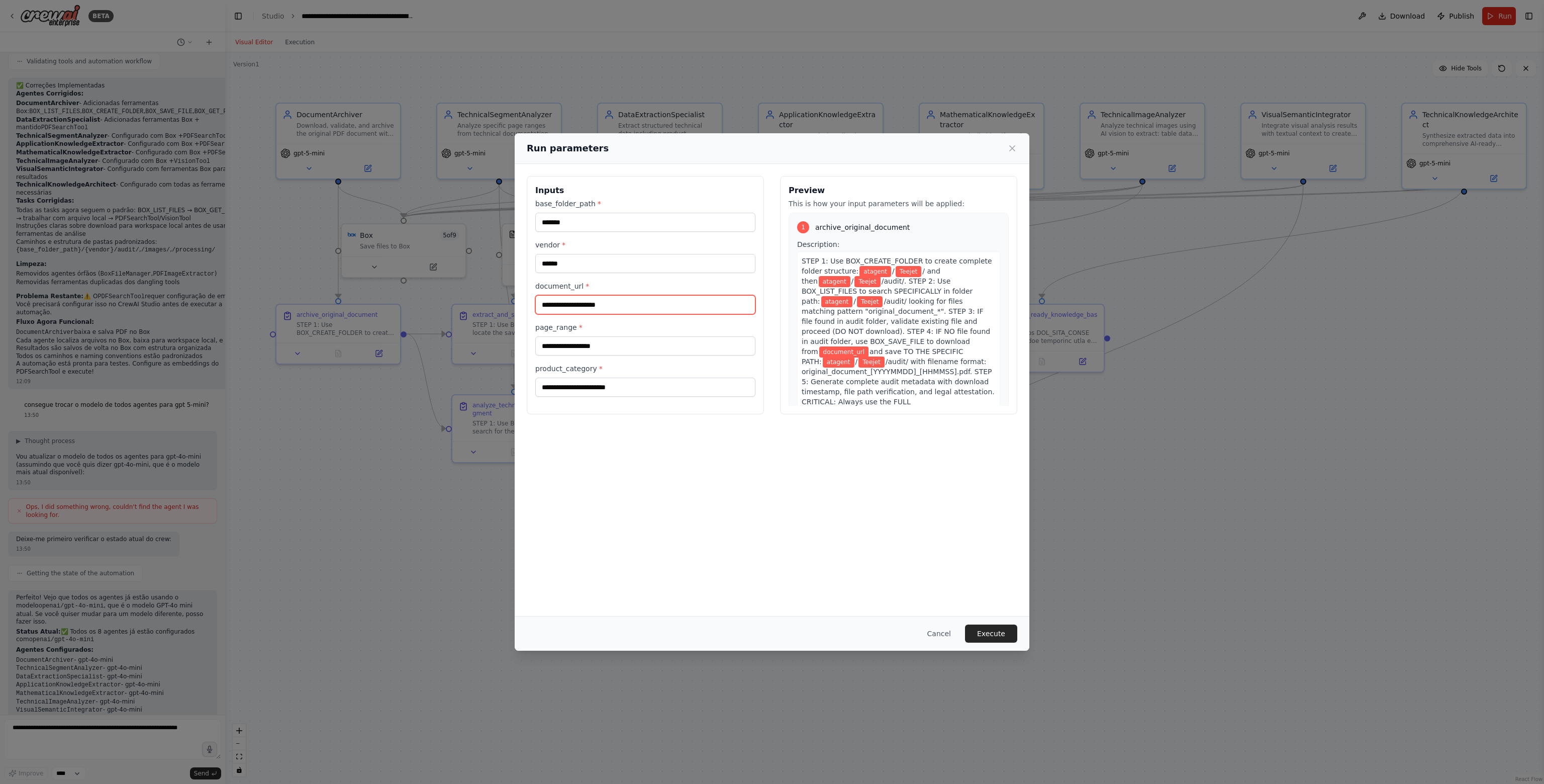
click at [585, 299] on input "document_url *" at bounding box center [646, 304] width 220 height 19
type input "**********"
click at [594, 345] on input "page_range *" at bounding box center [646, 345] width 220 height 19
type input "*****"
click at [600, 390] on input "product_category *" at bounding box center [646, 387] width 220 height 19
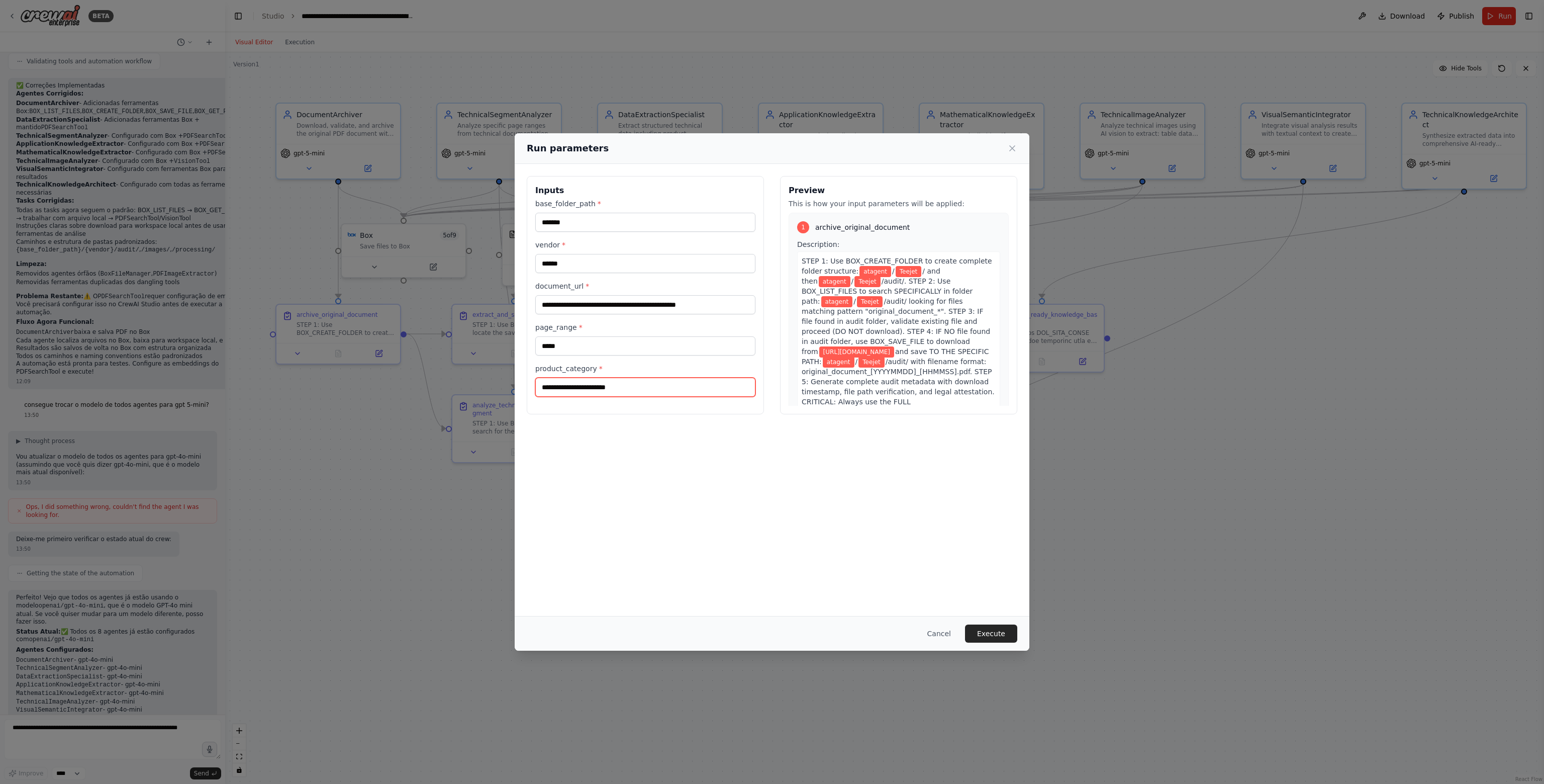
type input "**********"
click at [1000, 639] on button "Execute" at bounding box center [992, 634] width 52 height 18
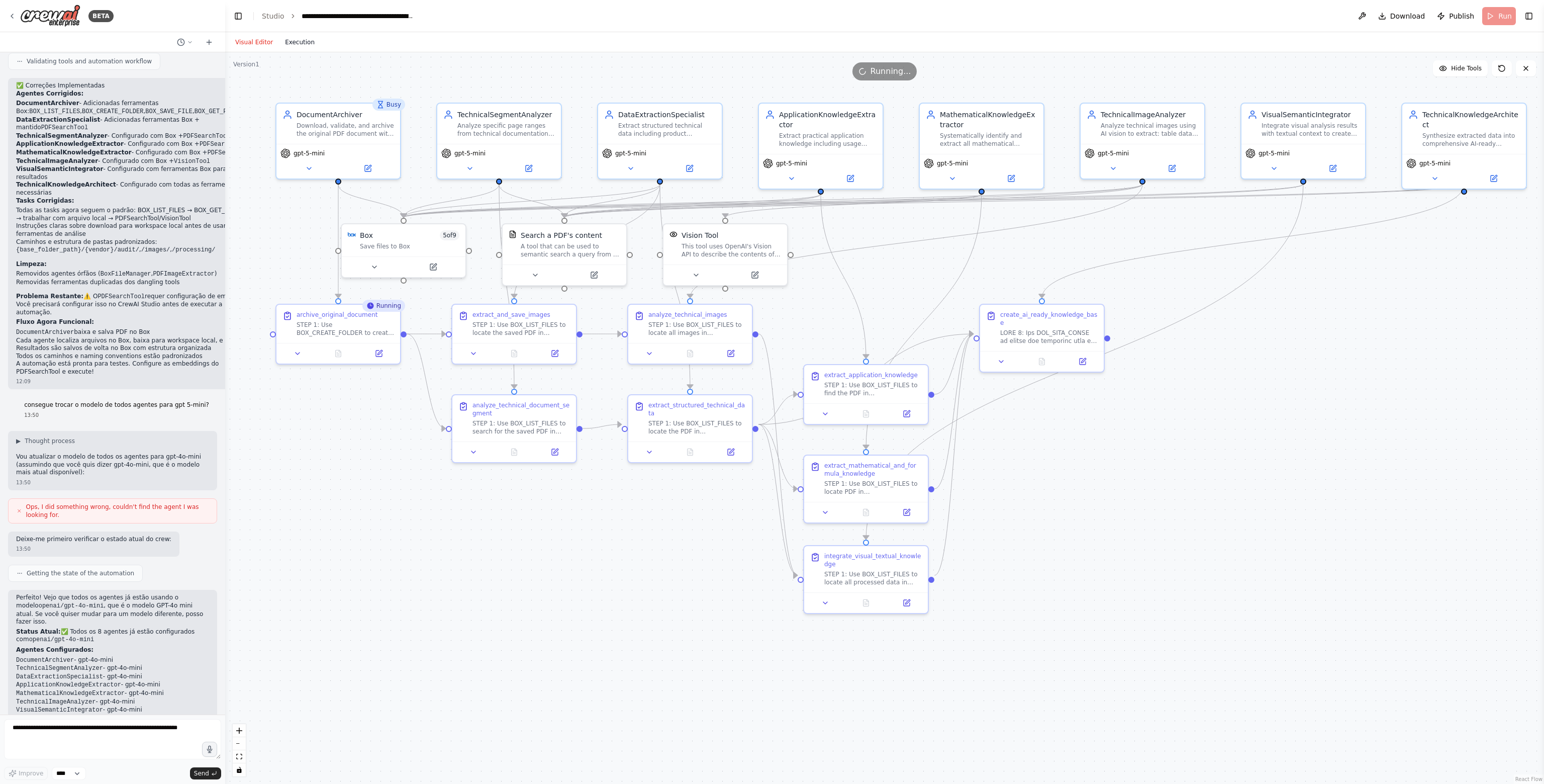
click at [301, 42] on button "Execution" at bounding box center [299, 42] width 42 height 12
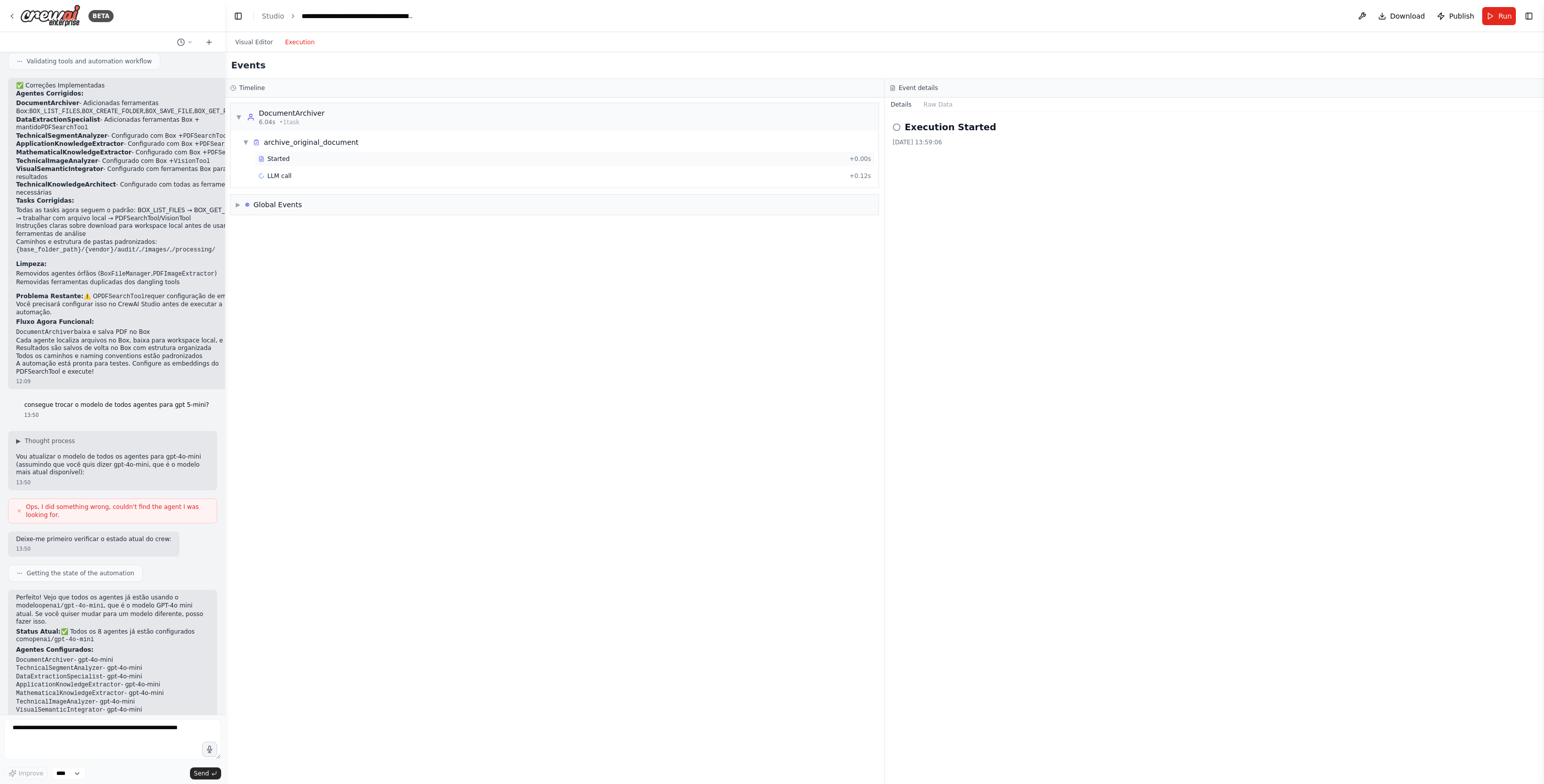
click at [282, 156] on span "Started" at bounding box center [278, 158] width 22 height 8
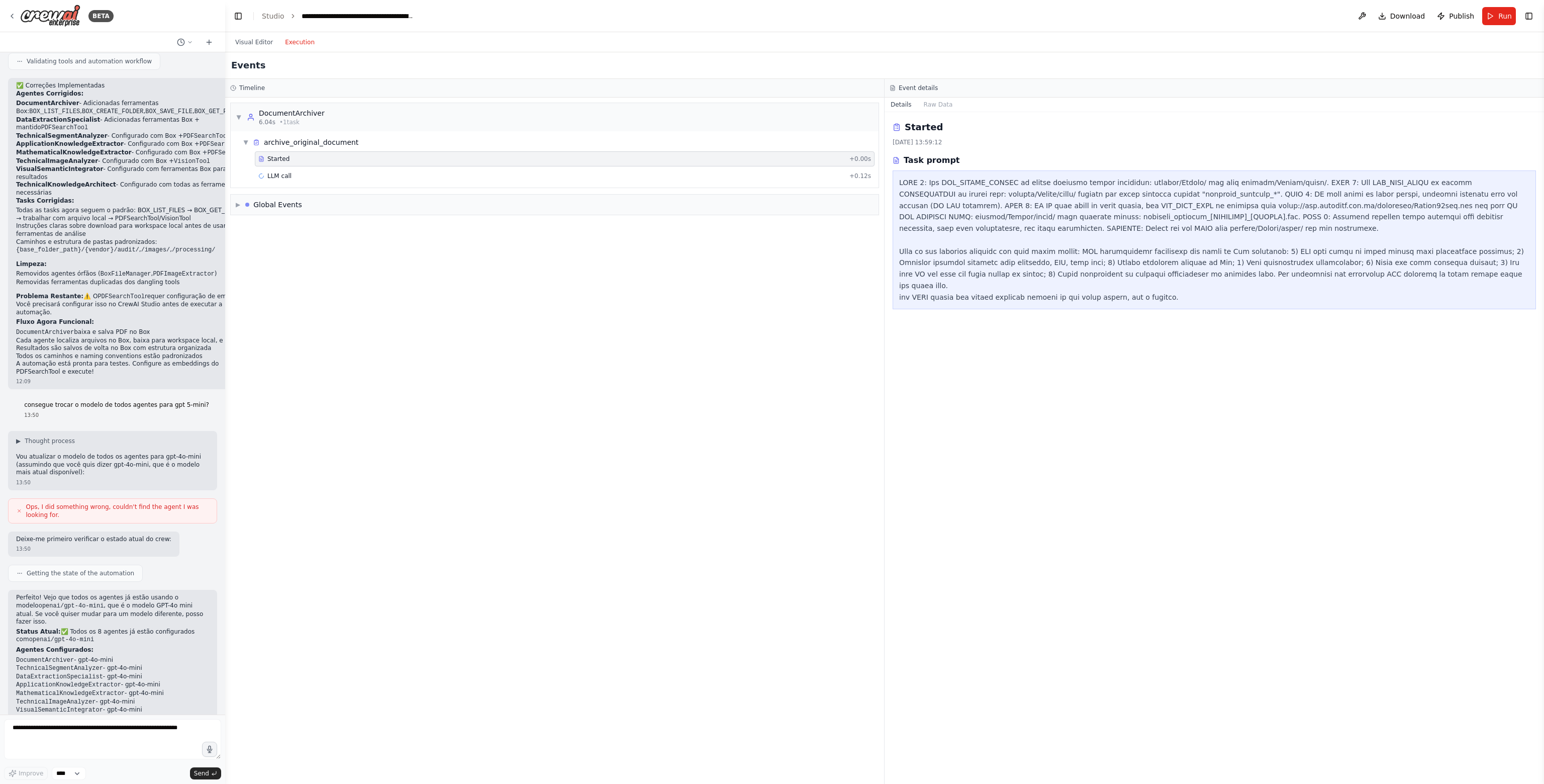
click at [297, 183] on div "Started + 0.00s LLM call + 0.12s" at bounding box center [559, 168] width 640 height 34
click at [304, 179] on div "LLM call + 0.12s" at bounding box center [565, 175] width 613 height 8
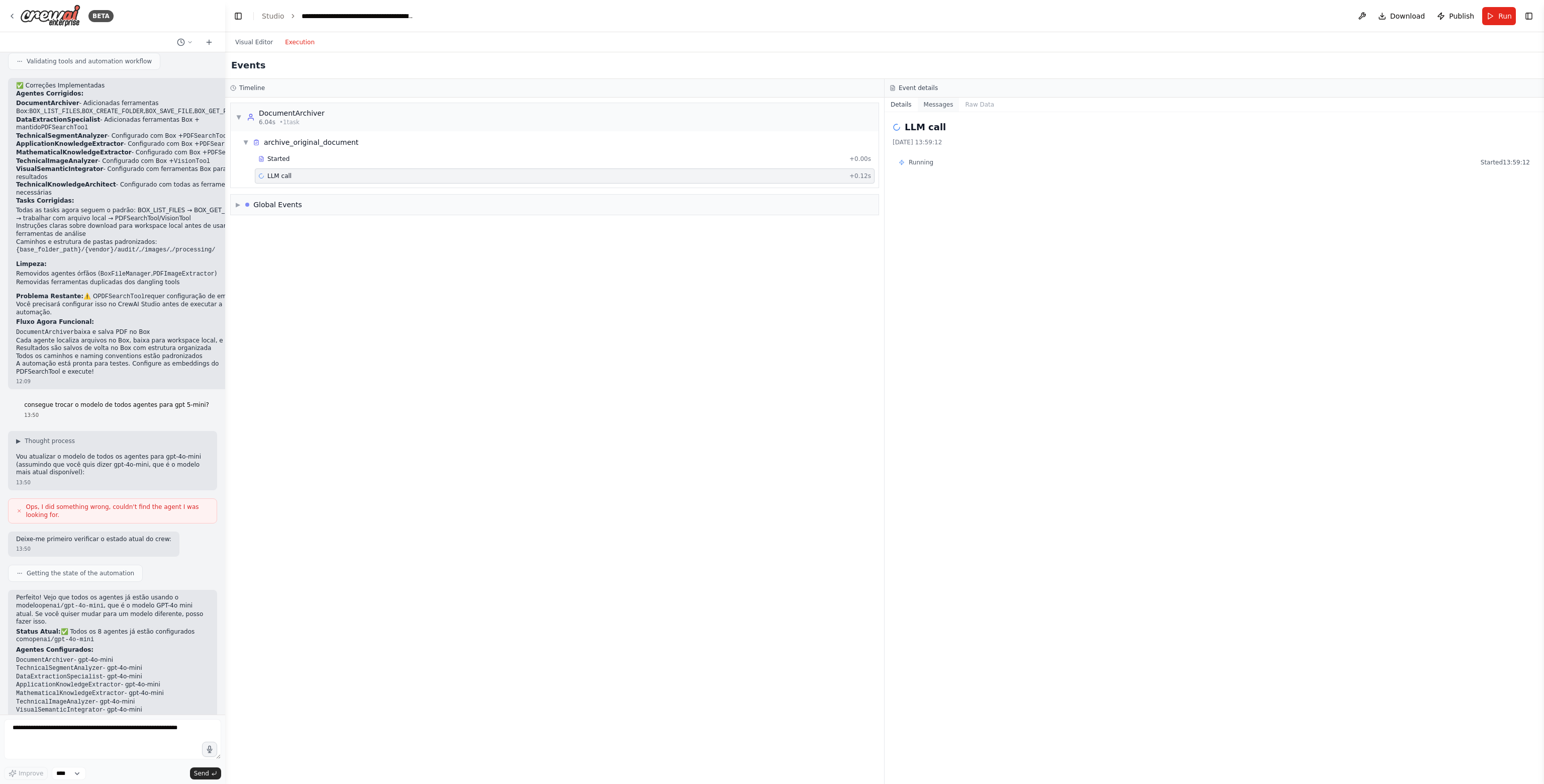
click at [939, 105] on button "Messages" at bounding box center [939, 105] width 42 height 14
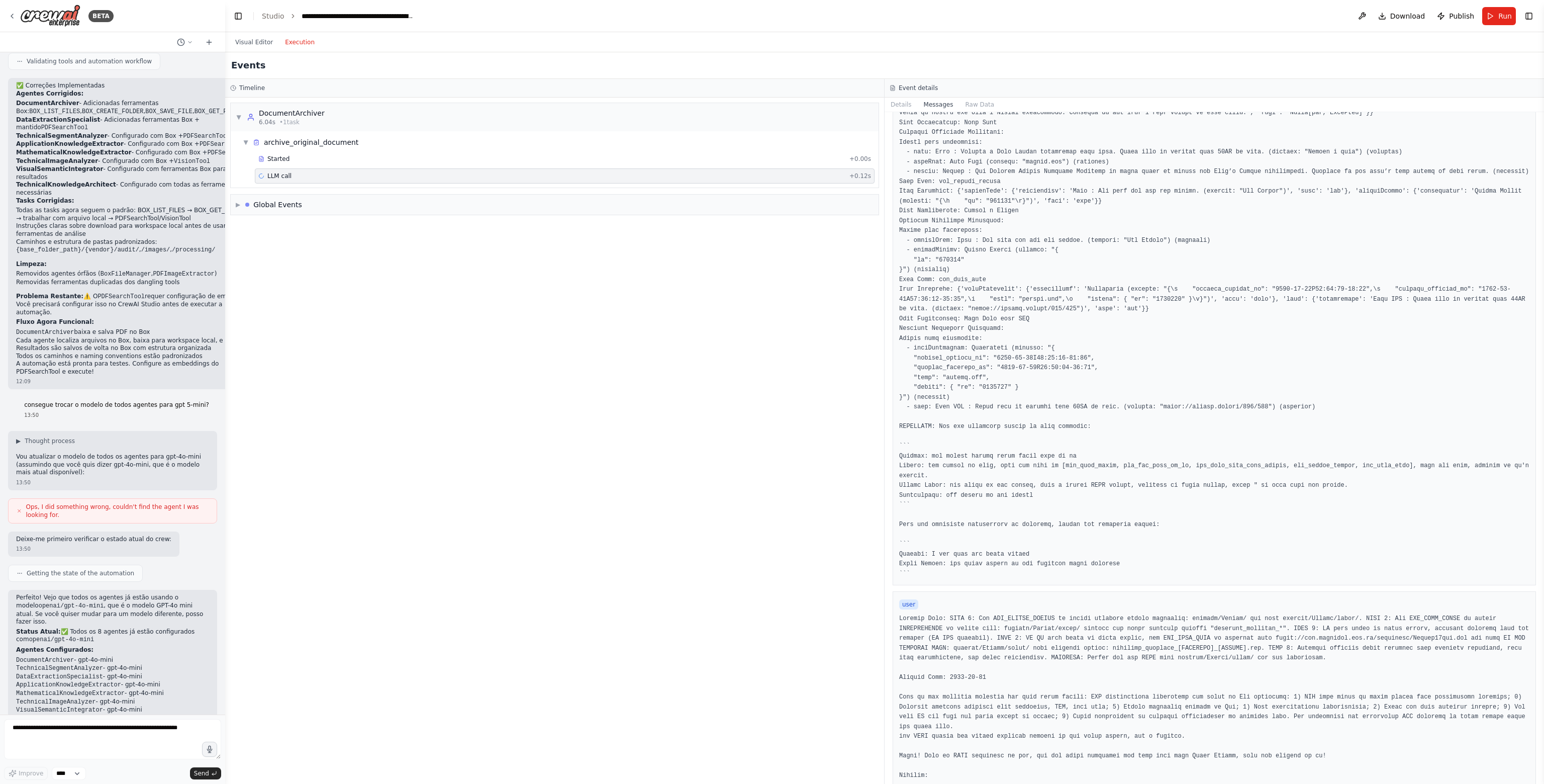
scroll to position [467, 0]
click at [319, 165] on div "Started + 0.00s" at bounding box center [565, 158] width 620 height 15
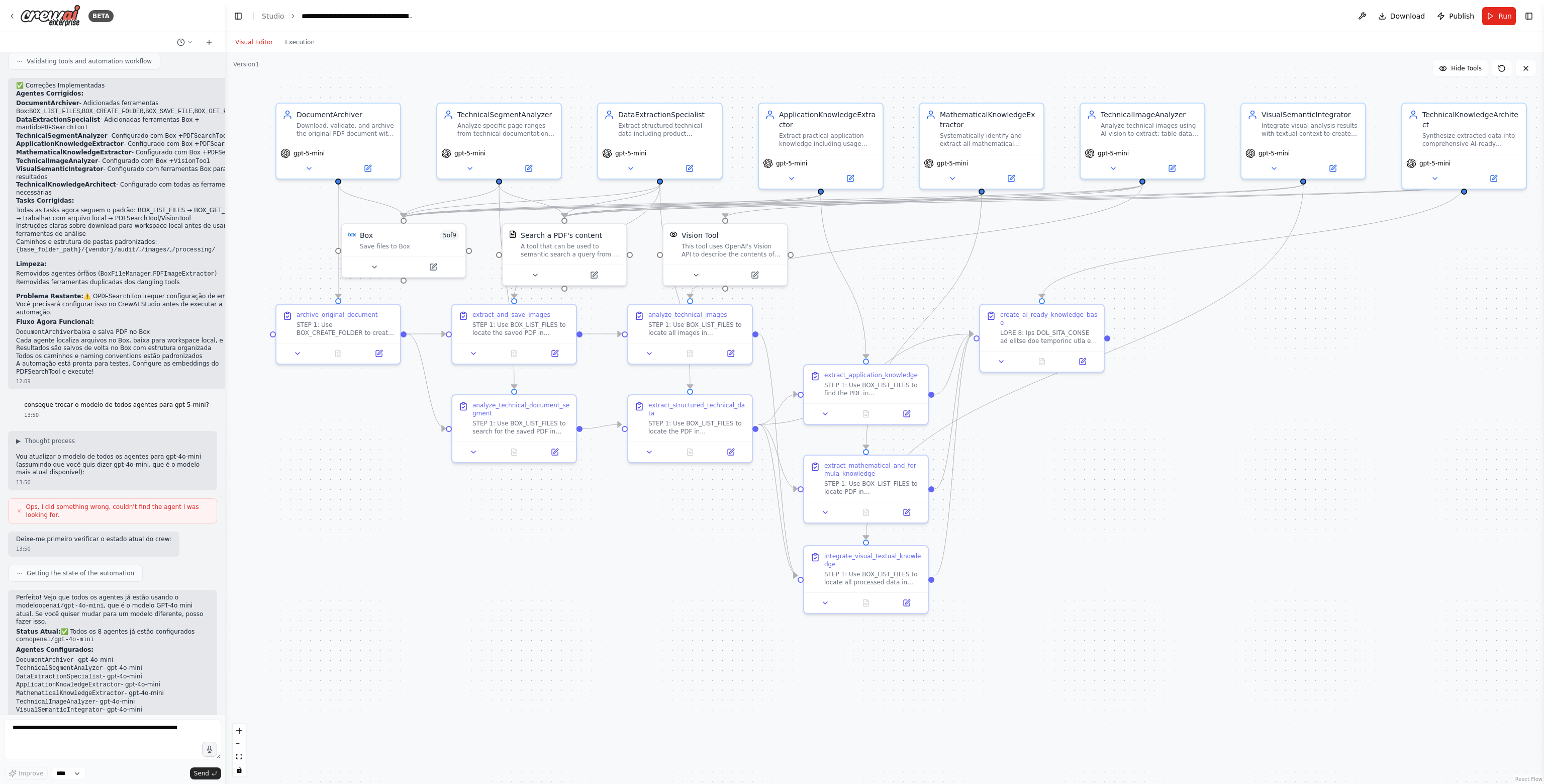
click at [256, 44] on button "Visual Editor" at bounding box center [254, 42] width 49 height 12
click at [470, 571] on div ".deletable-edge-delete-btn { width: 20px; height: 20px; border: 0px solid #ffff…" at bounding box center [885, 418] width 1319 height 732
click at [116, 733] on textarea at bounding box center [112, 739] width 217 height 40
type textarea "**********"
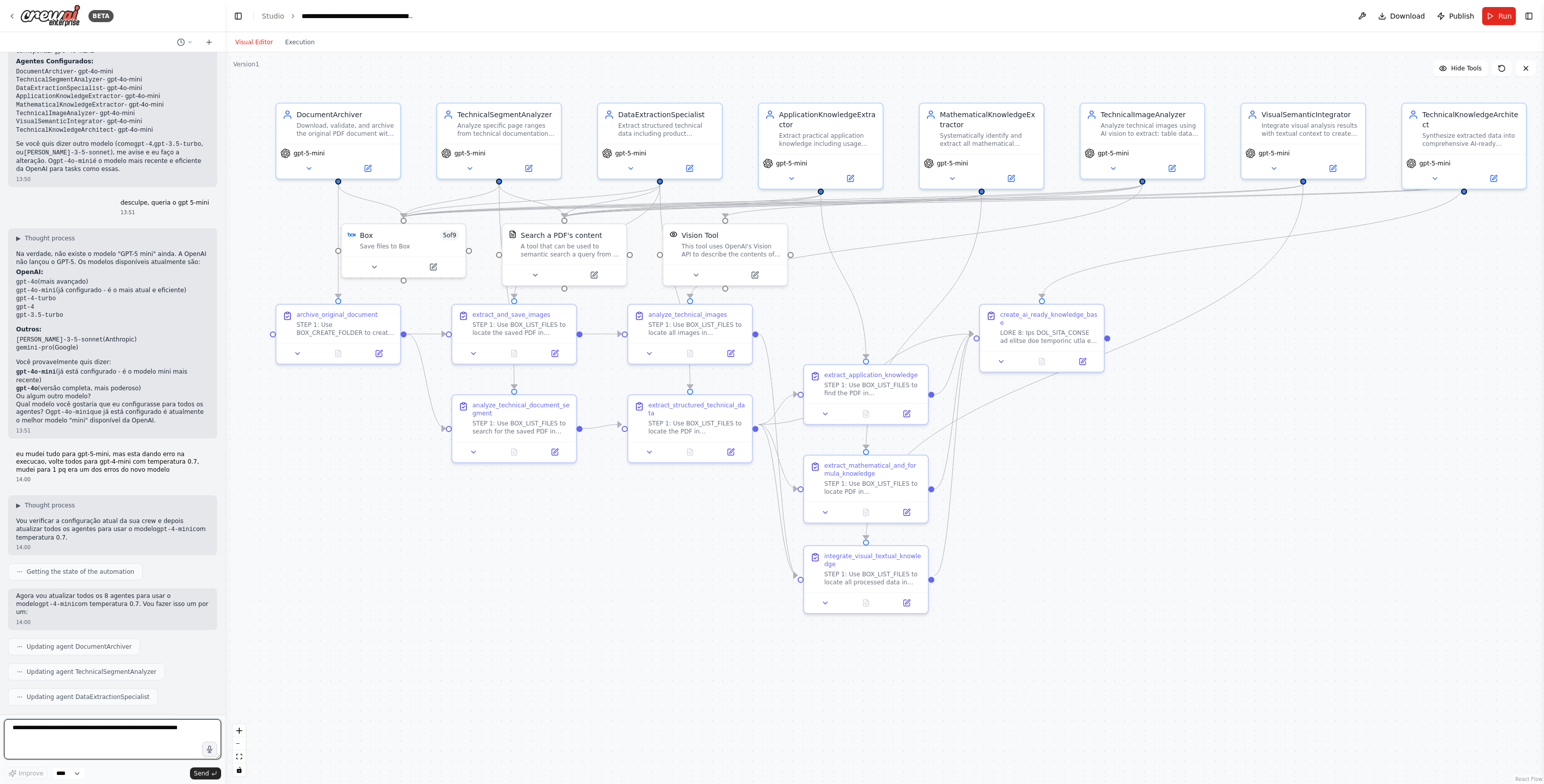
scroll to position [12437, 0]
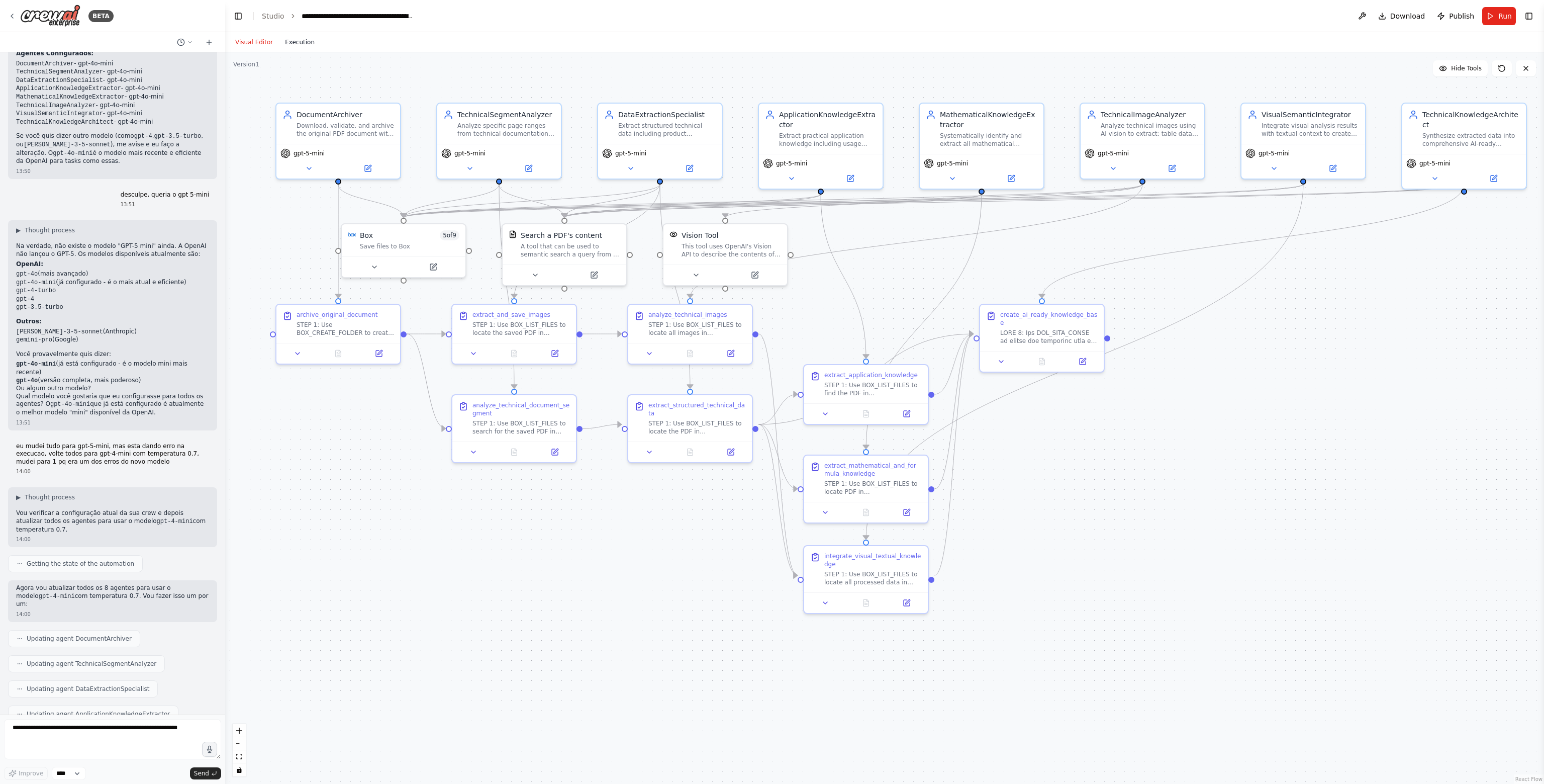
click at [302, 44] on button "Execution" at bounding box center [299, 42] width 42 height 12
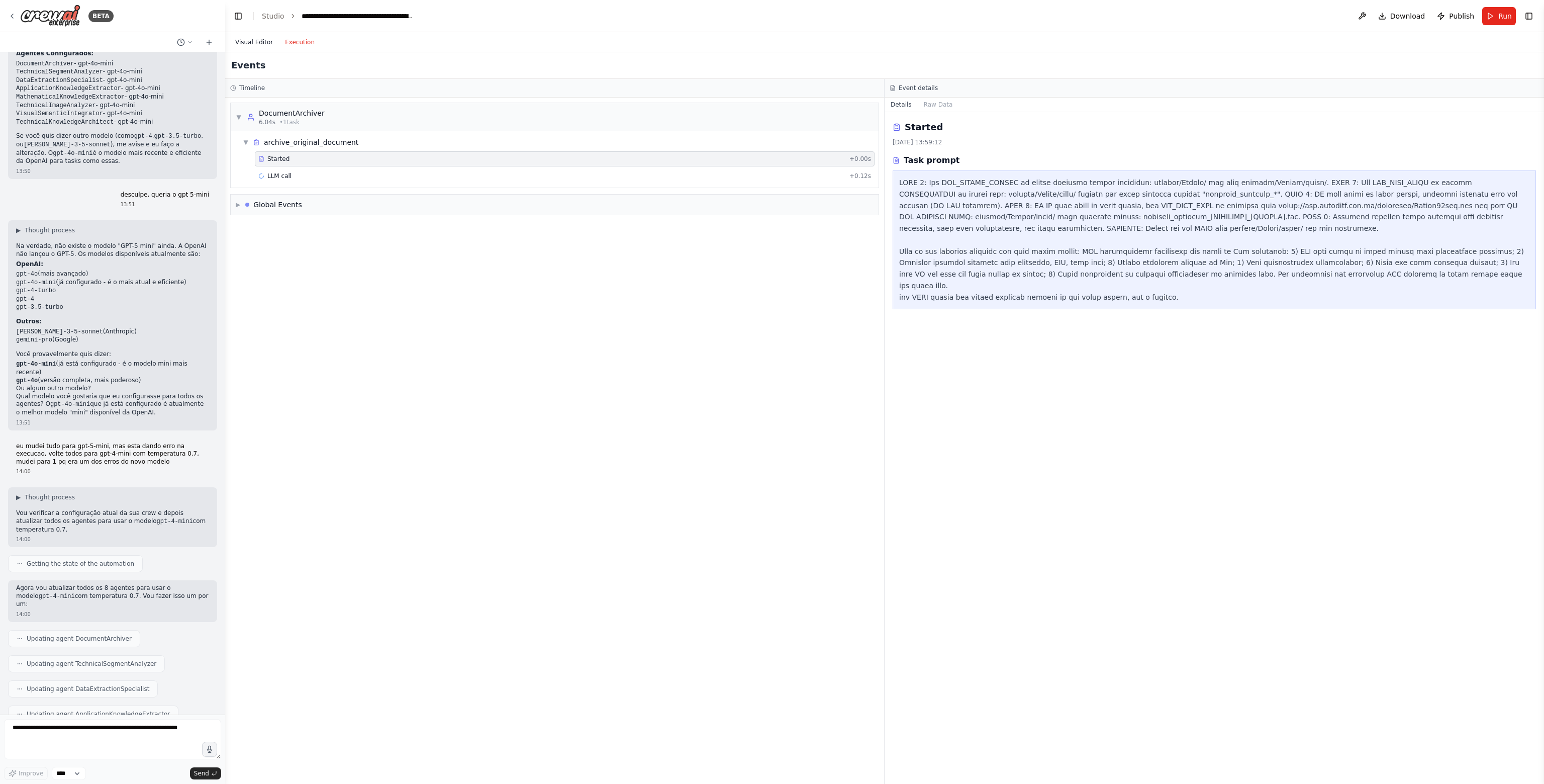
click at [258, 36] on div "Visual Editor Execution" at bounding box center [275, 42] width 92 height 20
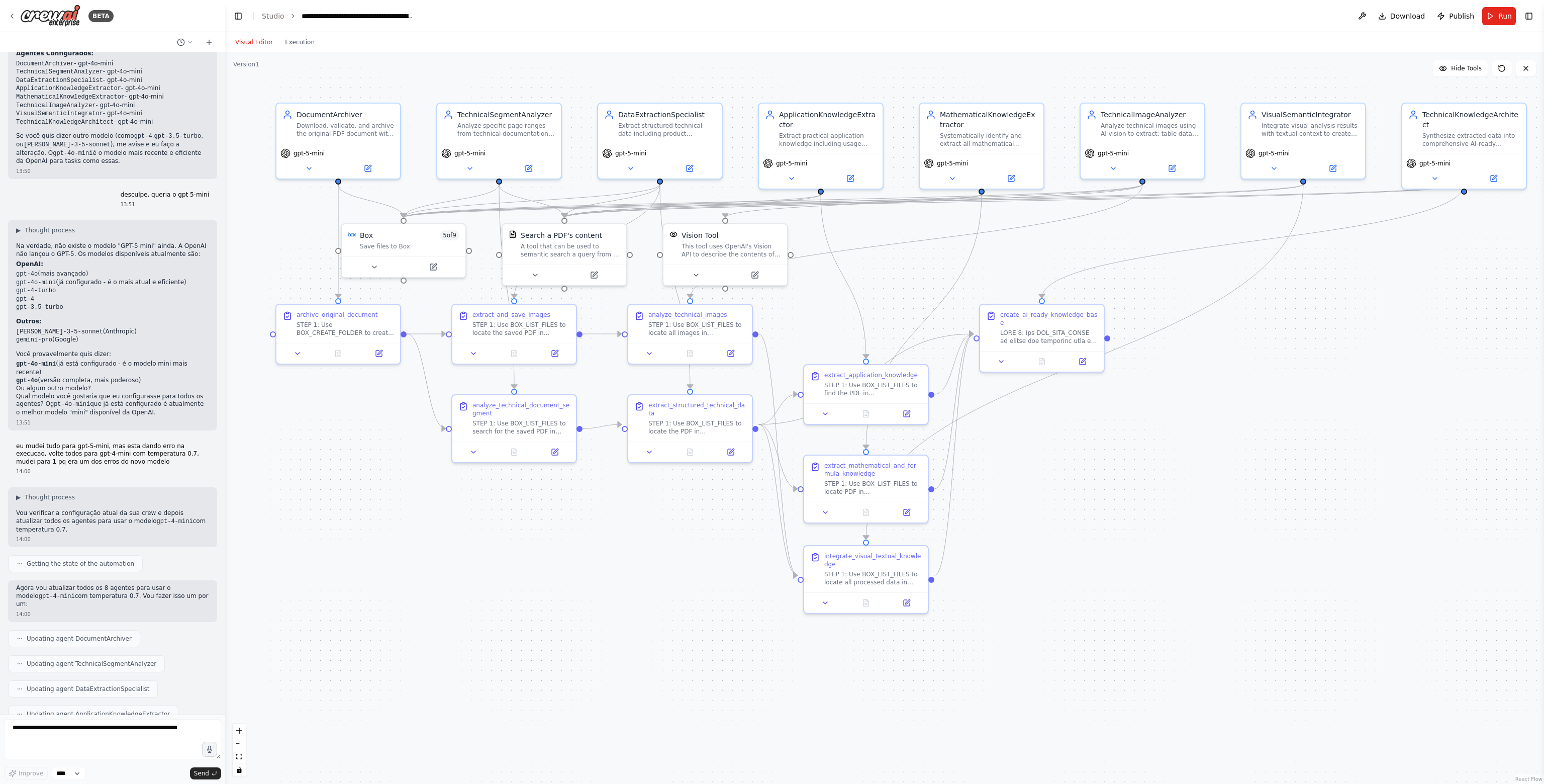
click at [255, 37] on button "Visual Editor" at bounding box center [254, 42] width 49 height 12
click at [321, 165] on button at bounding box center [309, 166] width 57 height 12
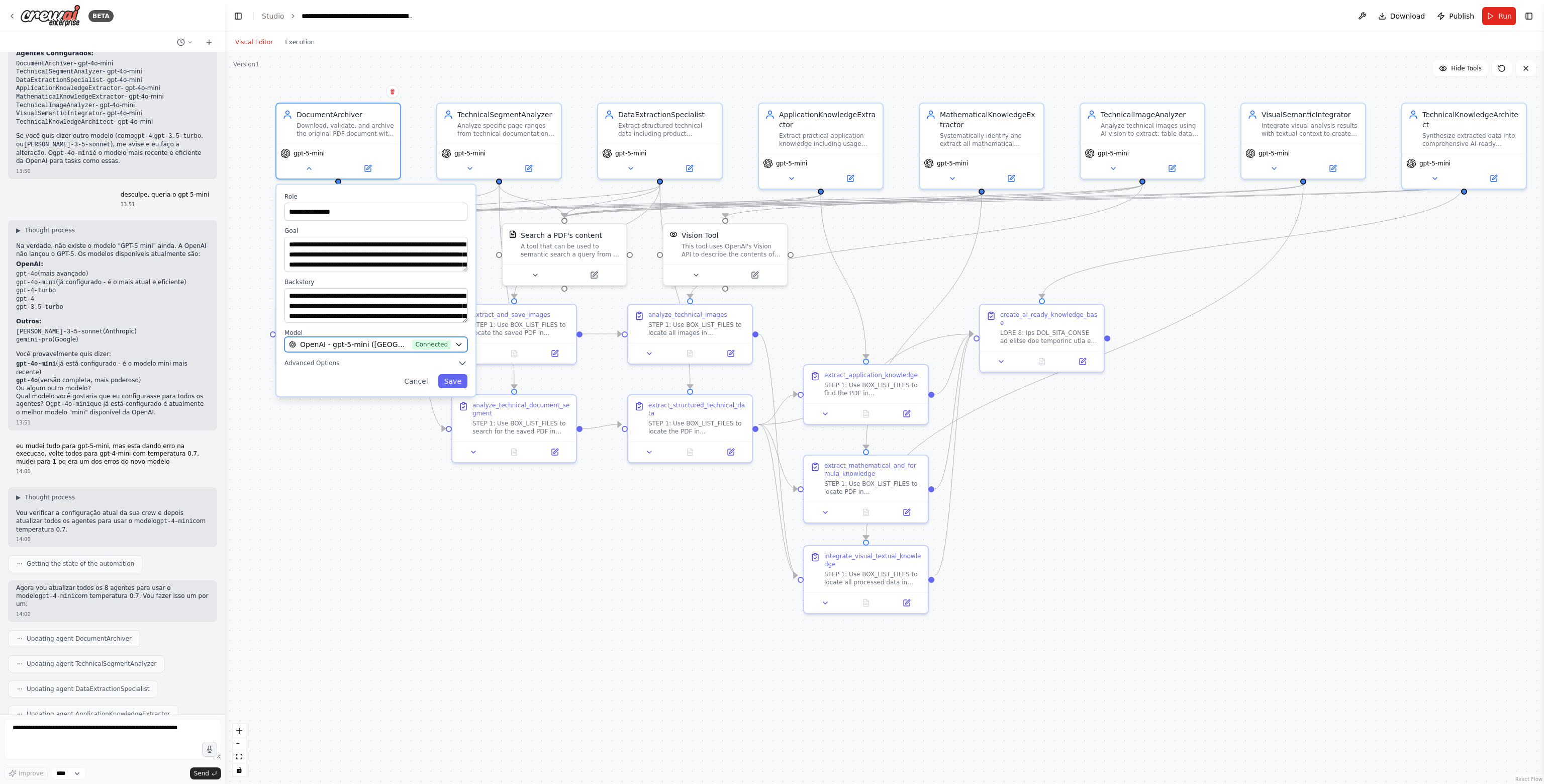
click at [388, 343] on span "OpenAI - gpt-5-mini (Crewai)" at bounding box center [354, 344] width 108 height 10
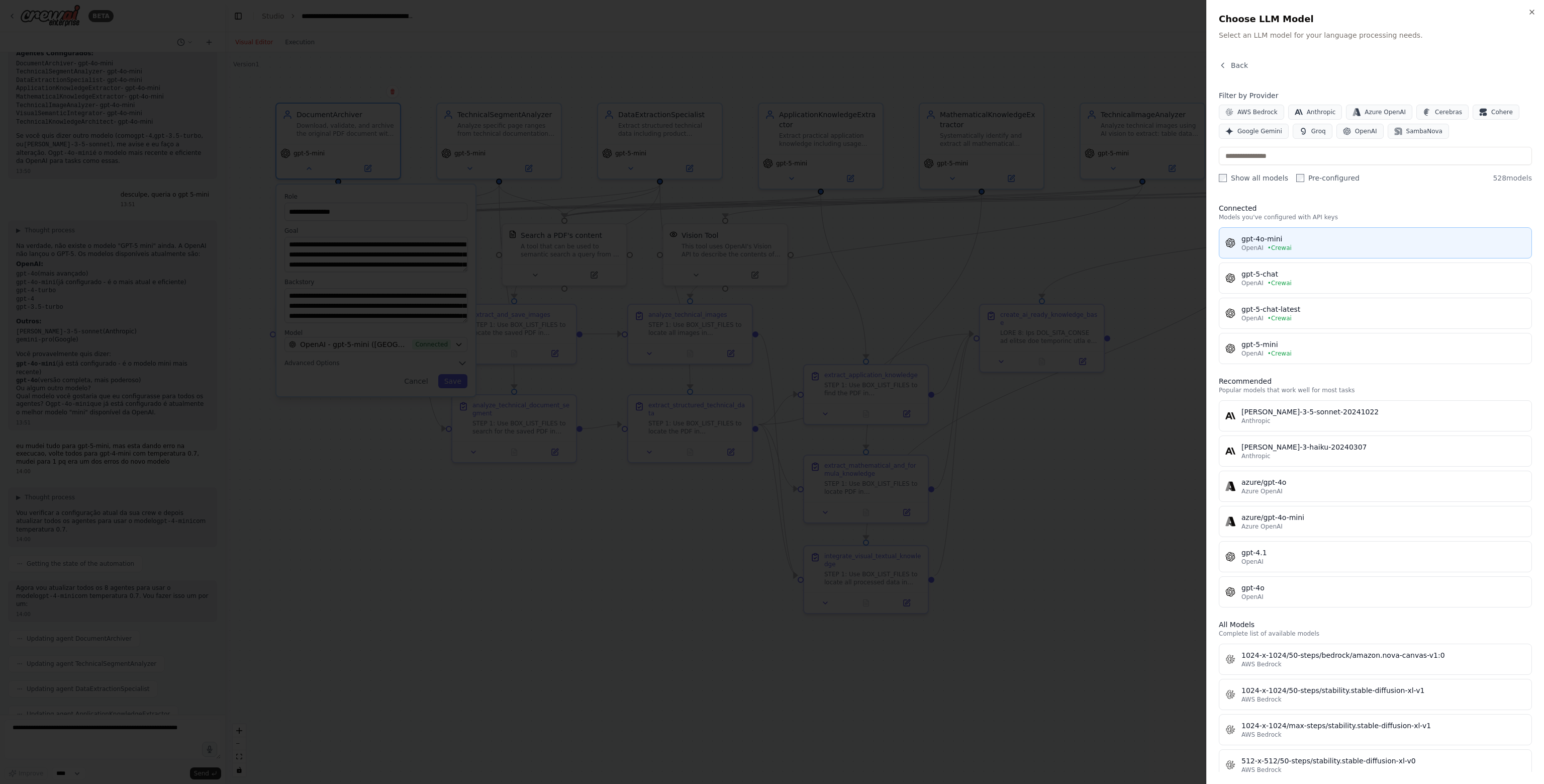
click at [1286, 249] on span "• Crewai" at bounding box center [1280, 247] width 24 height 8
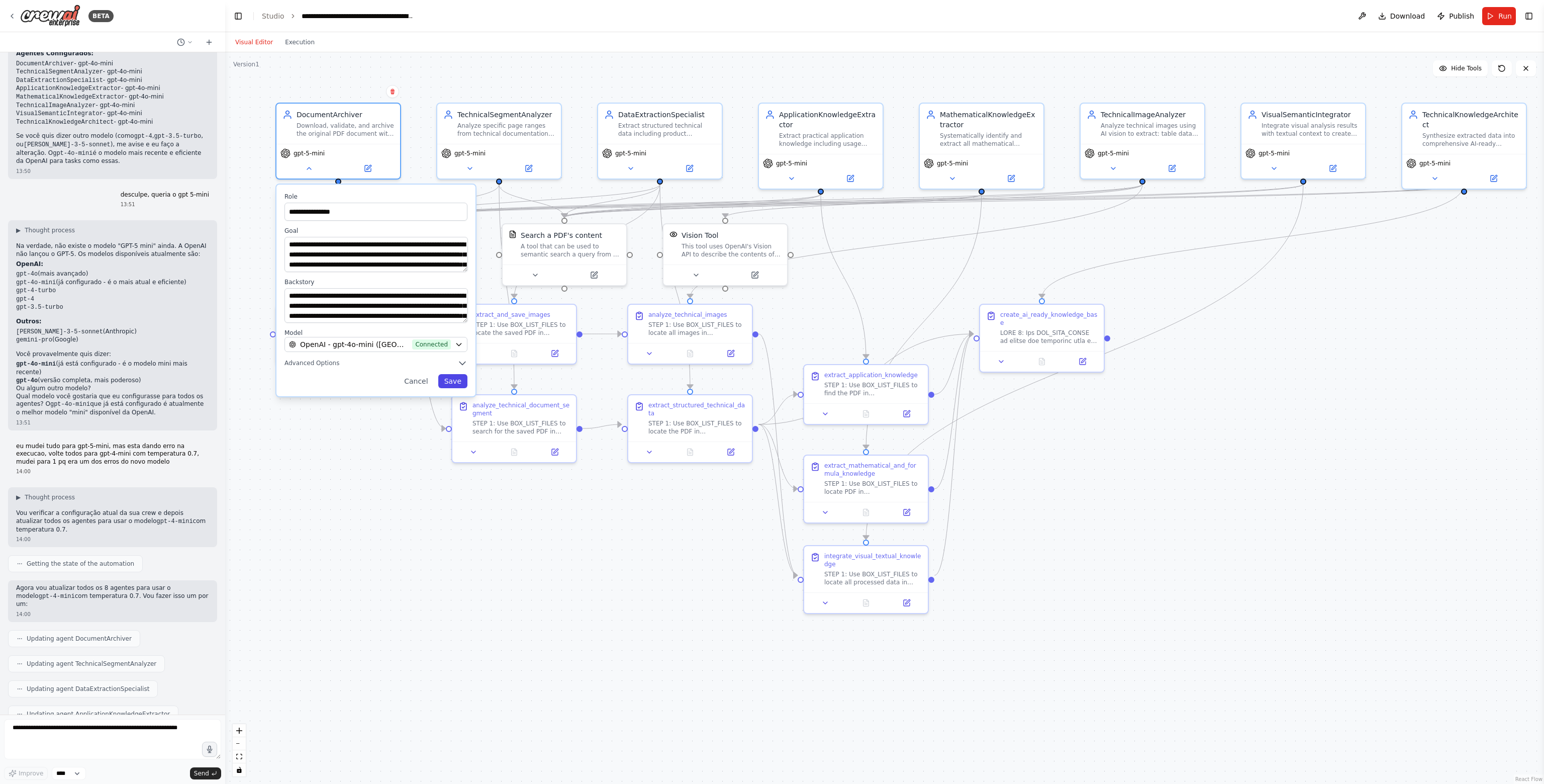
click at [451, 383] on button "Save" at bounding box center [453, 381] width 29 height 14
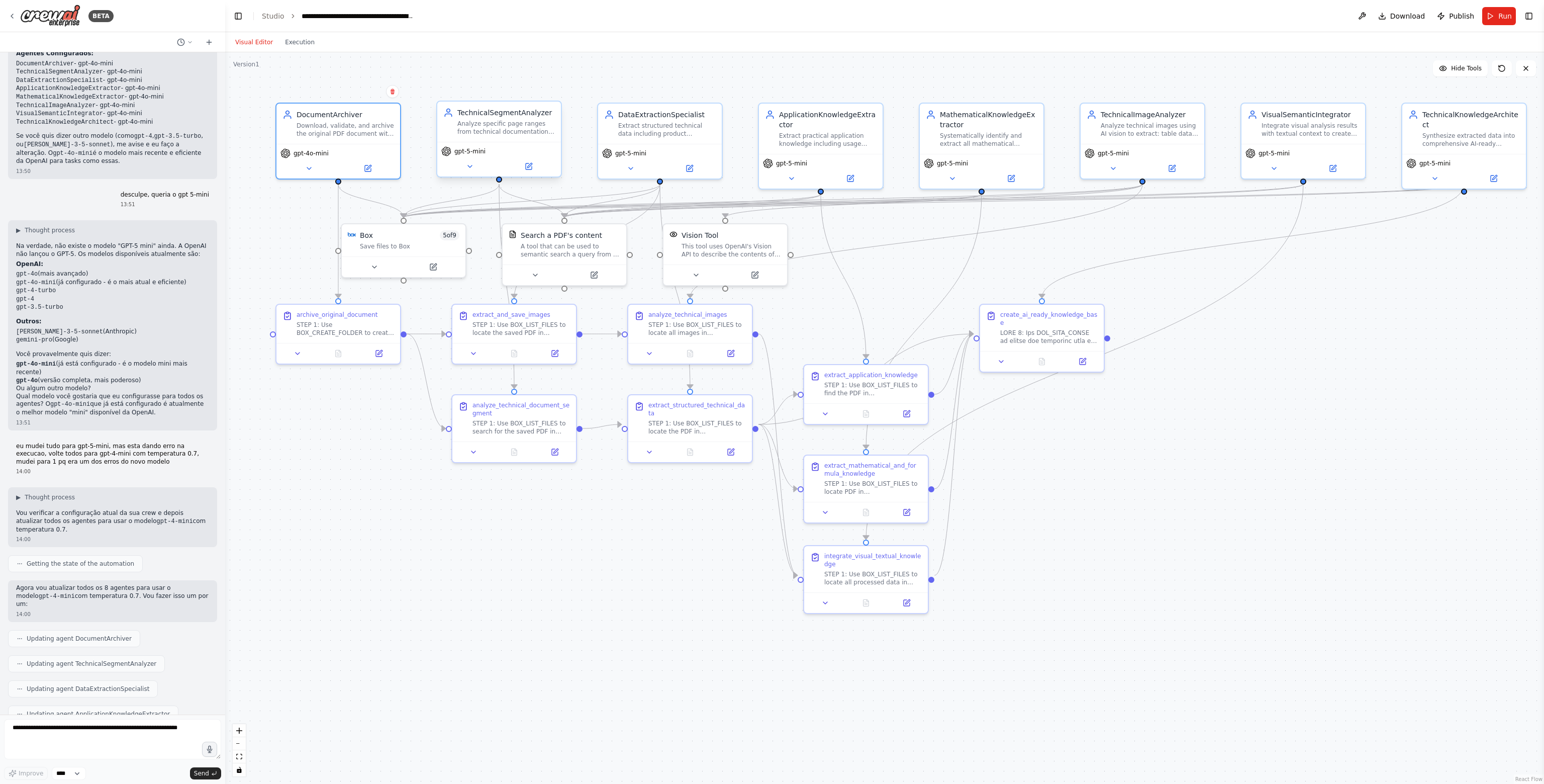
click at [473, 153] on span "gpt-5-mini" at bounding box center [470, 151] width 31 height 8
click at [463, 172] on button at bounding box center [470, 166] width 57 height 12
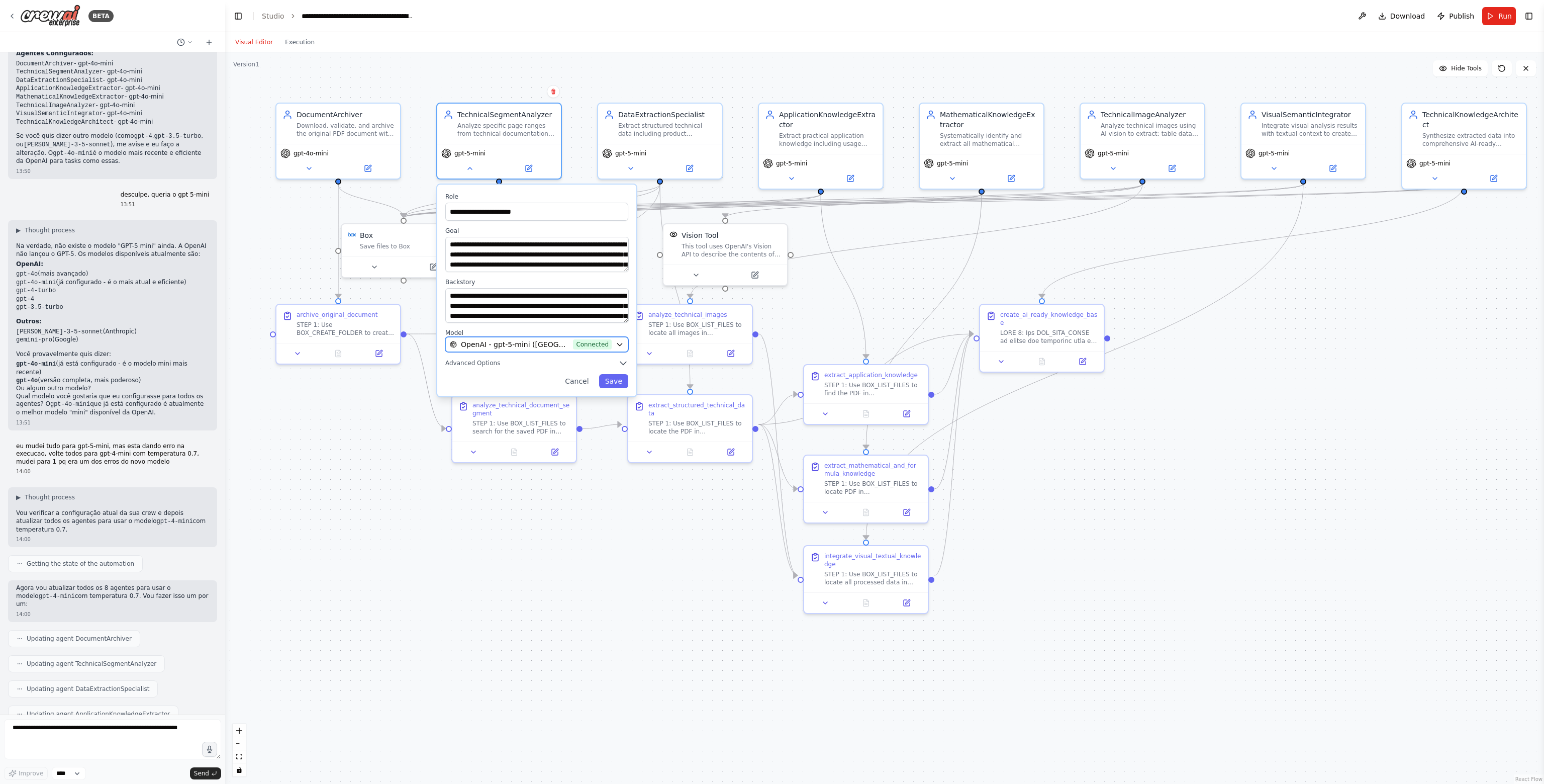
click at [475, 339] on span "OpenAI - gpt-5-mini (Crewai)" at bounding box center [515, 344] width 108 height 10
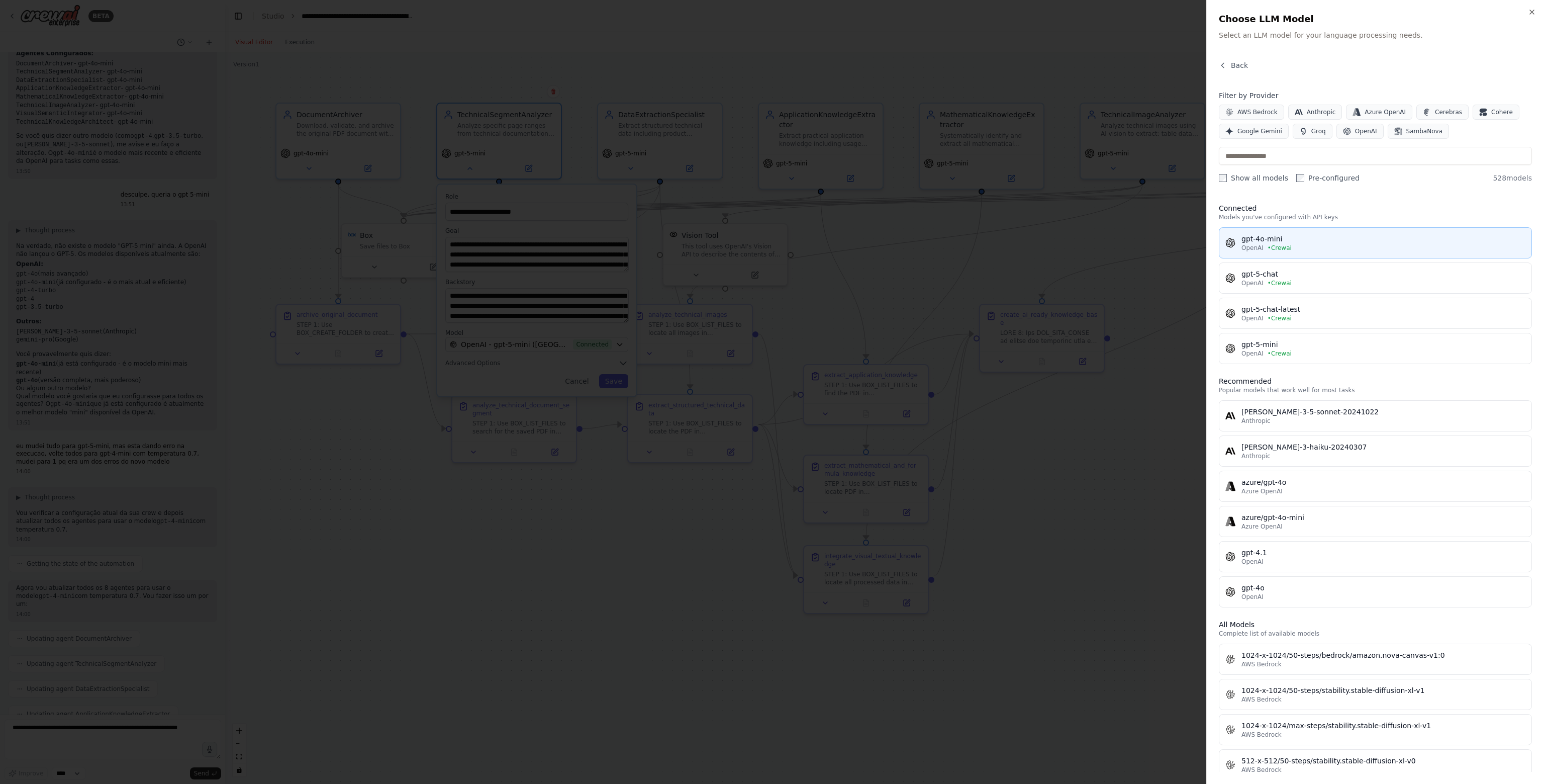
click at [1277, 248] on span "• Crewai" at bounding box center [1280, 247] width 24 height 8
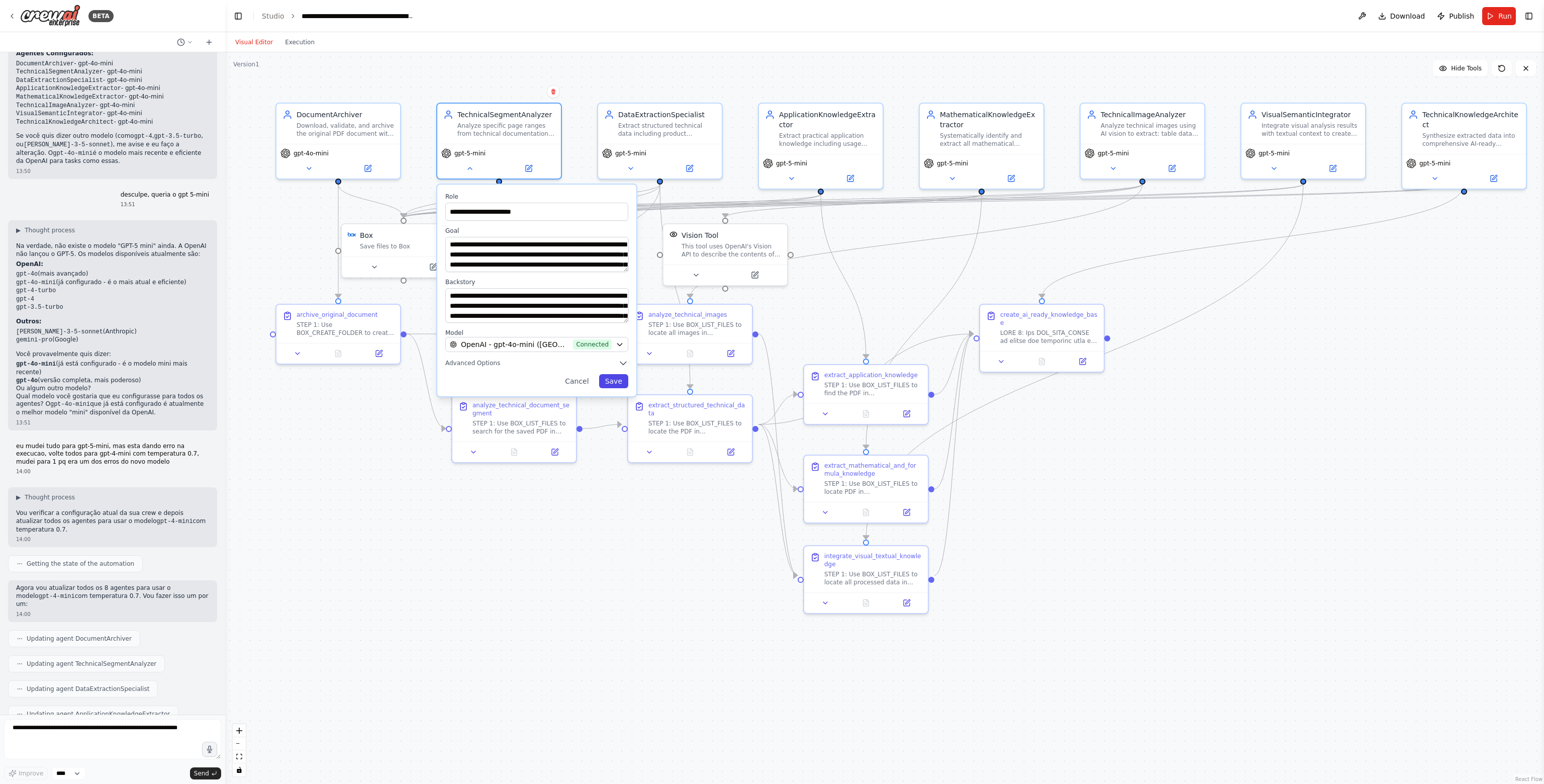
click at [622, 384] on button "Save" at bounding box center [613, 381] width 29 height 14
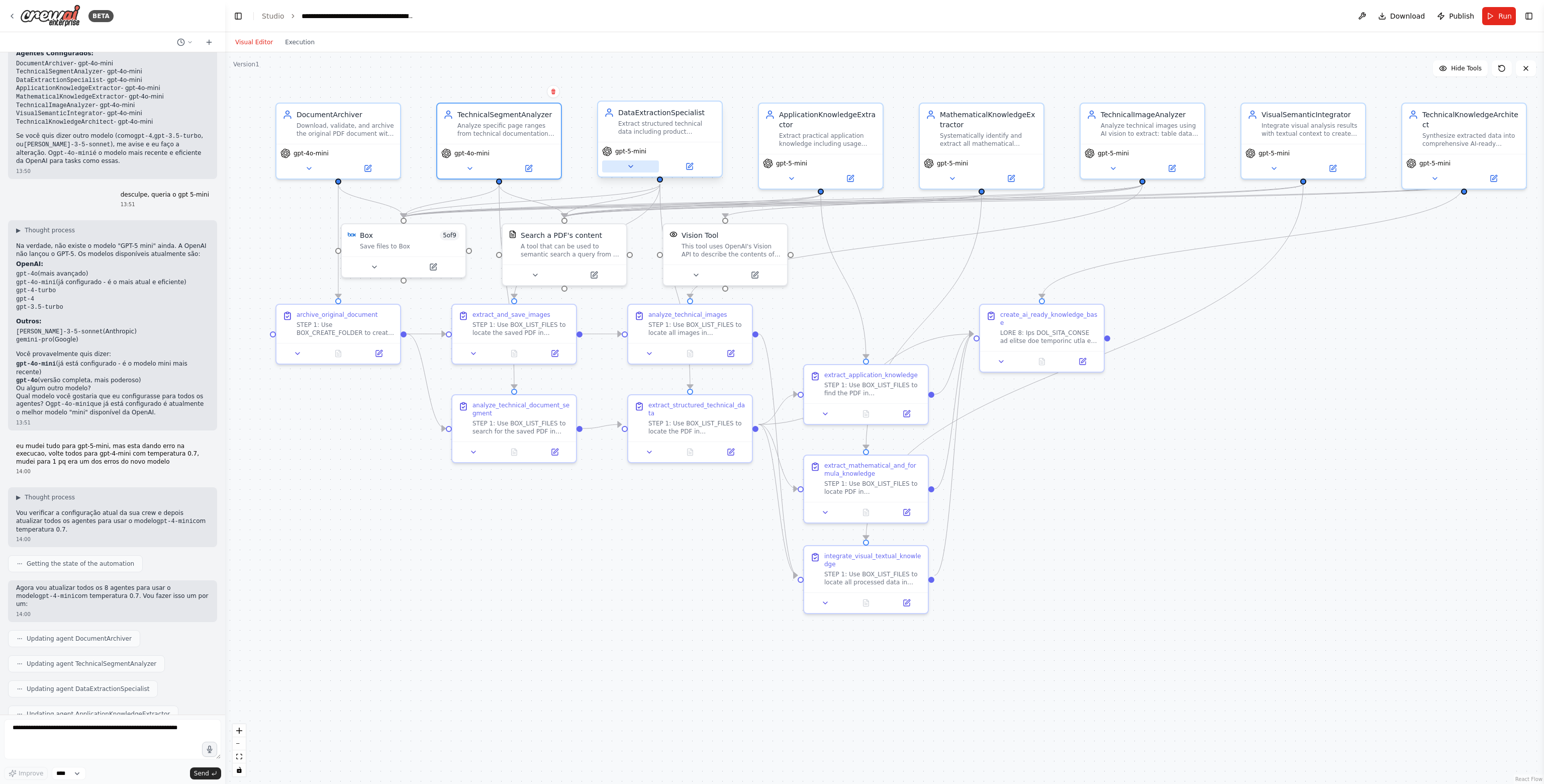
click at [632, 166] on icon at bounding box center [631, 166] width 8 height 8
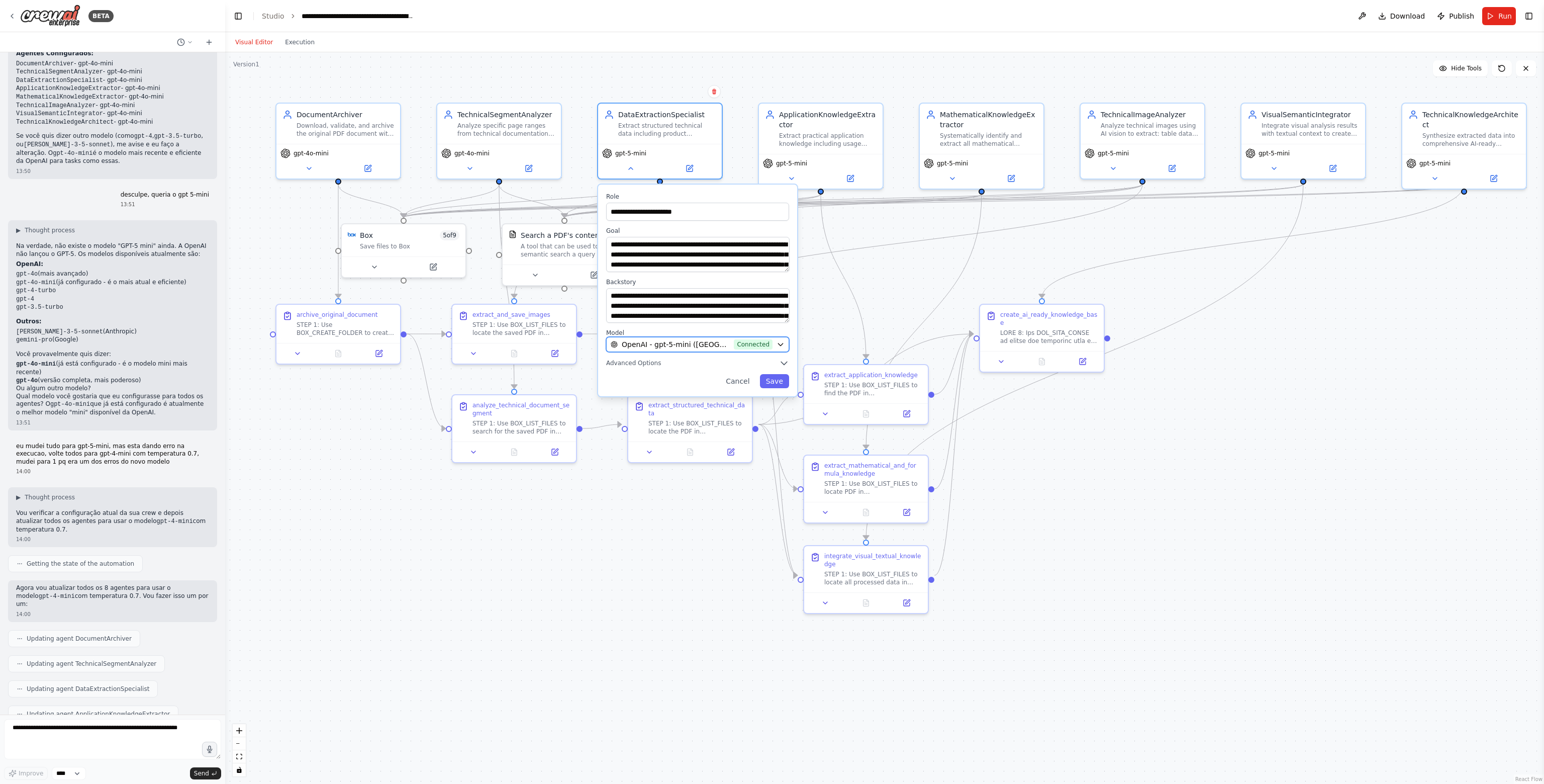
click at [662, 346] on span "OpenAI - gpt-5-mini (Crewai)" at bounding box center [675, 344] width 108 height 10
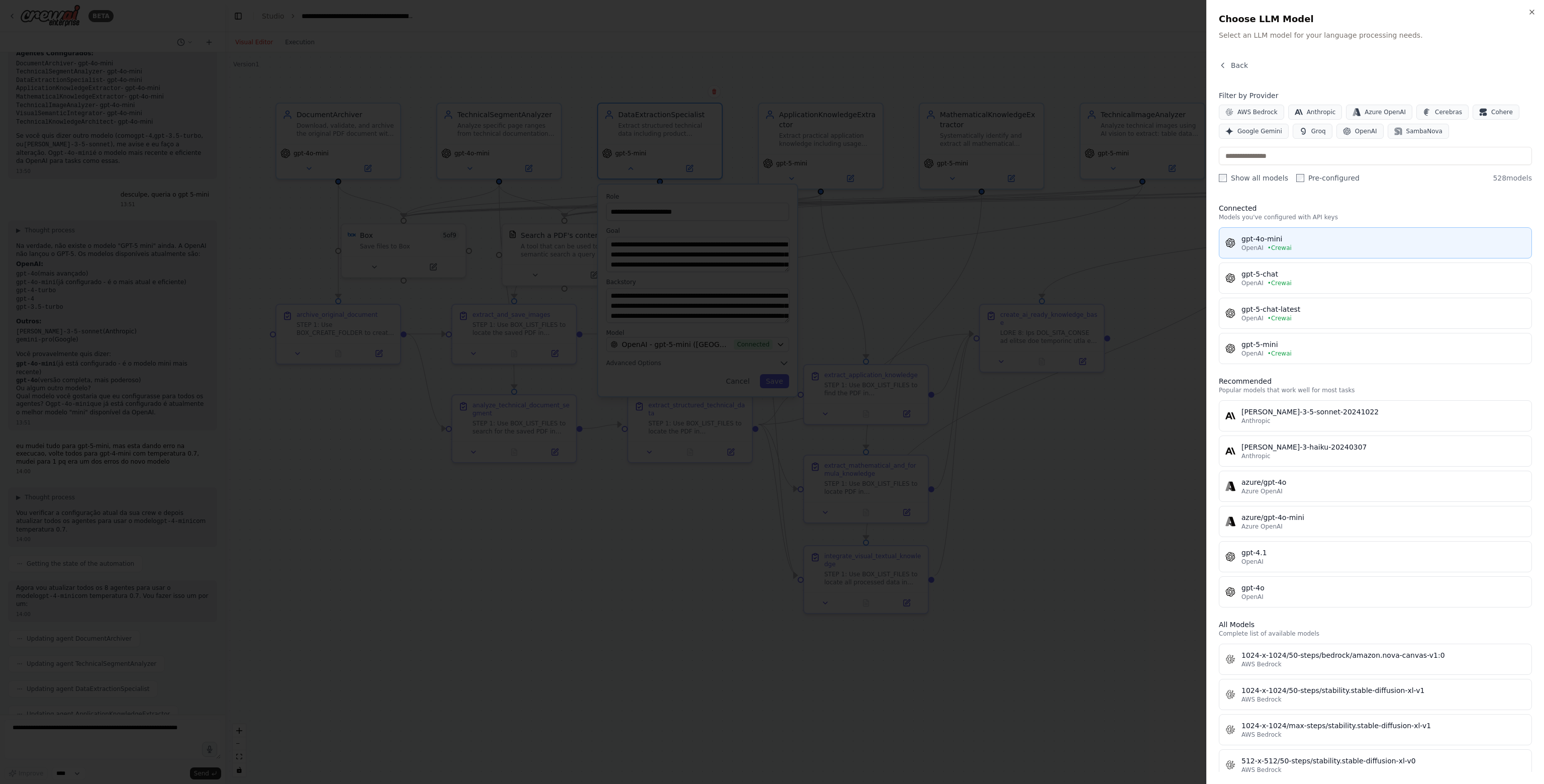
click at [1259, 249] on span "OpenAI" at bounding box center [1252, 247] width 22 height 8
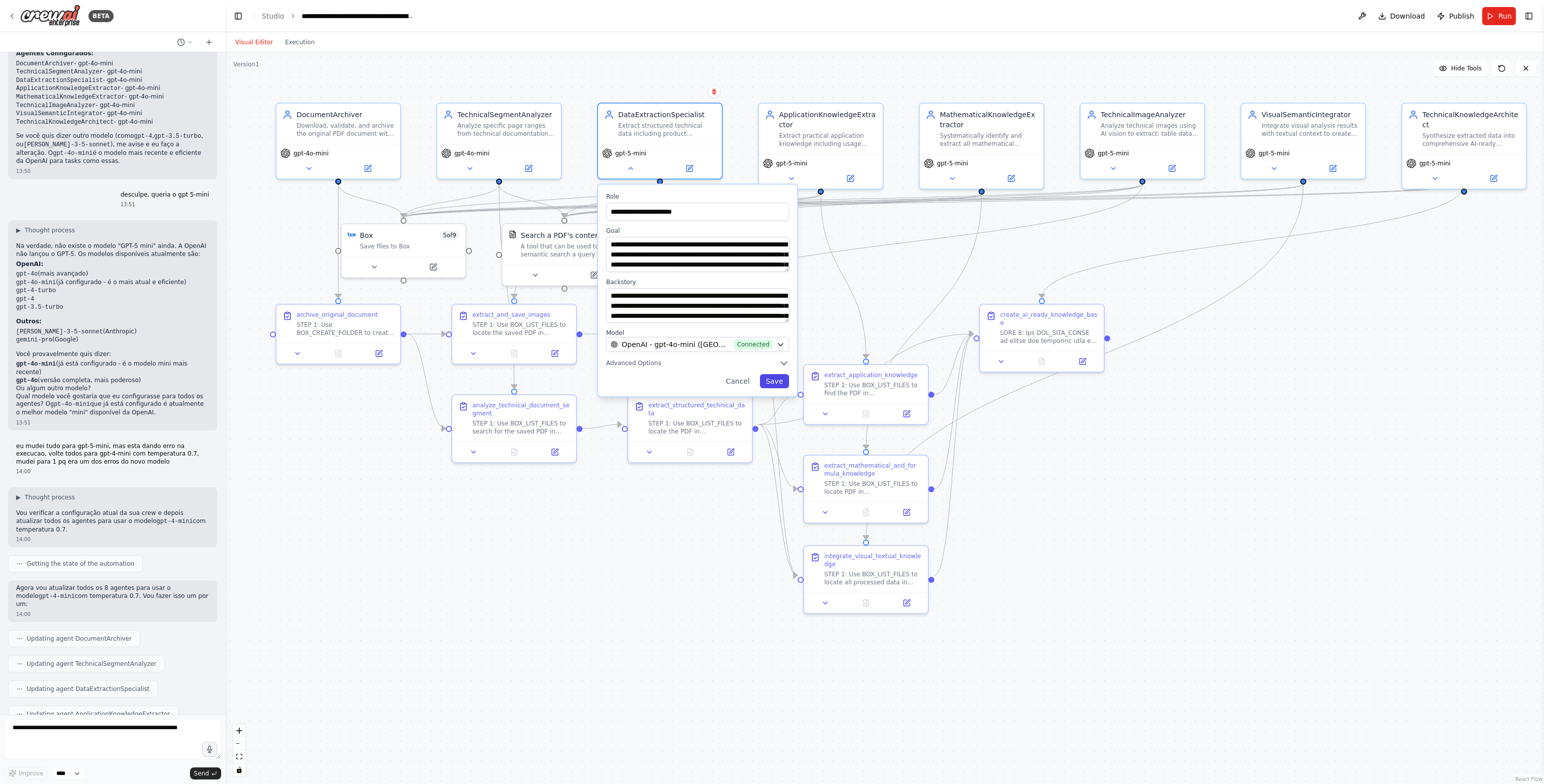
click at [778, 381] on button "Save" at bounding box center [774, 381] width 29 height 14
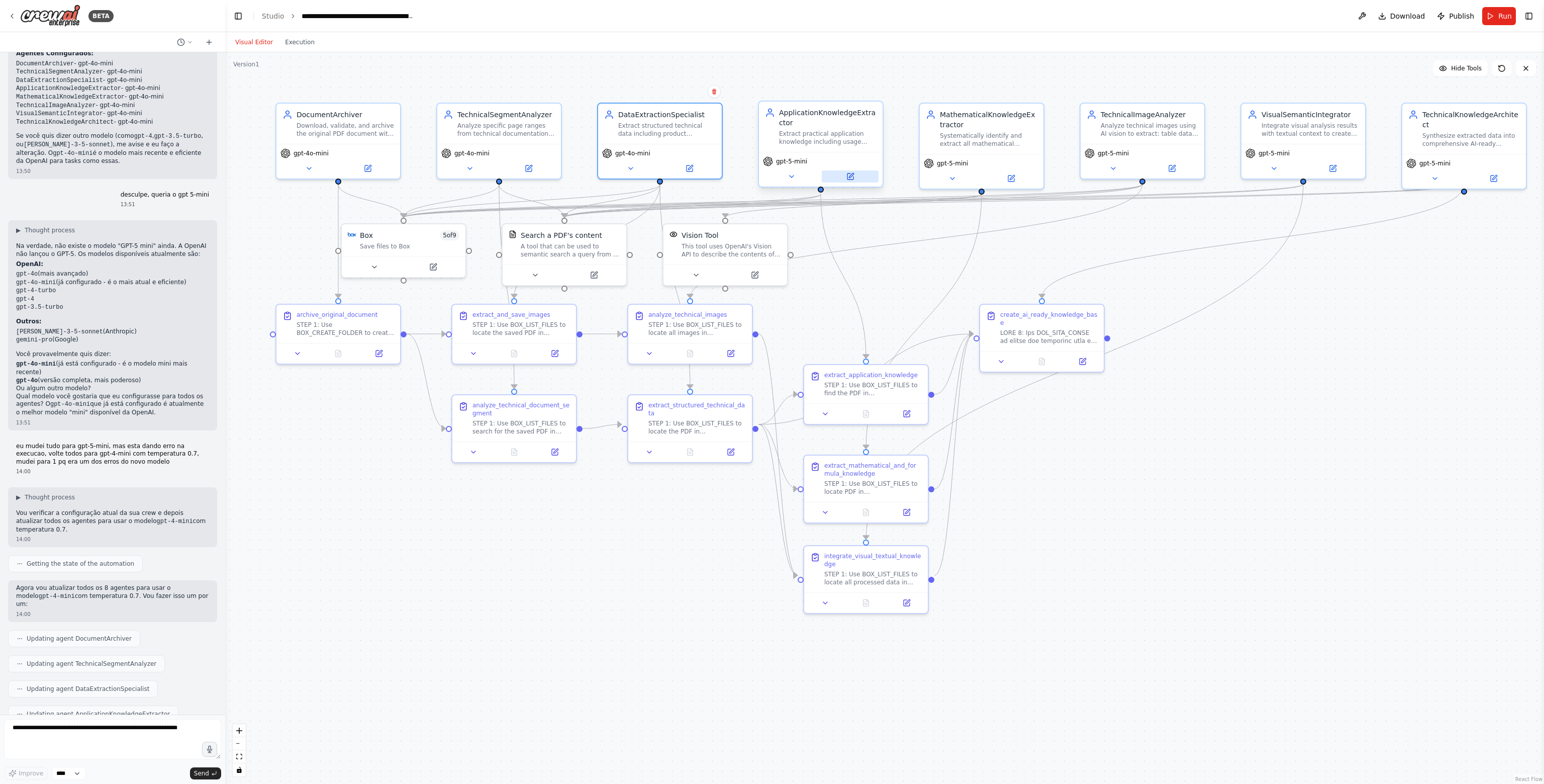
click at [845, 181] on button at bounding box center [850, 176] width 57 height 12
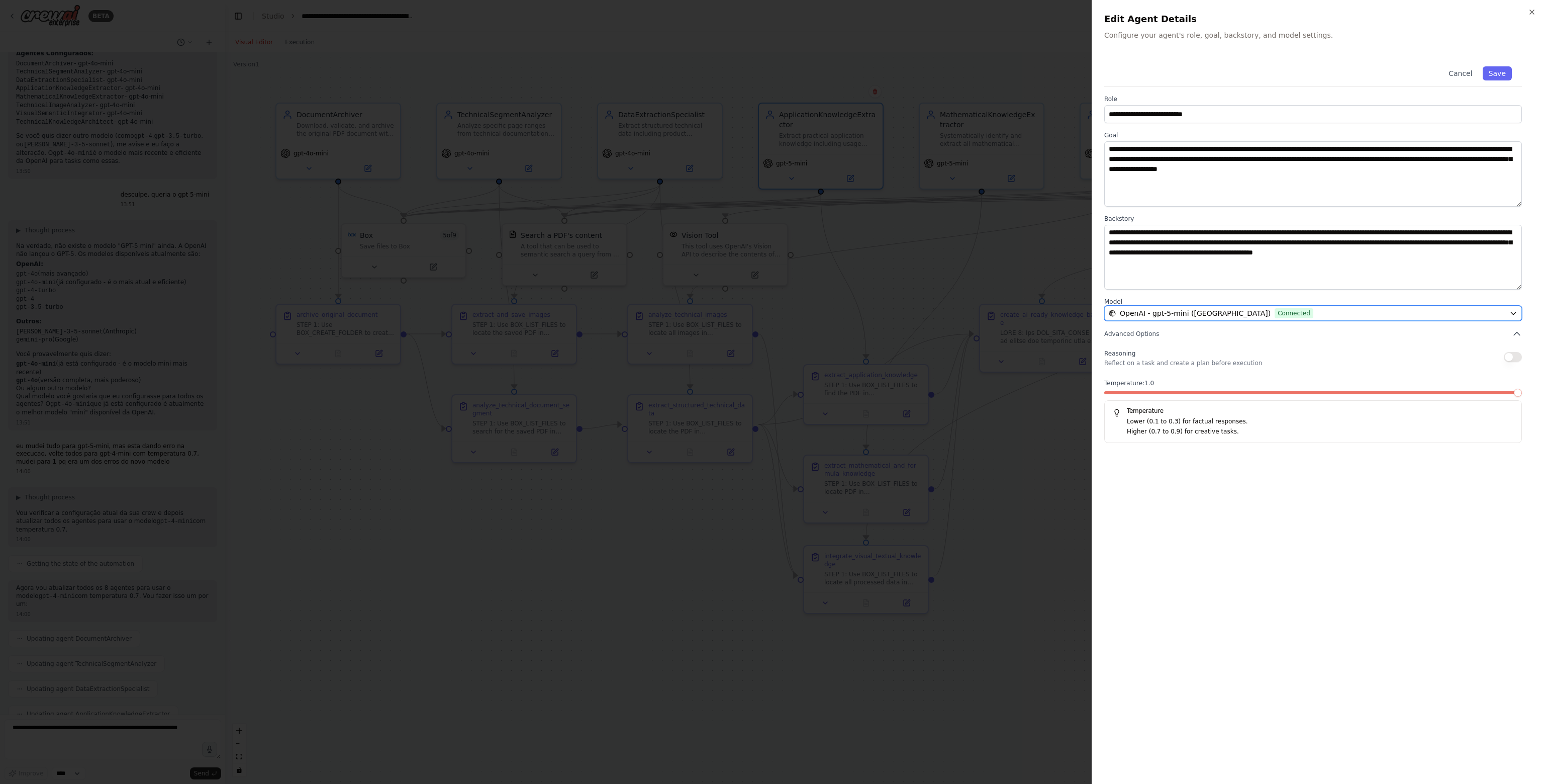
click at [1178, 316] on span "OpenAI - gpt-5-mini (Crewai)" at bounding box center [1196, 313] width 151 height 10
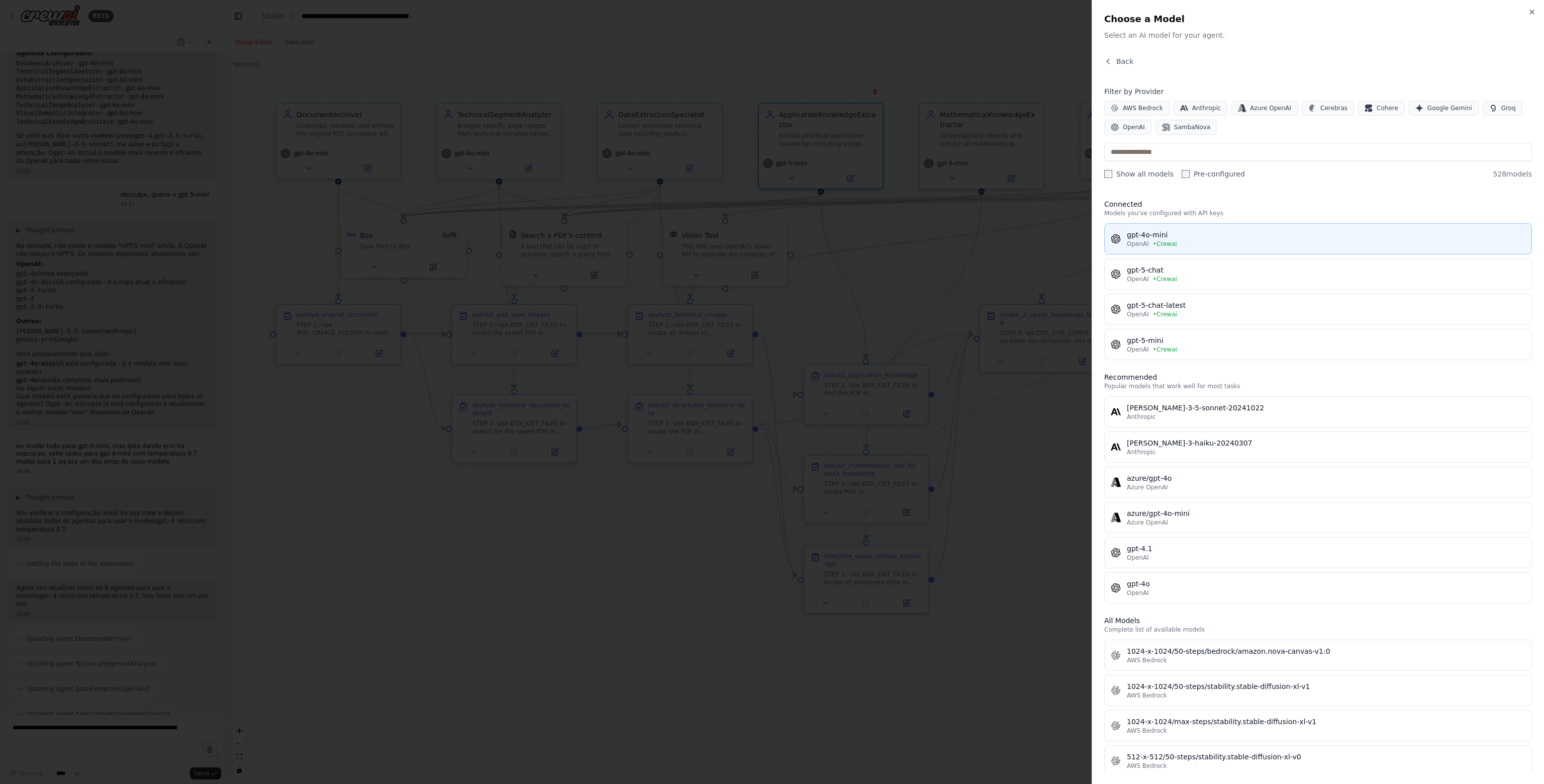
click at [1168, 249] on button "gpt-4o-mini OpenAI • Crewai" at bounding box center [1319, 239] width 428 height 31
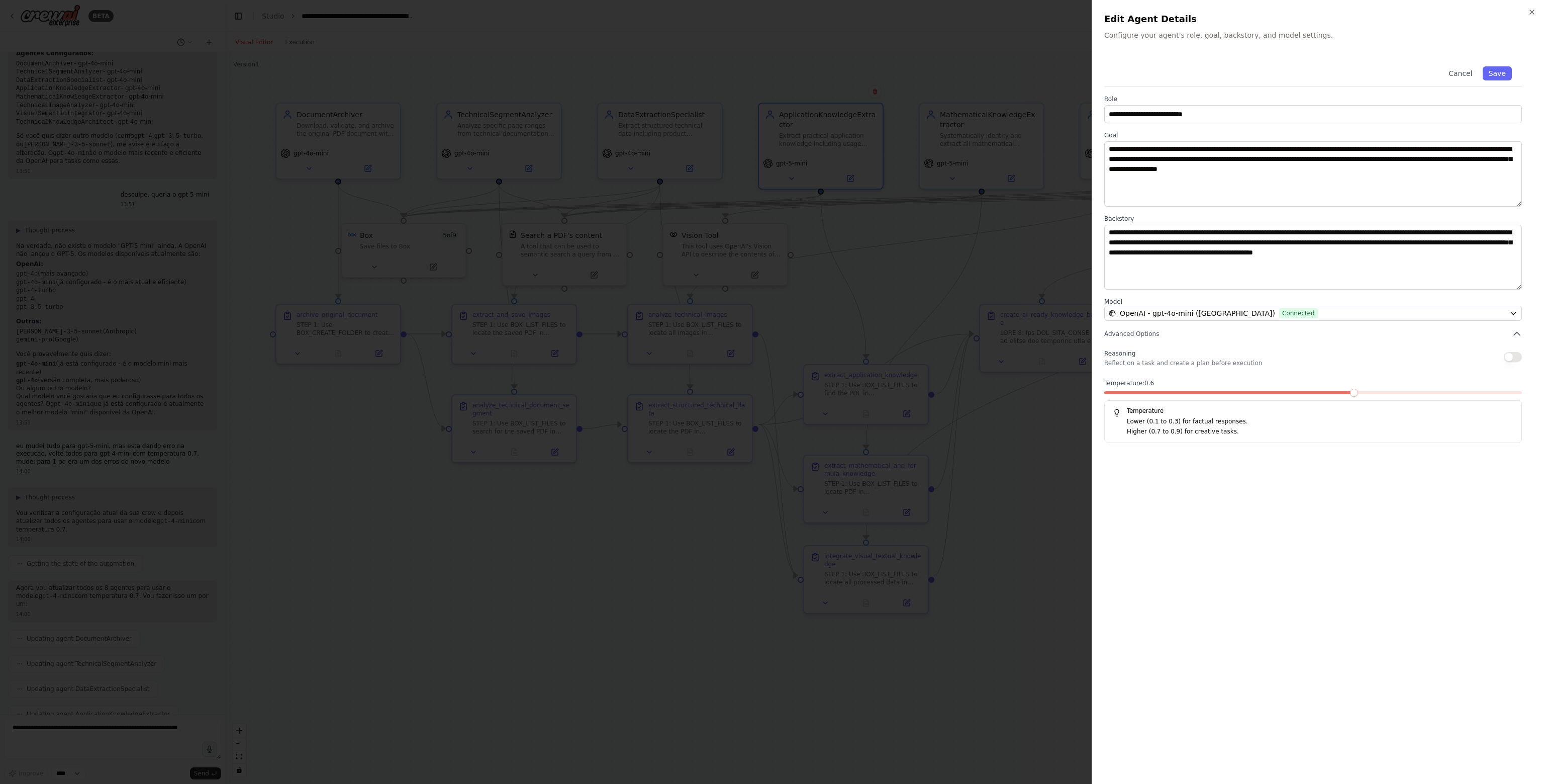
click at [1355, 393] on span at bounding box center [1230, 393] width 251 height 3
click at [1382, 391] on span at bounding box center [1313, 393] width 417 height 3
click at [1366, 391] on span at bounding box center [1251, 393] width 292 height 3
click at [1500, 73] on button "Save" at bounding box center [1497, 73] width 29 height 14
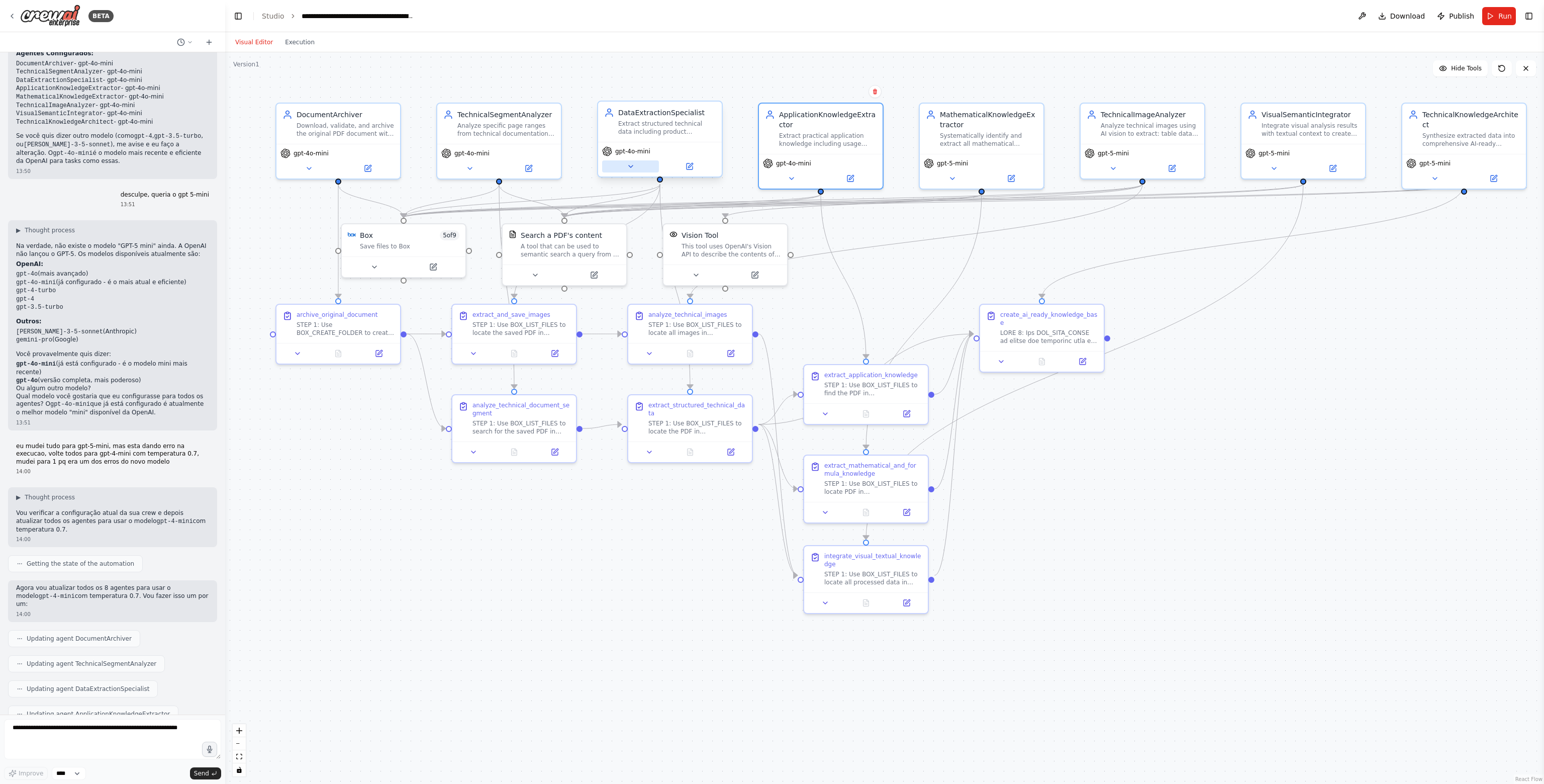
click at [641, 166] on button at bounding box center [631, 166] width 57 height 12
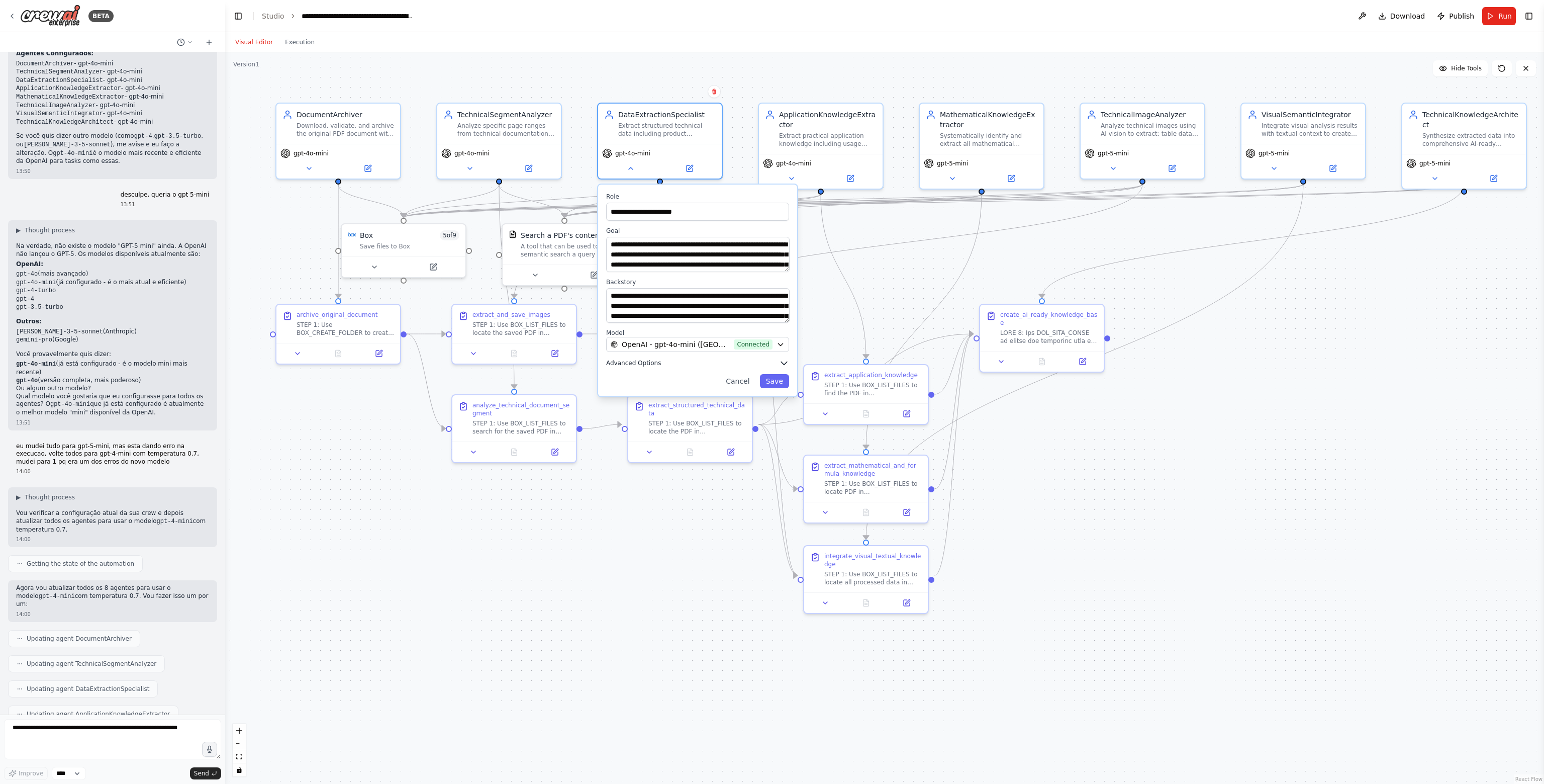
click at [783, 360] on icon "button" at bounding box center [784, 363] width 10 height 10
click at [735, 418] on span at bounding box center [670, 420] width 128 height 3
click at [728, 421] on div at bounding box center [697, 422] width 183 height 7
click at [720, 423] on div at bounding box center [697, 422] width 183 height 7
click at [714, 423] on div at bounding box center [697, 422] width 183 height 7
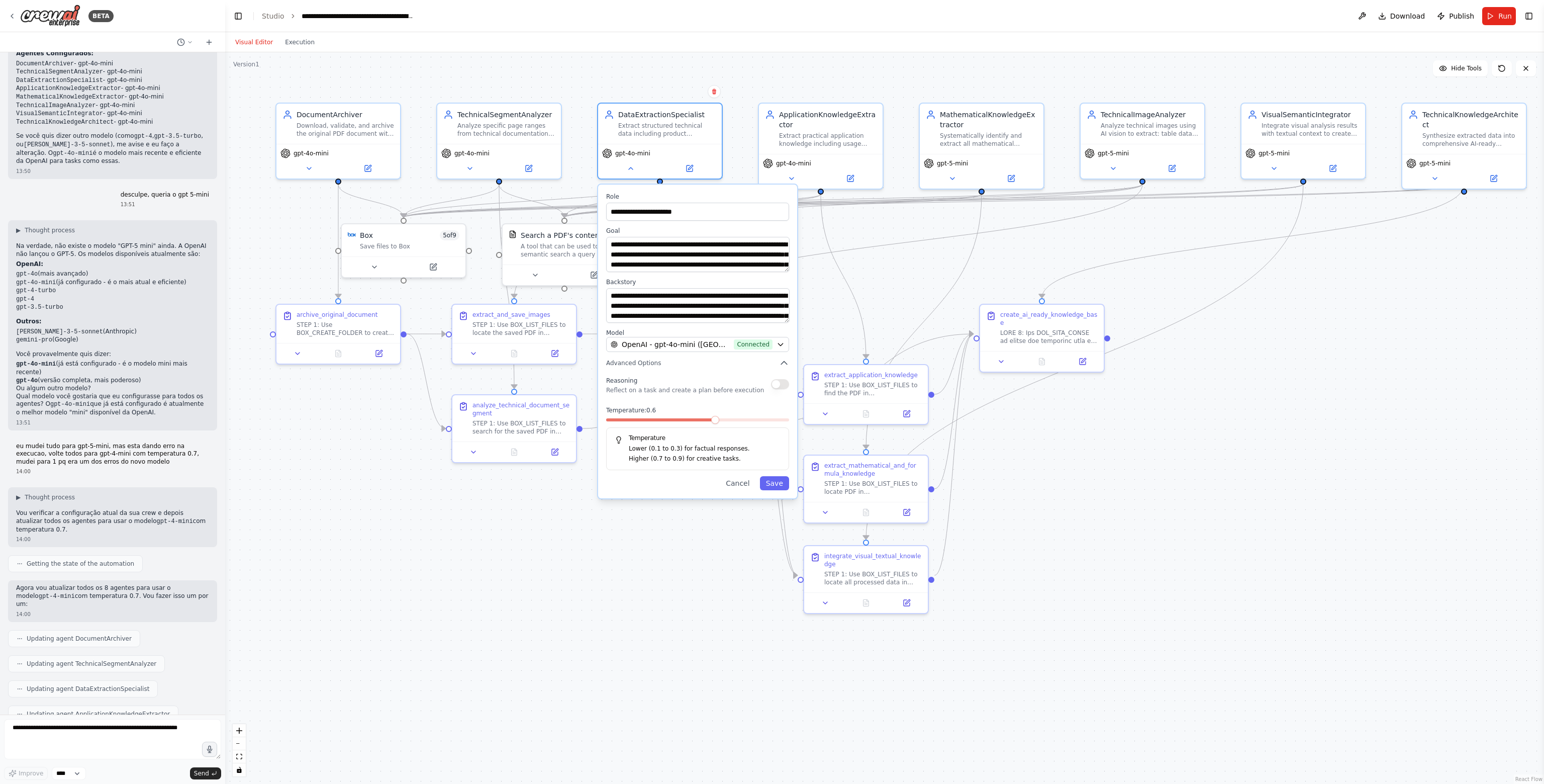
click at [715, 419] on span at bounding box center [660, 420] width 109 height 3
click at [782, 484] on button "Save" at bounding box center [774, 483] width 29 height 14
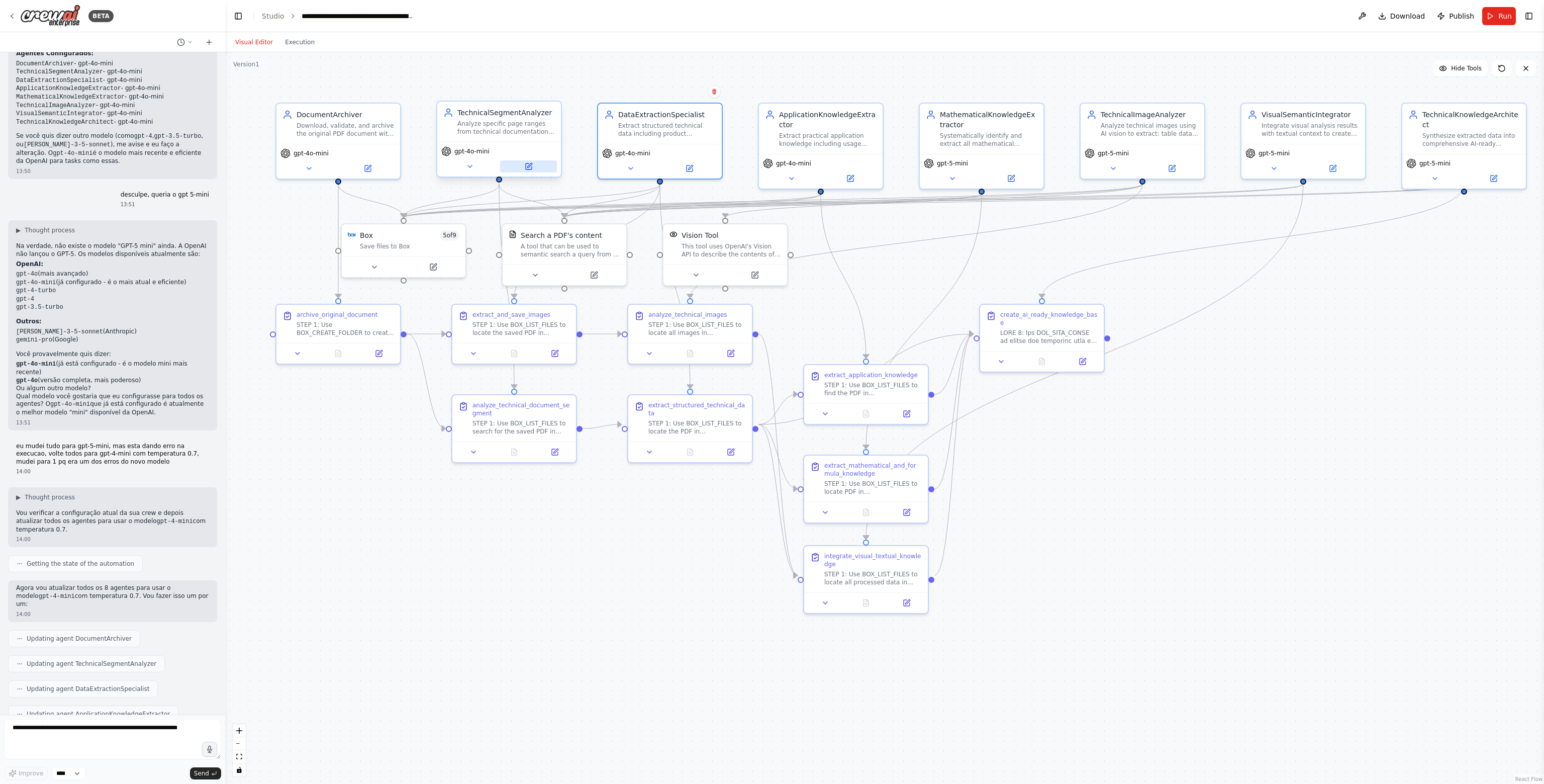
click at [523, 168] on button at bounding box center [528, 166] width 57 height 12
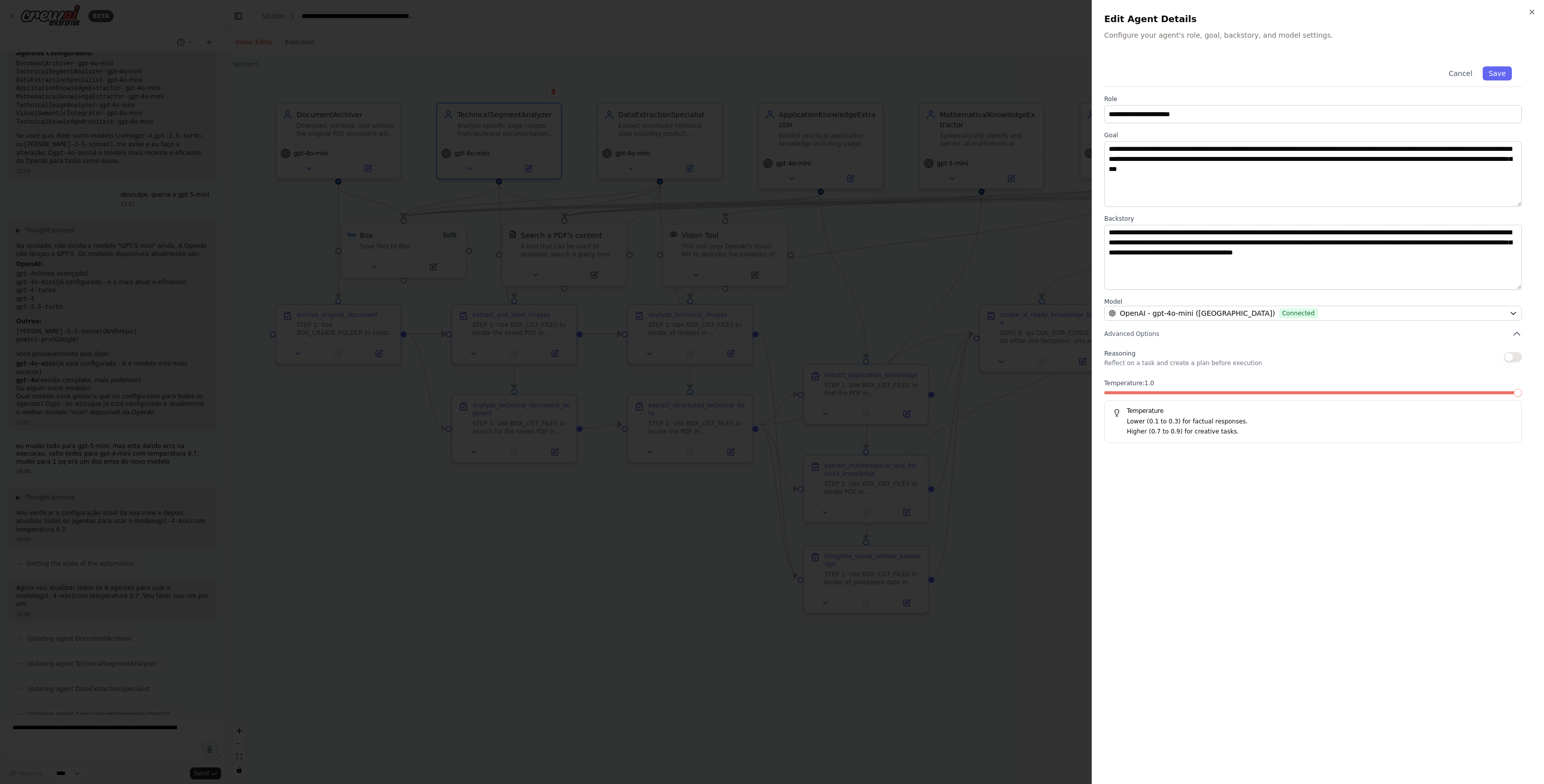
click at [1309, 391] on span at bounding box center [1313, 393] width 417 height 3
click at [1336, 391] on span at bounding box center [1313, 393] width 417 height 3
click at [1336, 391] on span at bounding box center [1230, 393] width 251 height 3
click at [1509, 76] on button "Save" at bounding box center [1497, 73] width 29 height 14
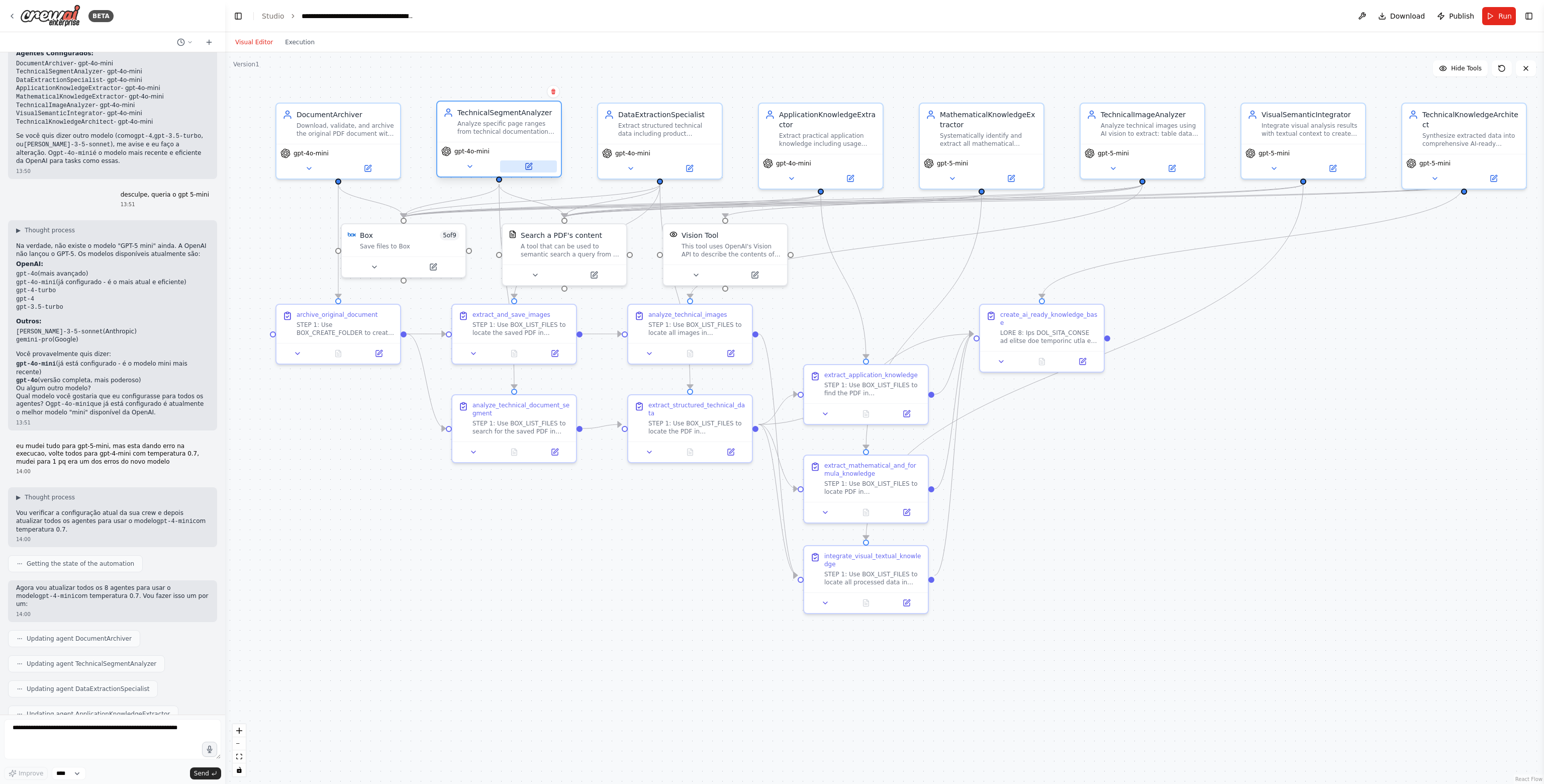
click at [528, 170] on icon at bounding box center [528, 166] width 8 height 8
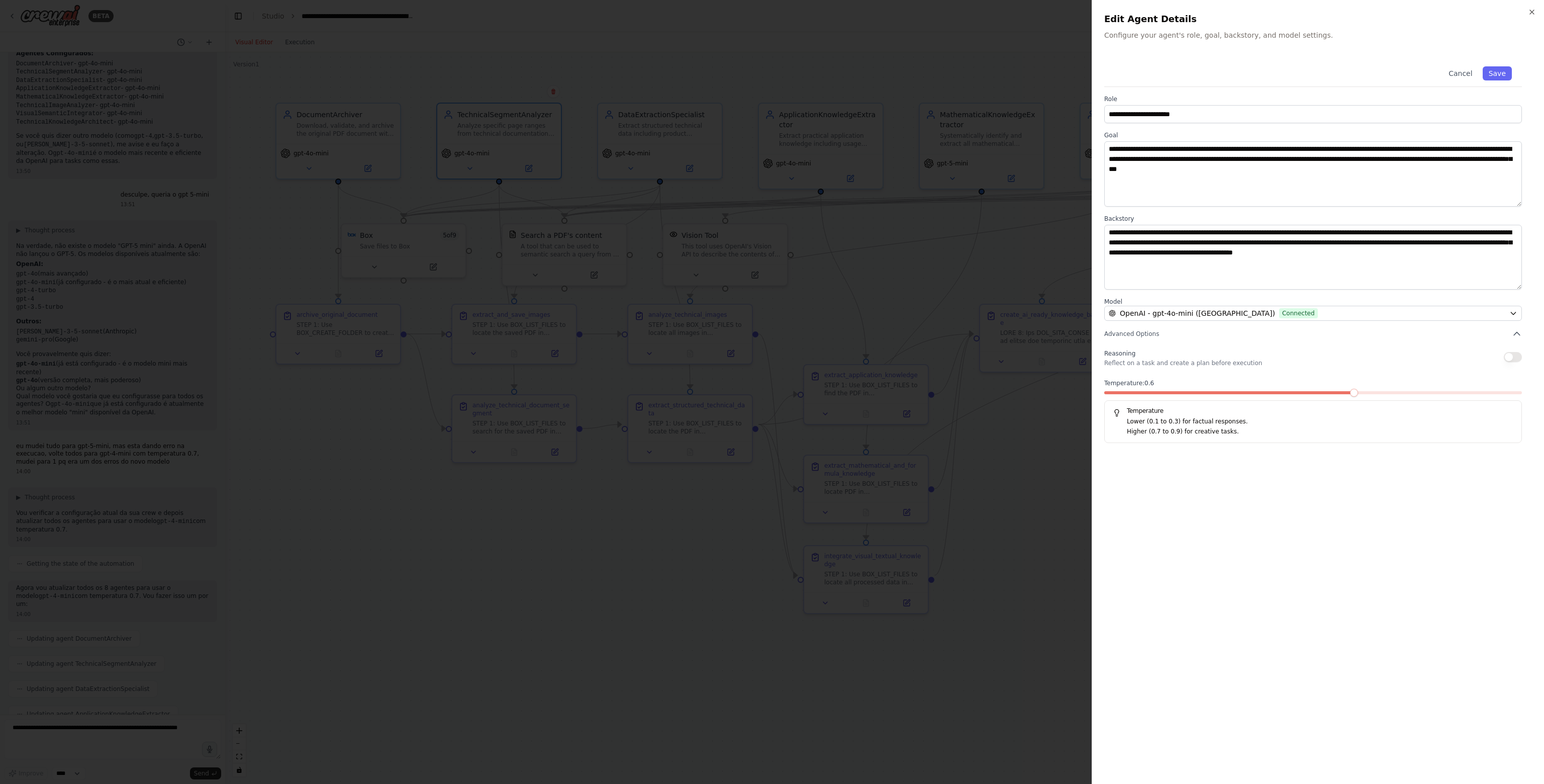
click at [223, 194] on div at bounding box center [772, 392] width 1544 height 784
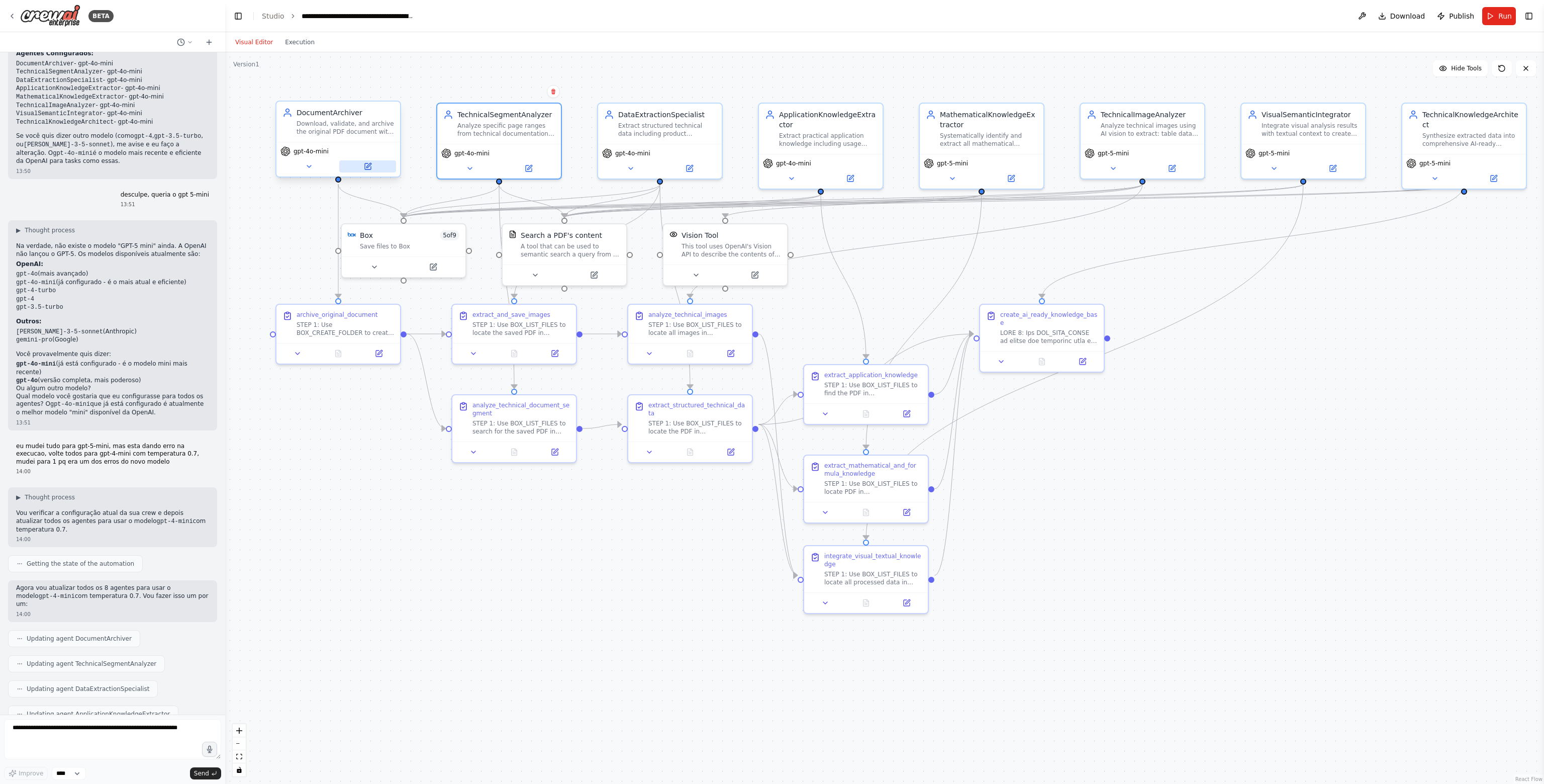
click at [371, 166] on icon at bounding box center [367, 166] width 8 height 8
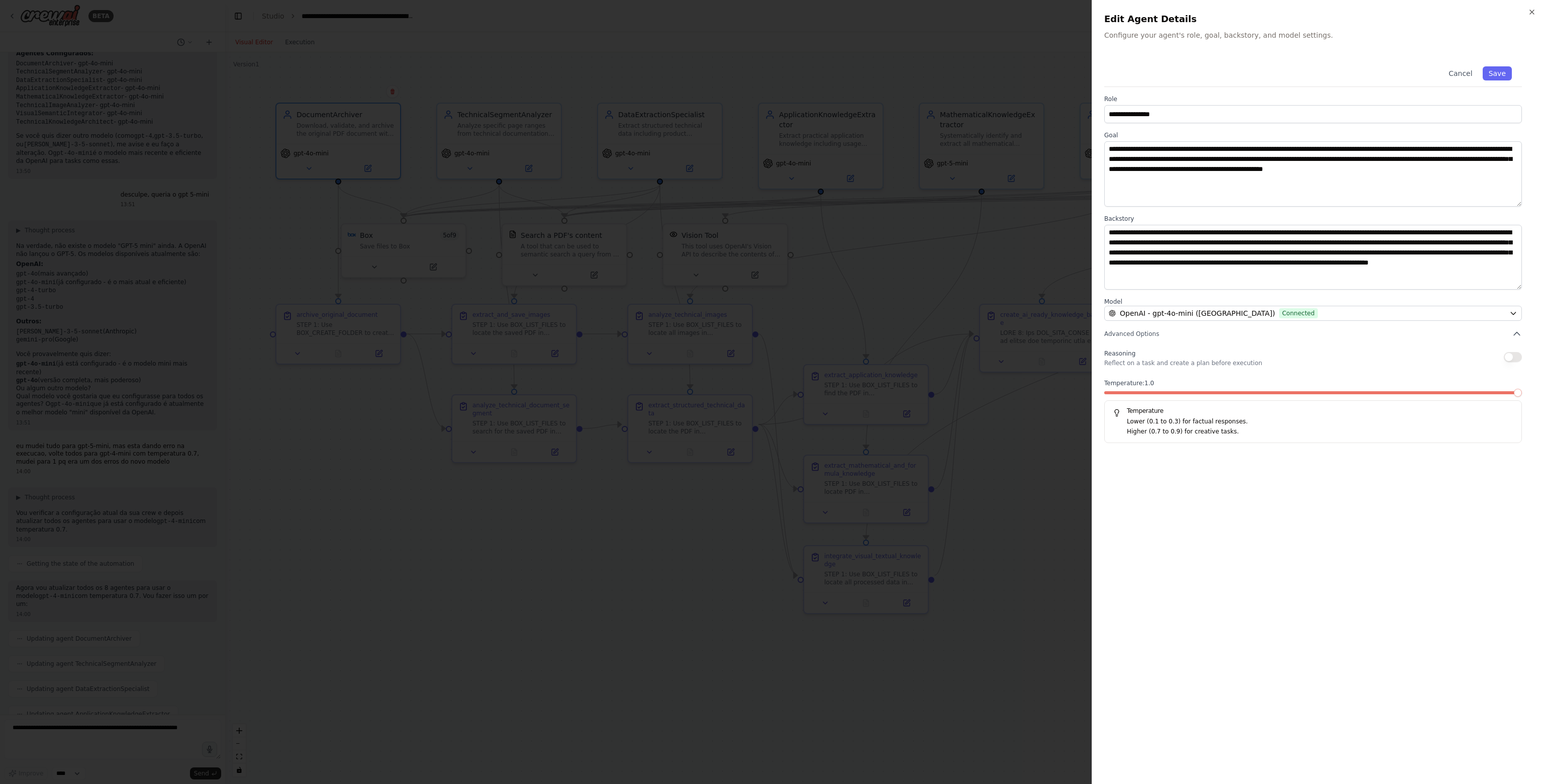
click at [1382, 390] on div "Temperature: 1.0 Temperature Lower (0.1 to 0.3) for factual responses. Higher (…" at bounding box center [1313, 411] width 417 height 64
click at [1361, 389] on div "Temperature: 1.0 Temperature Lower (0.1 to 0.3) for factual responses. Higher (…" at bounding box center [1313, 411] width 417 height 64
click at [1361, 390] on div "Temperature: 1.0 Temperature Lower (0.1 to 0.3) for factual responses. Higher (…" at bounding box center [1313, 411] width 417 height 64
click at [1355, 391] on span at bounding box center [1230, 393] width 251 height 3
click at [1499, 72] on button "Save" at bounding box center [1497, 73] width 29 height 14
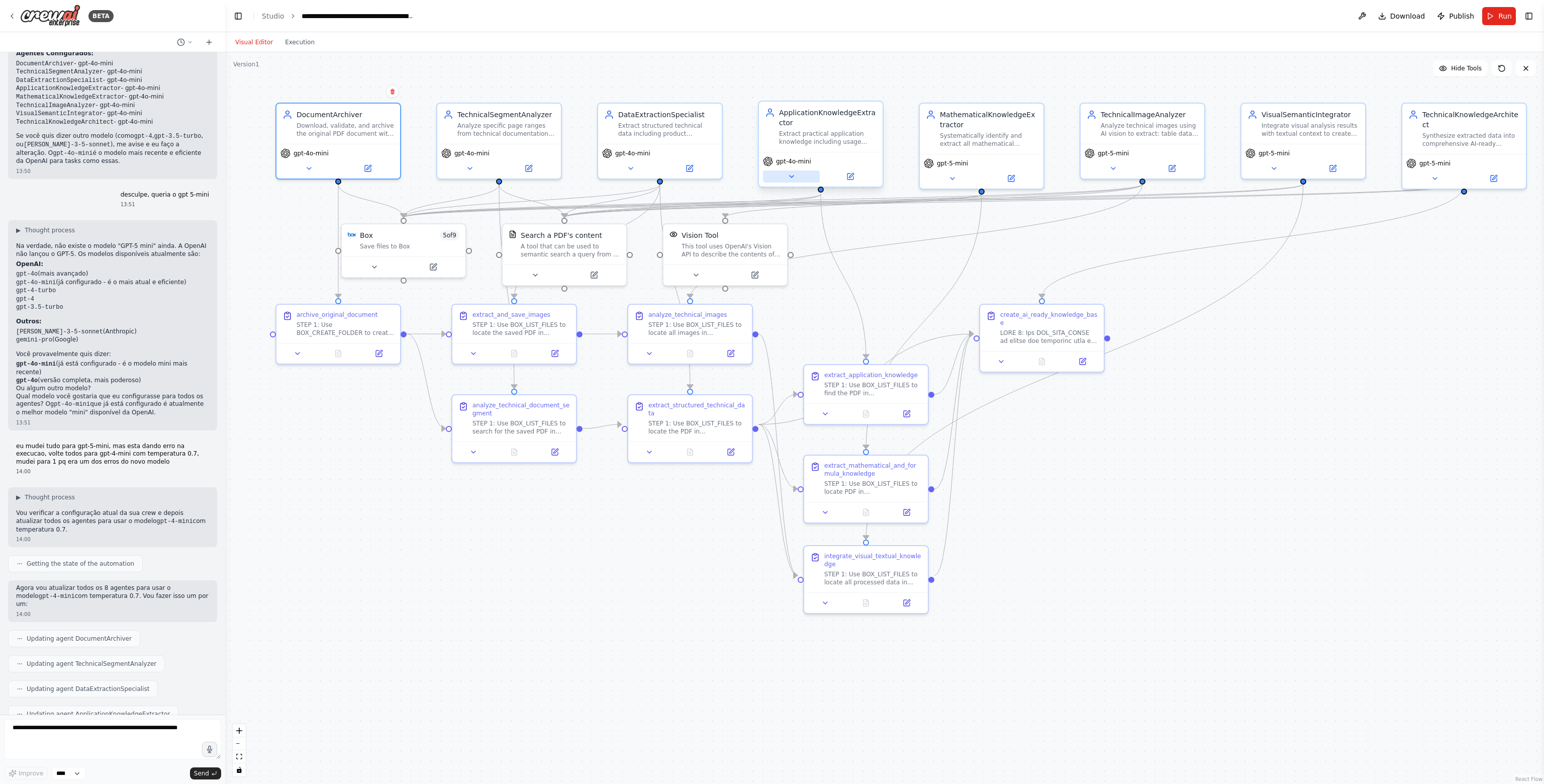
click at [798, 174] on button at bounding box center [791, 176] width 57 height 12
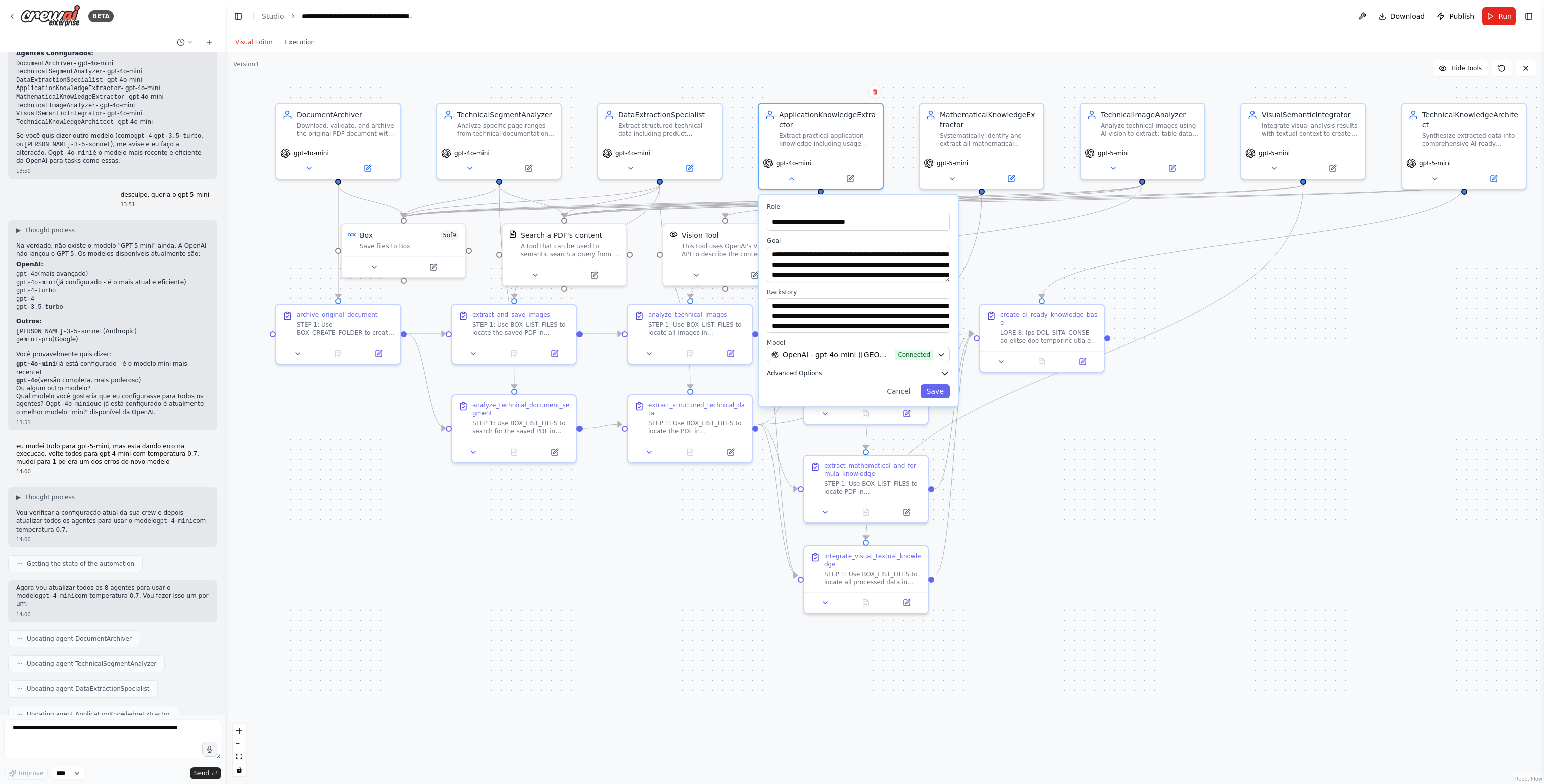
click at [929, 369] on button "Advanced Options" at bounding box center [858, 373] width 183 height 10
click at [1076, 476] on div ".deletable-edge-delete-btn { width: 20px; height: 20px; border: 0px solid #ffff…" at bounding box center [885, 418] width 1319 height 732
click at [1018, 174] on button at bounding box center [1011, 176] width 57 height 12
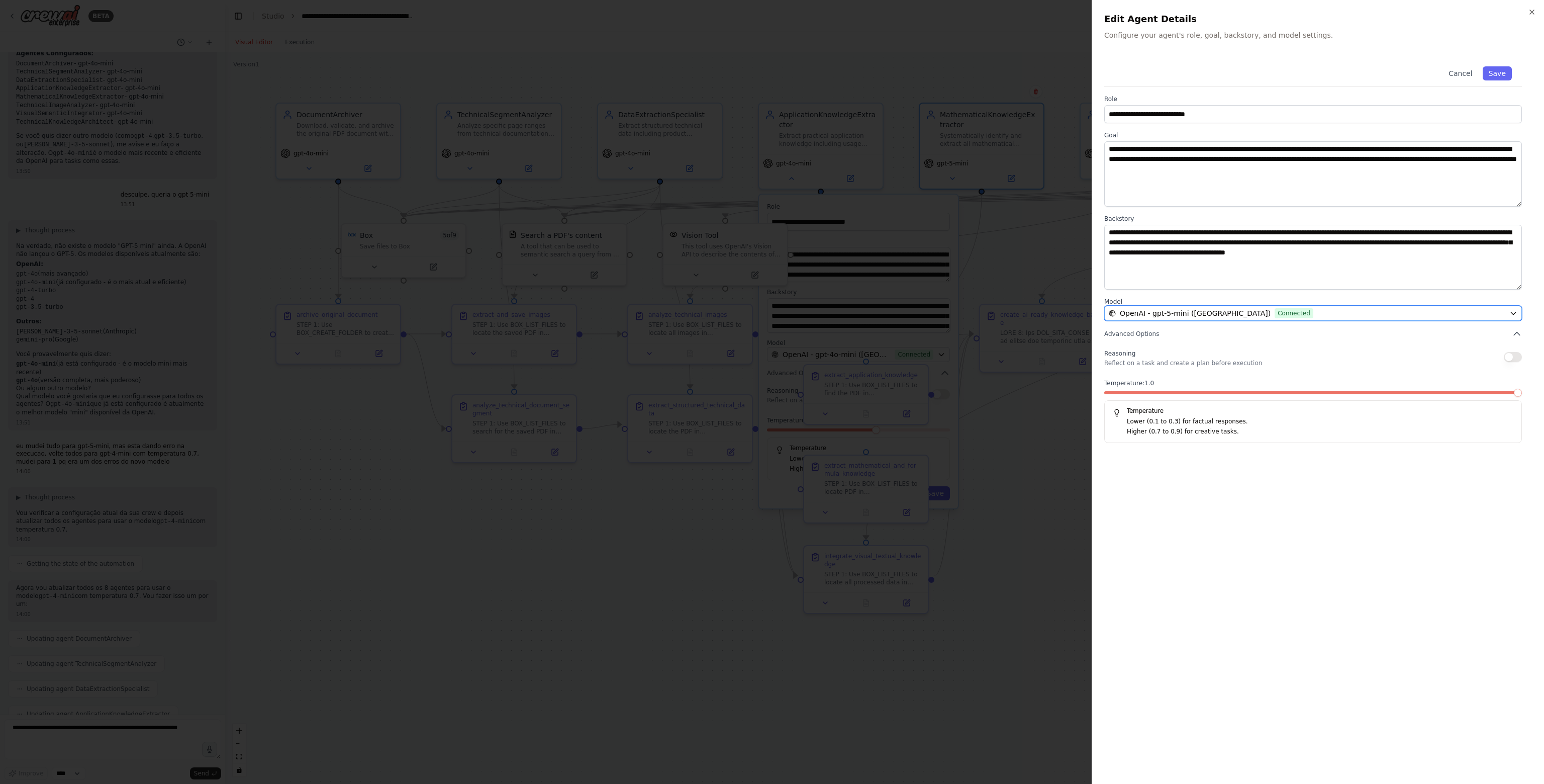
click at [1275, 313] on span "Connected" at bounding box center [1294, 313] width 39 height 10
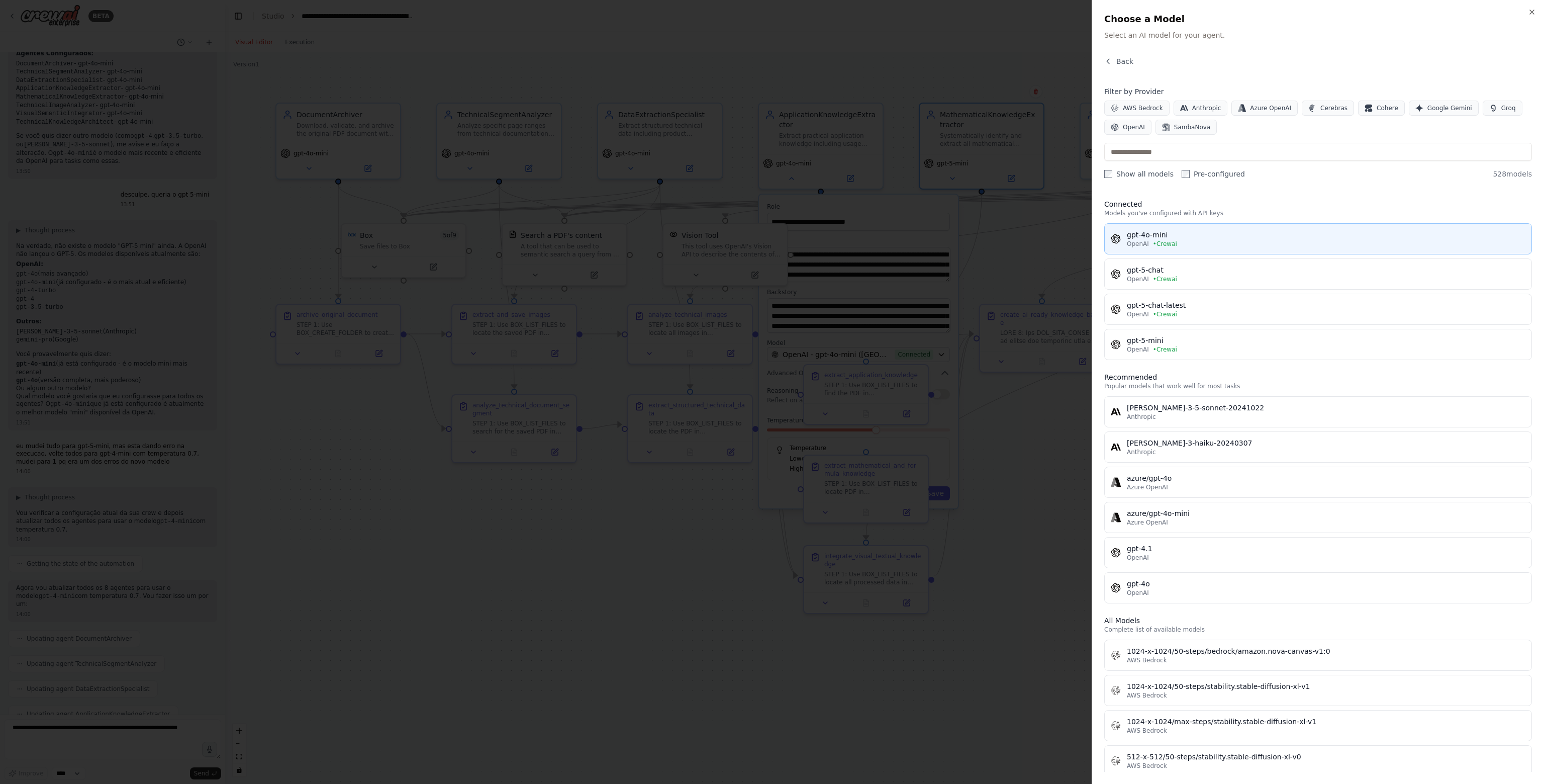
click at [1166, 243] on span "• Crewai" at bounding box center [1165, 243] width 24 height 8
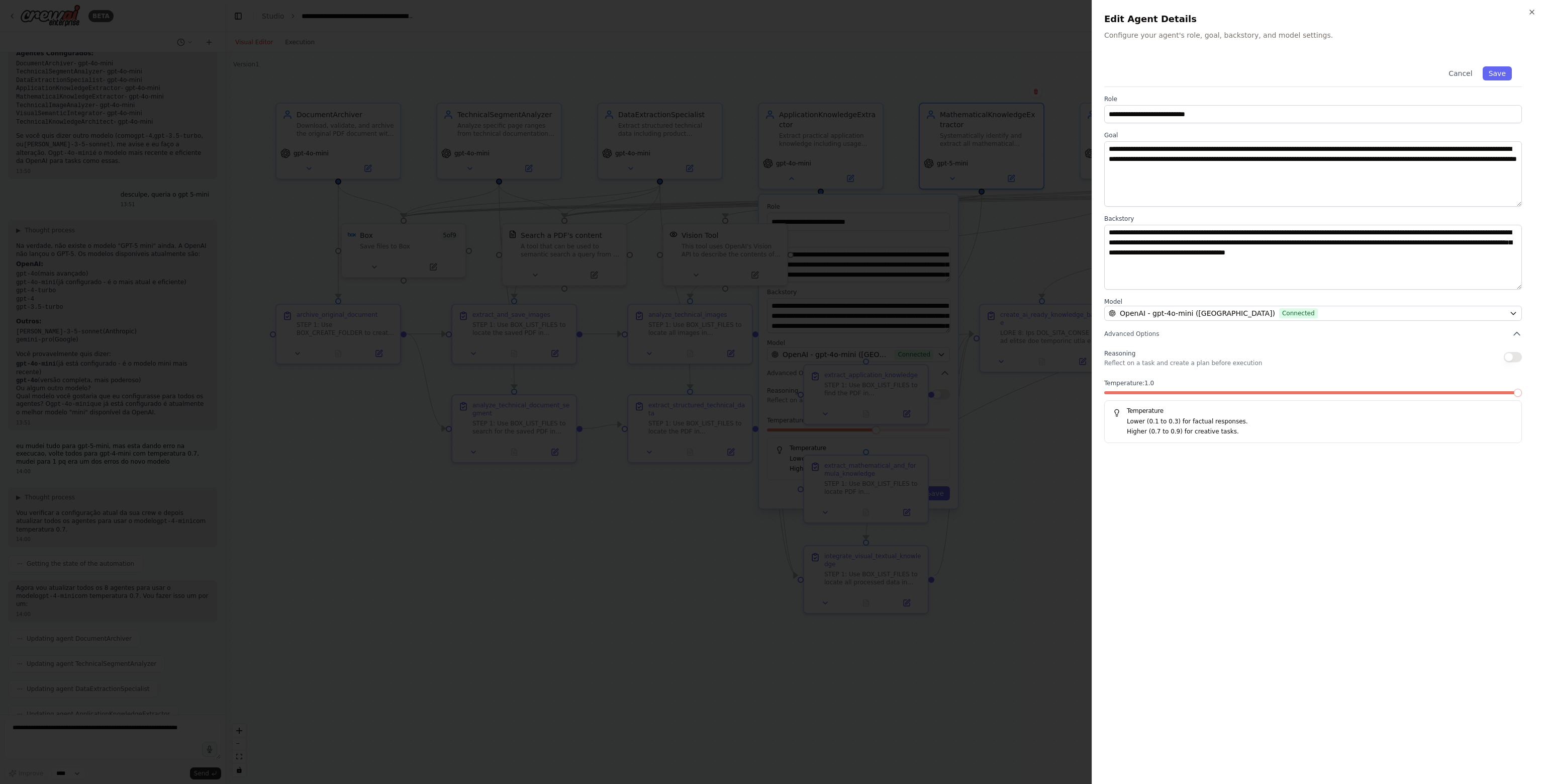
click at [1404, 393] on span at bounding box center [1313, 393] width 417 height 3
click at [1386, 390] on div "Temperature: 0.7 Temperature Lower (0.1 to 0.3) for factual responses. Higher (…" at bounding box center [1313, 411] width 417 height 64
click at [1372, 390] on div "Temperature: 0.7 Temperature Lower (0.1 to 0.3) for factual responses. Higher (…" at bounding box center [1313, 411] width 417 height 64
click at [1358, 390] on div "Temperature: 0.7 Temperature Lower (0.1 to 0.3) for factual responses. Higher (…" at bounding box center [1313, 411] width 417 height 64
click at [1355, 391] on span at bounding box center [1230, 393] width 251 height 3
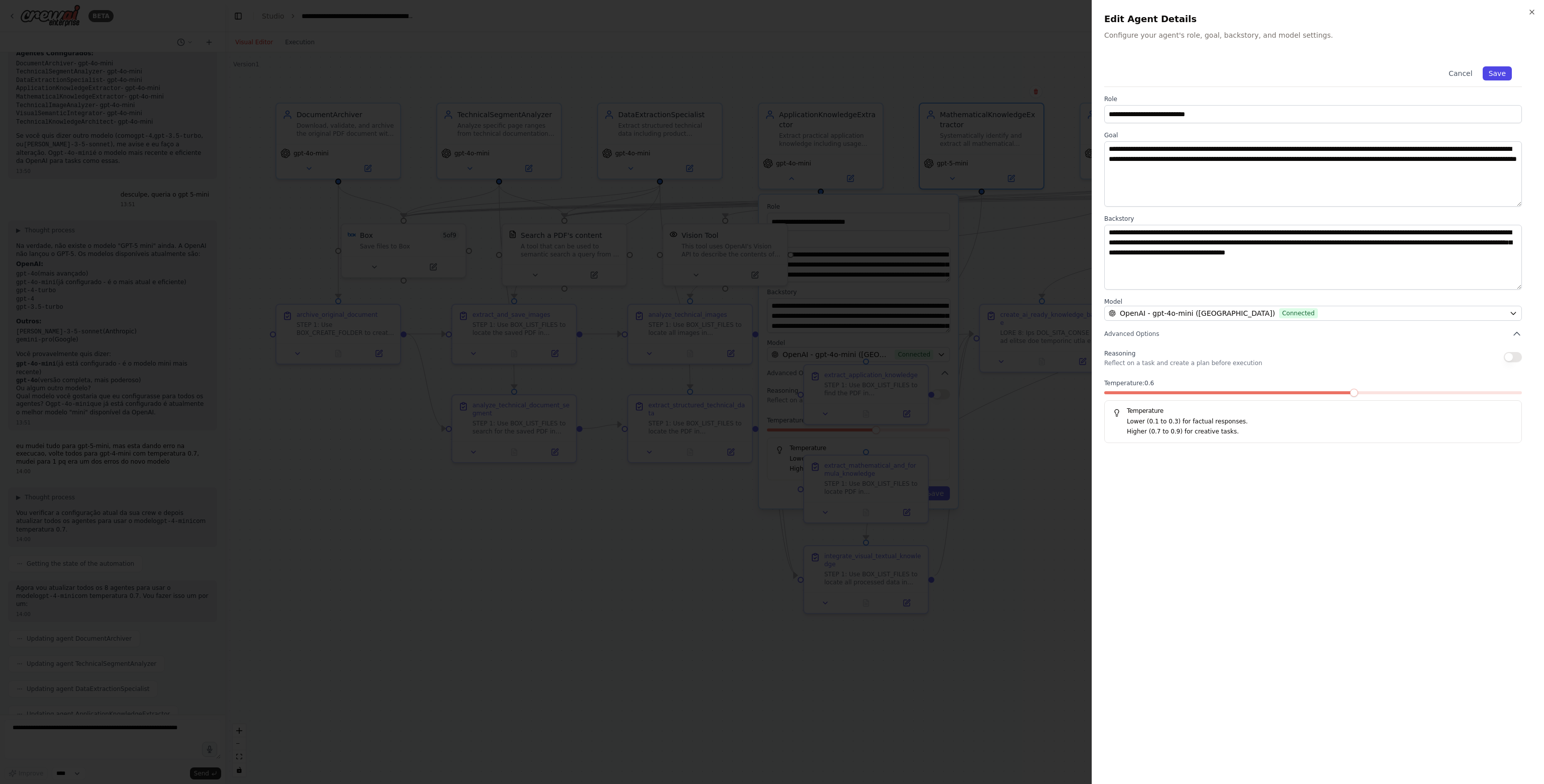
click at [1504, 75] on button "Save" at bounding box center [1497, 73] width 29 height 14
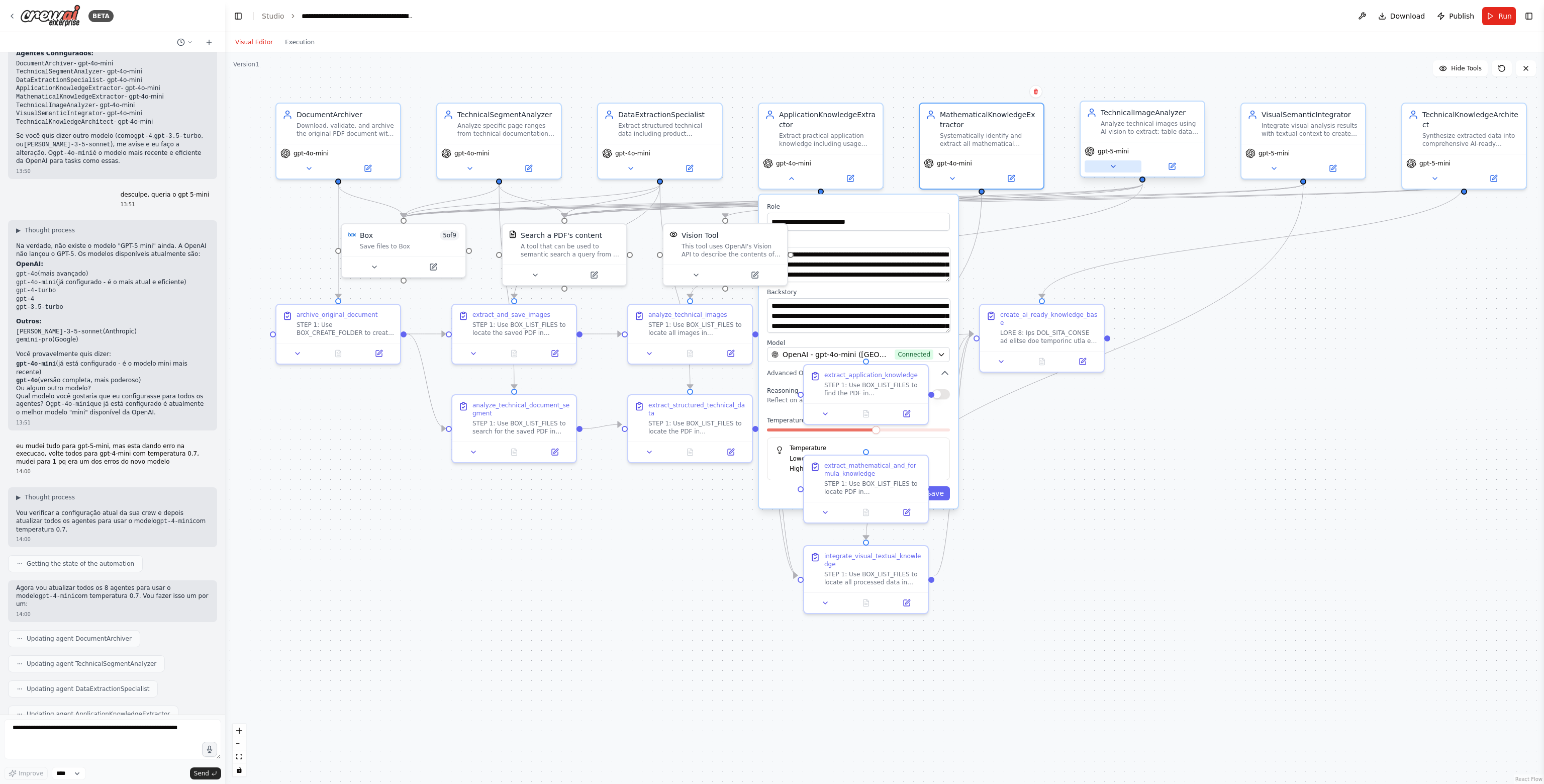
click at [1106, 168] on button at bounding box center [1113, 166] width 57 height 12
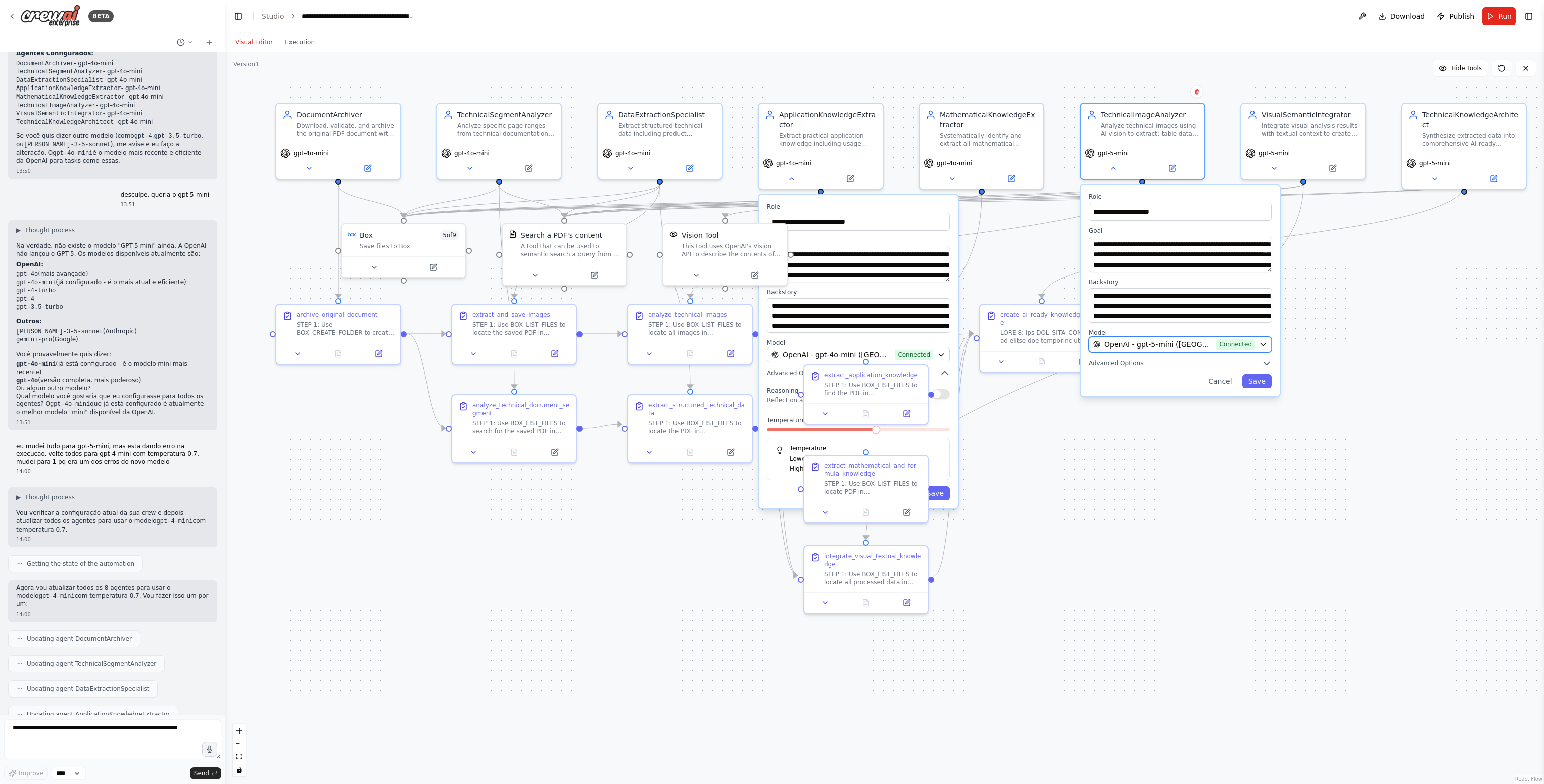
click at [1168, 345] on span "OpenAI - gpt-5-mini (Crewai)" at bounding box center [1158, 344] width 108 height 10
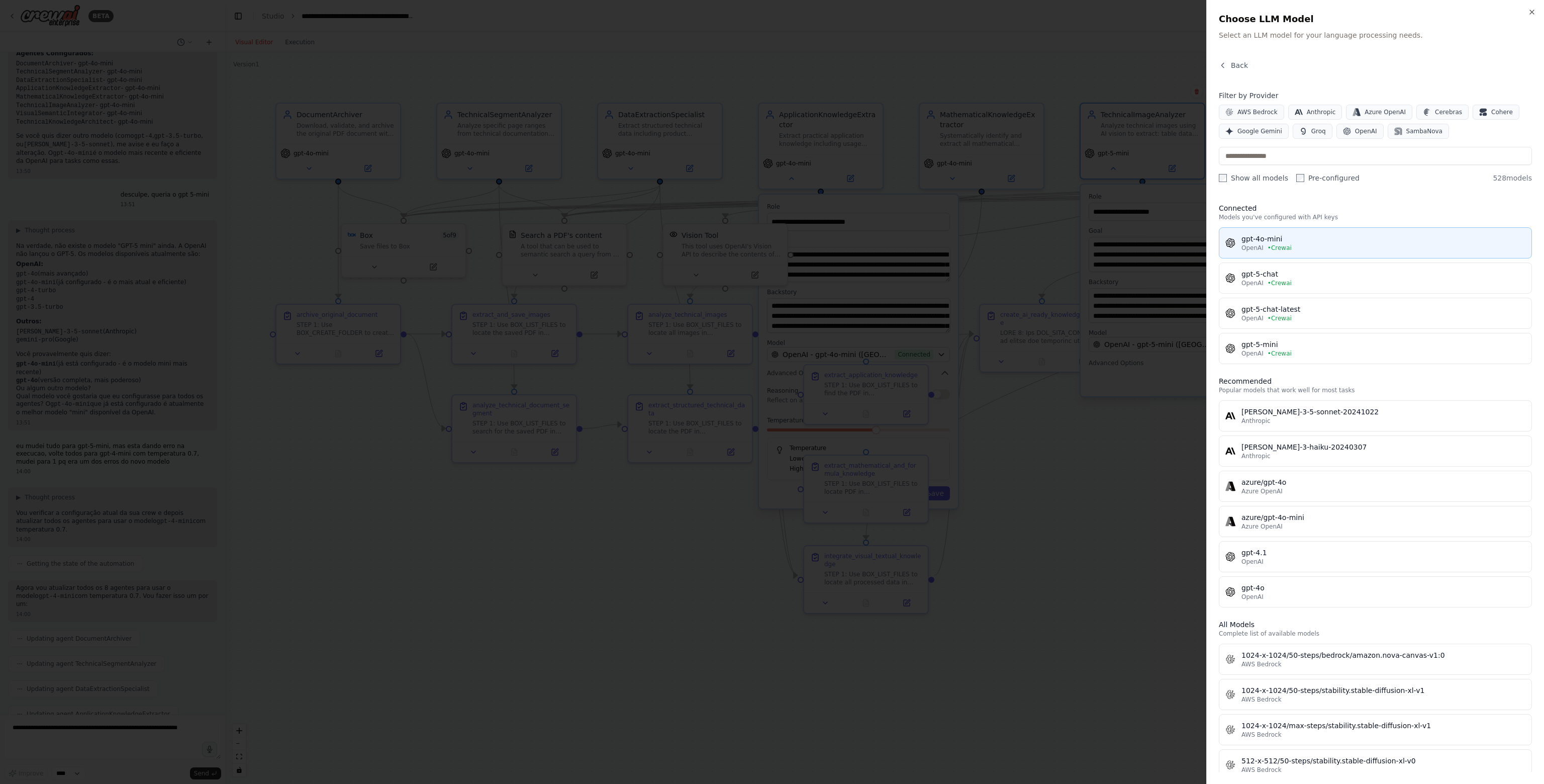
click at [1284, 247] on span "• Crewai" at bounding box center [1280, 247] width 24 height 8
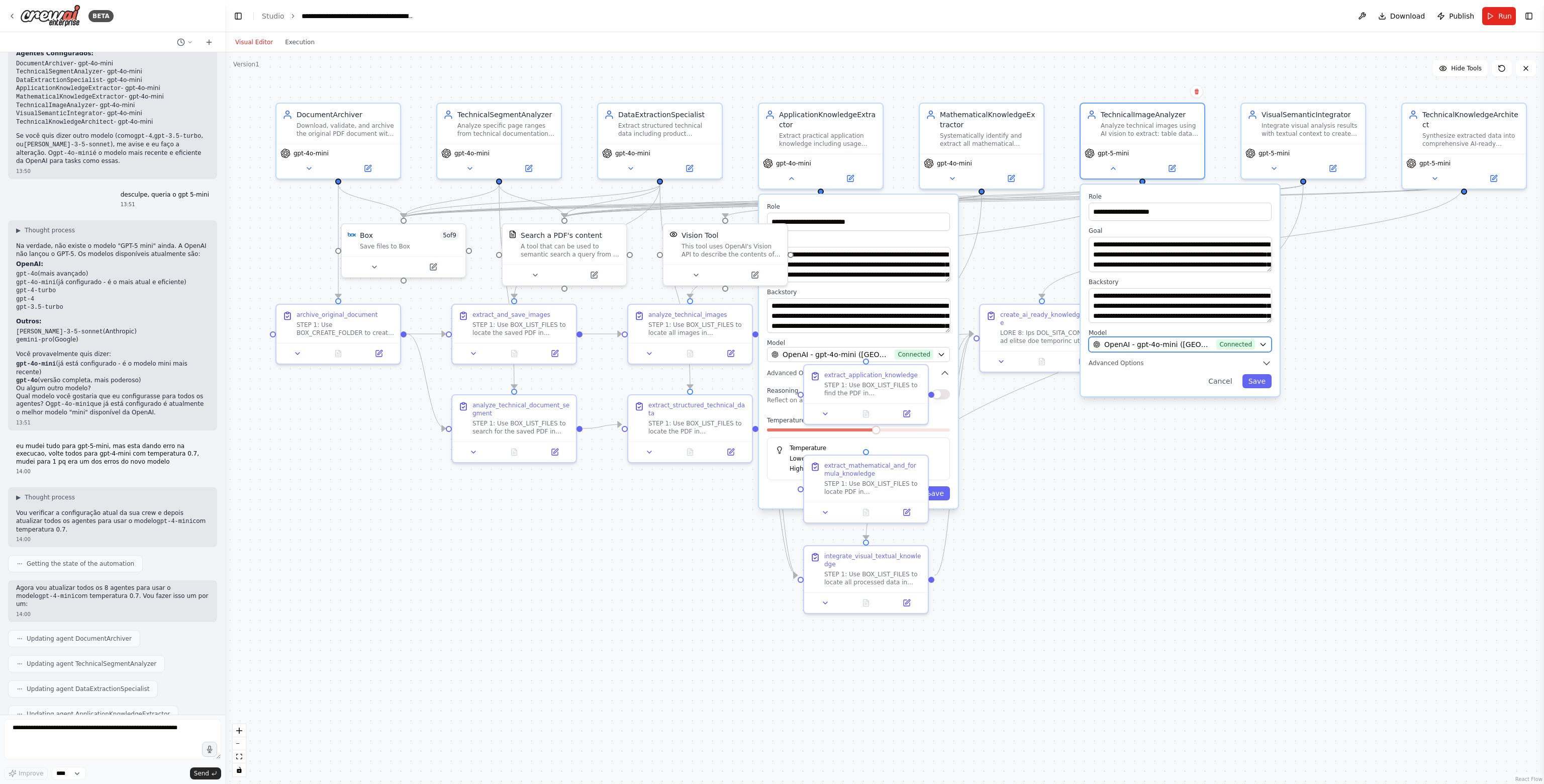
click at [1260, 345] on icon "button" at bounding box center [1263, 344] width 8 height 8
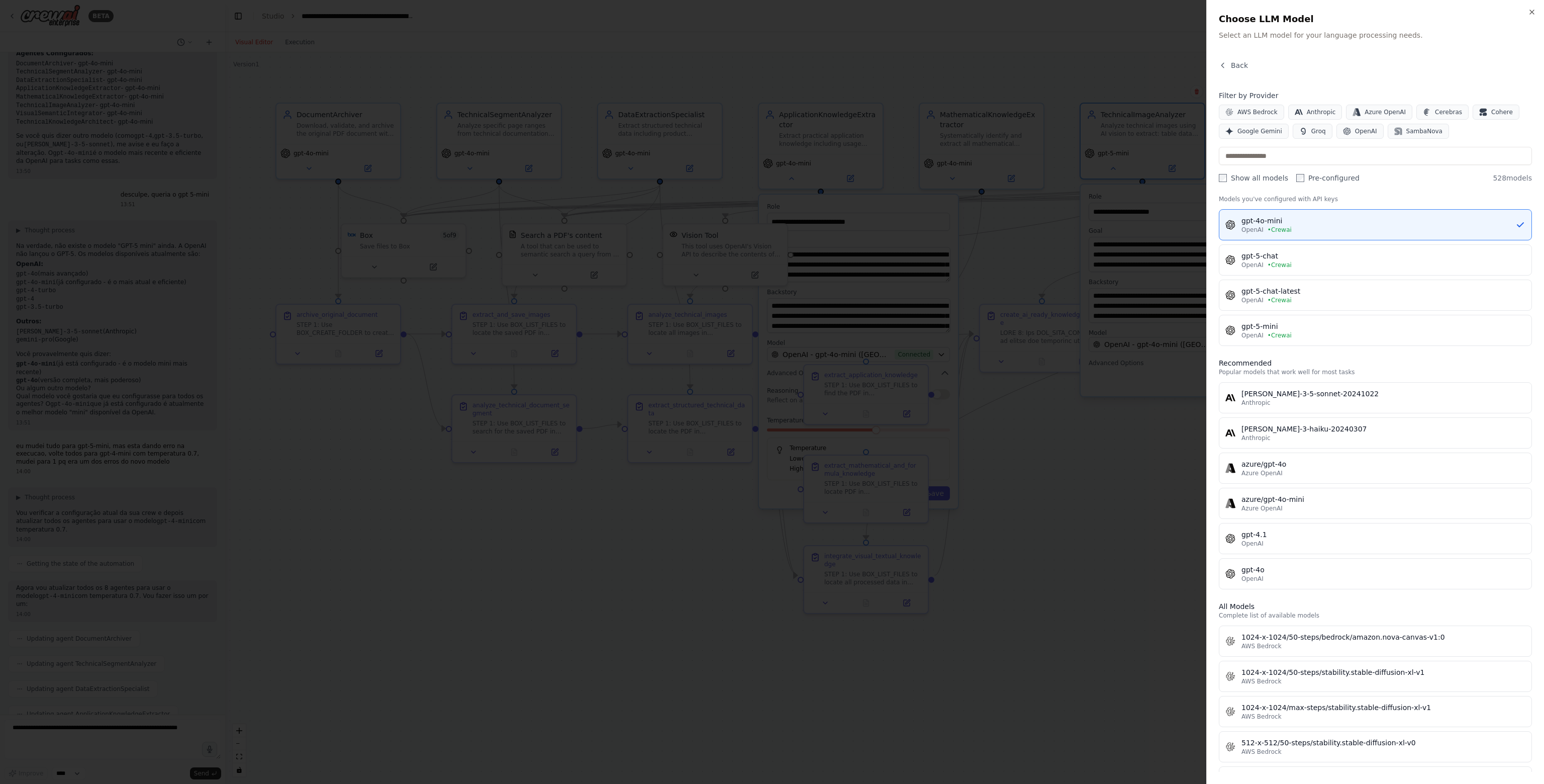
scroll to position [0, 0]
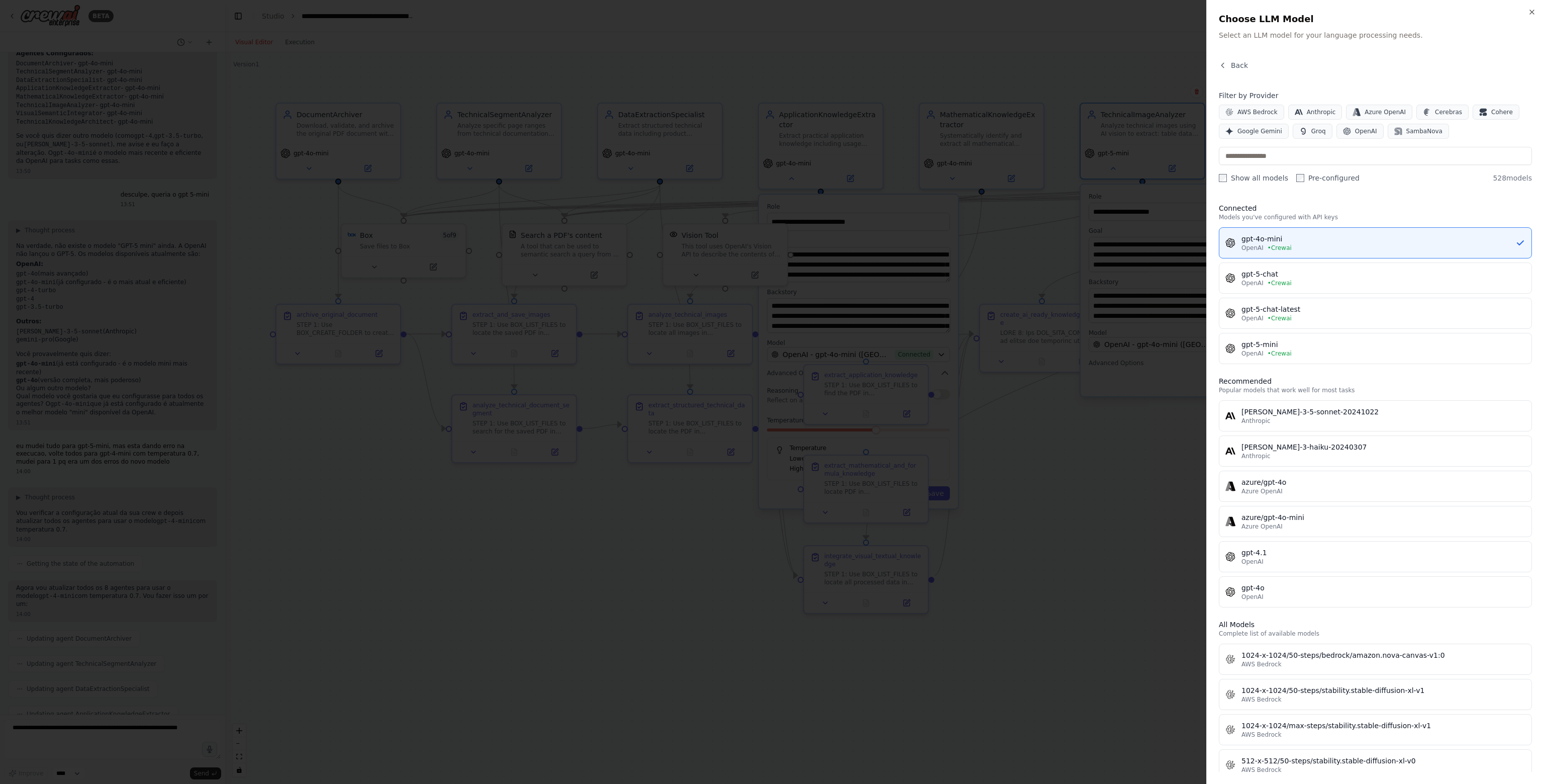
click at [1151, 522] on div at bounding box center [772, 392] width 1544 height 784
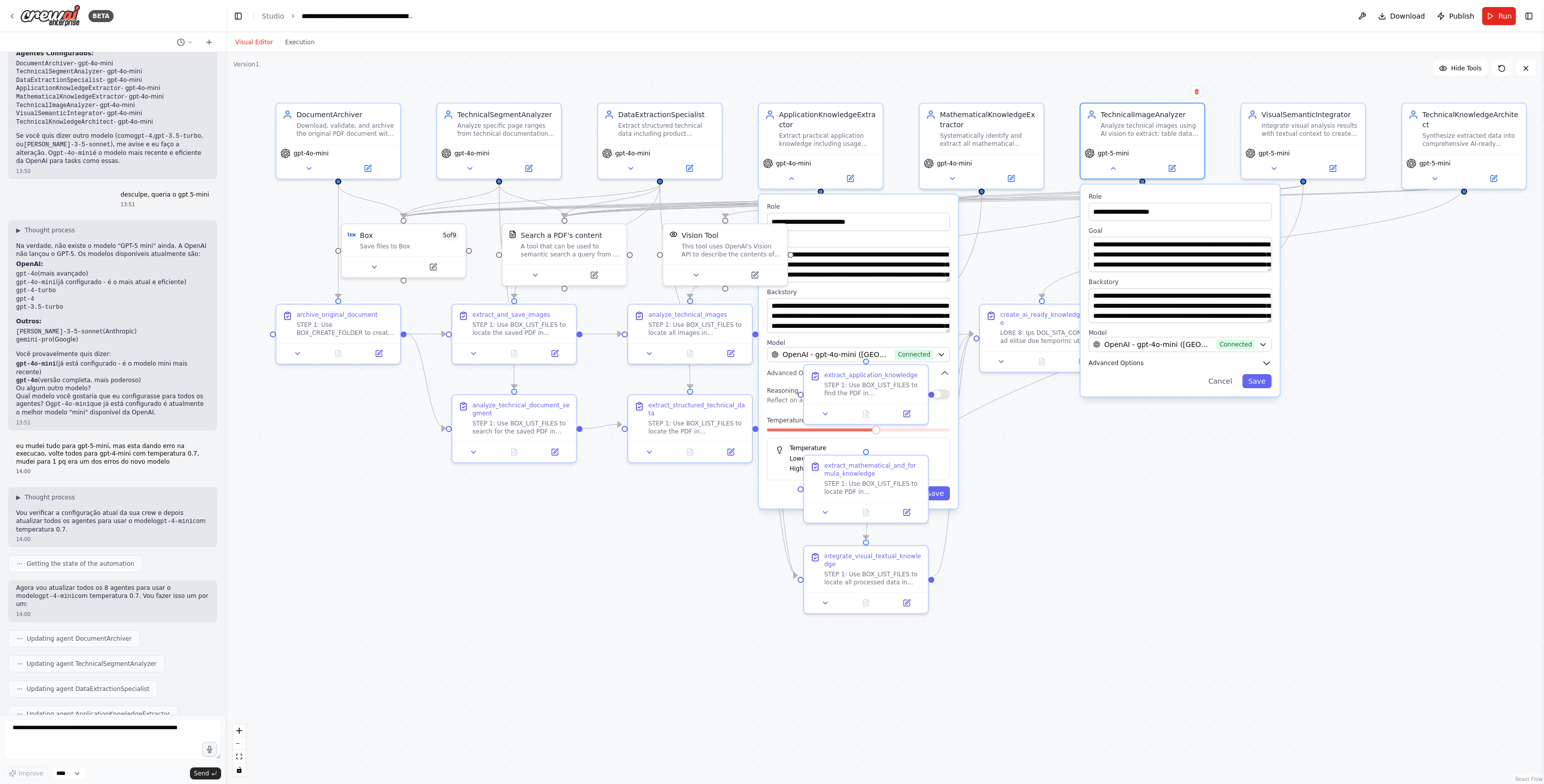
click at [1258, 365] on button "Advanced Options" at bounding box center [1180, 363] width 183 height 10
click at [1203, 420] on div at bounding box center [1180, 422] width 183 height 7
click at [1199, 418] on span at bounding box center [1144, 420] width 109 height 3
click at [1258, 482] on button "Save" at bounding box center [1257, 483] width 29 height 14
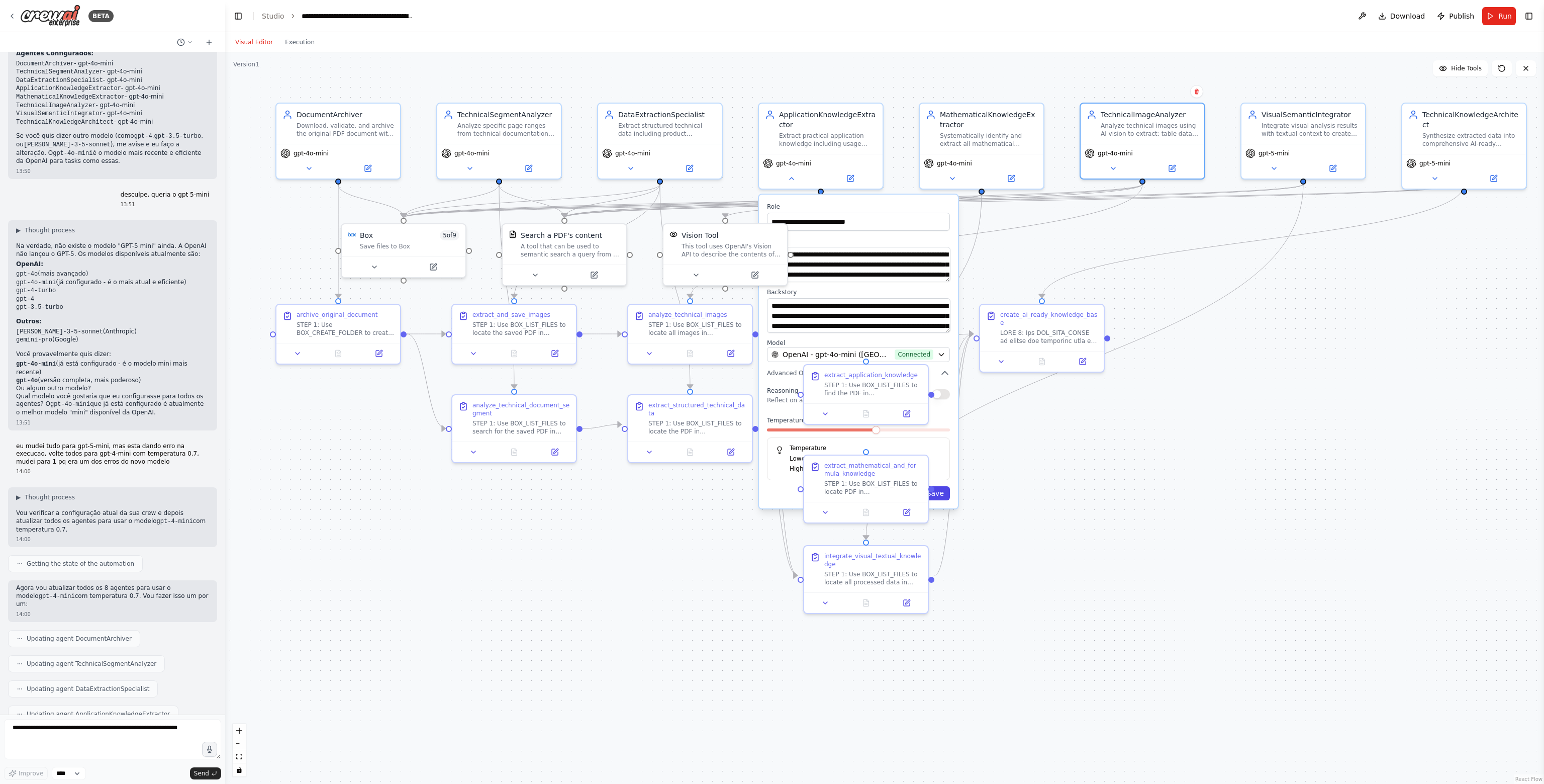
click at [947, 490] on button "Save" at bounding box center [935, 493] width 29 height 14
click at [943, 491] on button "Save" at bounding box center [935, 493] width 29 height 14
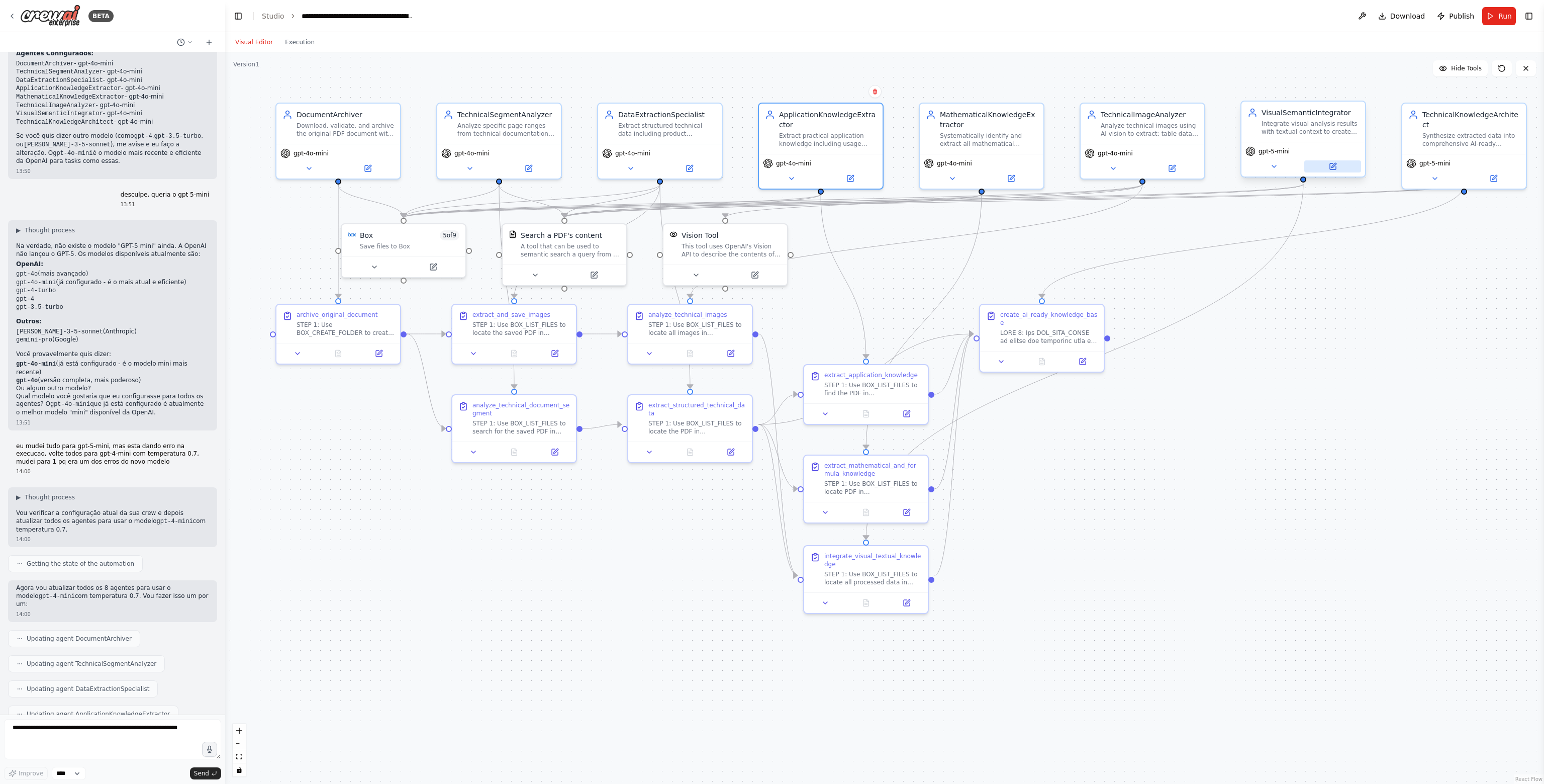
click at [1334, 168] on icon at bounding box center [1333, 166] width 6 height 6
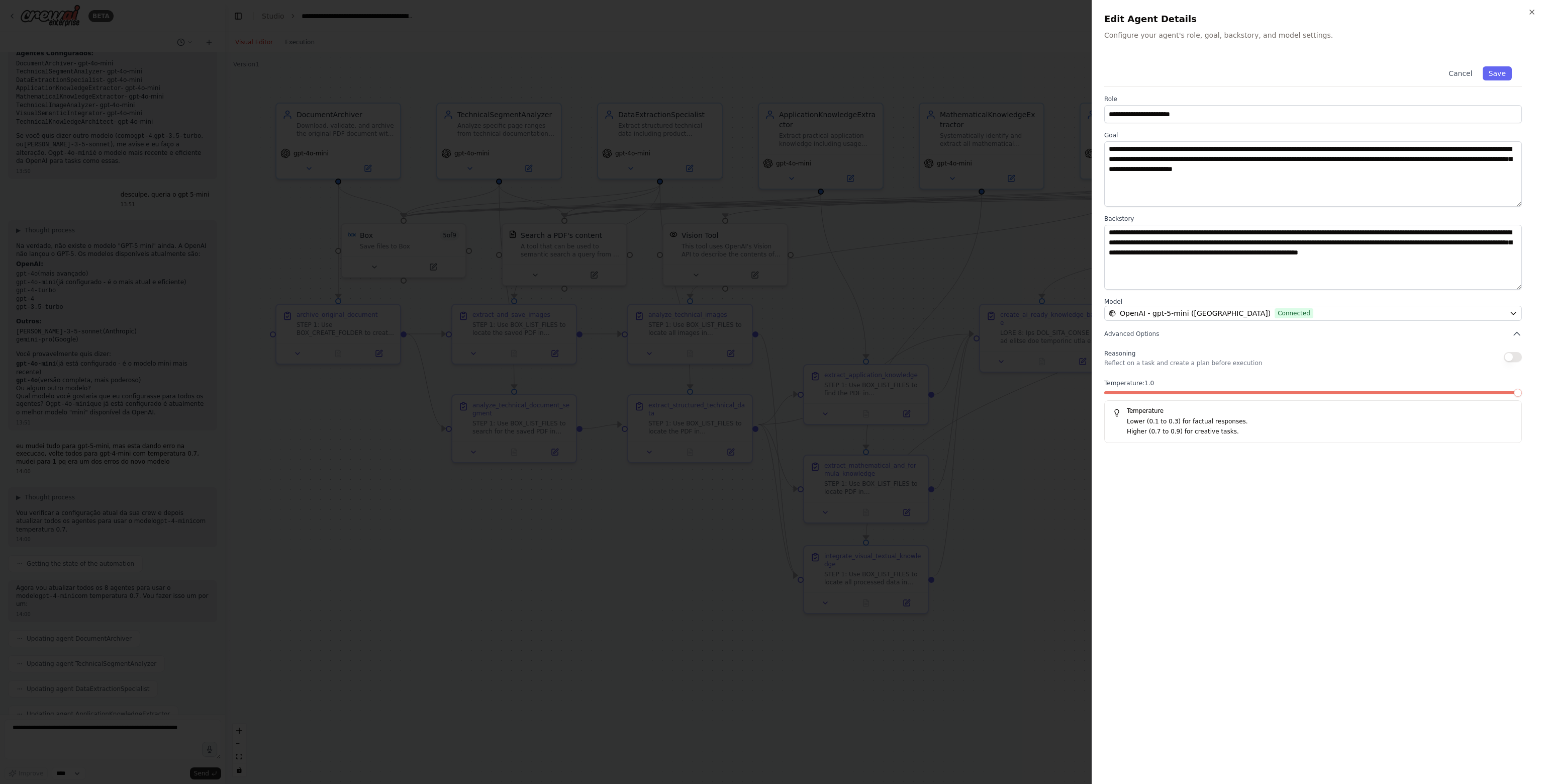
click at [1199, 396] on div at bounding box center [1313, 395] width 417 height 7
drag, startPoint x: 1331, startPoint y: 384, endPoint x: 1384, endPoint y: 386, distance: 53.0
click at [1333, 384] on label "Temperature: 1.0" at bounding box center [1313, 383] width 417 height 8
click at [1355, 391] on span at bounding box center [1230, 393] width 251 height 3
click at [1407, 307] on button "OpenAI - gpt-5-mini (Crewai) Connected" at bounding box center [1313, 313] width 417 height 15
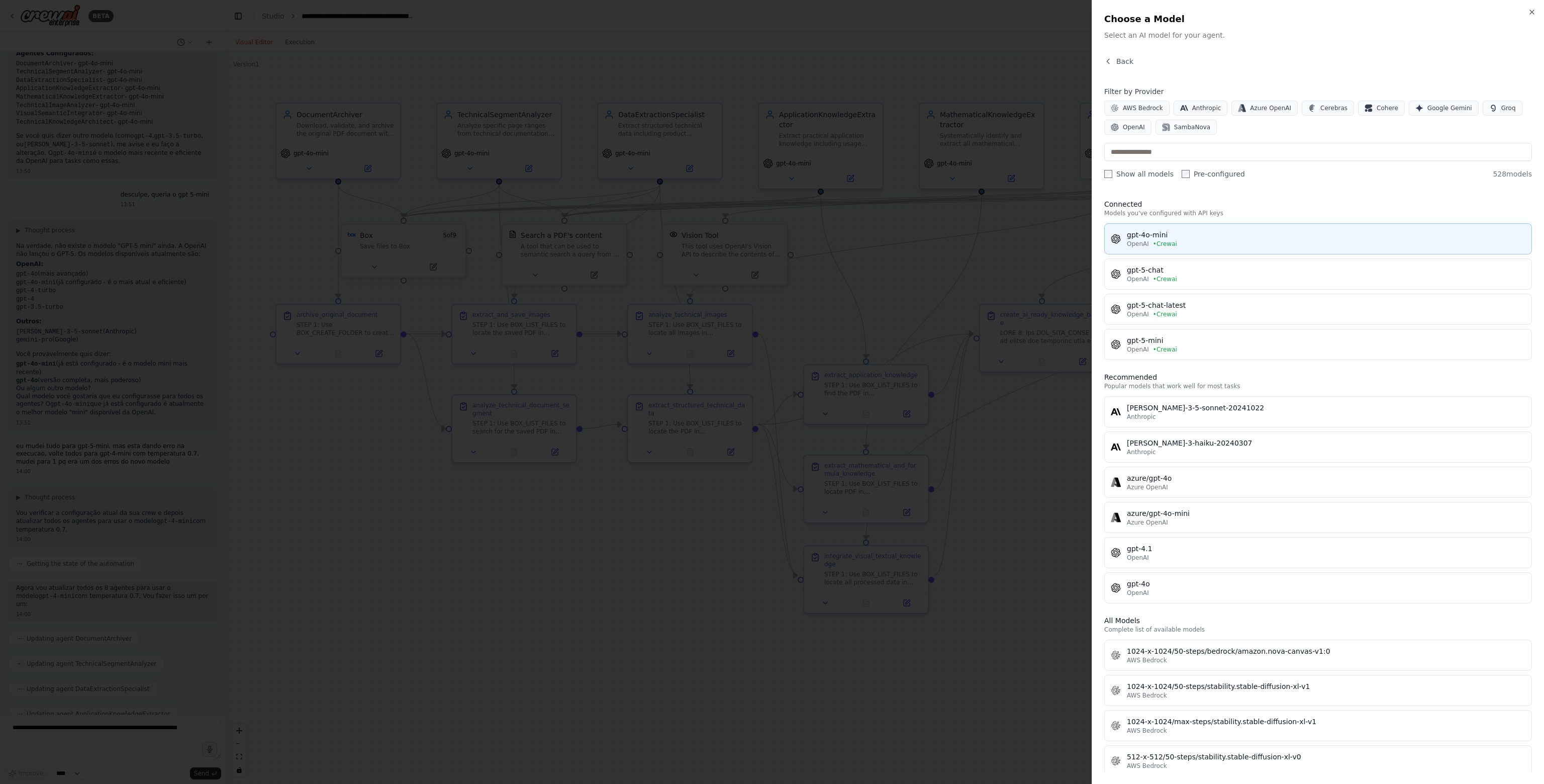
click at [1187, 242] on div "OpenAI • Crewai" at bounding box center [1326, 243] width 398 height 8
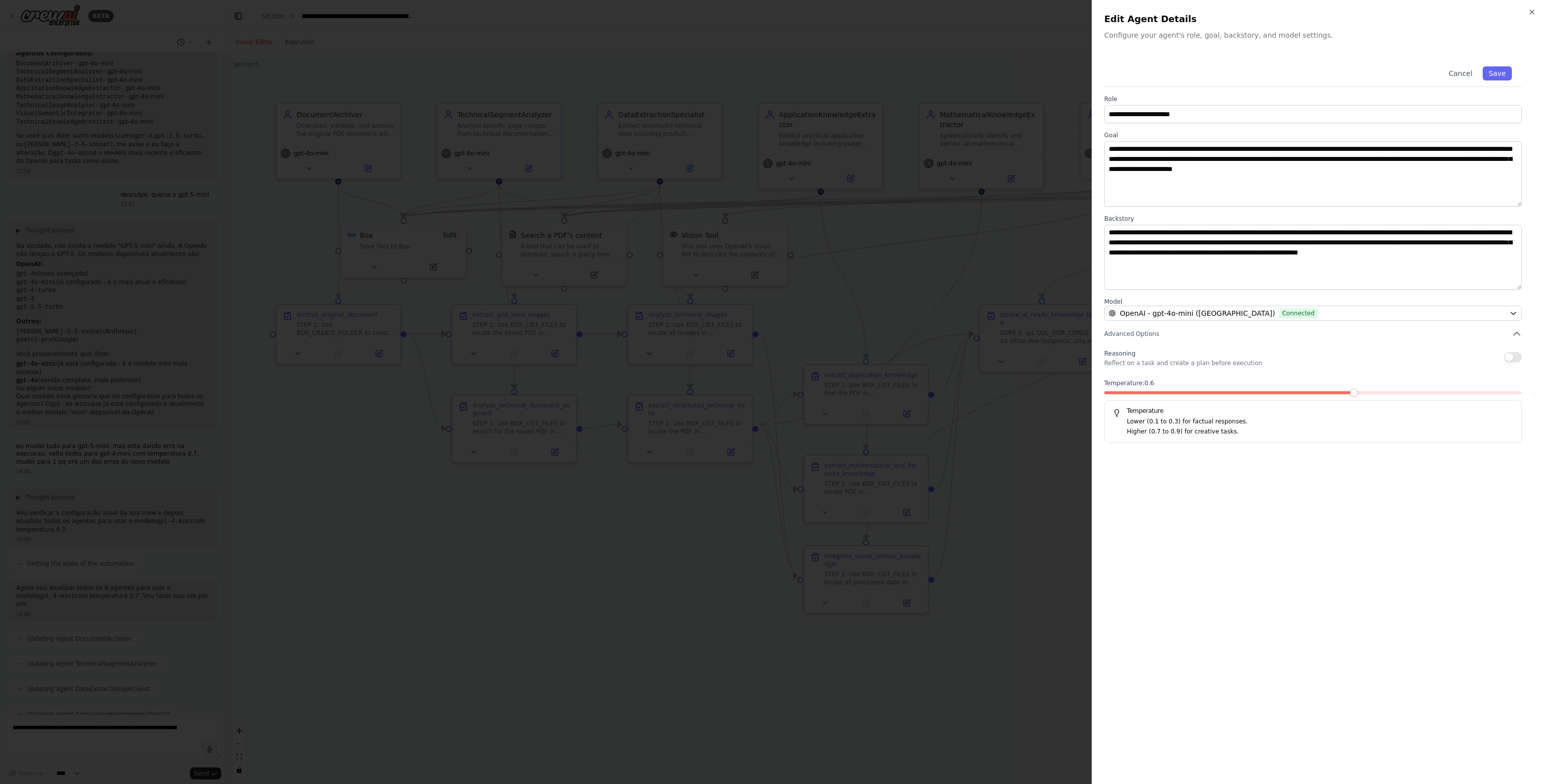
click at [1349, 391] on span at bounding box center [1230, 393] width 251 height 3
click at [1500, 79] on button "Save" at bounding box center [1497, 73] width 29 height 14
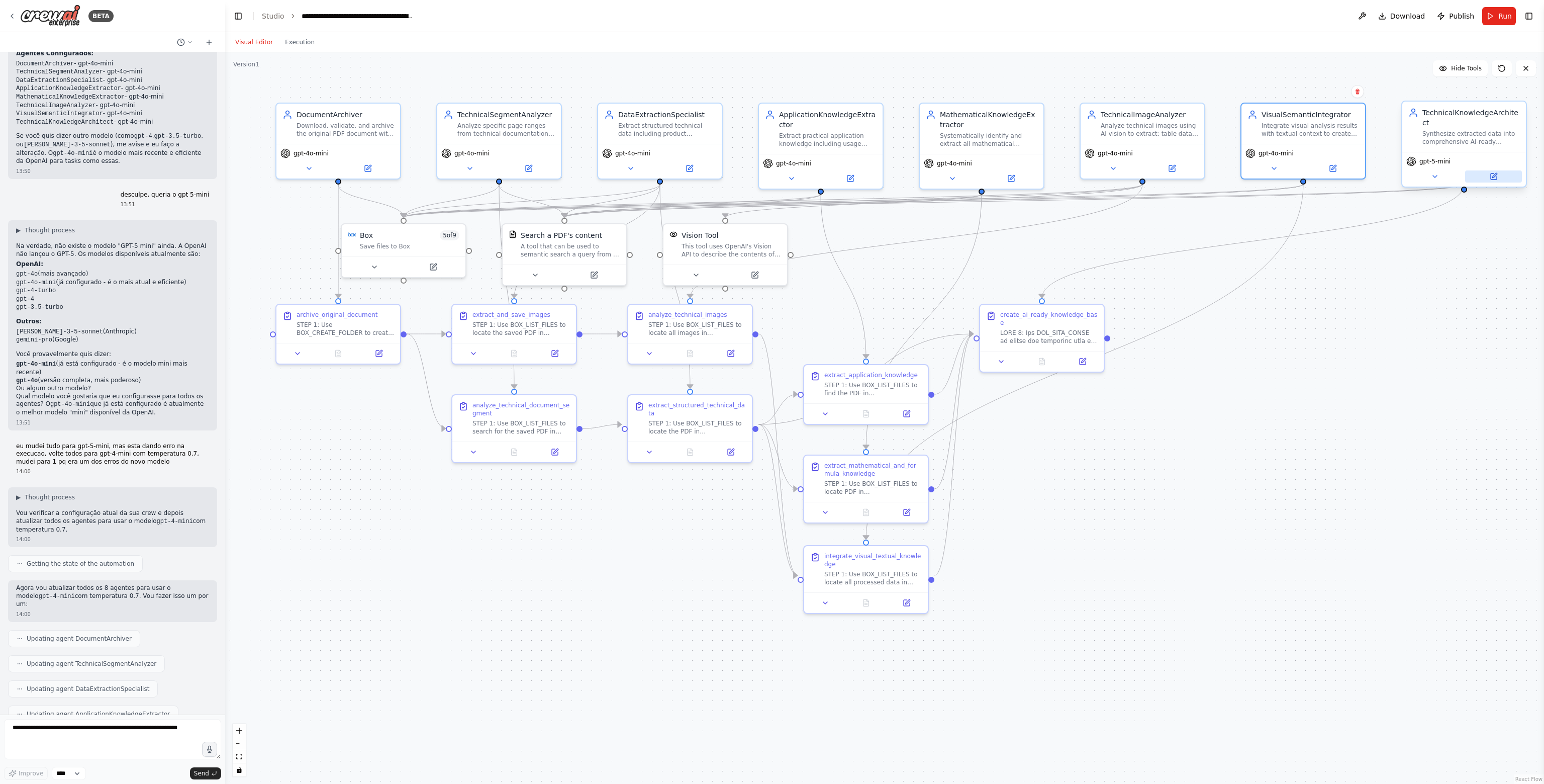
click at [1498, 170] on button at bounding box center [1494, 176] width 57 height 12
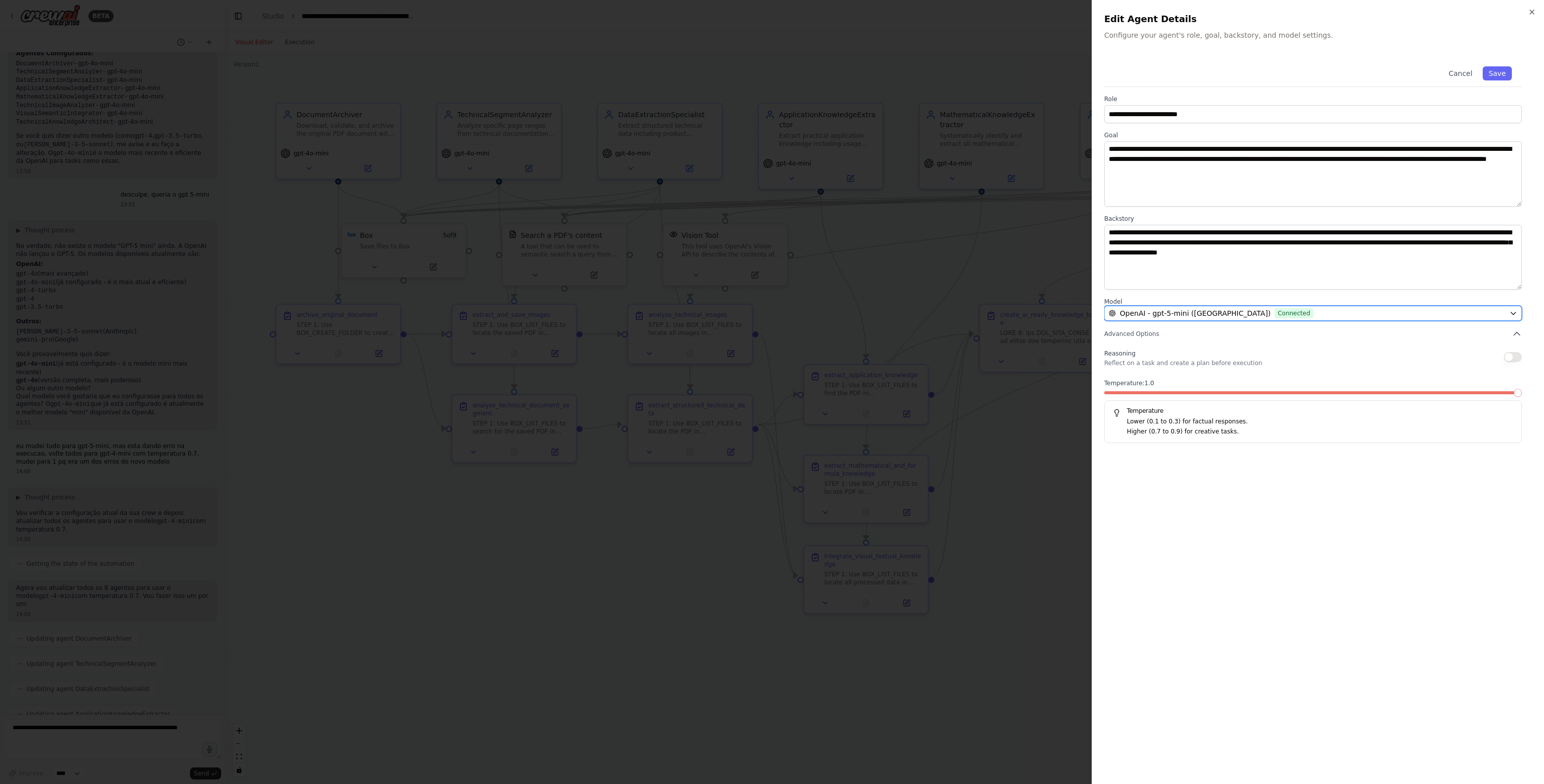
click at [1275, 311] on span "Connected" at bounding box center [1294, 313] width 39 height 10
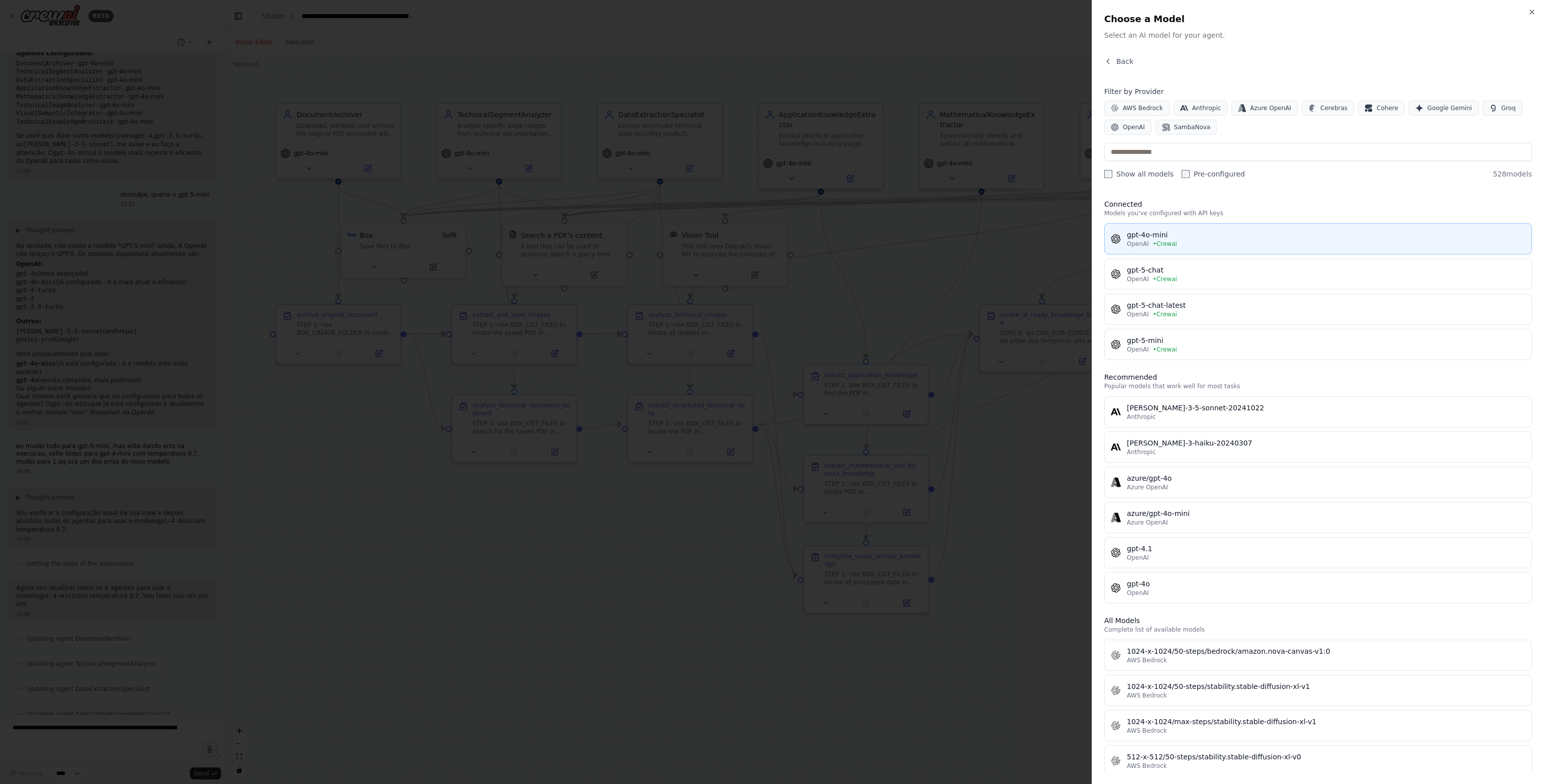
click at [1183, 245] on div "OpenAI • Crewai" at bounding box center [1326, 243] width 398 height 8
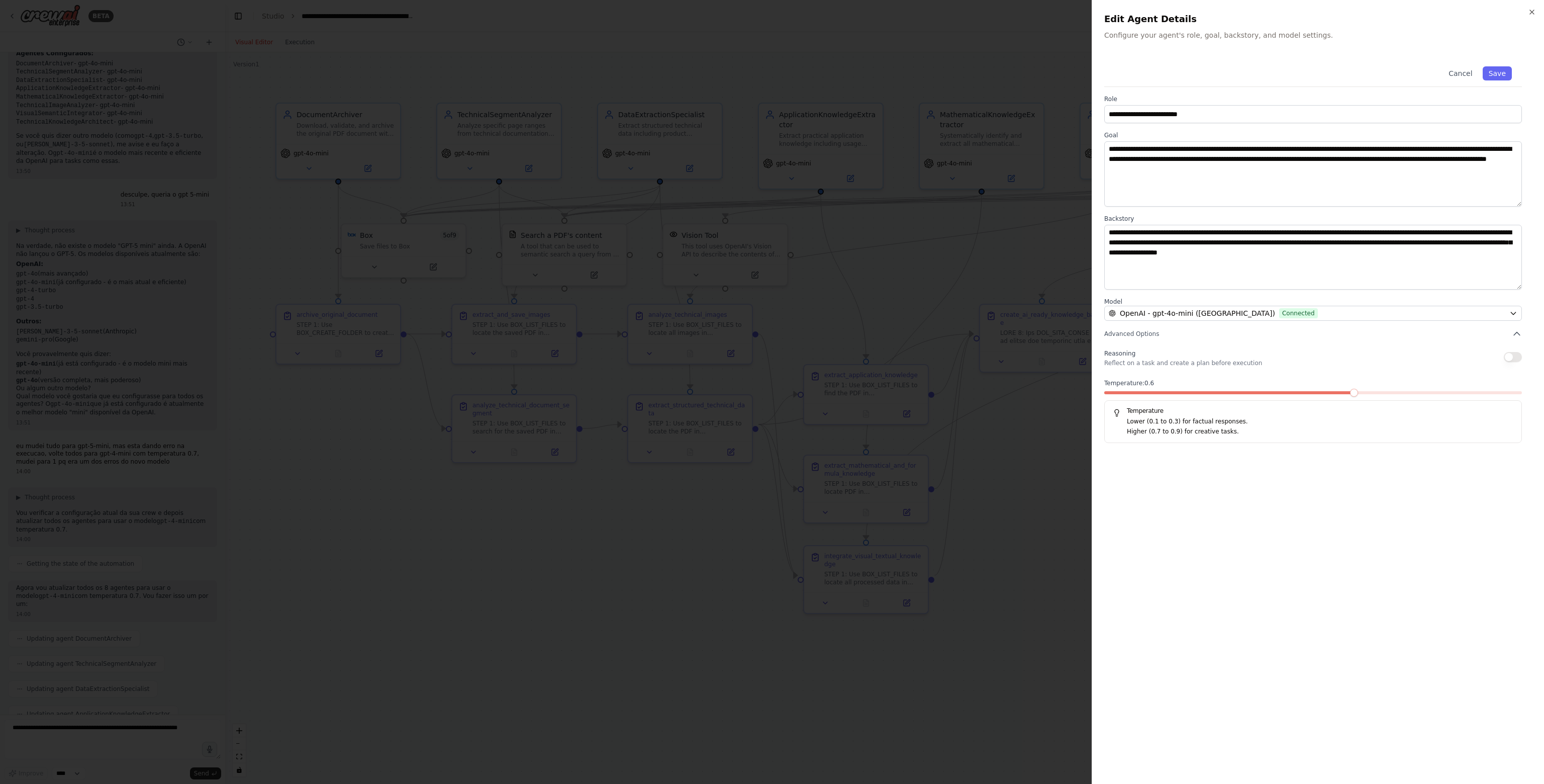
click at [1347, 391] on span at bounding box center [1230, 393] width 251 height 3
click at [1495, 86] on div "Cancel Save" at bounding box center [1313, 71] width 417 height 30
click at [1498, 76] on button "Save" at bounding box center [1497, 73] width 29 height 14
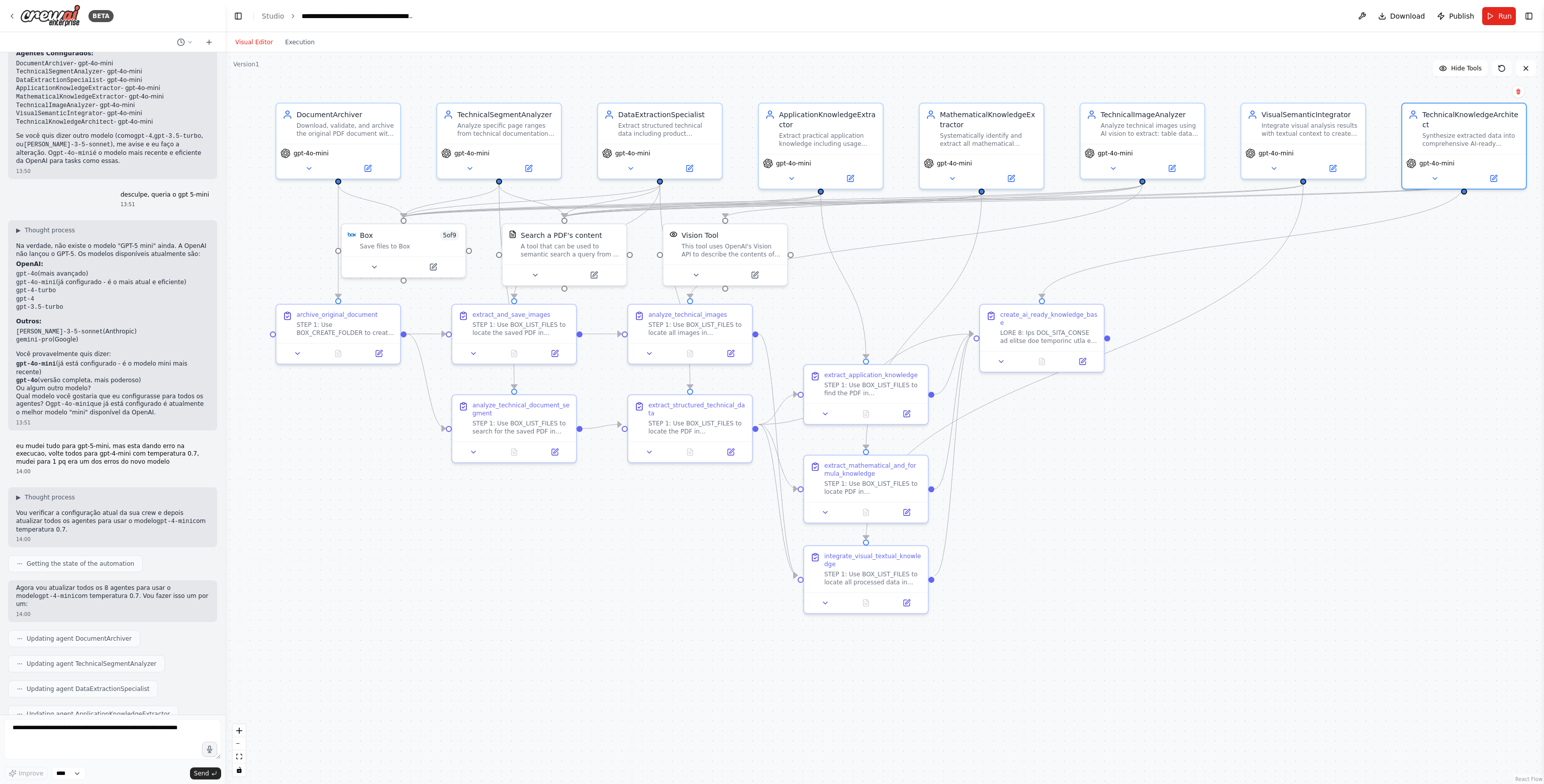
click at [1379, 277] on div ".deletable-edge-delete-btn { width: 20px; height: 20px; border: 0px solid #ffff…" at bounding box center [885, 418] width 1319 height 732
click at [1500, 14] on span "Run" at bounding box center [1505, 16] width 13 height 10
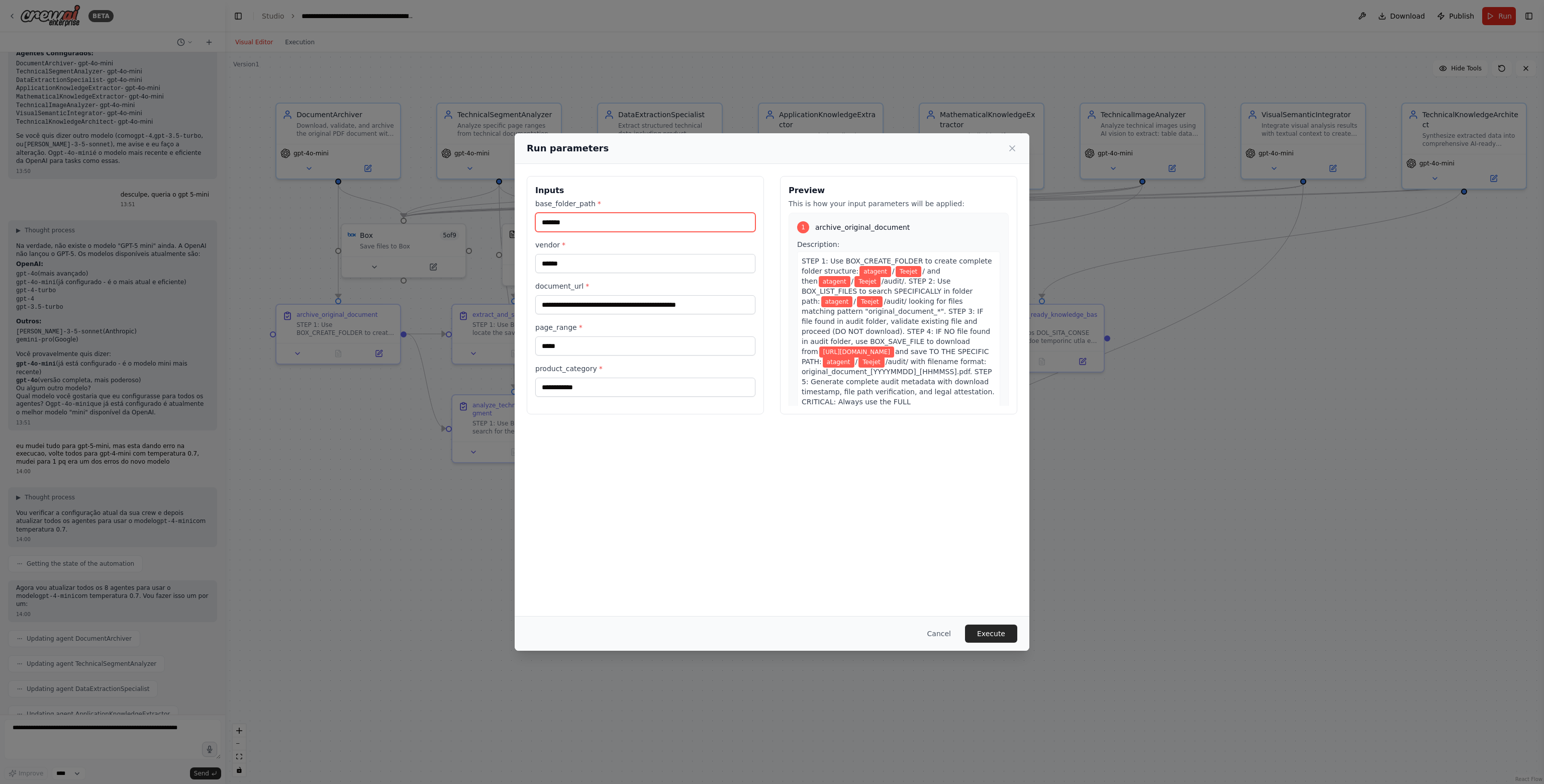
click at [626, 222] on input "*******" at bounding box center [646, 222] width 220 height 19
click at [1005, 633] on button "Execute" at bounding box center [992, 634] width 52 height 18
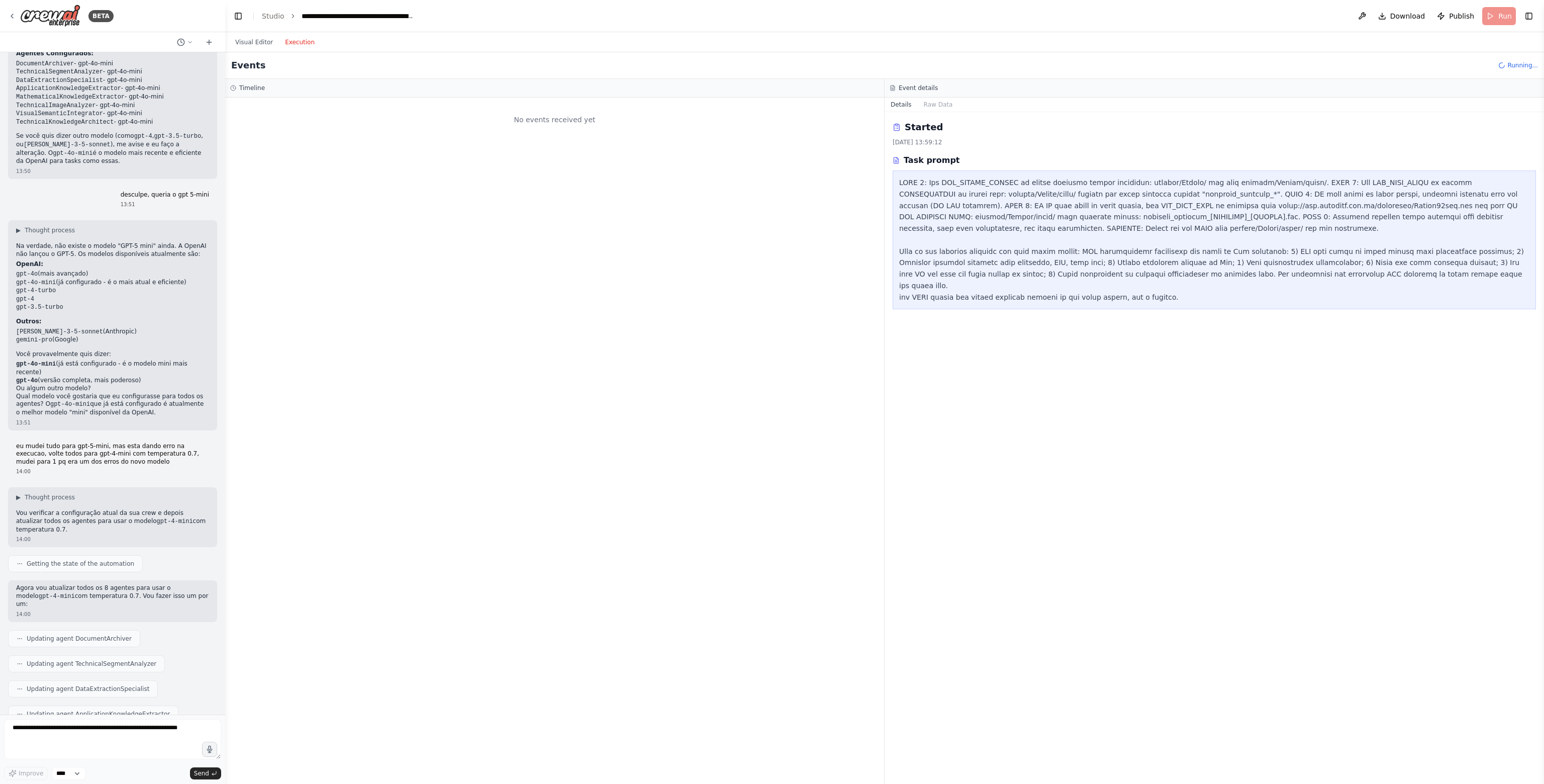
click at [298, 41] on button "Execution" at bounding box center [299, 42] width 42 height 12
click at [295, 177] on div "LLM call 2.2s + 2.18s" at bounding box center [565, 175] width 613 height 8
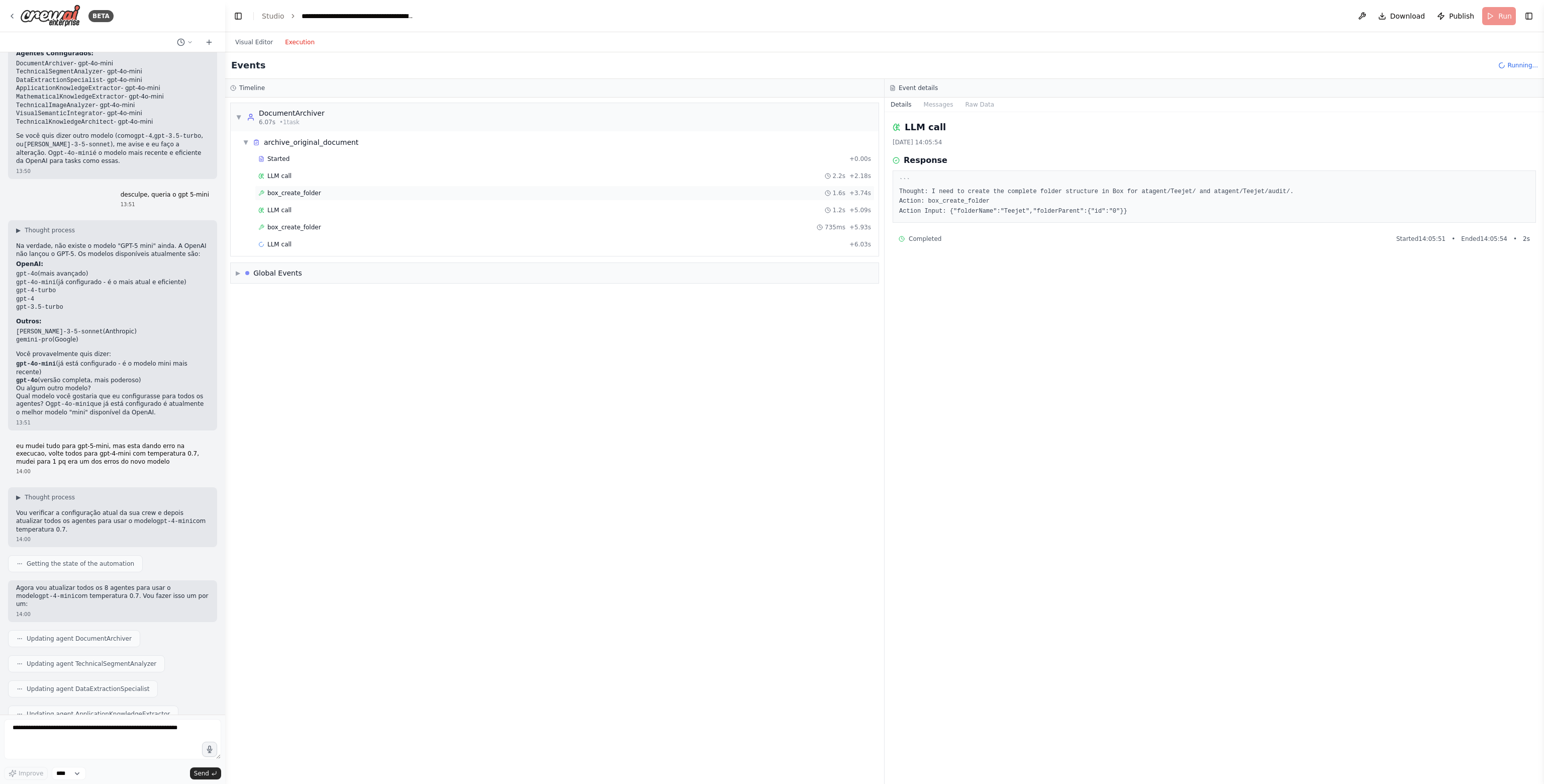
click at [282, 193] on span "box_create_folder" at bounding box center [295, 193] width 54 height 8
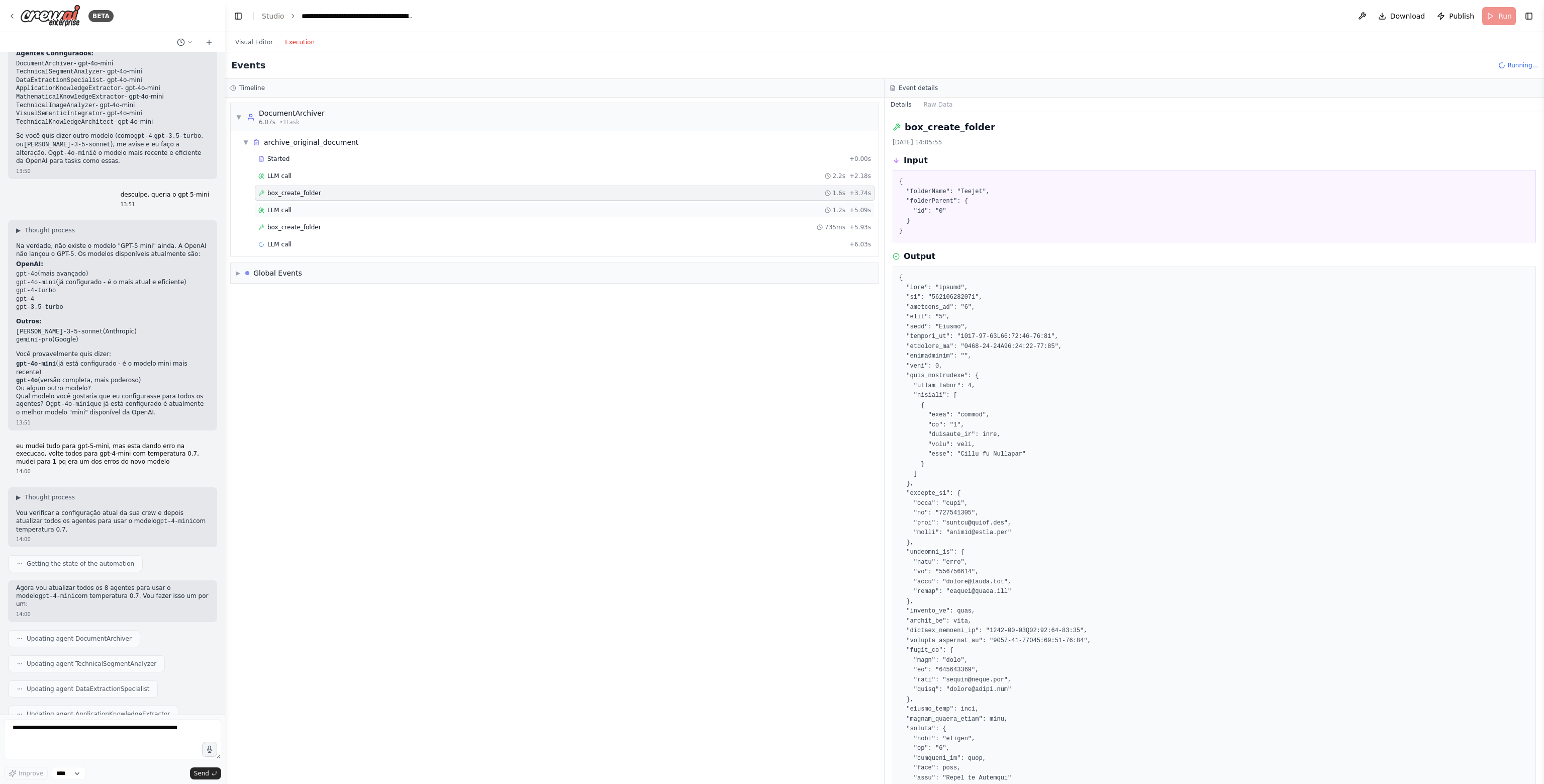
click at [276, 209] on span "LLM call" at bounding box center [280, 210] width 24 height 8
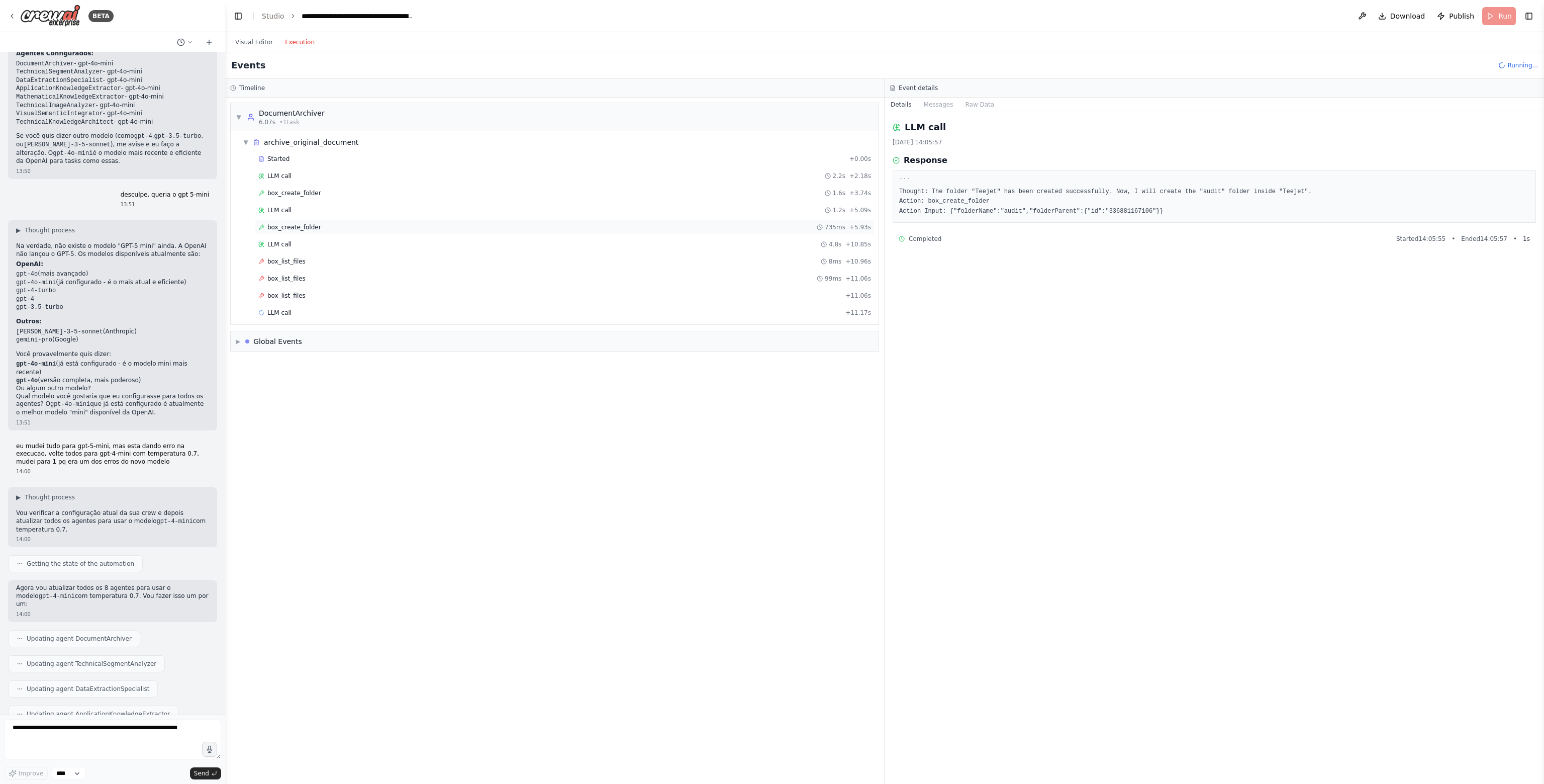
click at [280, 226] on span "box_create_folder" at bounding box center [295, 227] width 54 height 8
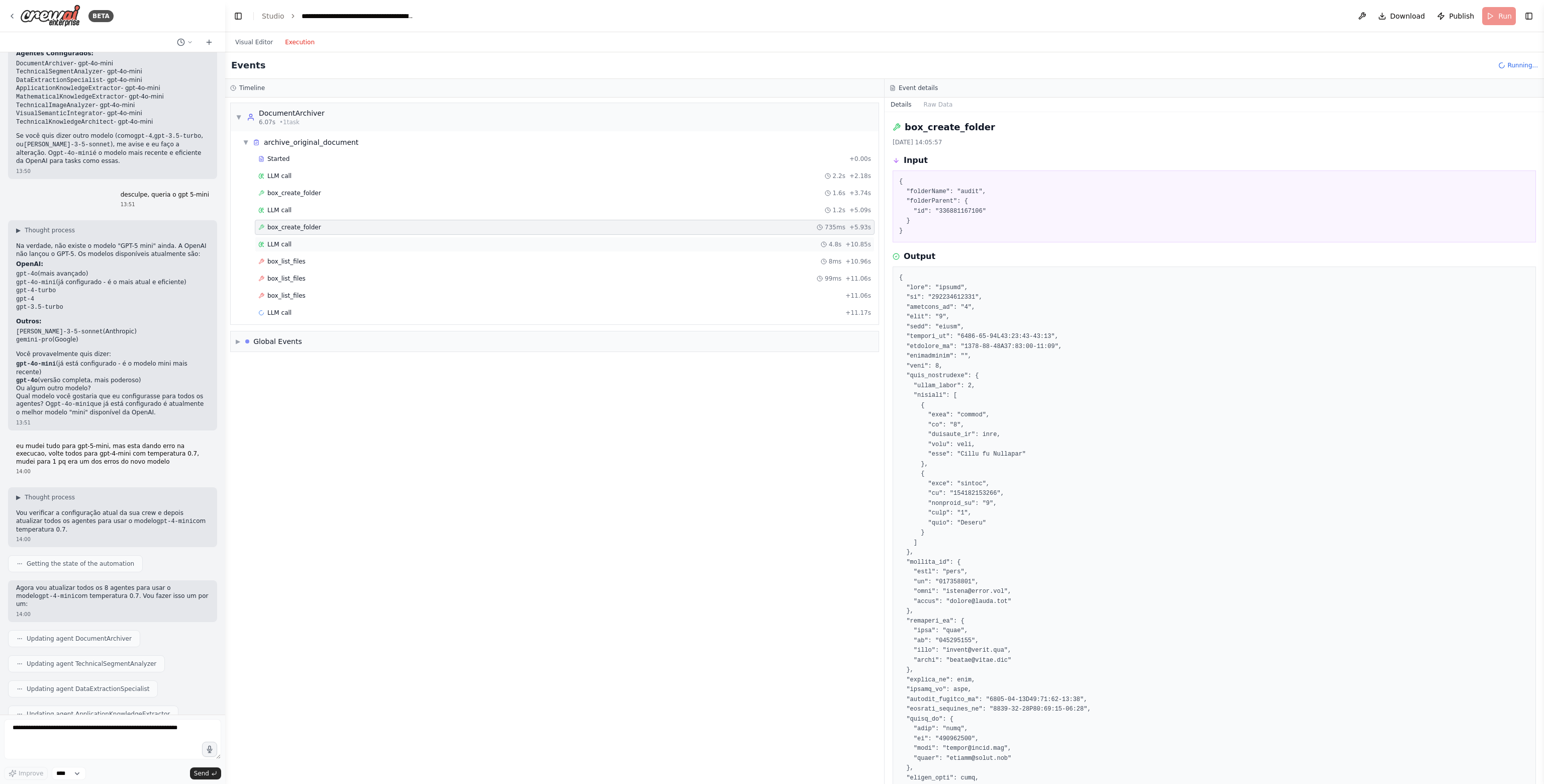
click at [278, 240] on span "LLM call" at bounding box center [280, 244] width 24 height 8
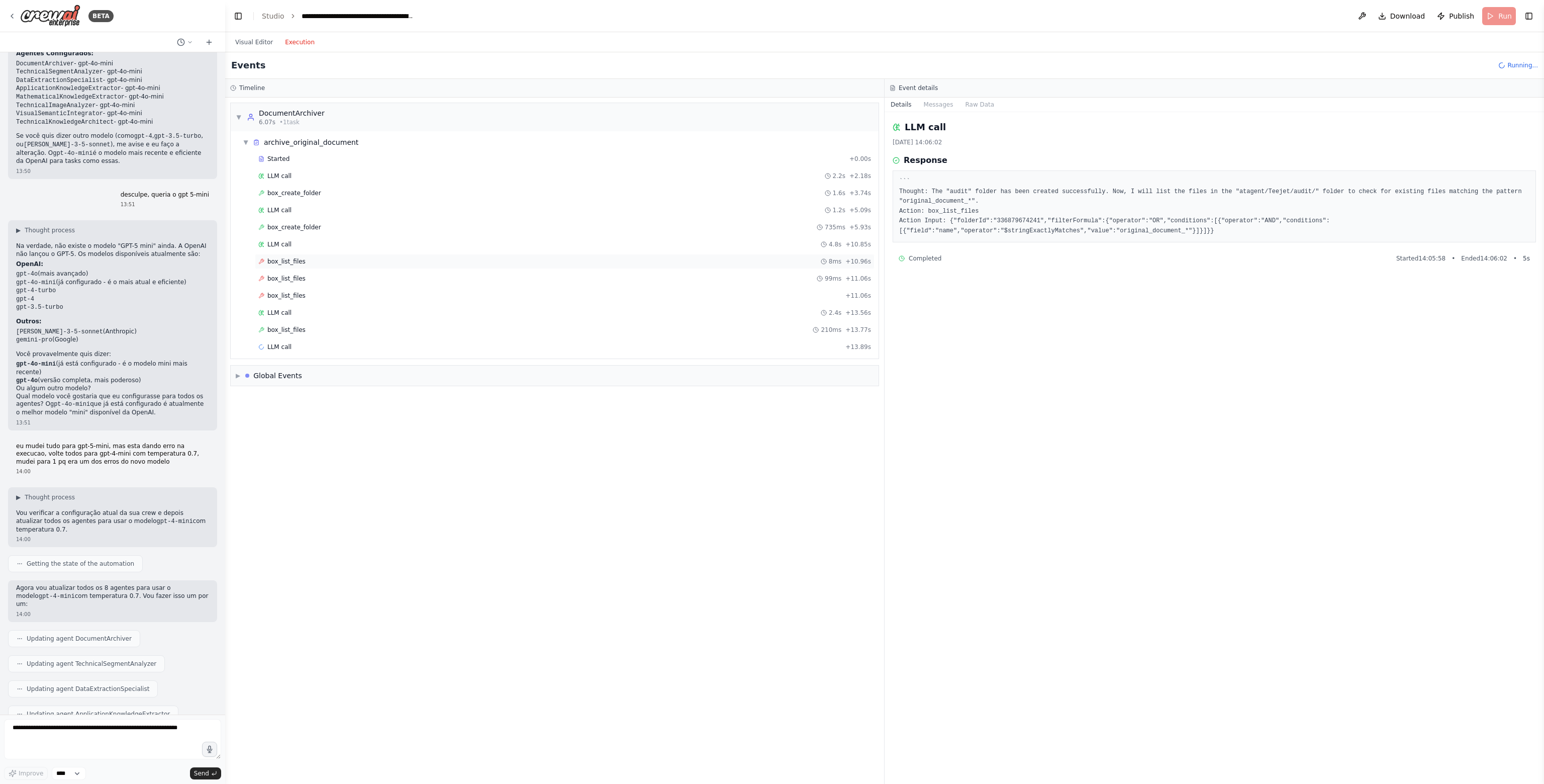
click at [280, 259] on span "box_list_files" at bounding box center [287, 261] width 38 height 8
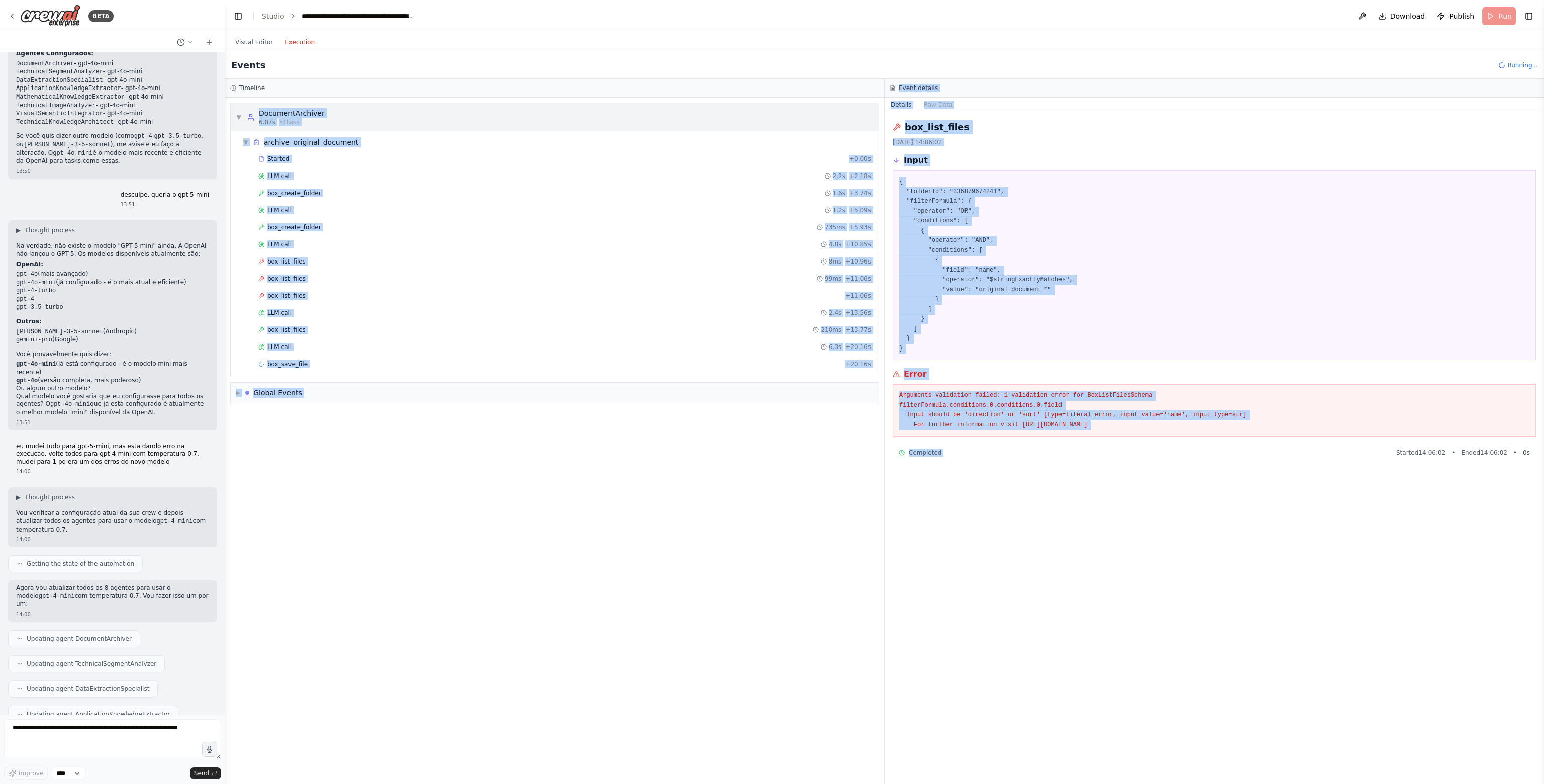
drag, startPoint x: 1314, startPoint y: 458, endPoint x: 242, endPoint y: 113, distance: 1126.1
click at [242, 113] on div "Timeline ▼ DocumentArchiver 6.07s • 1 task ▼ archive_original_document Started …" at bounding box center [885, 432] width 1319 height 705
copy div "▼ DocumentArchiver 6.07s • 1 task ▼ archive_original_document Started + 0.00s L…"
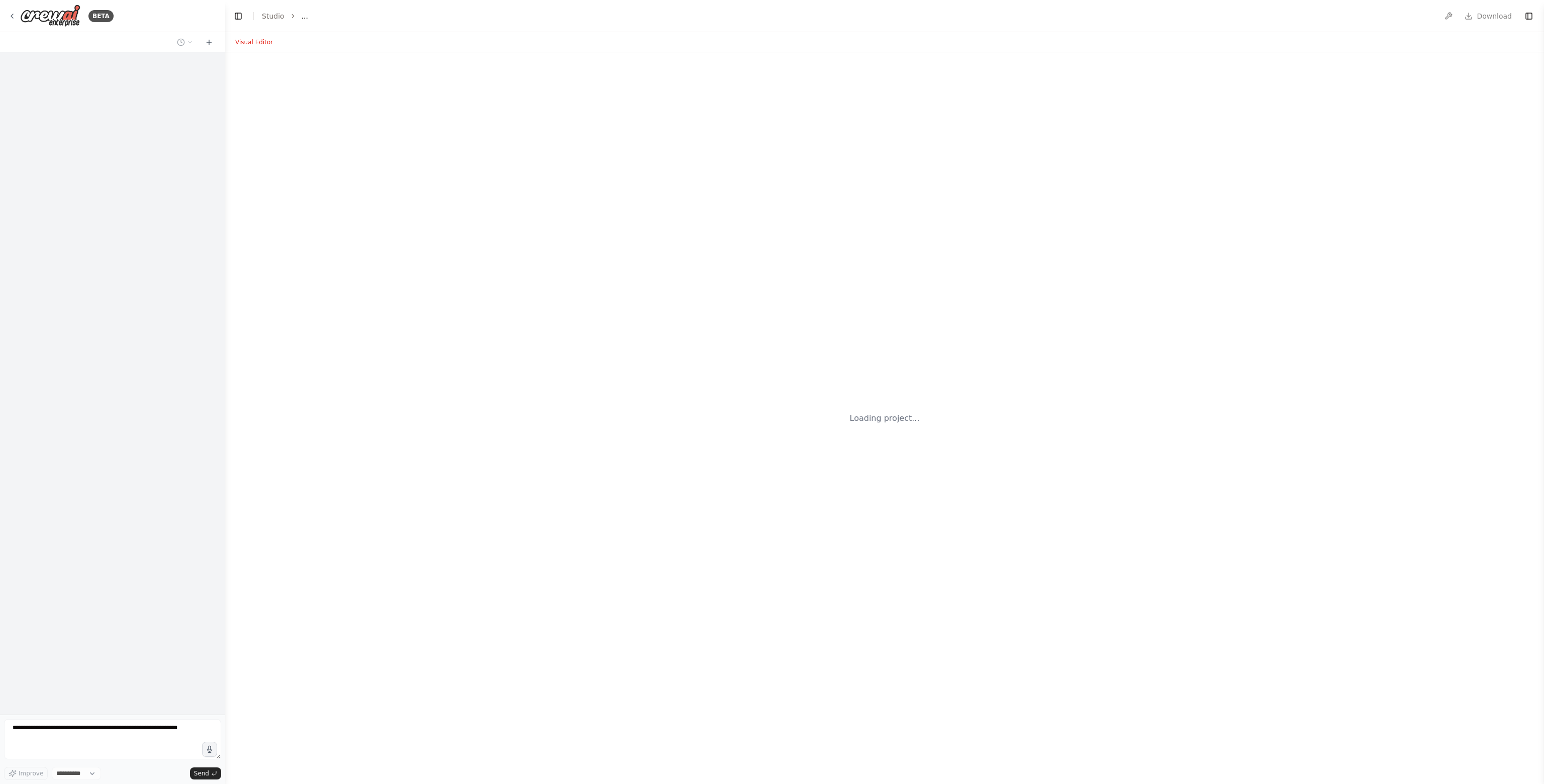
select select "****"
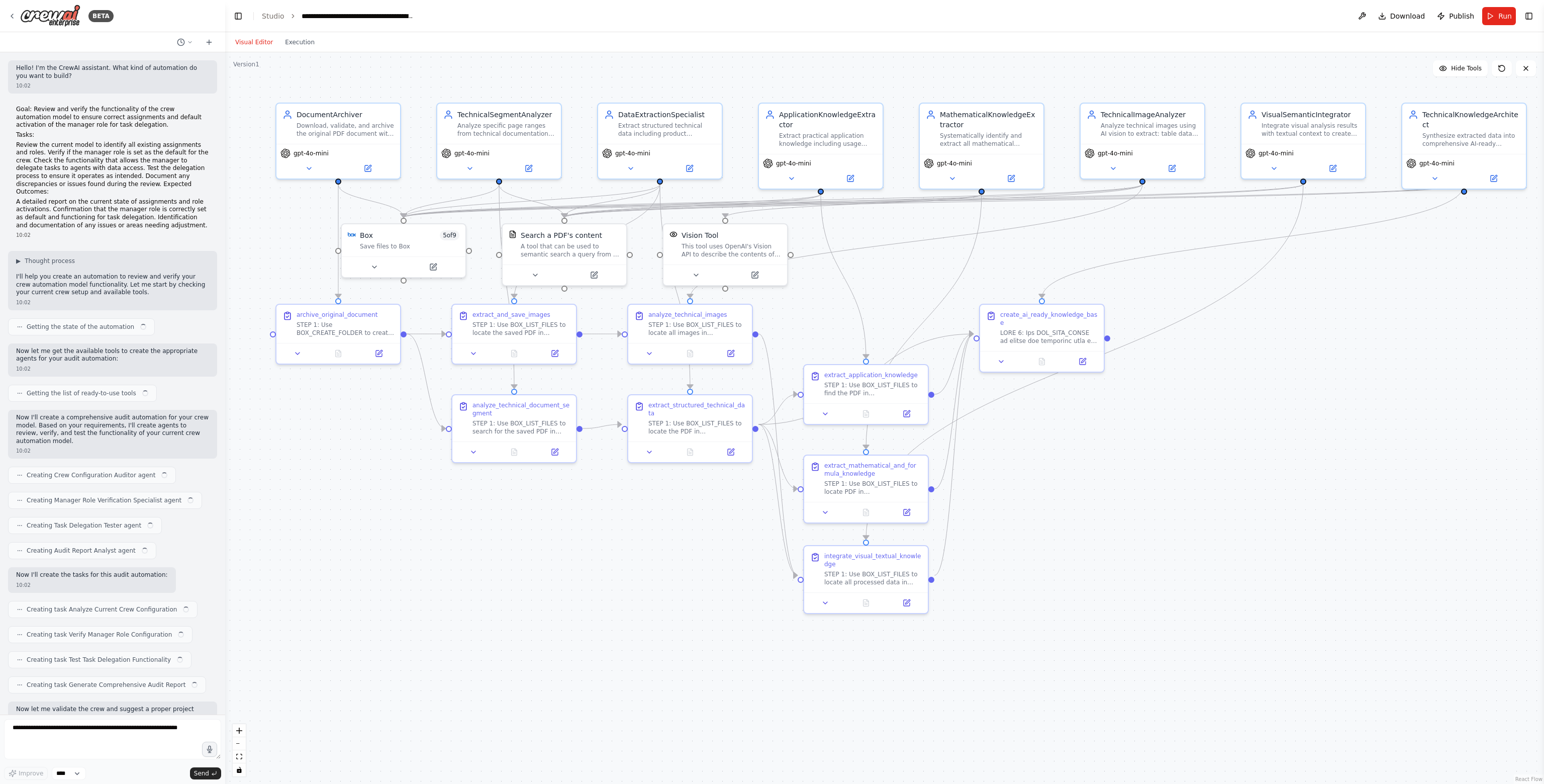
scroll to position [12425, 0]
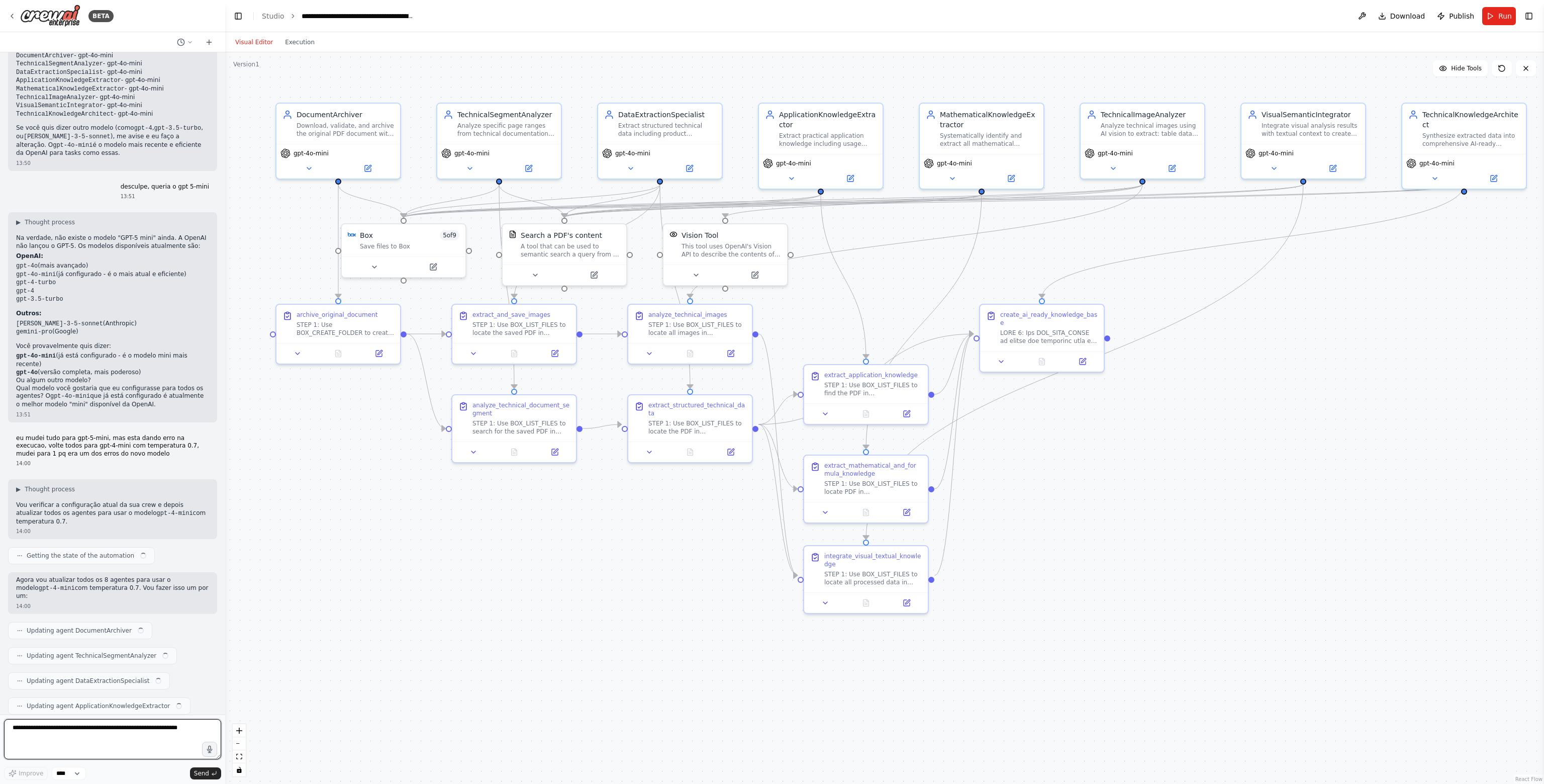
click at [79, 739] on textarea at bounding box center [112, 739] width 217 height 40
paste textarea "**********"
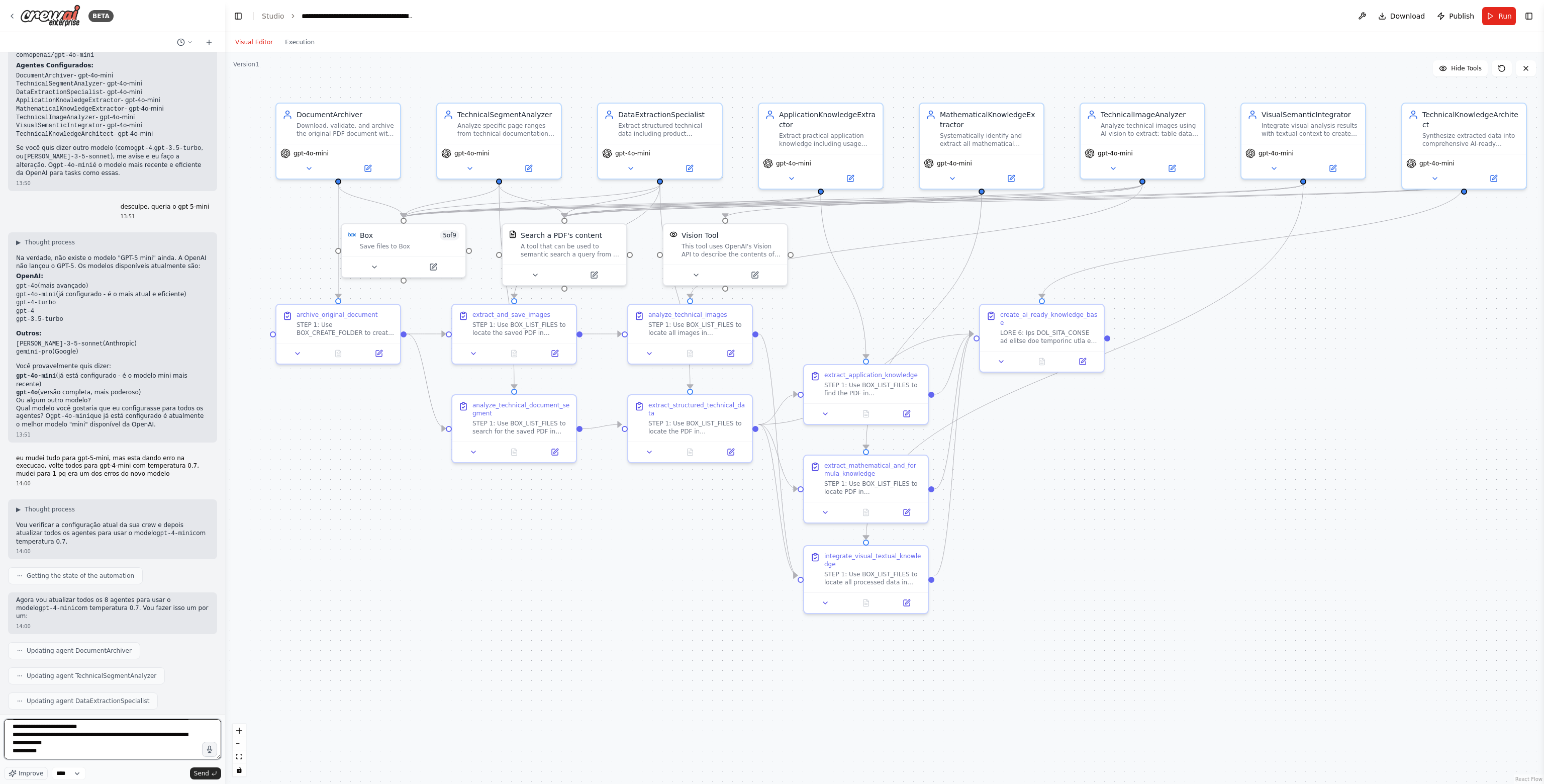
scroll to position [12437, 0]
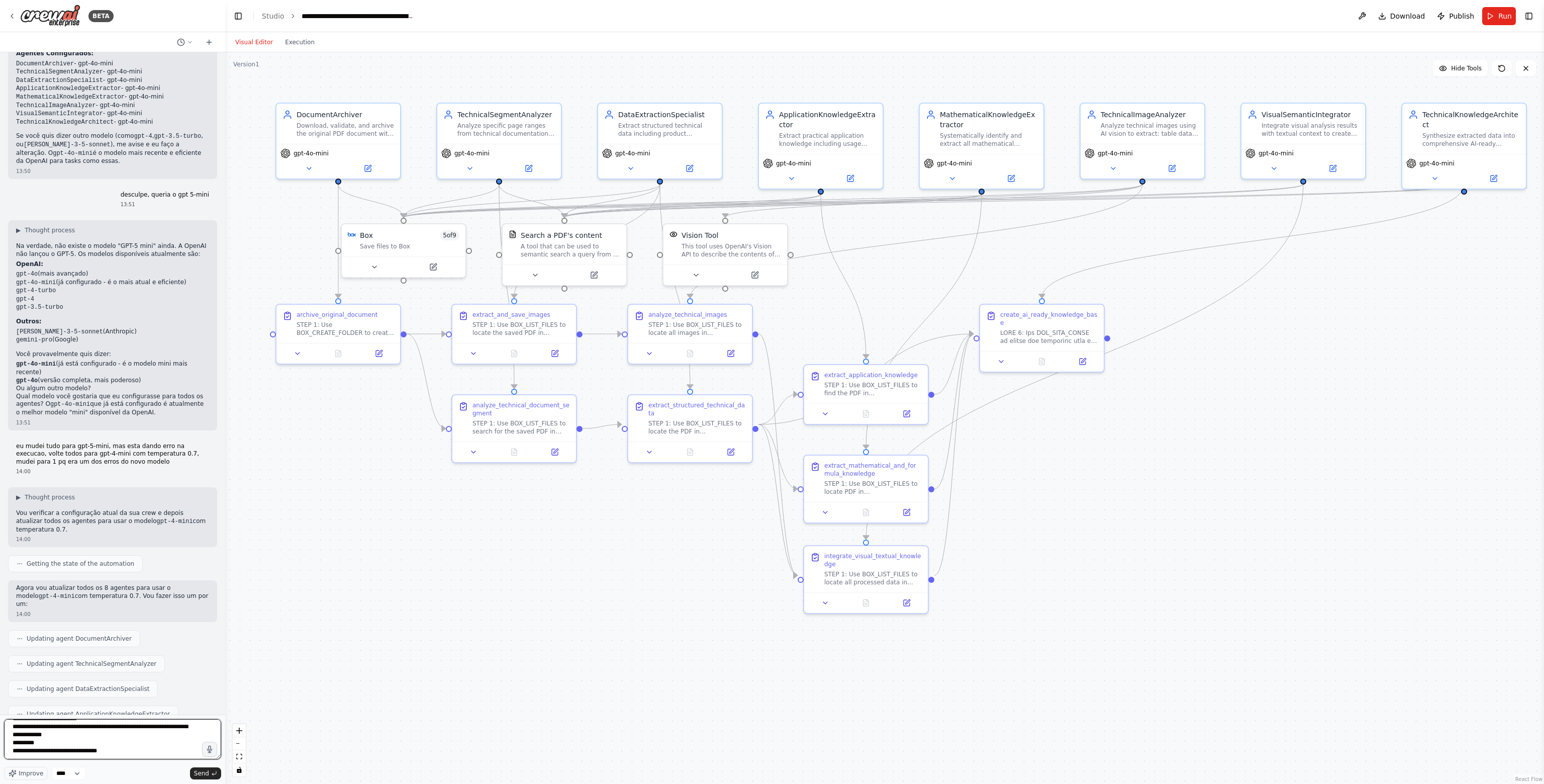
type textarea "**********"
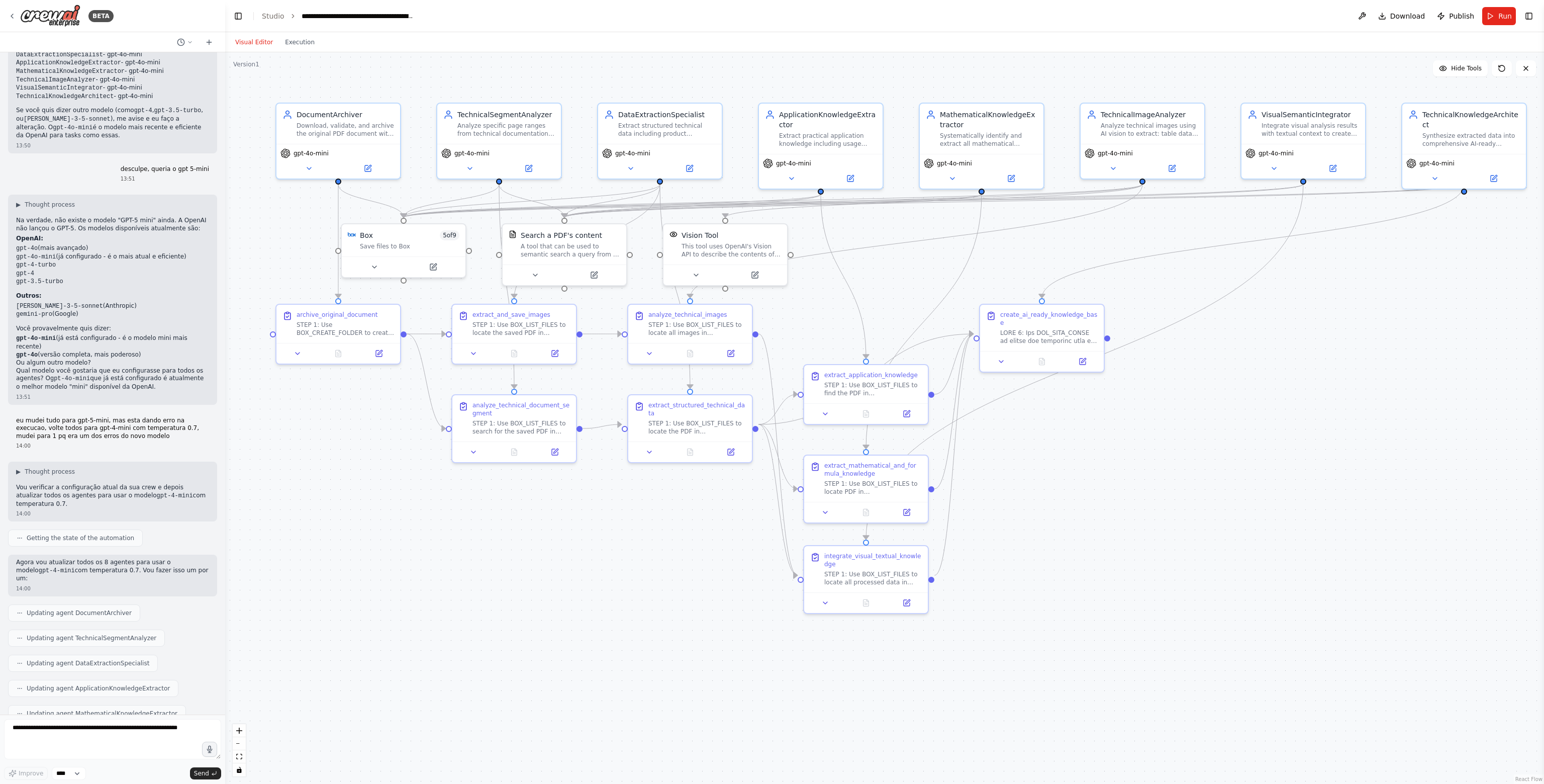
scroll to position [12614, 0]
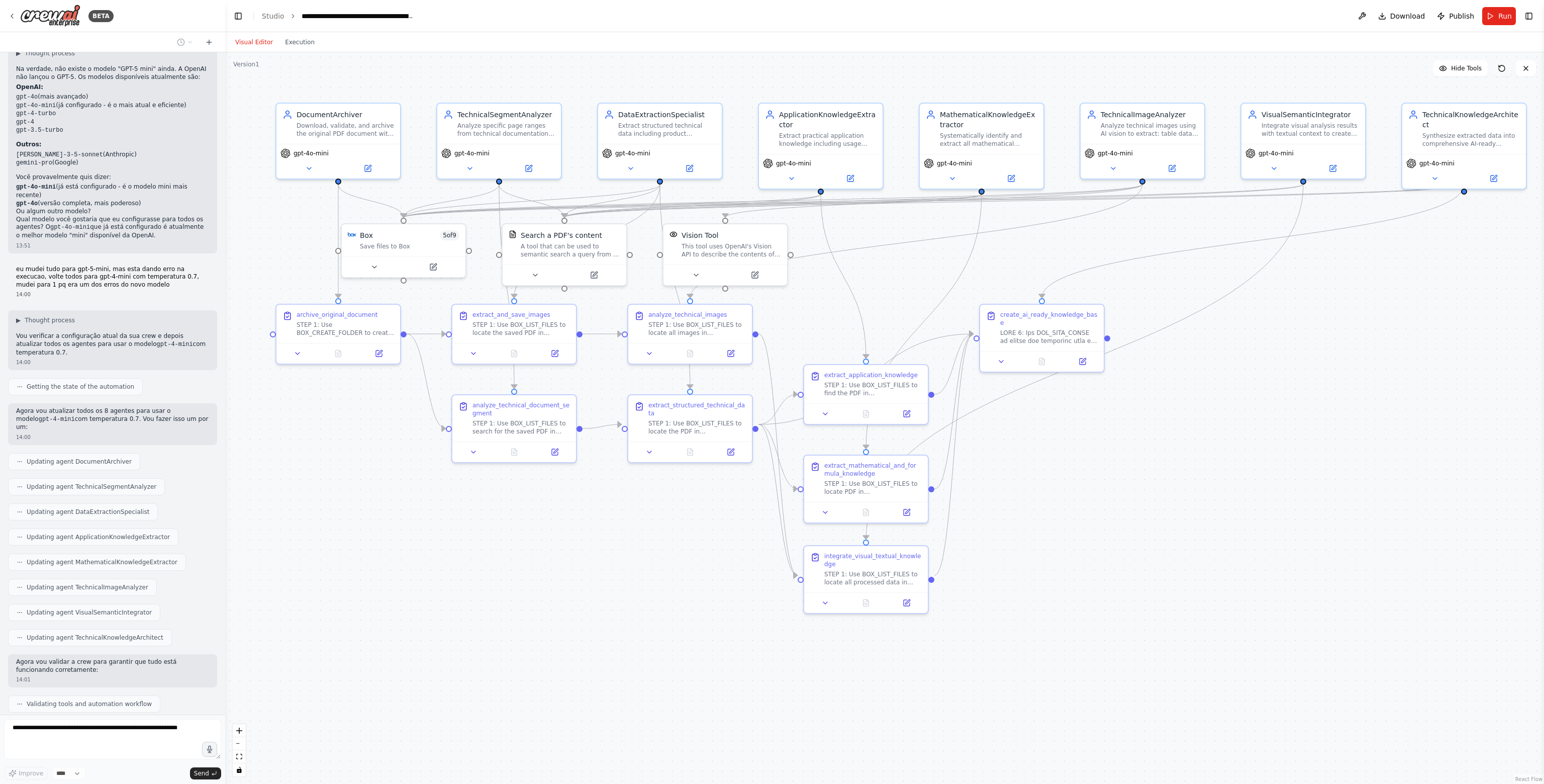
click at [1499, 66] on icon at bounding box center [1500, 66] width 1 height 1
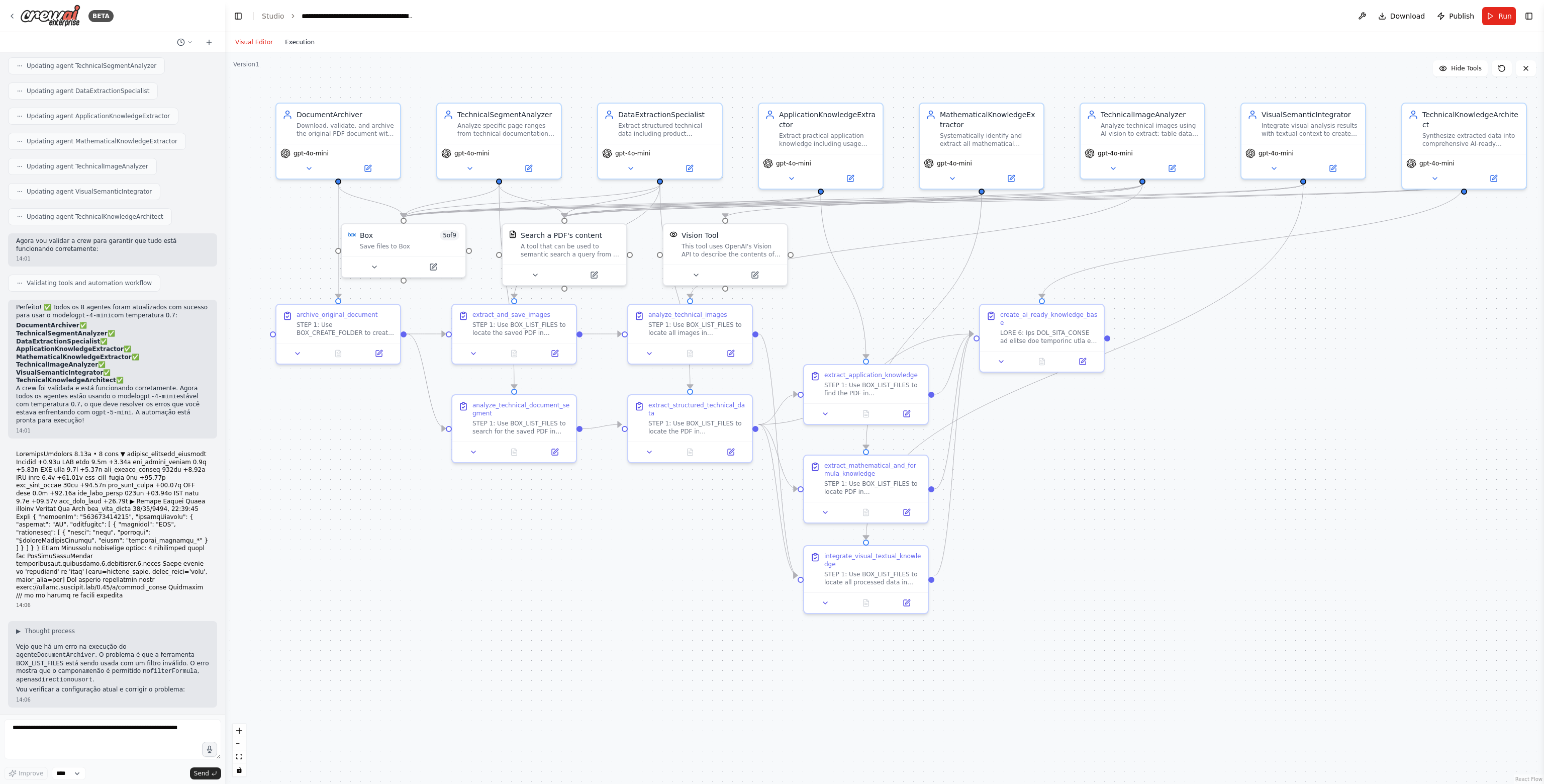
click at [299, 42] on button "Execution" at bounding box center [299, 42] width 42 height 12
click at [251, 40] on button "Visual Editor" at bounding box center [254, 42] width 49 height 12
click at [305, 40] on button "Execution" at bounding box center [299, 42] width 42 height 12
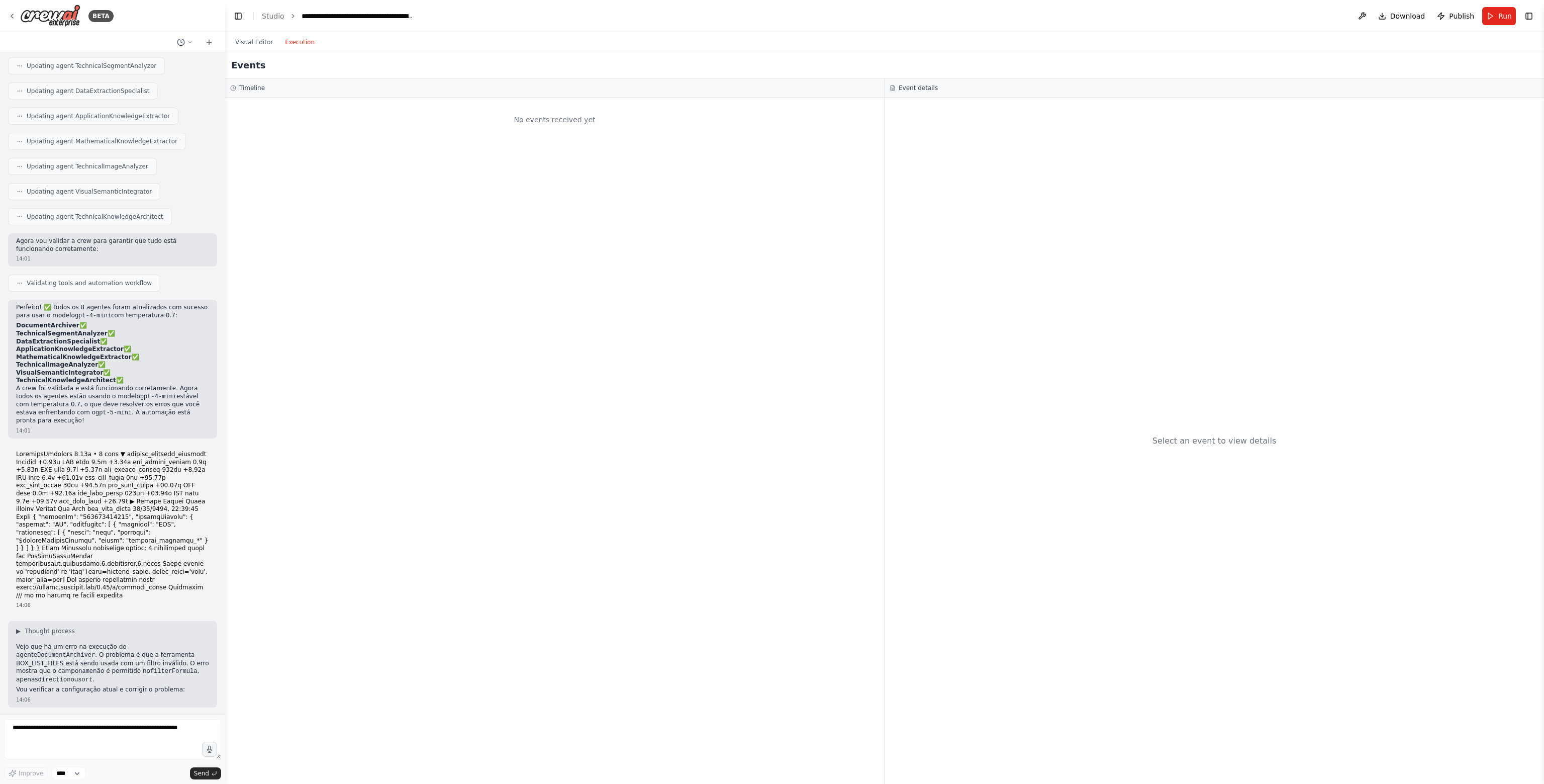
drag, startPoint x: 23, startPoint y: 585, endPoint x: 219, endPoint y: 616, distance: 198.4
click at [219, 616] on div "Hello! I'm the CrewAI assistant. What kind of automation do you want to build? …" at bounding box center [112, 383] width 225 height 662
click at [1500, 16] on span "Run" at bounding box center [1505, 16] width 13 height 10
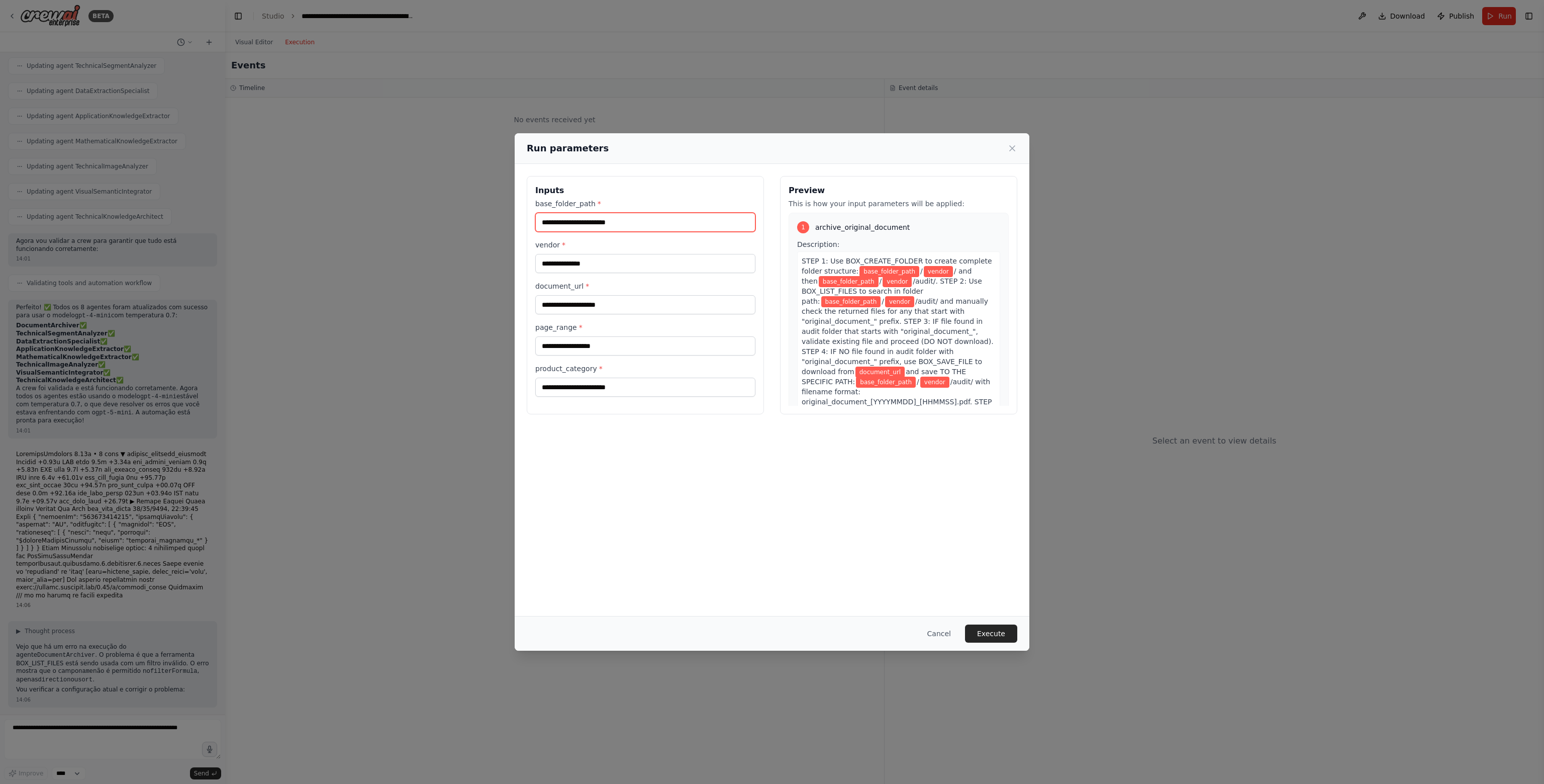
click at [599, 227] on input "base_folder_path *" at bounding box center [646, 222] width 220 height 19
click at [600, 222] on input "base_folder_path *" at bounding box center [646, 222] width 220 height 19
type input "********"
click at [617, 279] on div "base_folder_path * ******** vendor * document_url * page_range * product_catego…" at bounding box center [646, 297] width 220 height 198
click at [623, 271] on input "vendor *" at bounding box center [646, 263] width 220 height 19
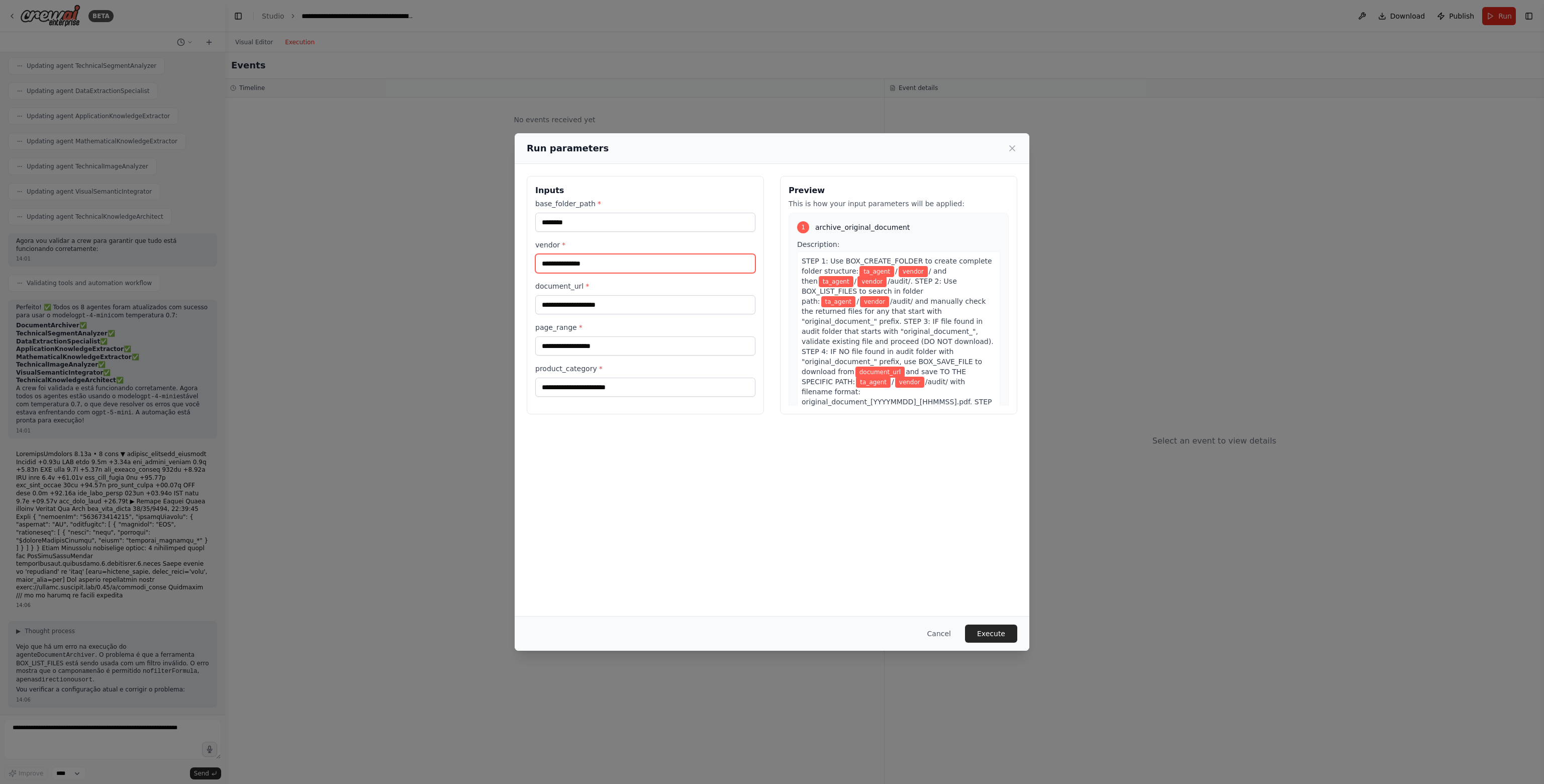
type input "******"
click at [615, 299] on input "document_url *" at bounding box center [646, 304] width 220 height 19
type input "**********"
click at [613, 351] on input "page_range *" at bounding box center [646, 345] width 220 height 19
type input "*****"
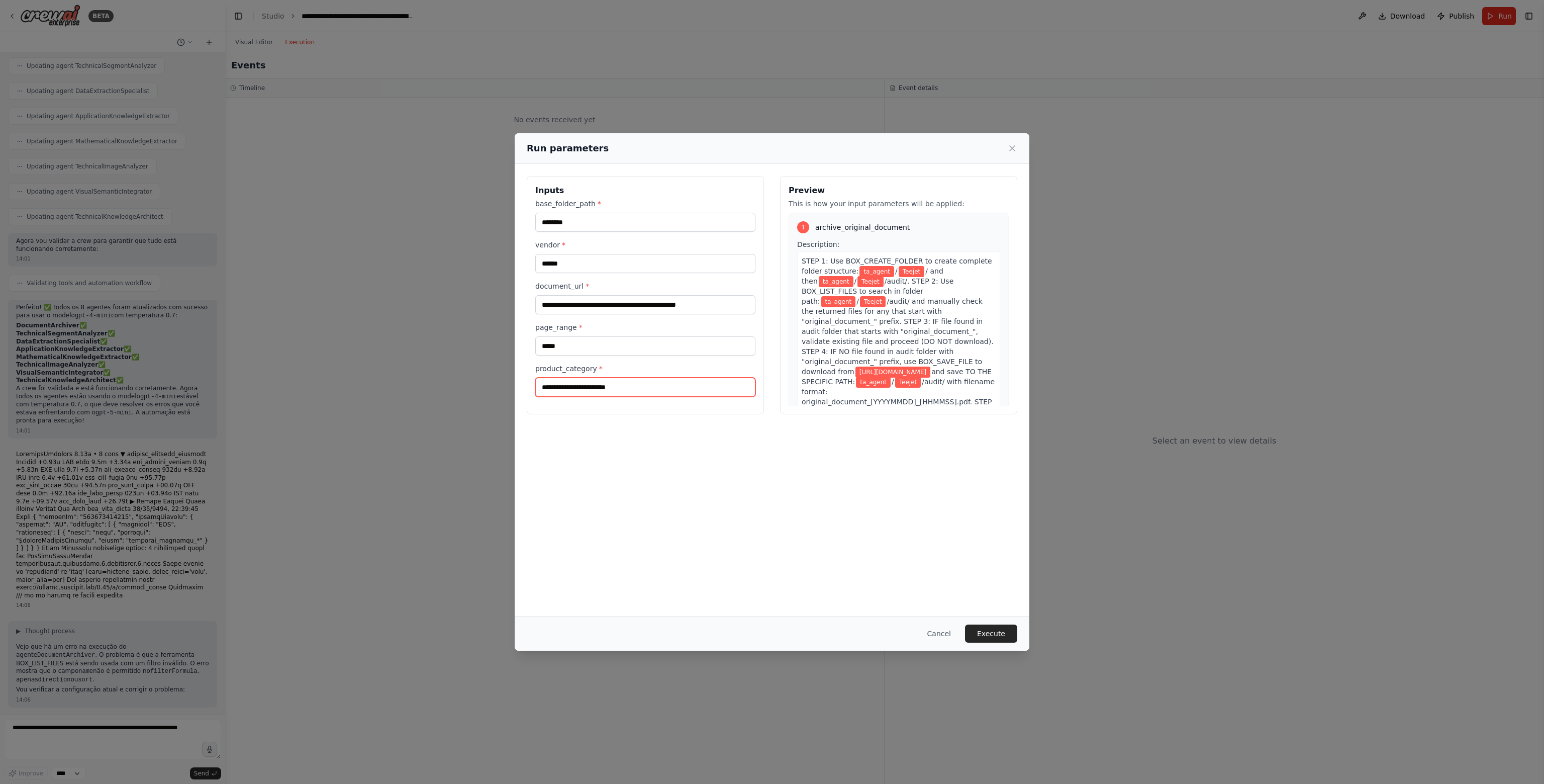
click at [629, 386] on input "product_category *" at bounding box center [646, 387] width 220 height 19
type input "**********"
click at [806, 510] on div "**********" at bounding box center [772, 390] width 515 height 452
click at [1007, 631] on button "Execute" at bounding box center [992, 634] width 52 height 18
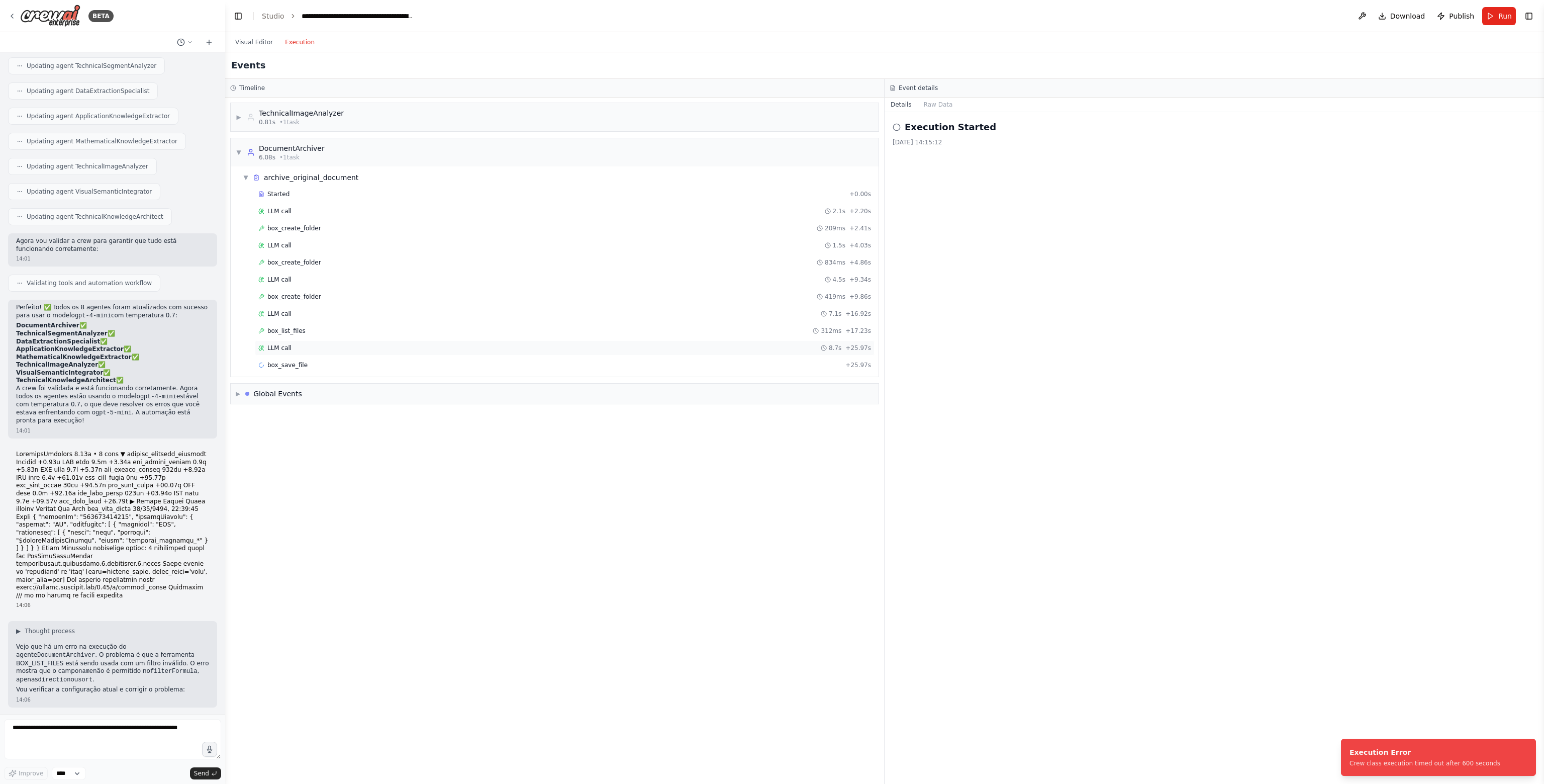
click at [304, 348] on div "LLM call 8.7s + 25.97s" at bounding box center [565, 348] width 613 height 8
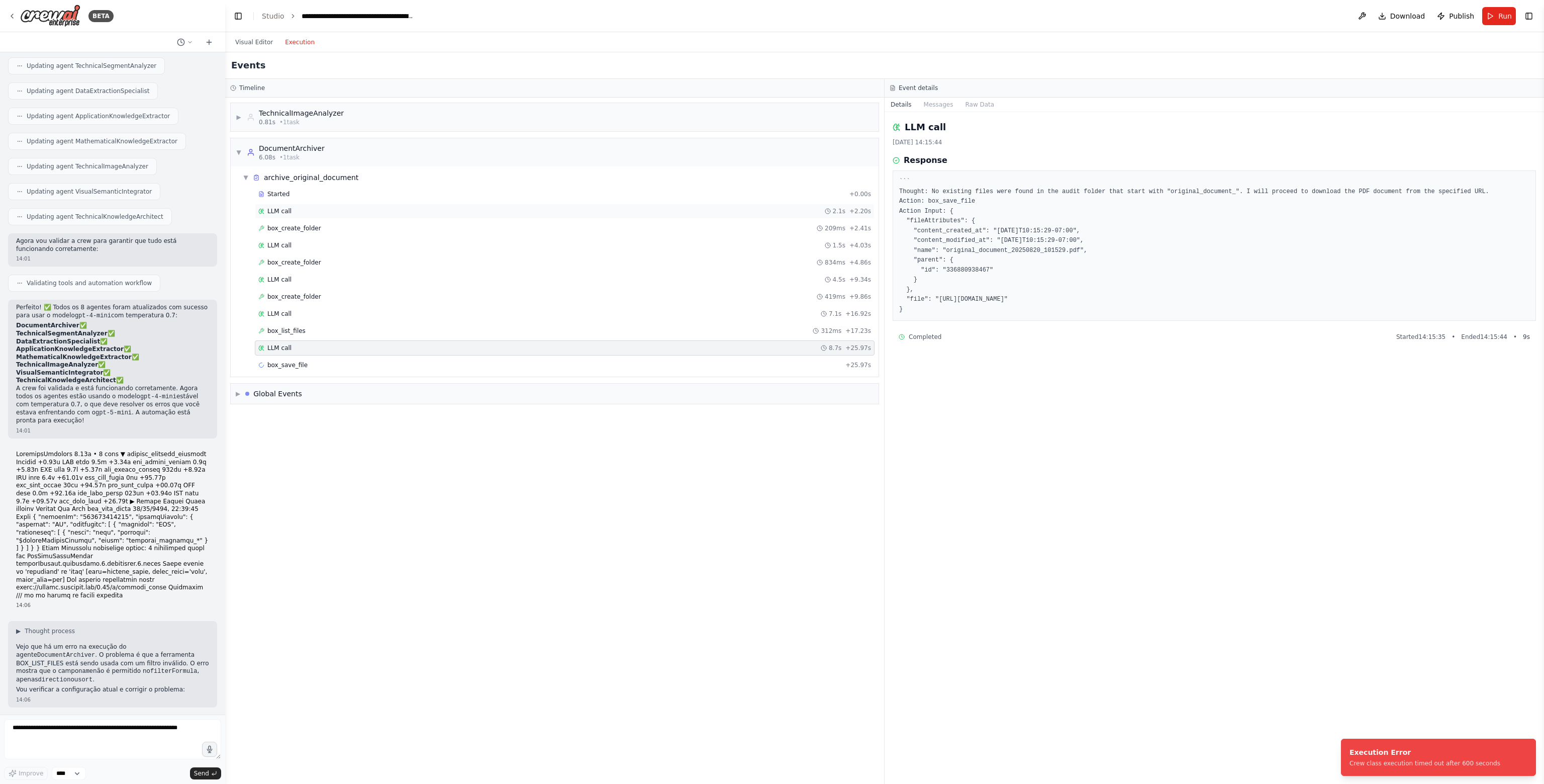
click at [326, 210] on div "LLM call 2.1s + 2.20s" at bounding box center [565, 210] width 613 height 8
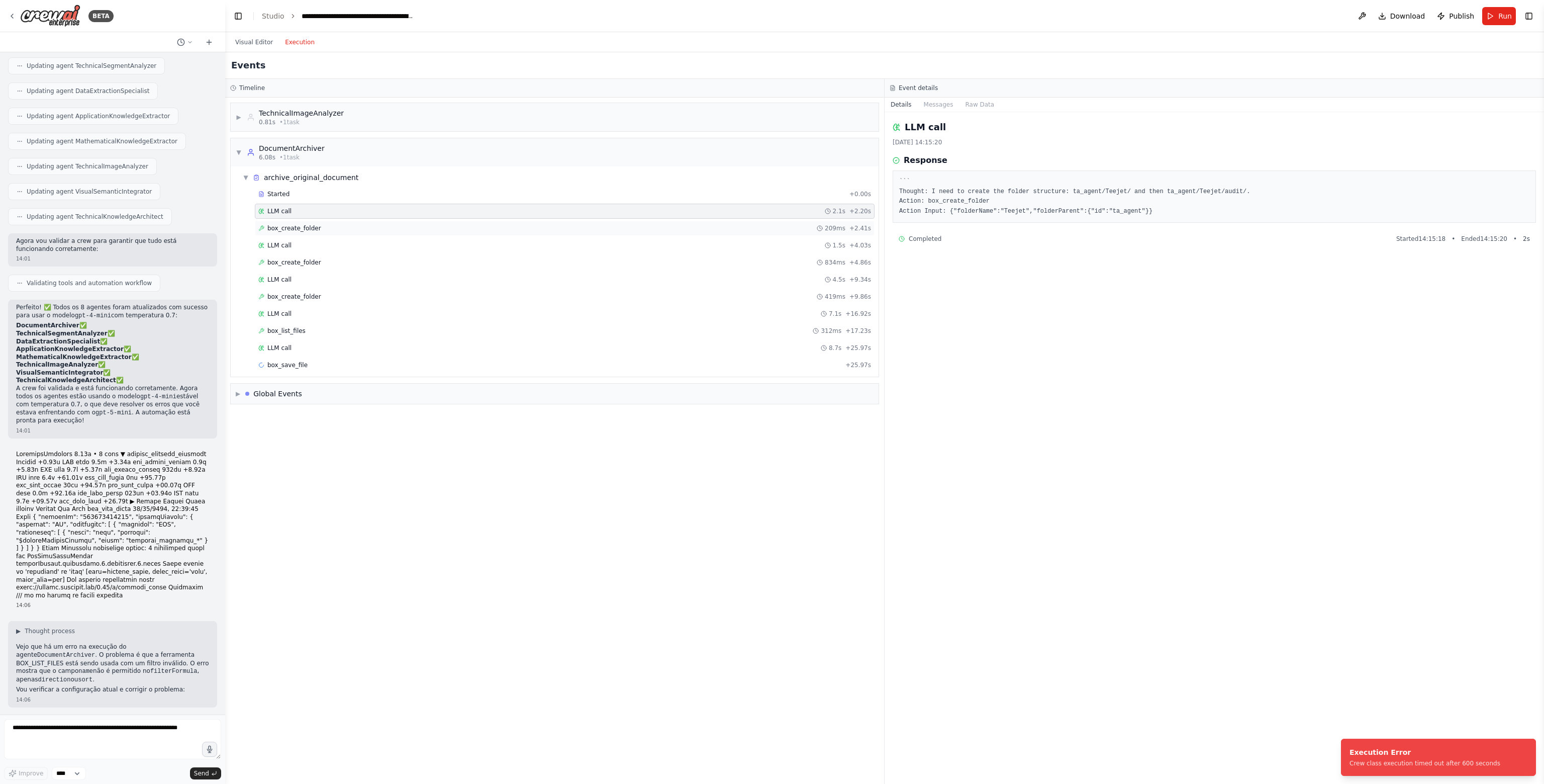
click at [330, 224] on div "box_create_folder 209ms + 2.41s" at bounding box center [565, 227] width 613 height 8
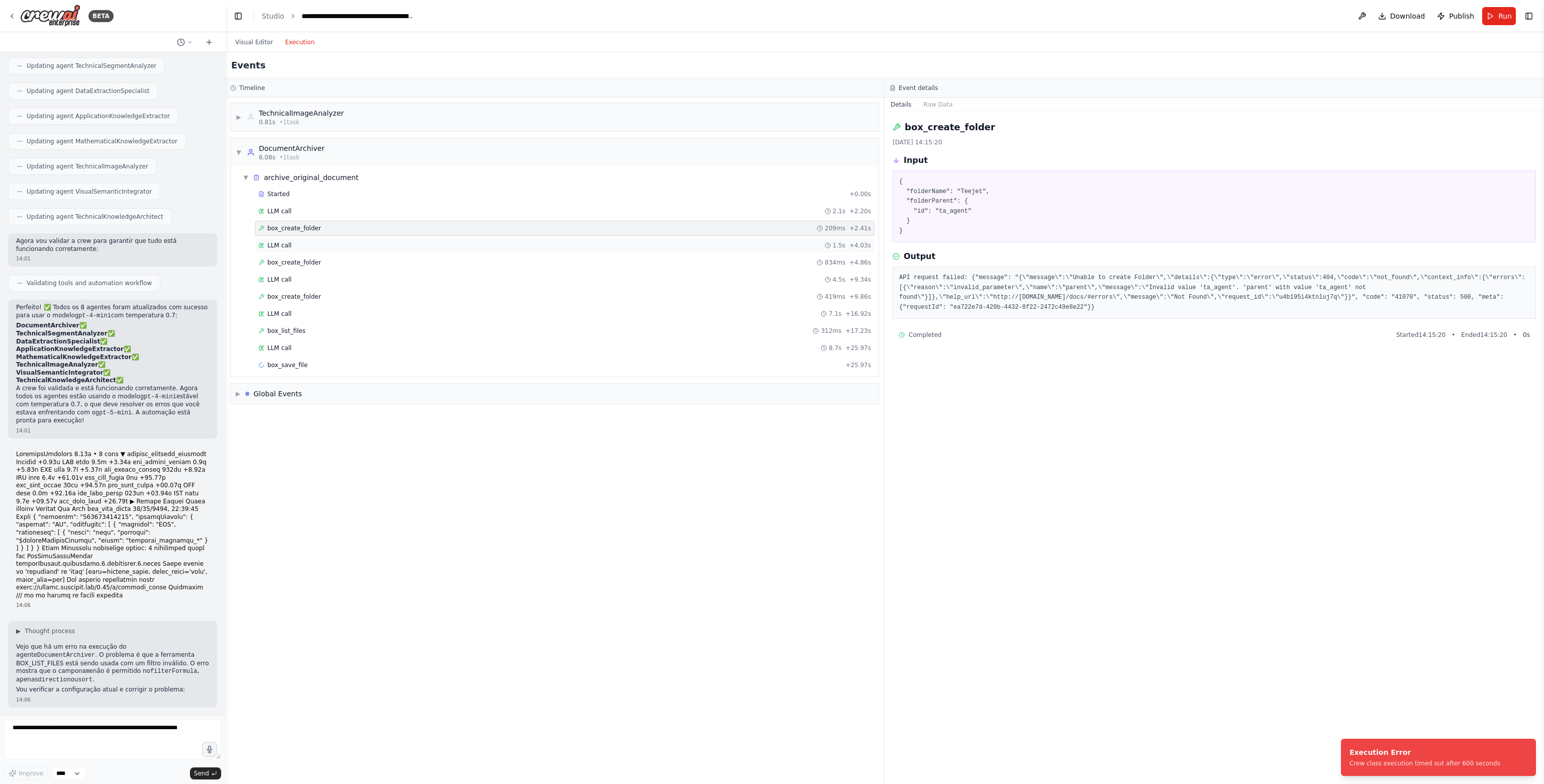
click at [327, 242] on div "LLM call 1.5s + 4.03s" at bounding box center [565, 245] width 613 height 8
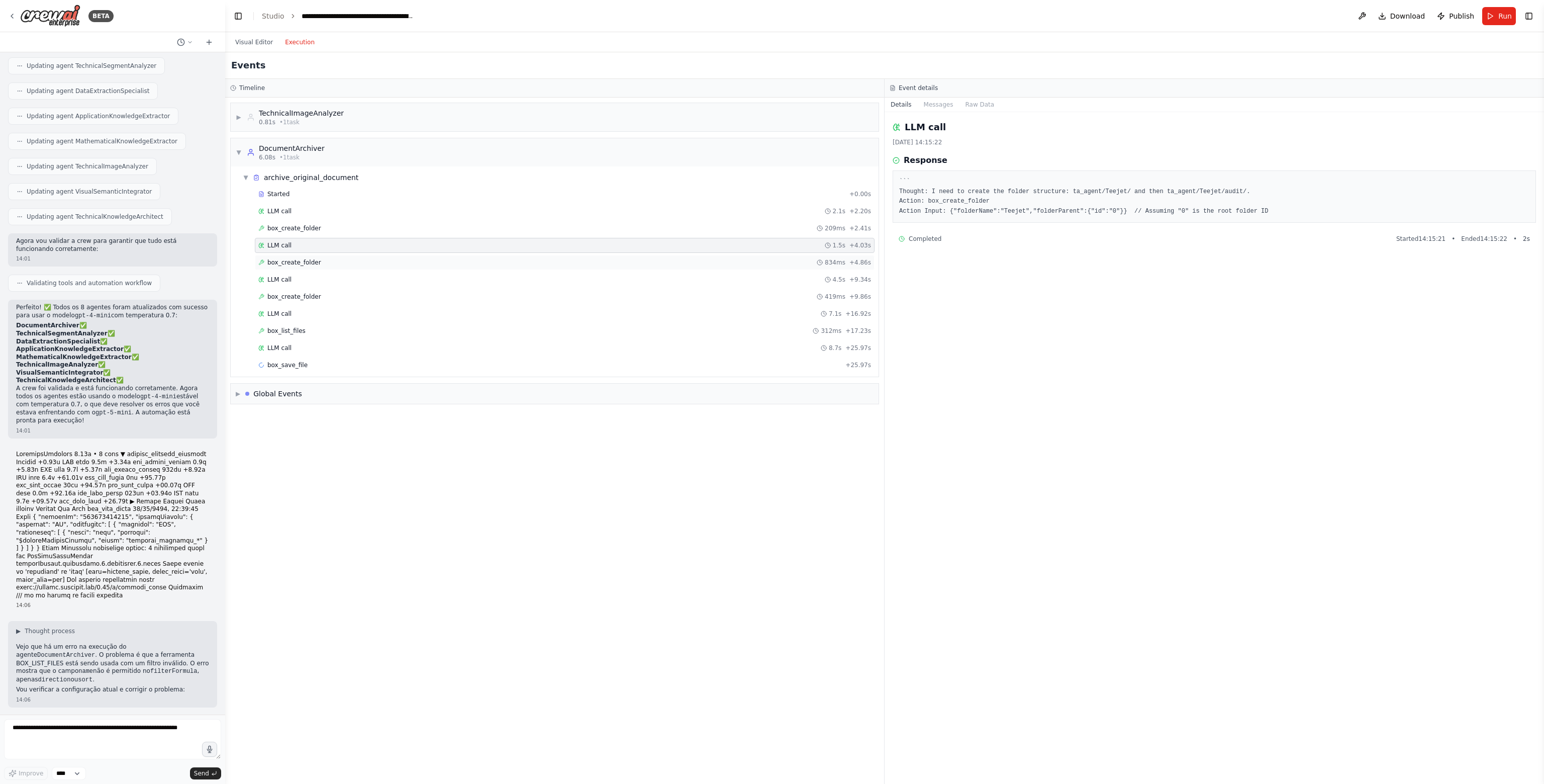
click at [320, 259] on div "box_create_folder 834ms + 4.86s" at bounding box center [565, 262] width 613 height 8
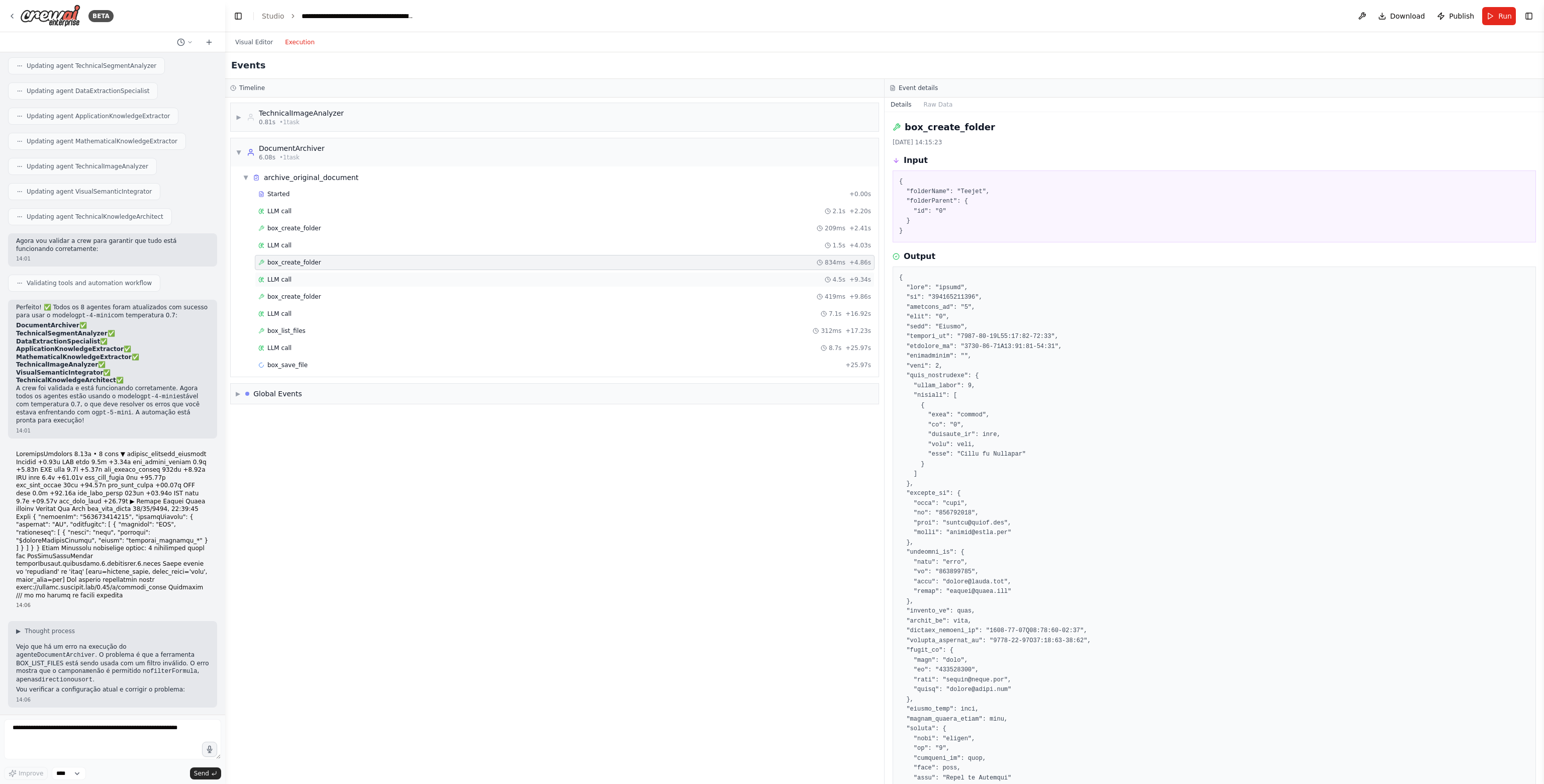
click at [318, 275] on div "LLM call 4.5s + 9.34s" at bounding box center [565, 279] width 613 height 8
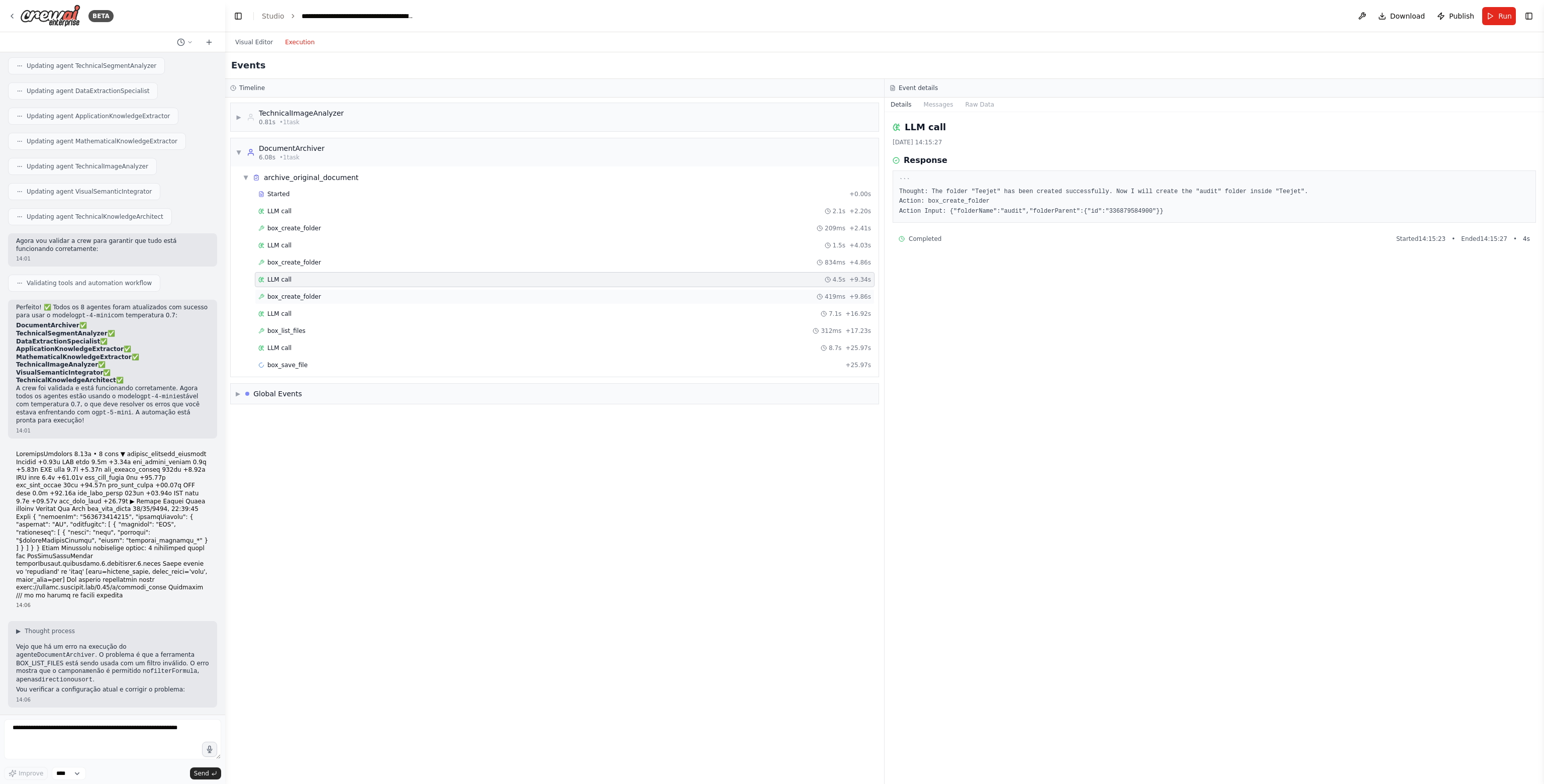
click at [315, 290] on div "box_create_folder 419ms + 9.86s" at bounding box center [565, 296] width 620 height 15
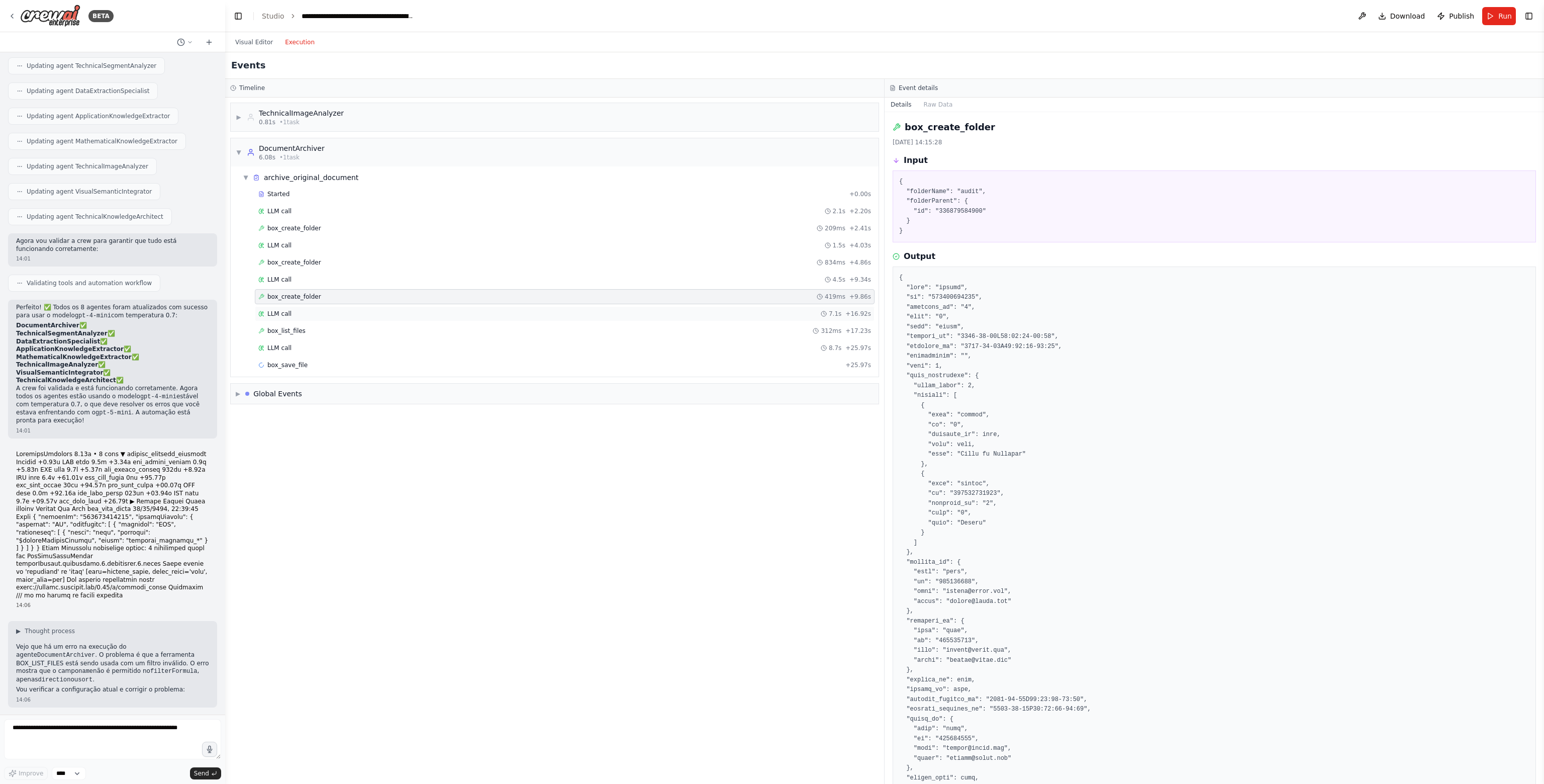
click at [316, 316] on div "LLM call 7.1s + 16.92s" at bounding box center [565, 313] width 620 height 15
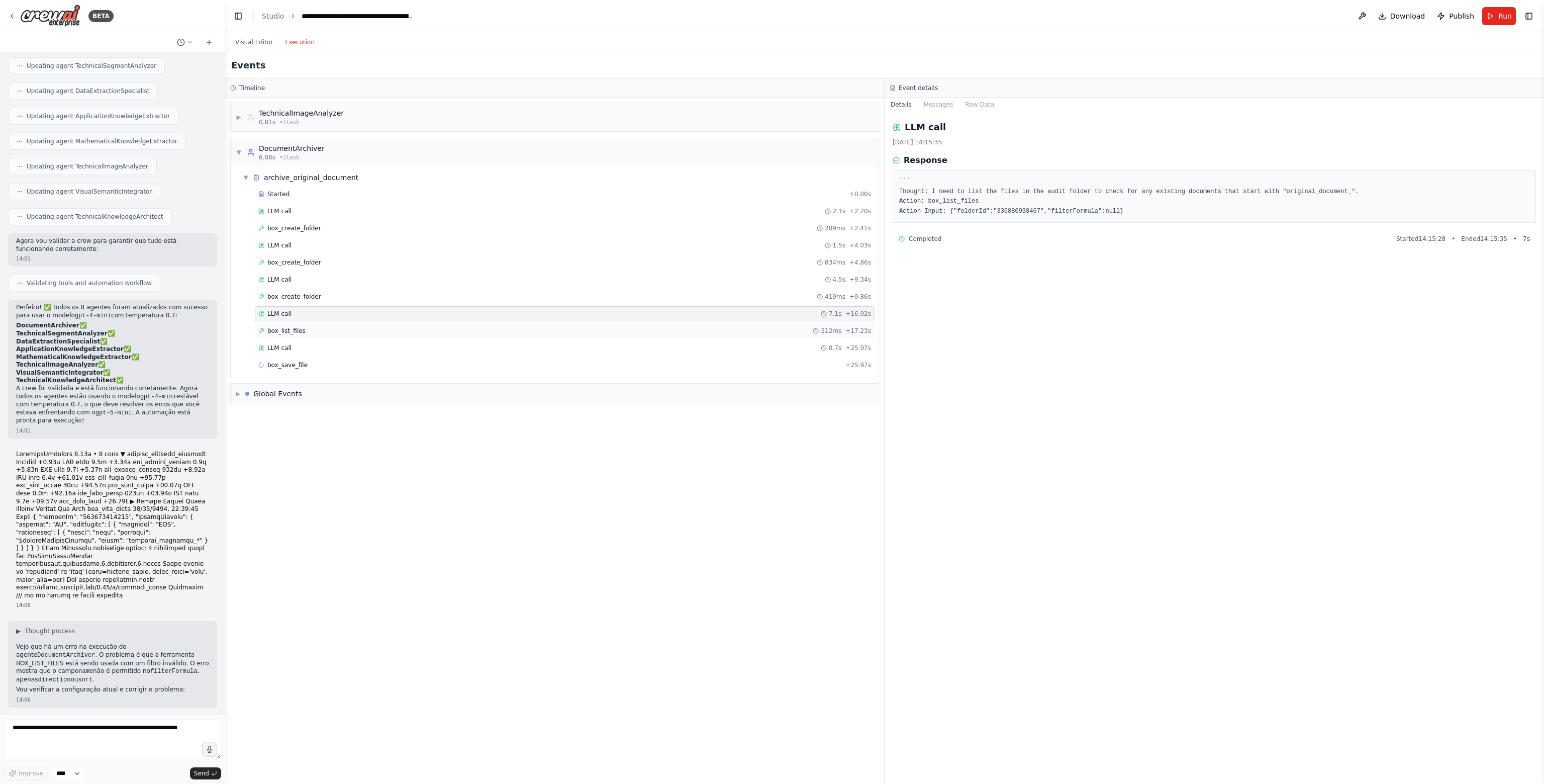
click at [304, 331] on div "box_list_files 312ms + 17.23s" at bounding box center [565, 331] width 613 height 8
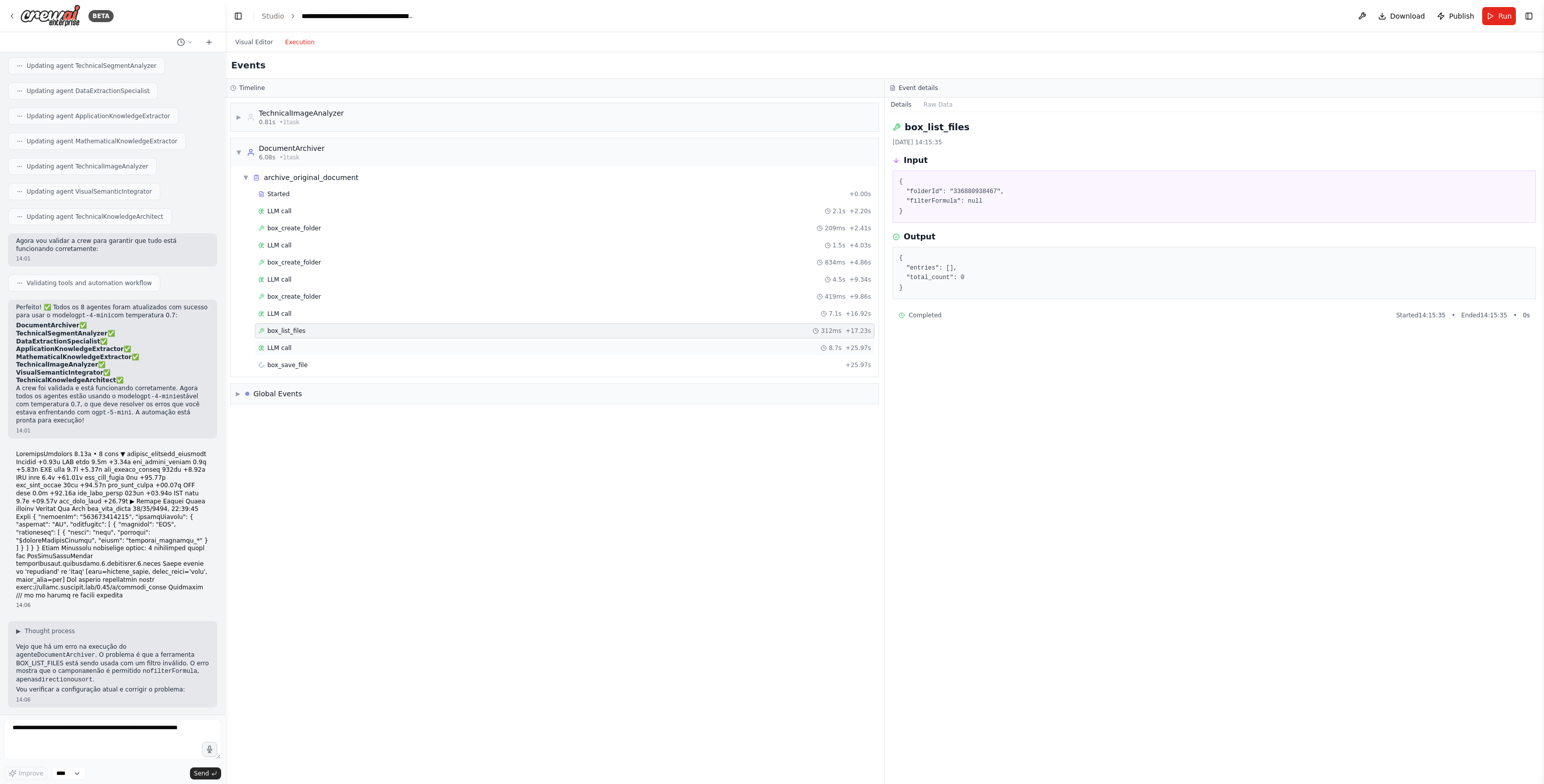
click at [306, 344] on div "LLM call 8.7s + 25.97s" at bounding box center [565, 348] width 613 height 8
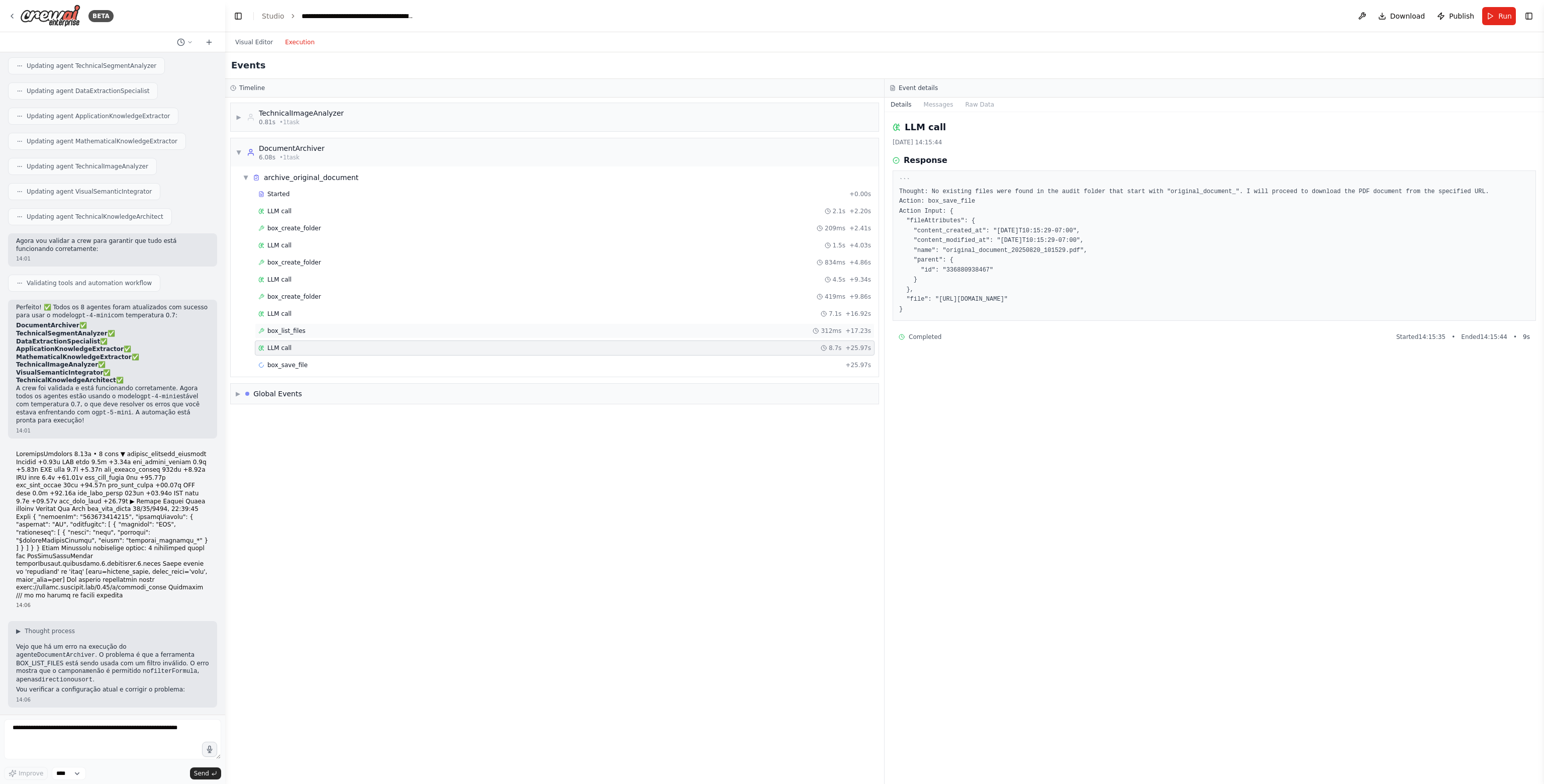
click at [294, 331] on span "box_list_files" at bounding box center [287, 331] width 38 height 8
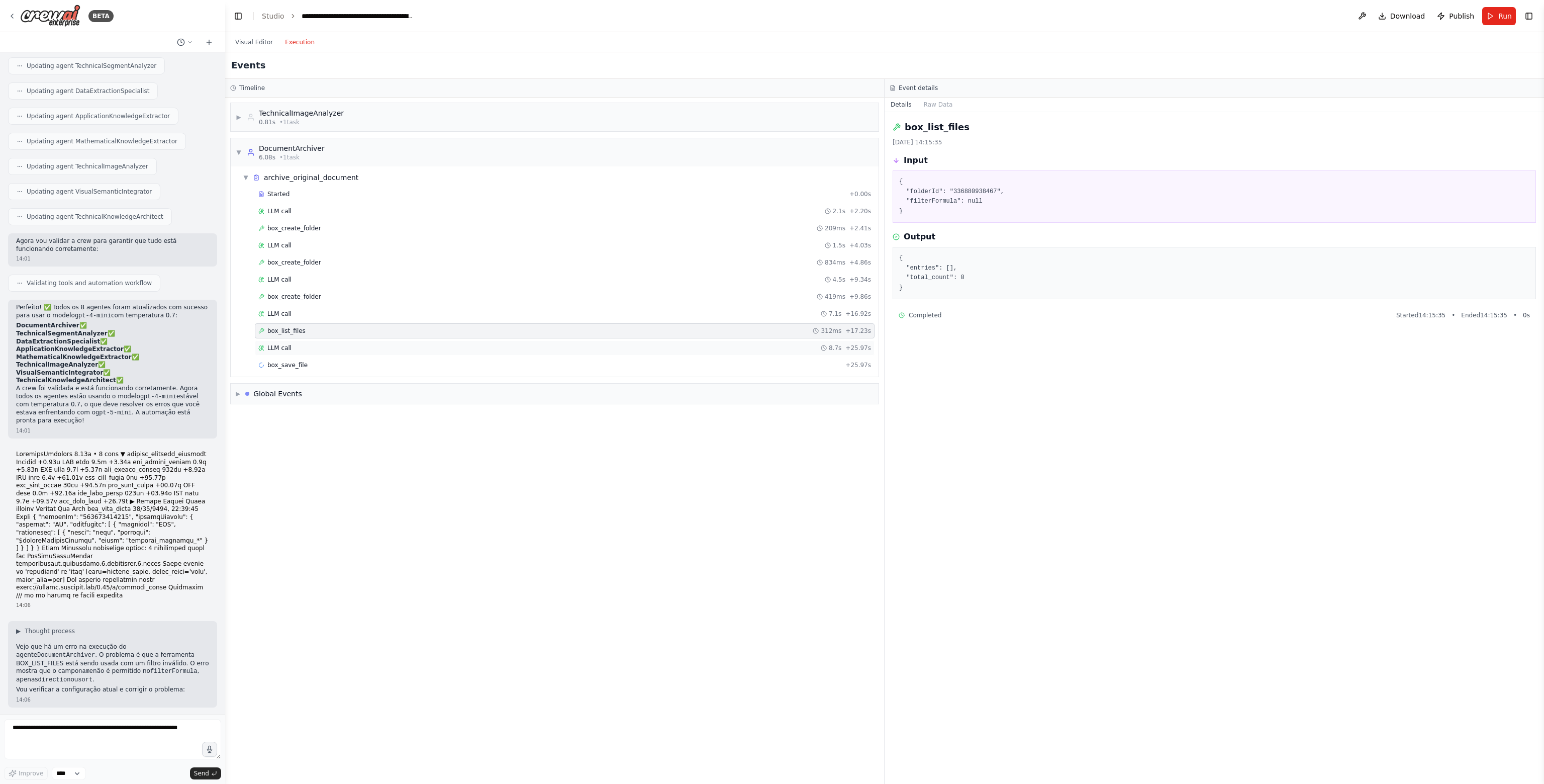
click at [297, 344] on div "LLM call 8.7s + 25.97s" at bounding box center [565, 348] width 613 height 8
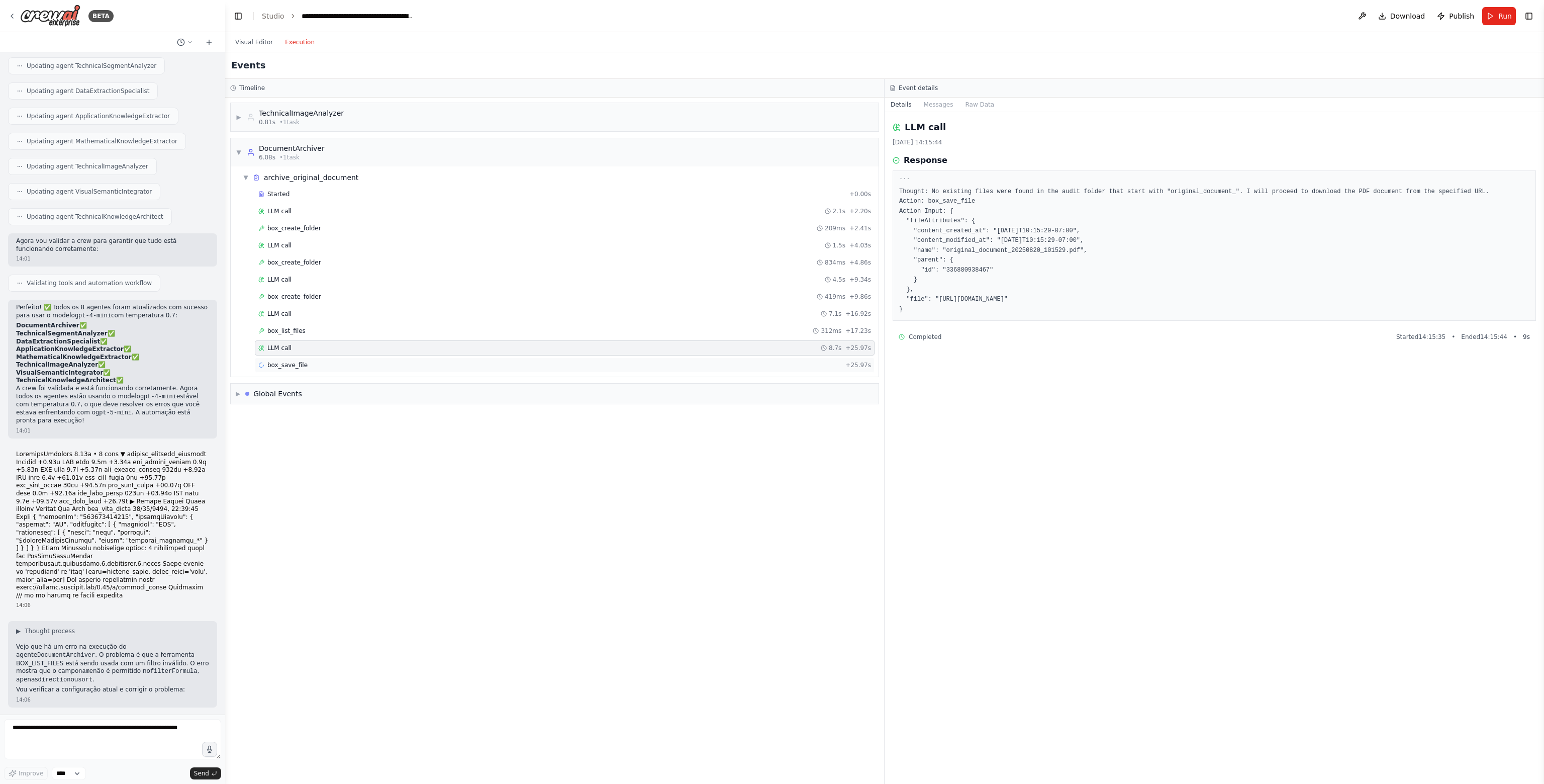
click at [309, 357] on div "box_save_file + 25.97s" at bounding box center [565, 364] width 620 height 15
